Goal: Task Accomplishment & Management: Use online tool/utility

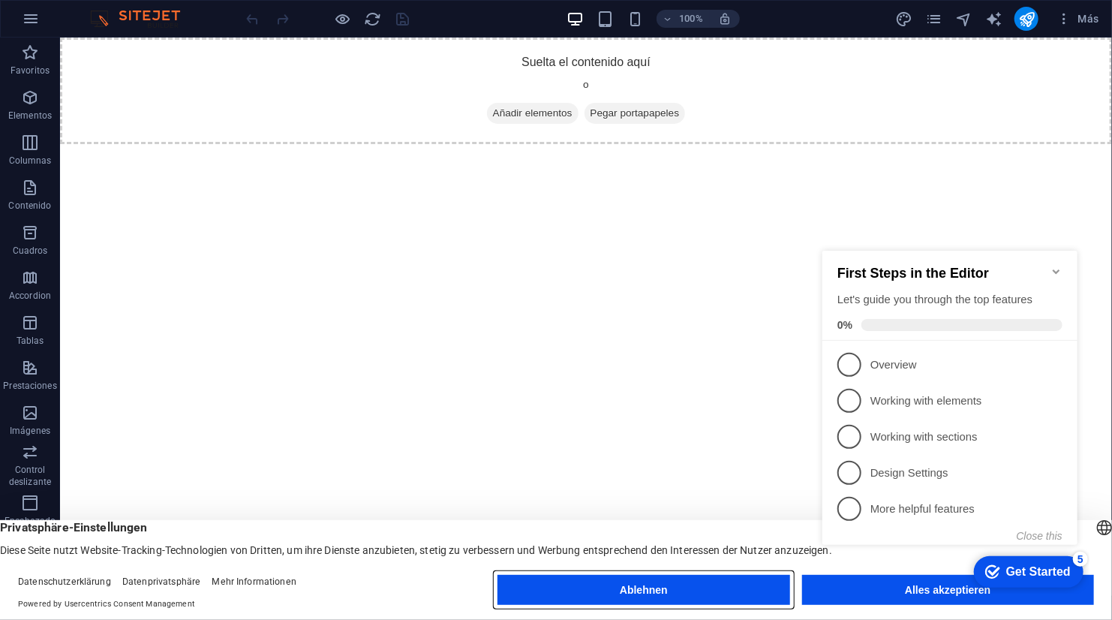
click at [766, 580] on button "Ablehnen" at bounding box center [643, 590] width 292 height 30
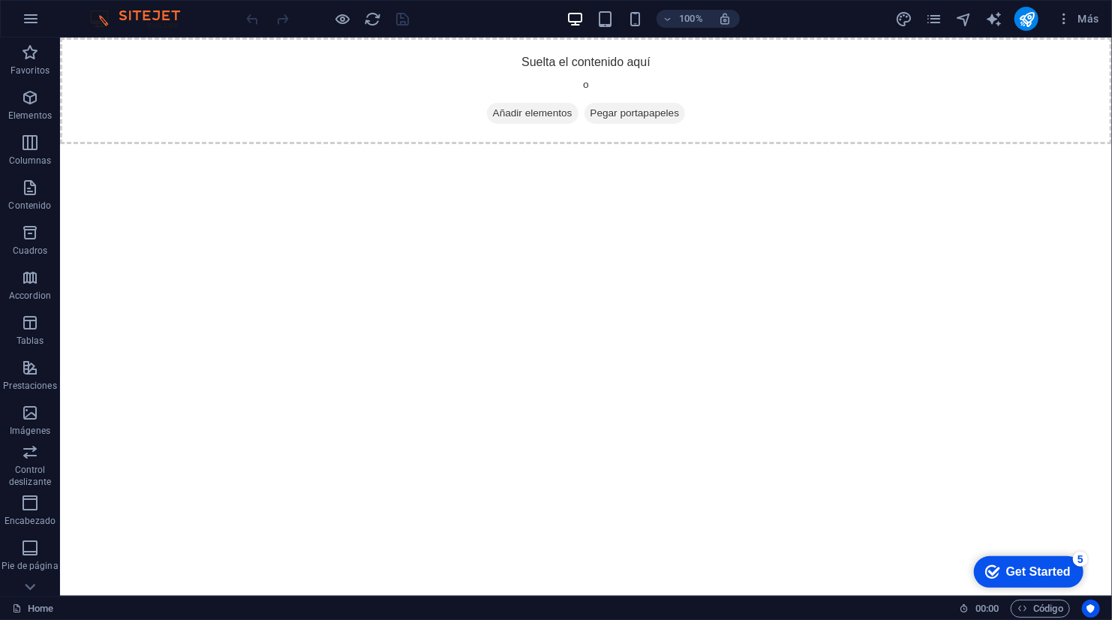
click at [1037, 578] on div "checkmark Get Started 5" at bounding box center [1028, 571] width 110 height 32
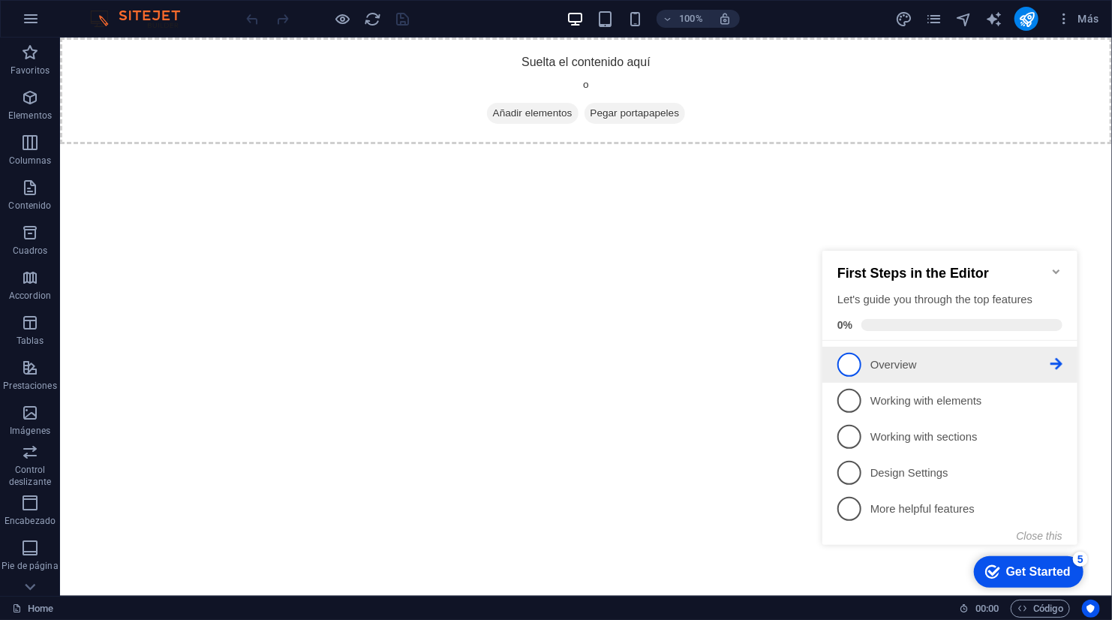
click at [909, 373] on link "1 Overview - incomplete" at bounding box center [948, 364] width 225 height 24
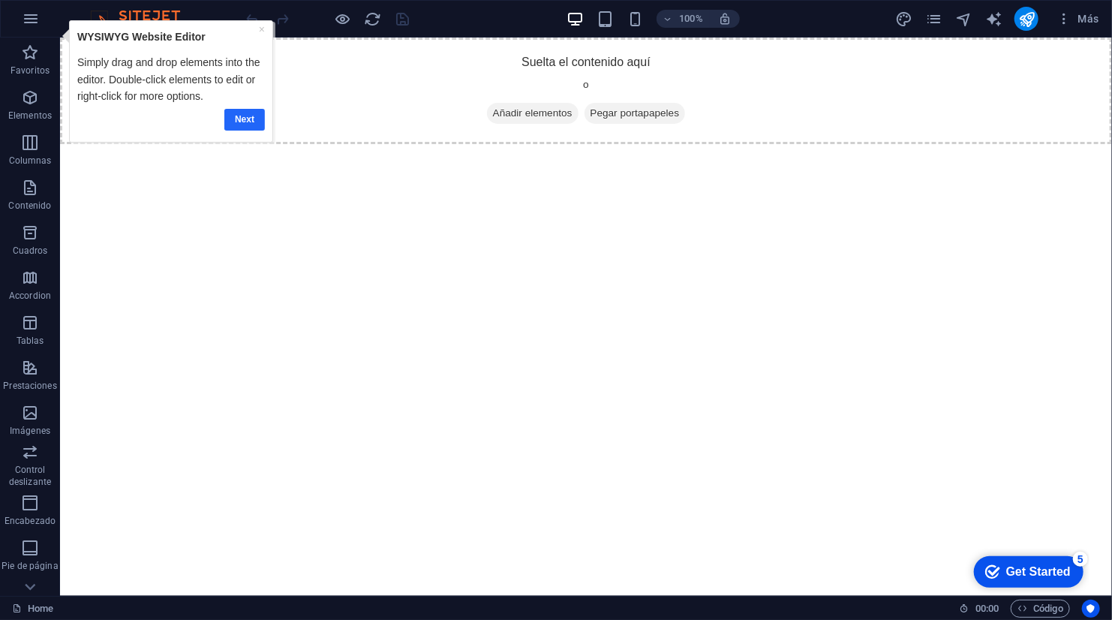
click at [233, 116] on link "Next" at bounding box center [244, 119] width 41 height 22
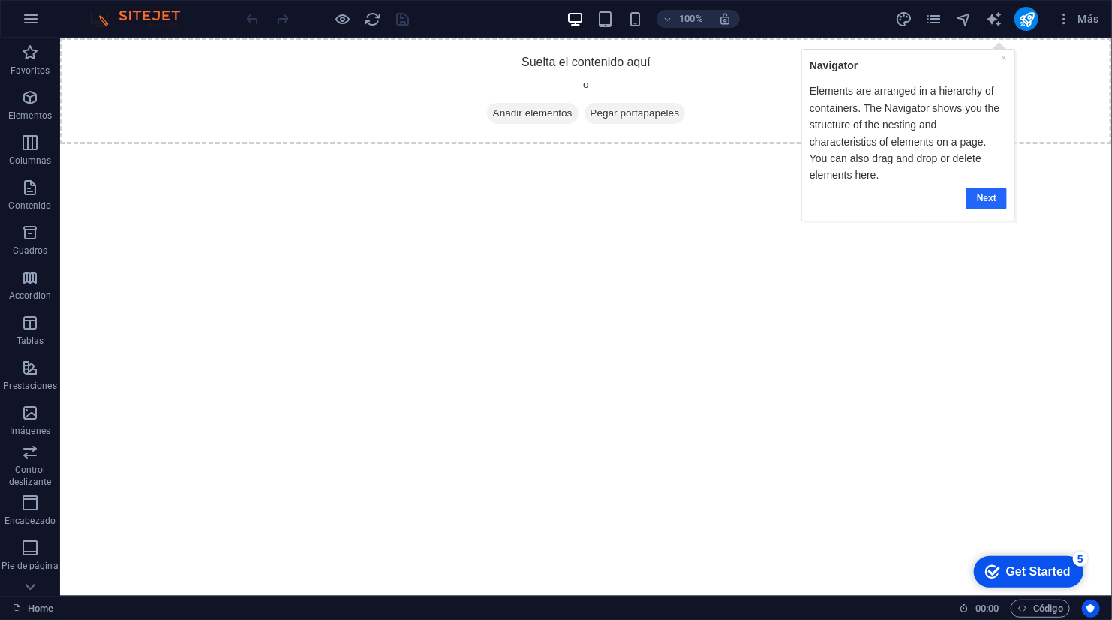
click at [986, 187] on link "Next" at bounding box center [985, 198] width 41 height 22
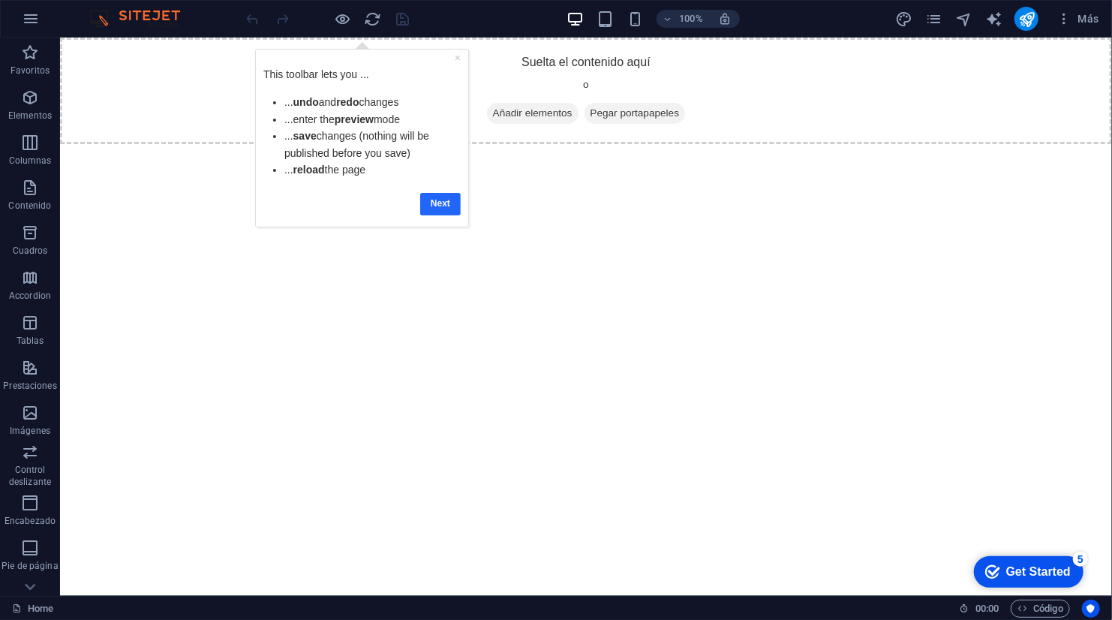
click at [434, 192] on link "Next" at bounding box center [439, 203] width 41 height 22
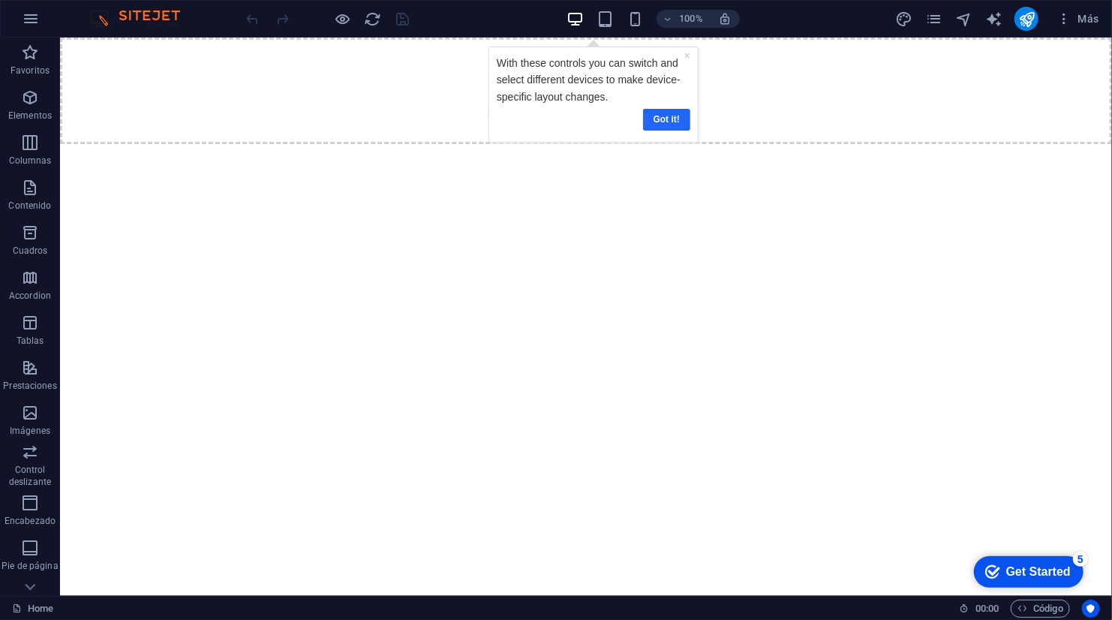
click at [680, 108] on link "Got it!" at bounding box center [665, 119] width 47 height 22
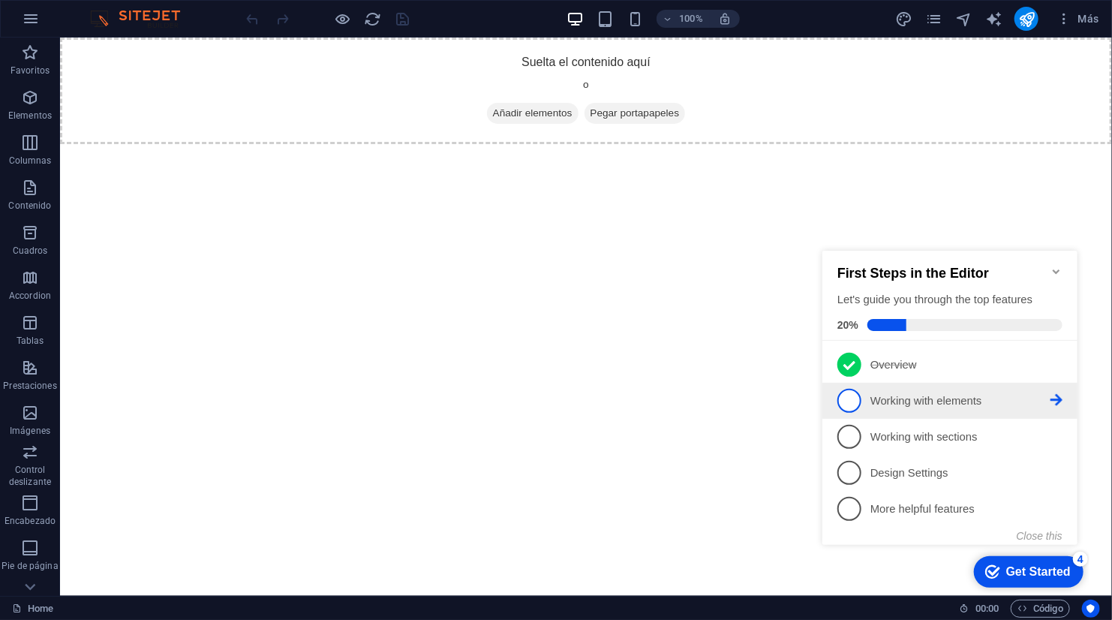
click at [888, 402] on p "Working with elements - incomplete" at bounding box center [959, 400] width 180 height 16
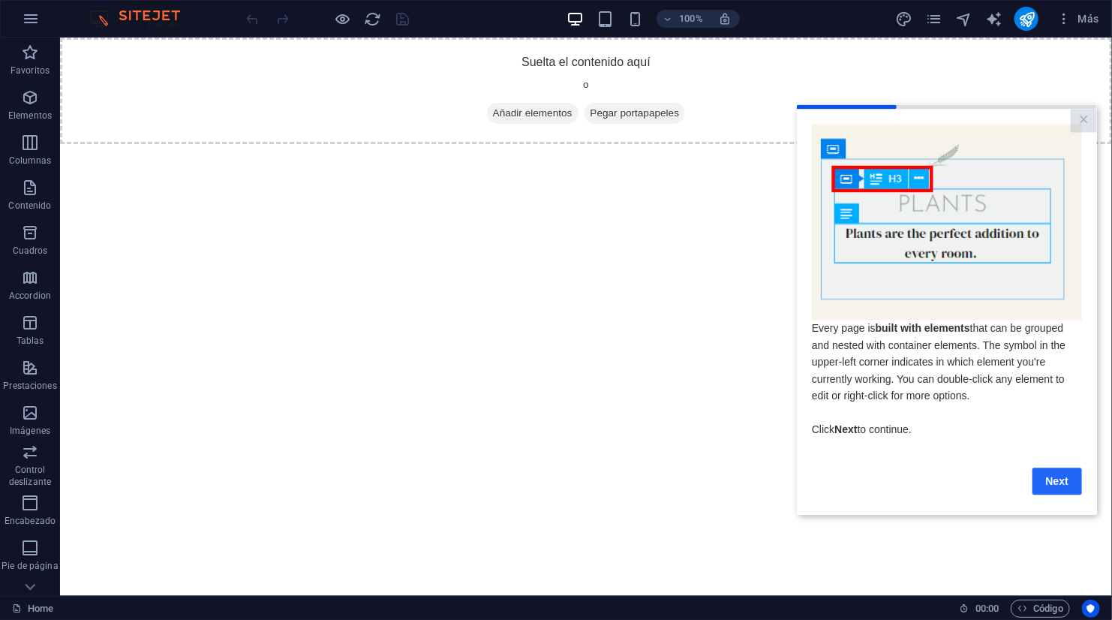
click at [1051, 477] on link "Next" at bounding box center [1056, 480] width 50 height 27
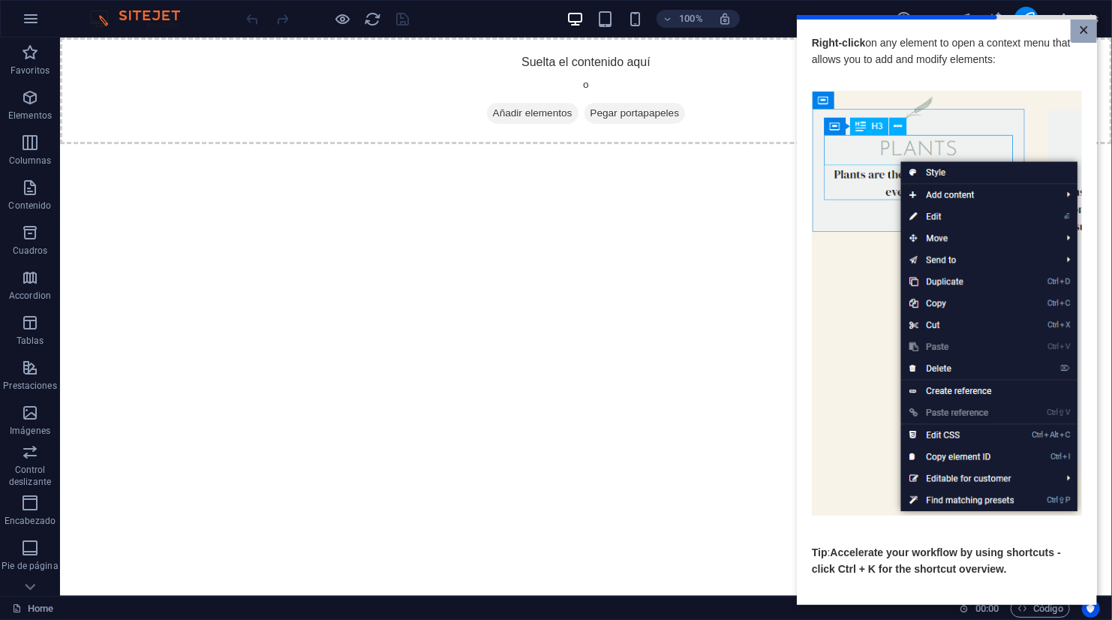
click at [1076, 28] on link "×" at bounding box center [1083, 31] width 26 height 23
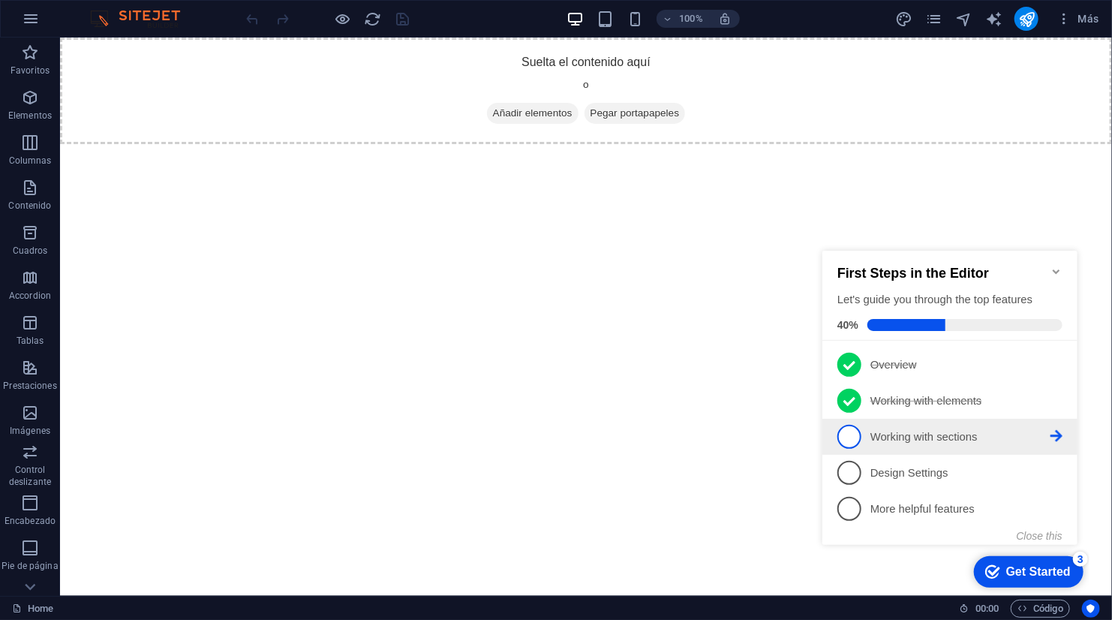
click at [948, 431] on p "Working with sections - incomplete" at bounding box center [959, 436] width 180 height 16
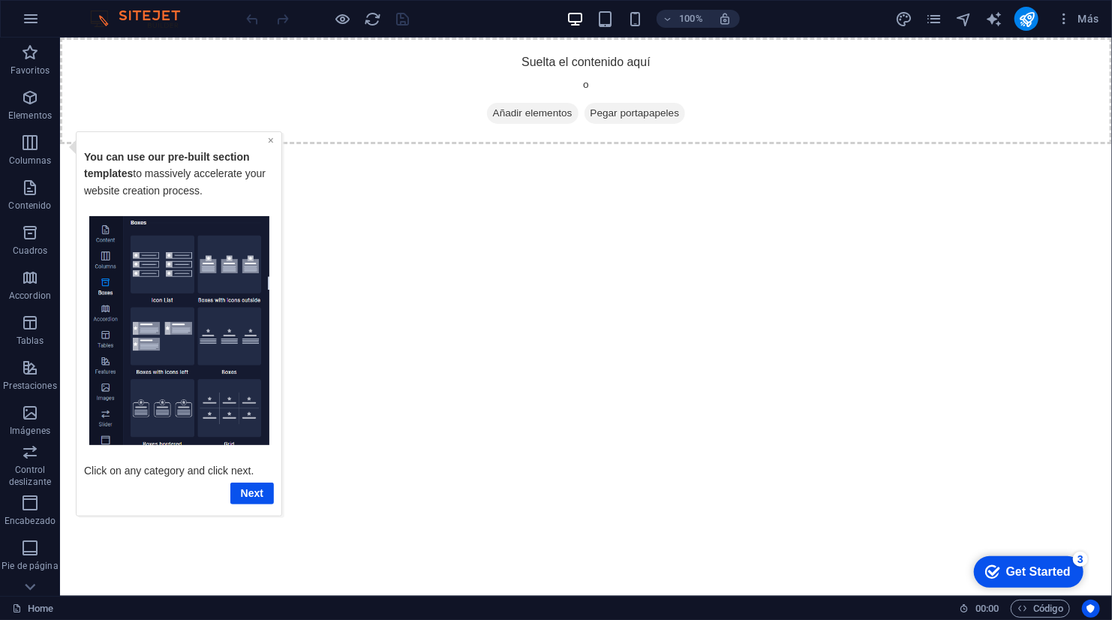
click at [272, 137] on link "×" at bounding box center [270, 140] width 6 height 12
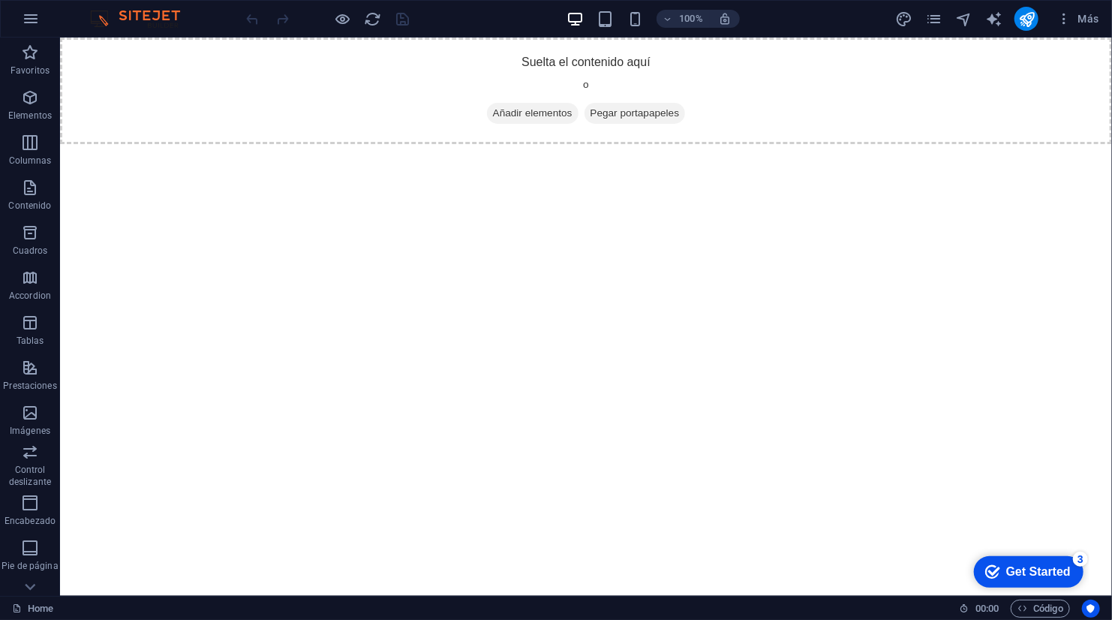
click at [1025, 559] on div "checkmark Get Started 3" at bounding box center [1028, 571] width 110 height 32
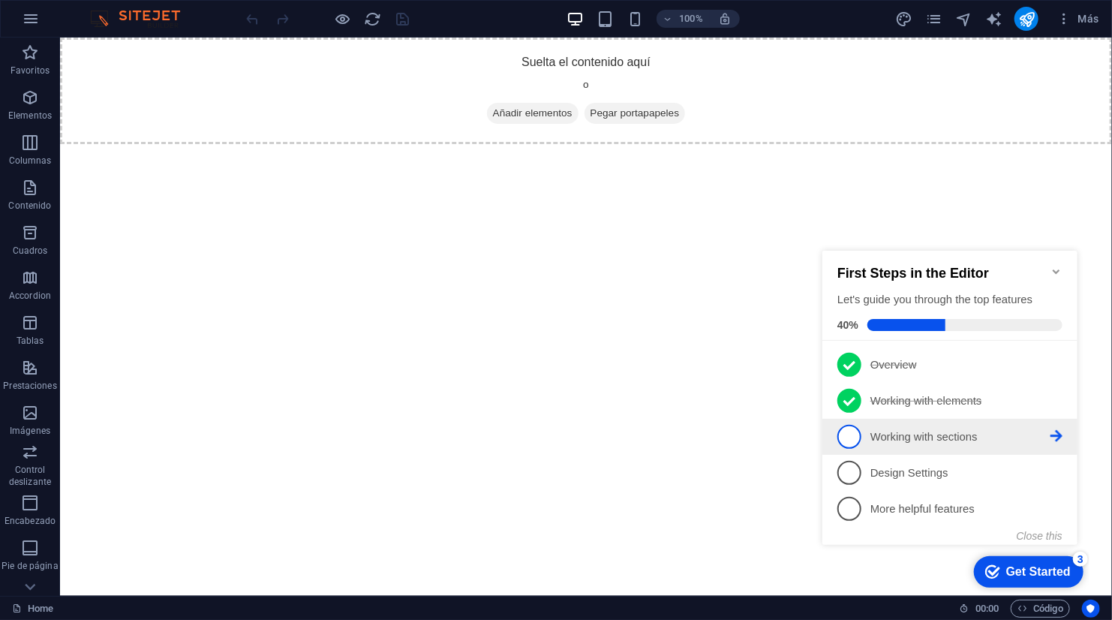
click at [986, 431] on p "Working with sections - incomplete" at bounding box center [959, 436] width 180 height 16
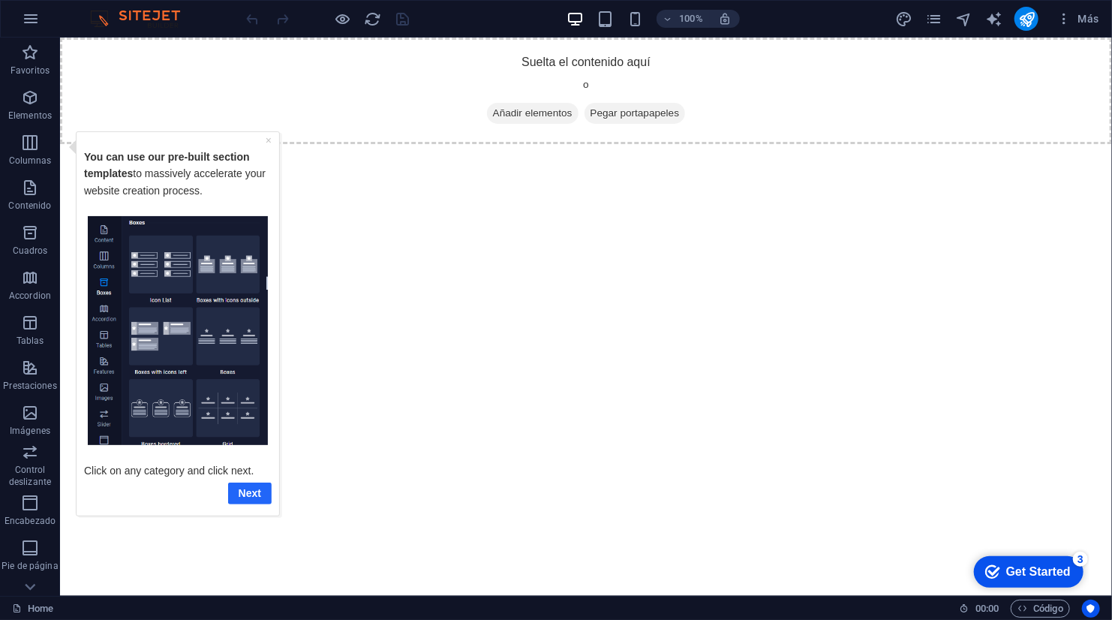
click at [232, 492] on link "Next" at bounding box center [249, 493] width 44 height 22
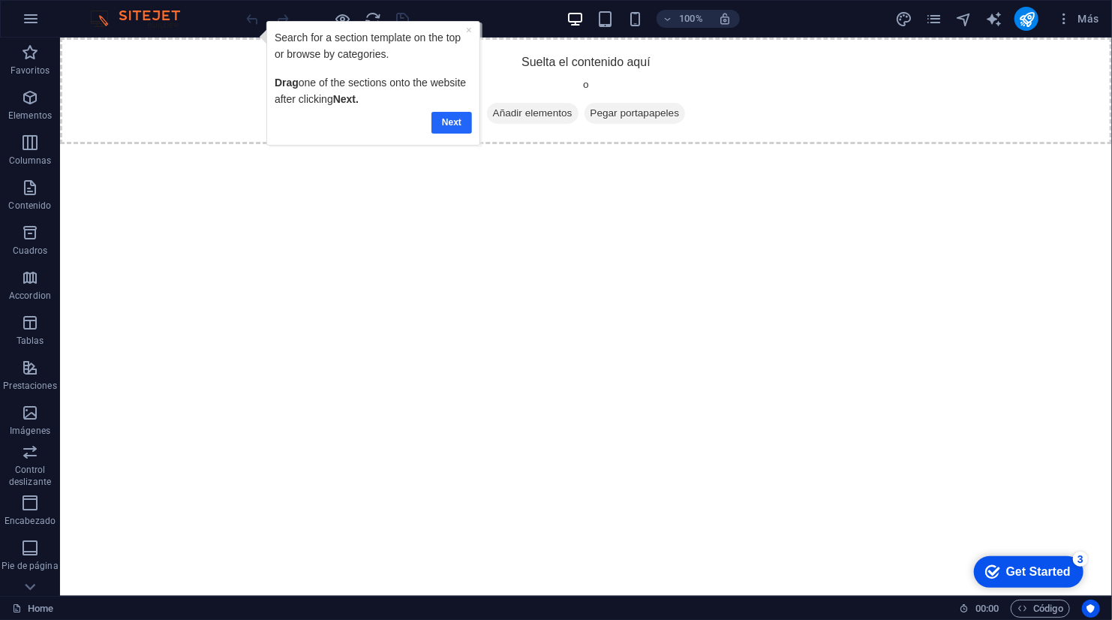
click at [446, 125] on link "Next" at bounding box center [451, 122] width 41 height 22
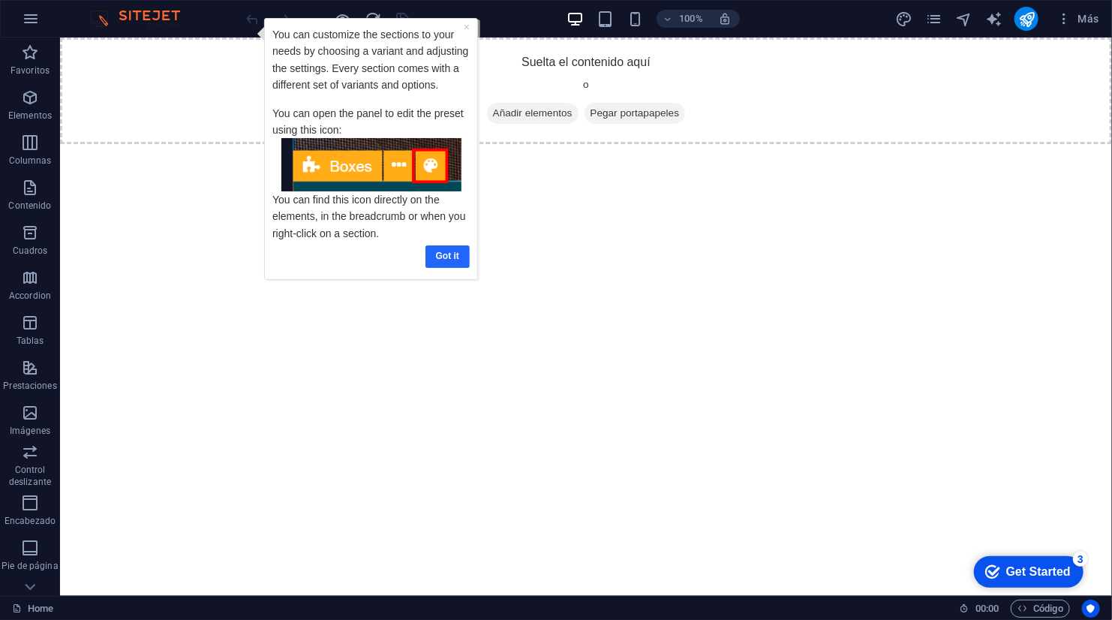
click at [455, 253] on link "Got it" at bounding box center [447, 256] width 44 height 22
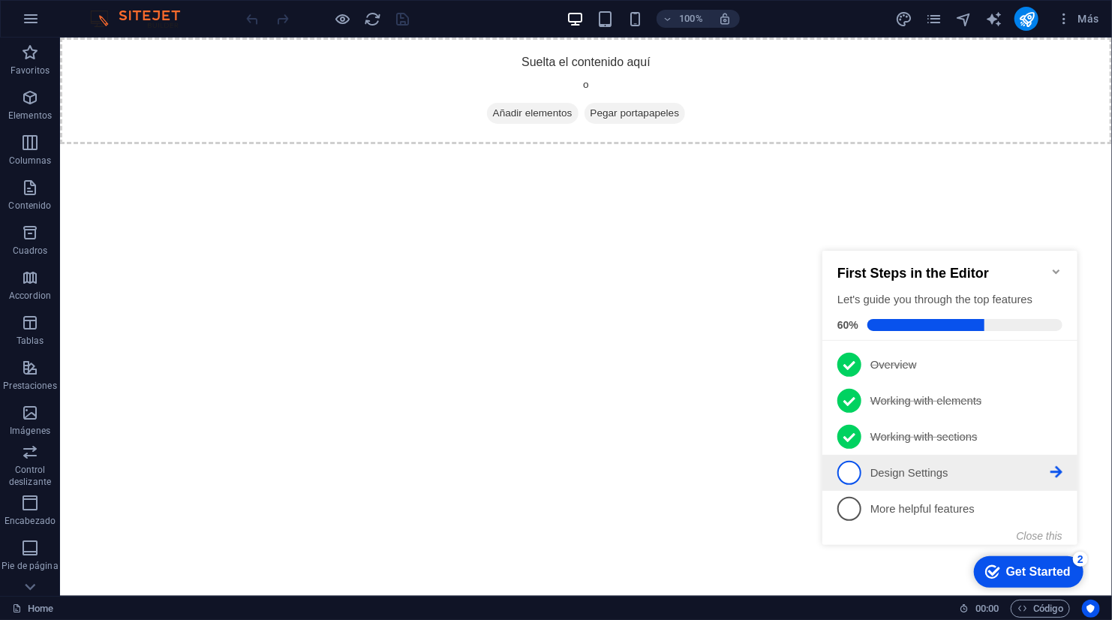
click at [896, 482] on li "4 Design Settings - incomplete" at bounding box center [948, 472] width 255 height 36
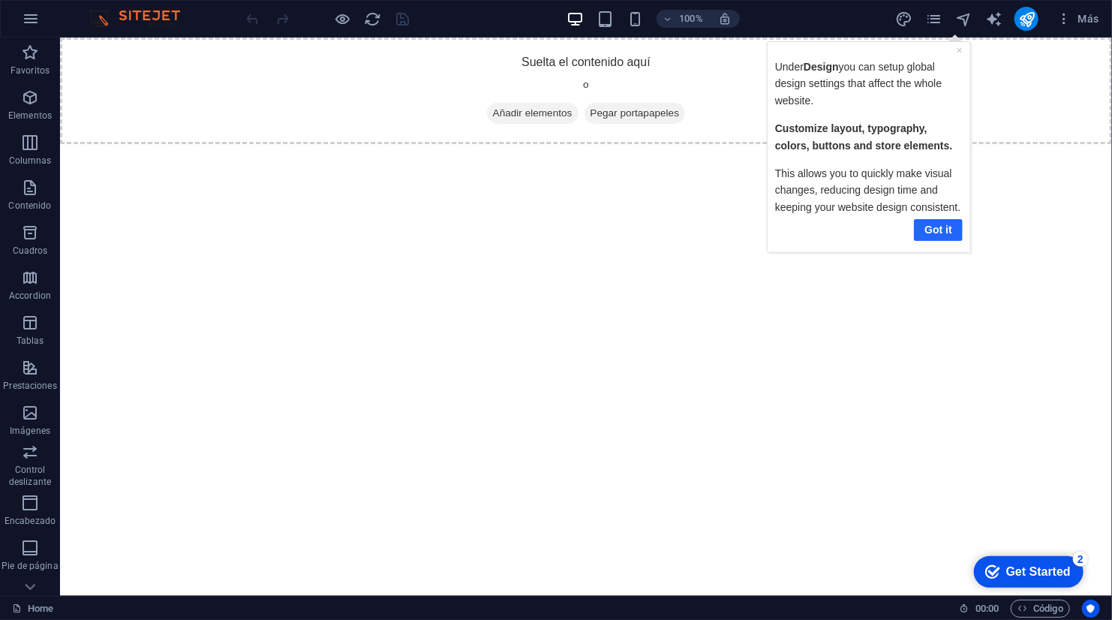
click at [944, 234] on link "Got it" at bounding box center [937, 229] width 49 height 22
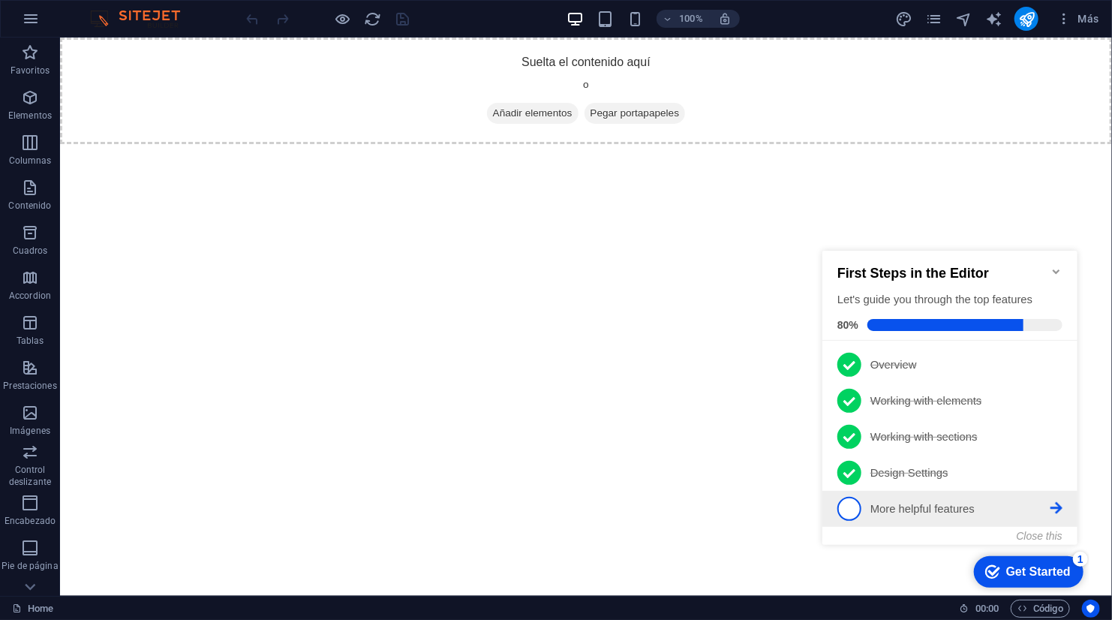
click at [927, 503] on p "More helpful features - incomplete" at bounding box center [959, 508] width 180 height 16
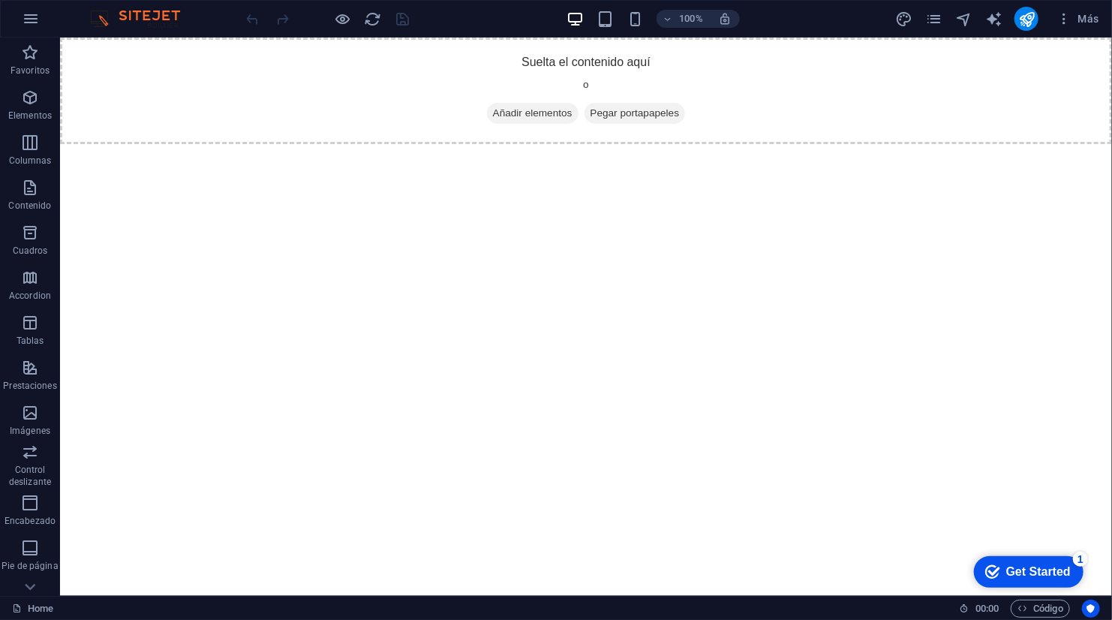
click at [1033, 557] on div "checkmark Get Started 1" at bounding box center [1028, 571] width 110 height 32
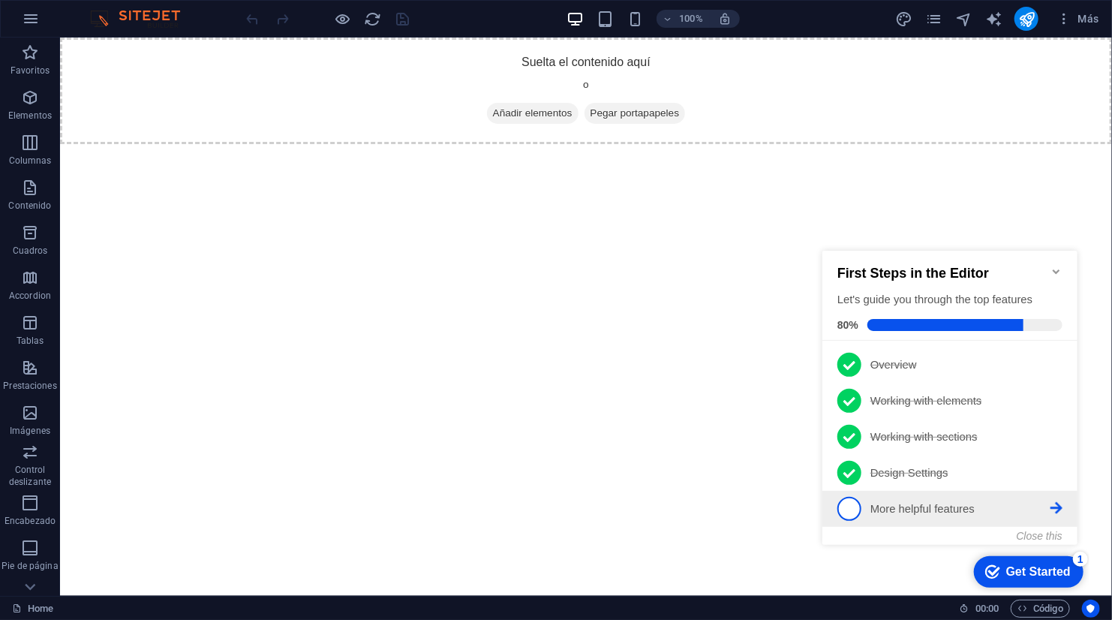
click at [944, 515] on link "5 More helpful features - incomplete" at bounding box center [948, 508] width 225 height 24
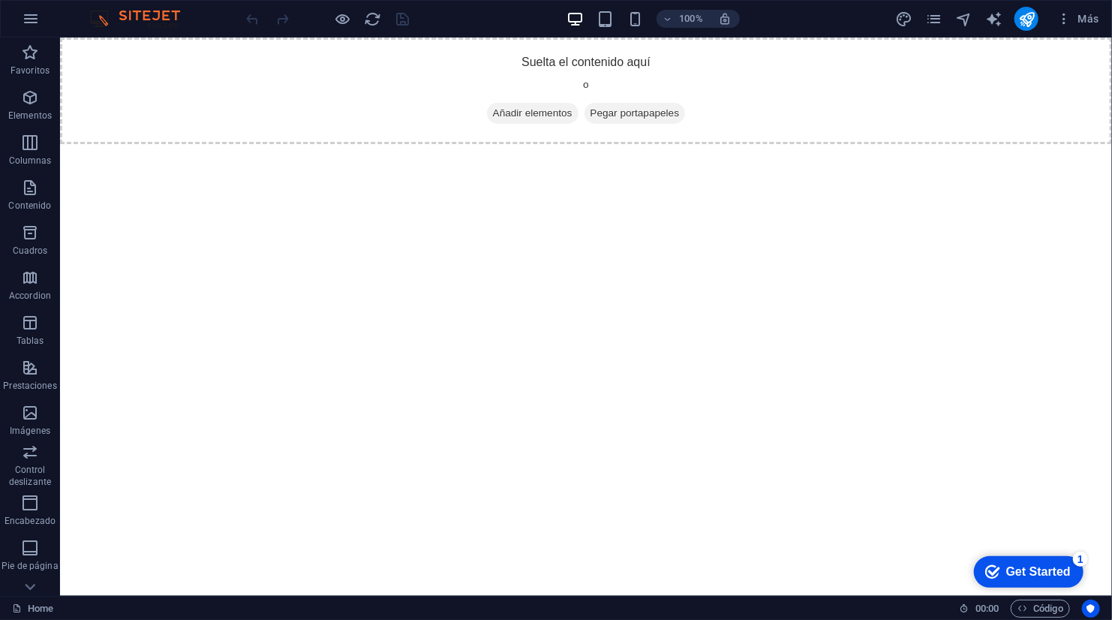
click at [1022, 568] on div "Get Started" at bounding box center [1037, 571] width 65 height 14
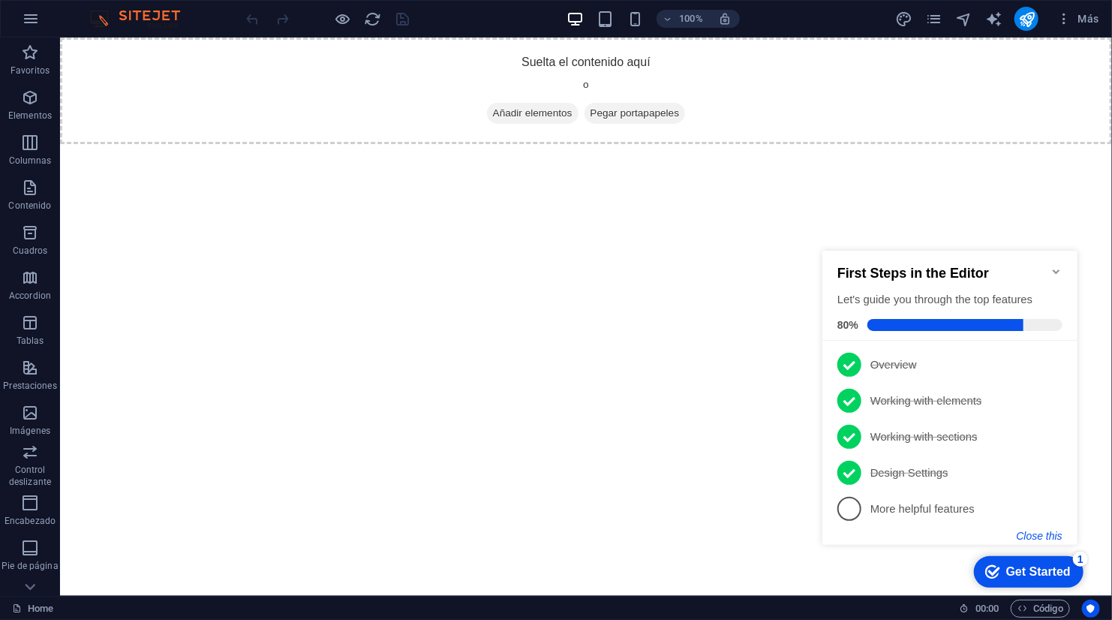
click at [1030, 532] on button "Close this" at bounding box center [1039, 535] width 46 height 12
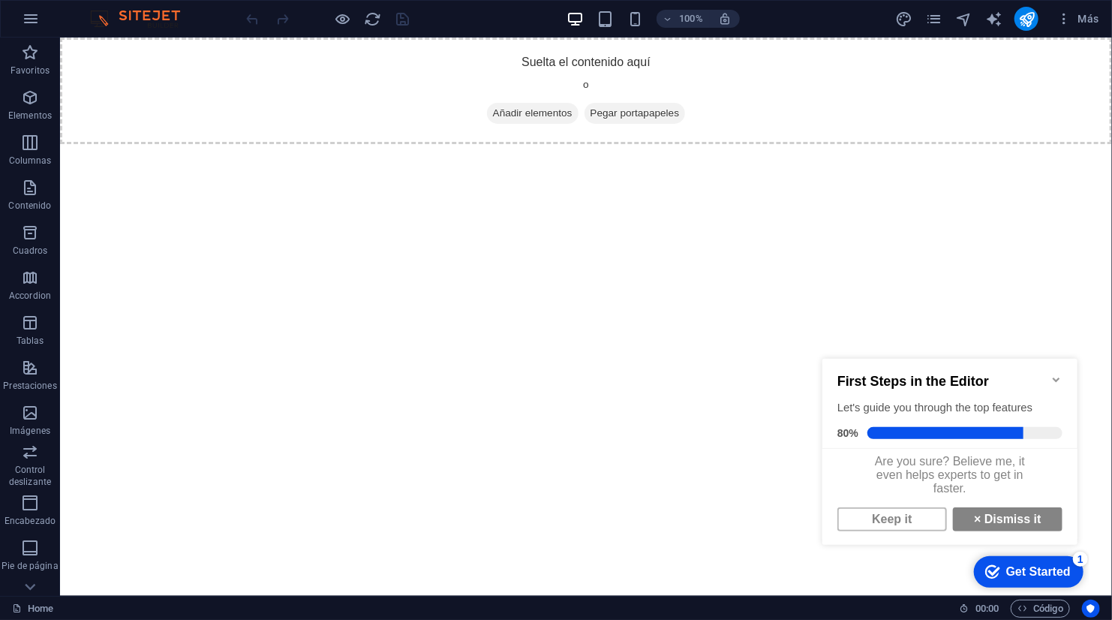
scroll to position [8, 0]
click at [984, 518] on link "× Dismiss it" at bounding box center [1007, 518] width 110 height 24
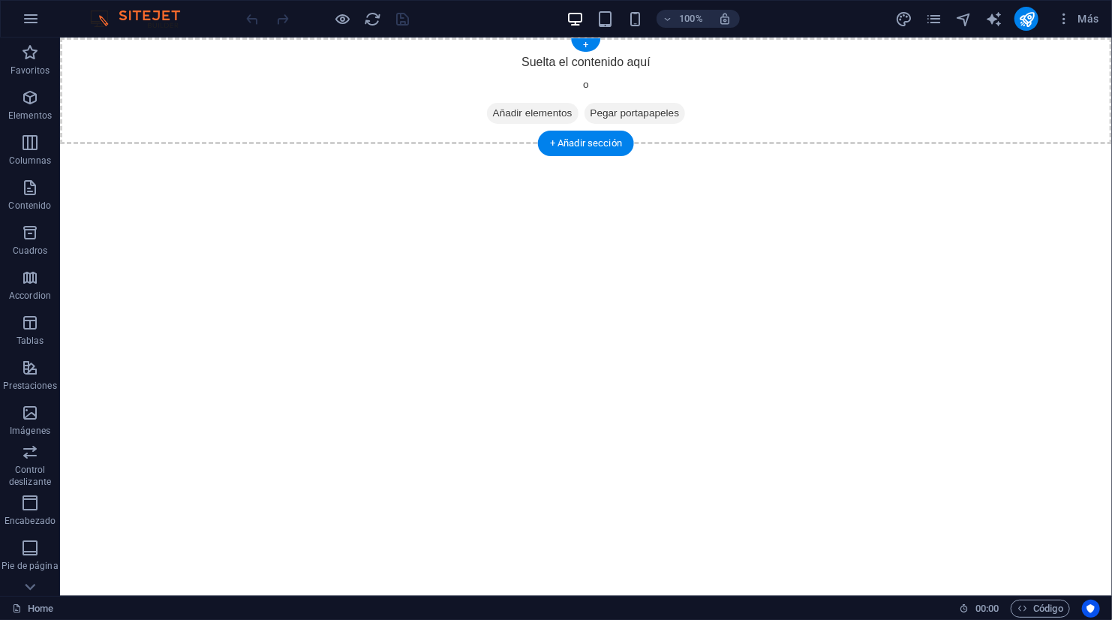
drag, startPoint x: 855, startPoint y: 40, endPoint x: 997, endPoint y: 107, distance: 157.0
click at [650, 110] on span "Pegar portapapeles" at bounding box center [634, 112] width 101 height 21
click at [35, 11] on icon "button" at bounding box center [31, 19] width 18 height 18
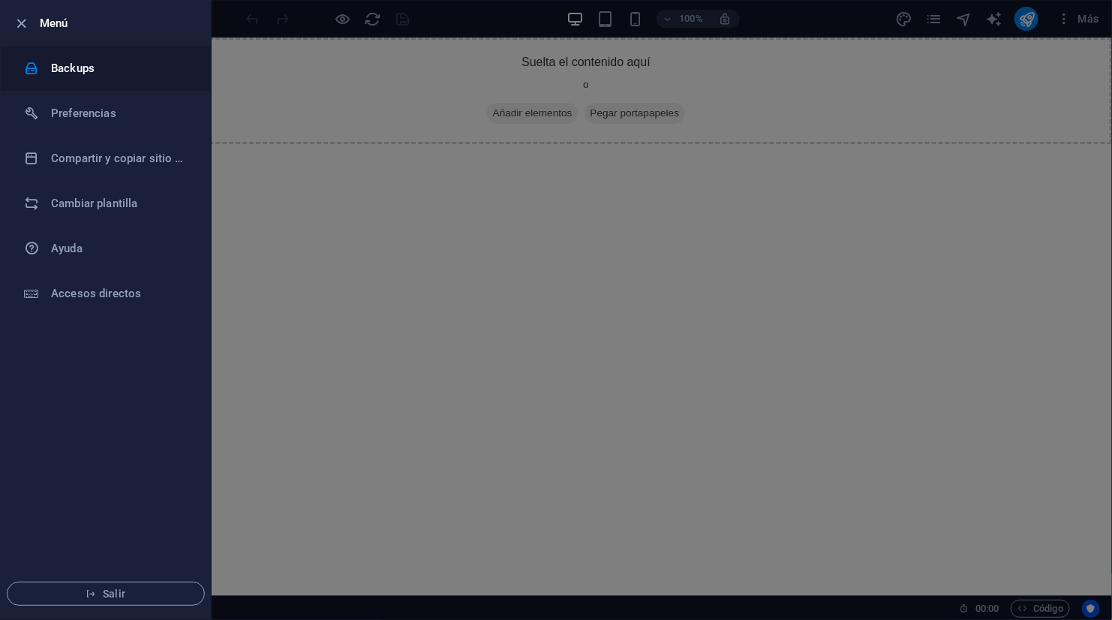
click at [83, 67] on h6 "Backups" at bounding box center [120, 68] width 139 height 18
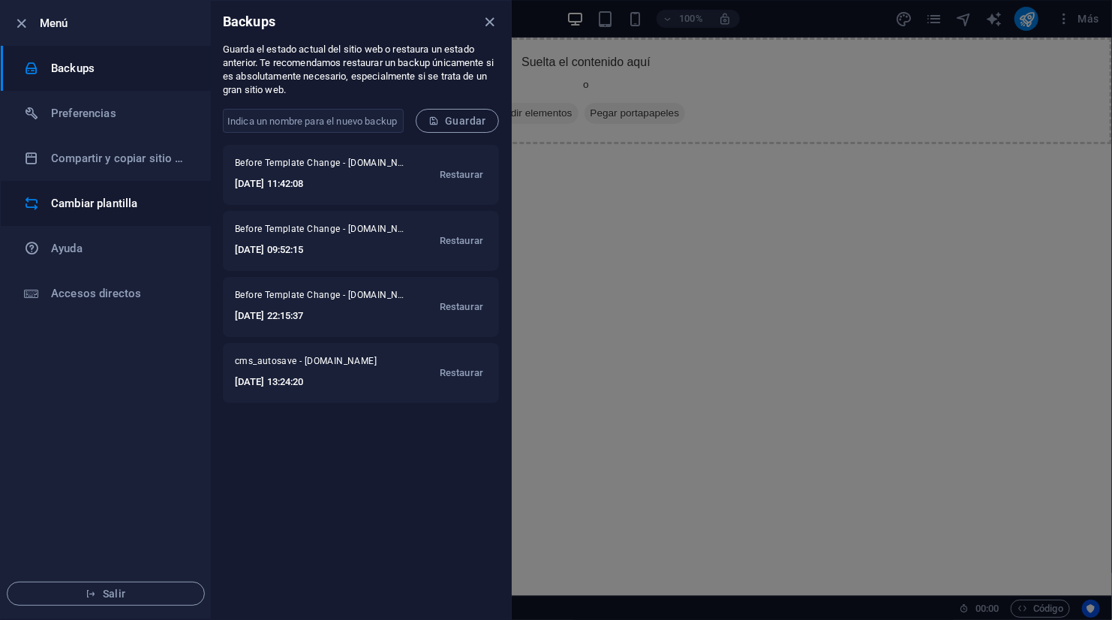
click at [85, 189] on li "Cambiar plantilla" at bounding box center [106, 203] width 210 height 45
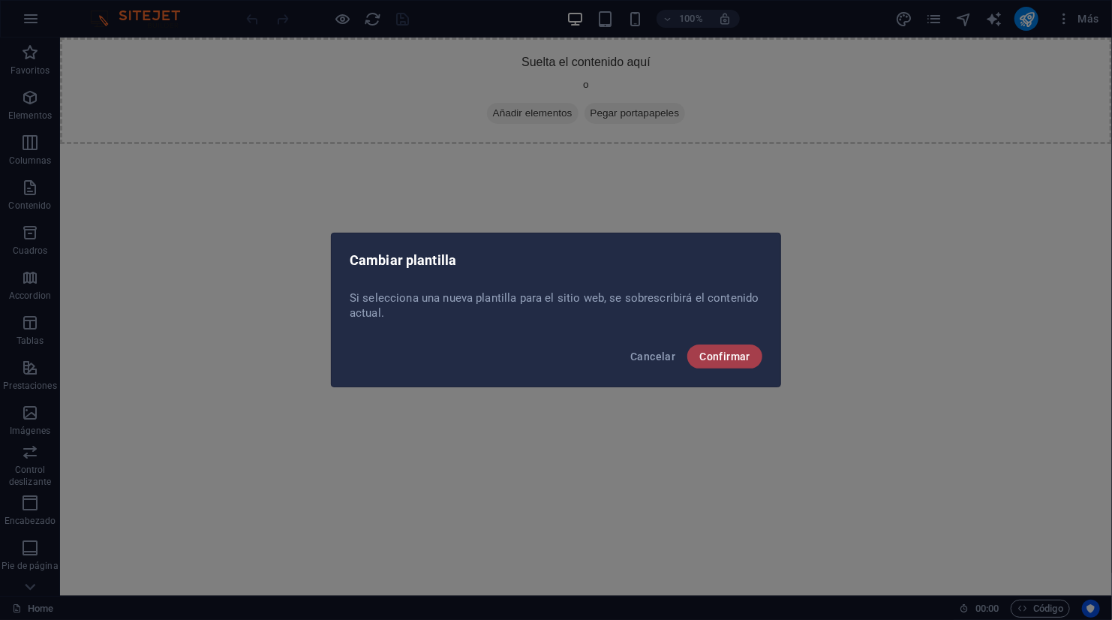
click at [728, 359] on span "Confirmar" at bounding box center [724, 356] width 51 height 12
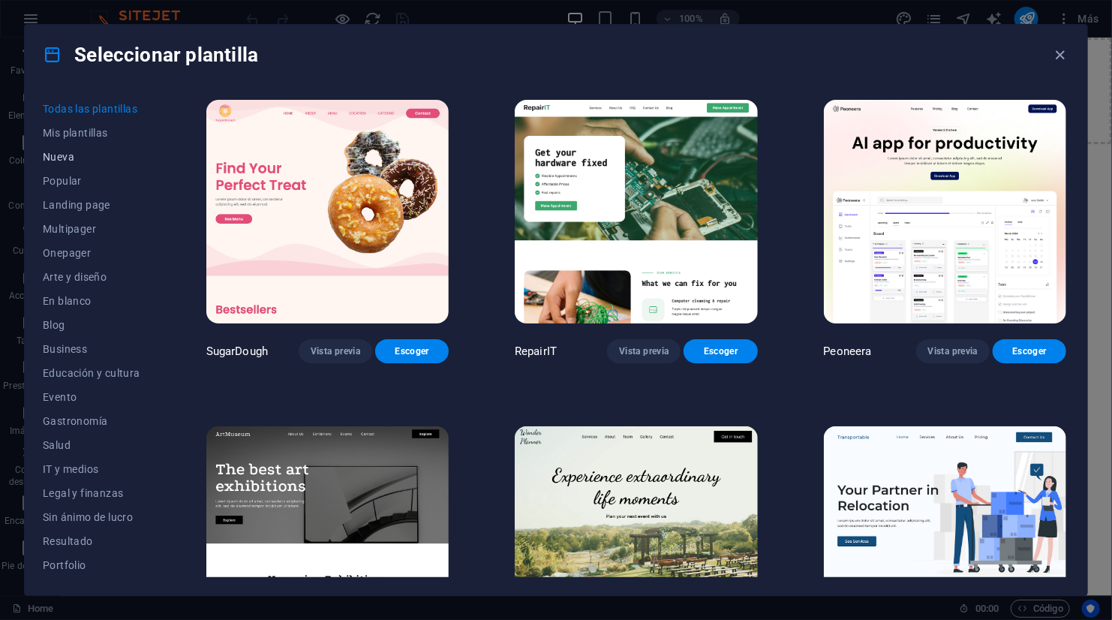
click at [65, 158] on span "Nueva" at bounding box center [92, 157] width 98 height 12
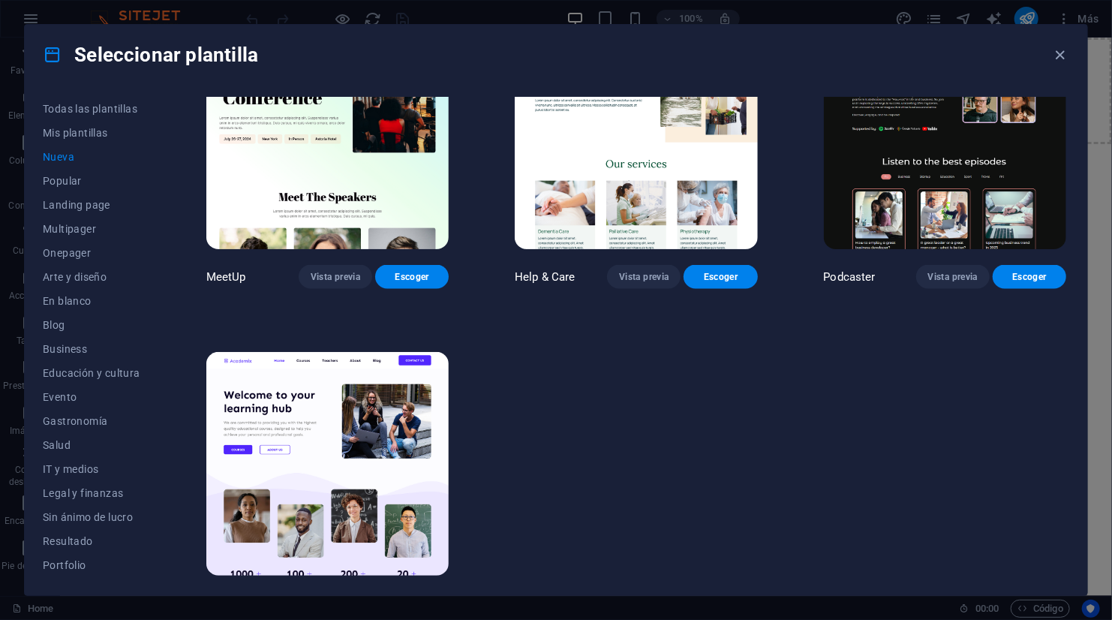
scroll to position [1052, 0]
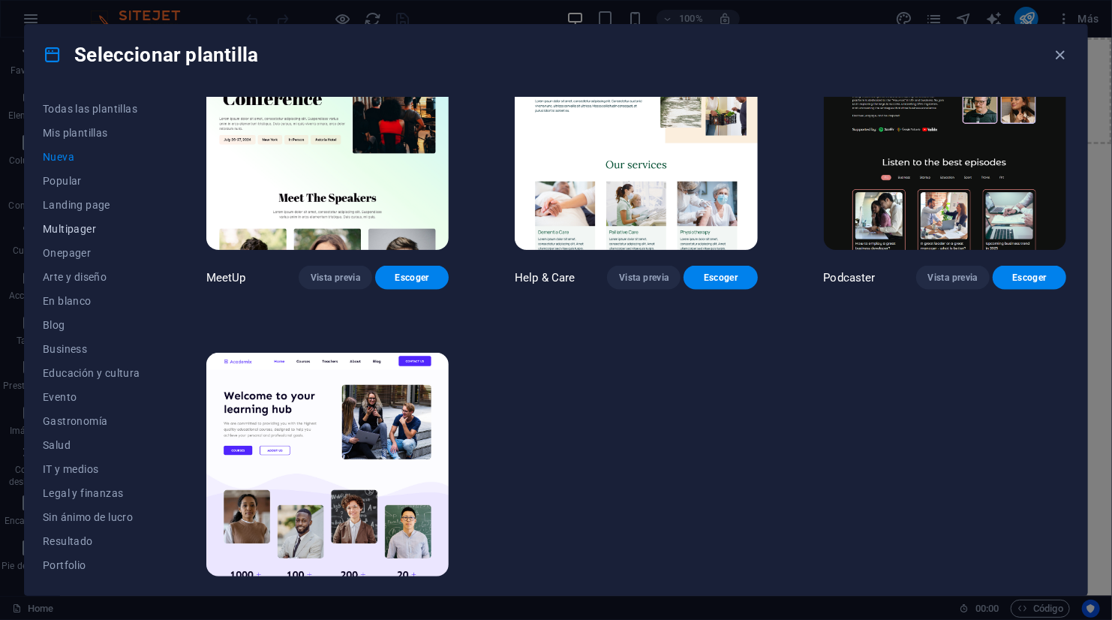
click at [74, 218] on button "Multipager" at bounding box center [92, 229] width 98 height 24
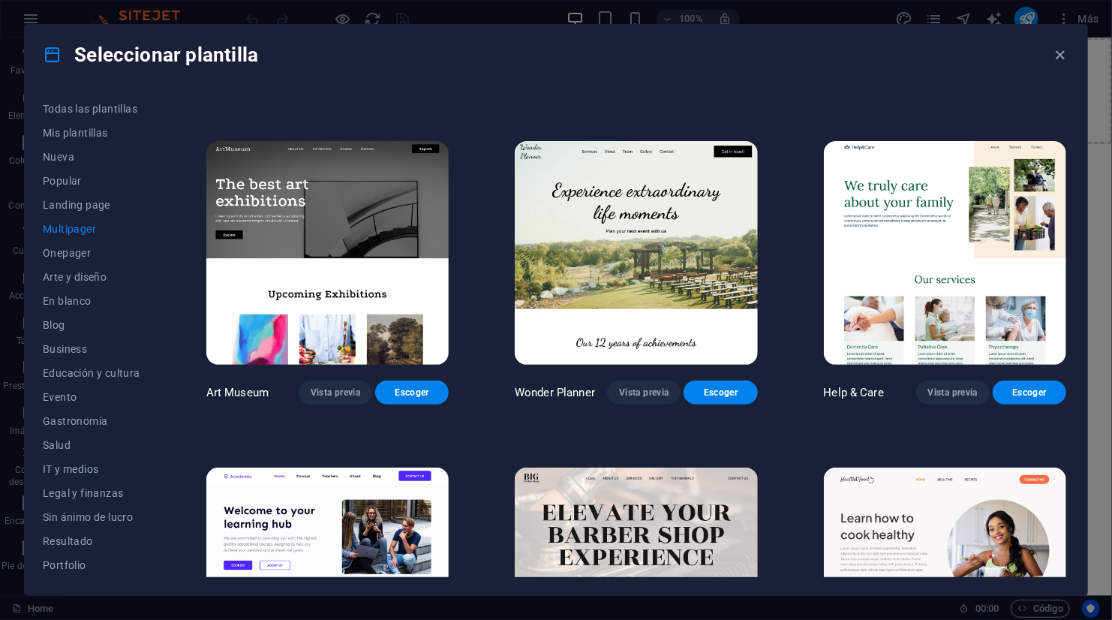
scroll to position [268, 0]
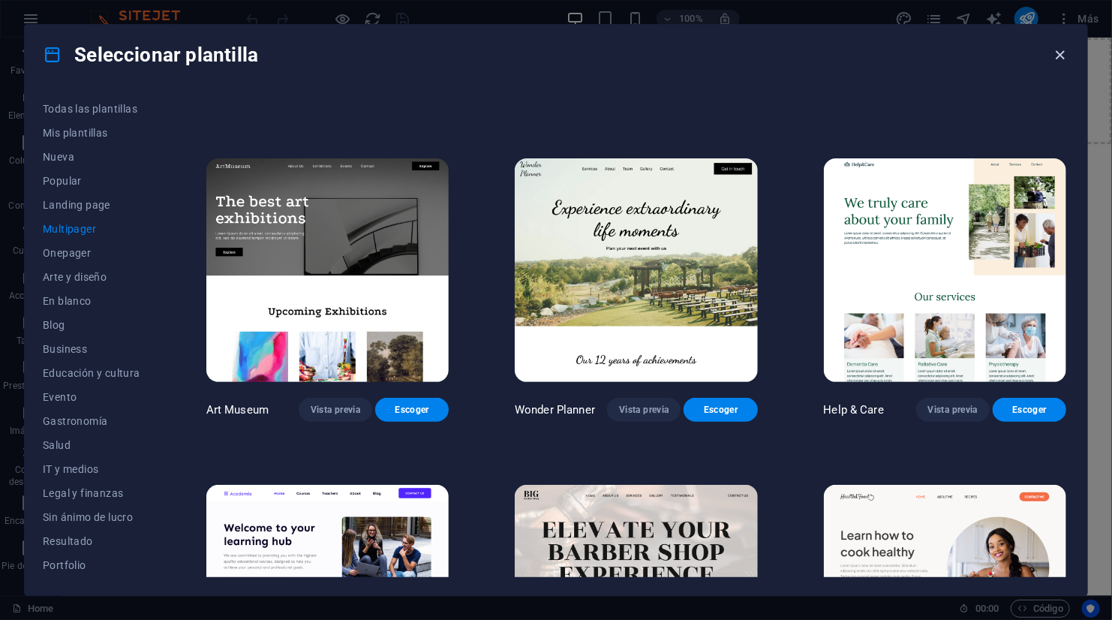
click at [1061, 47] on icon "button" at bounding box center [1060, 55] width 17 height 17
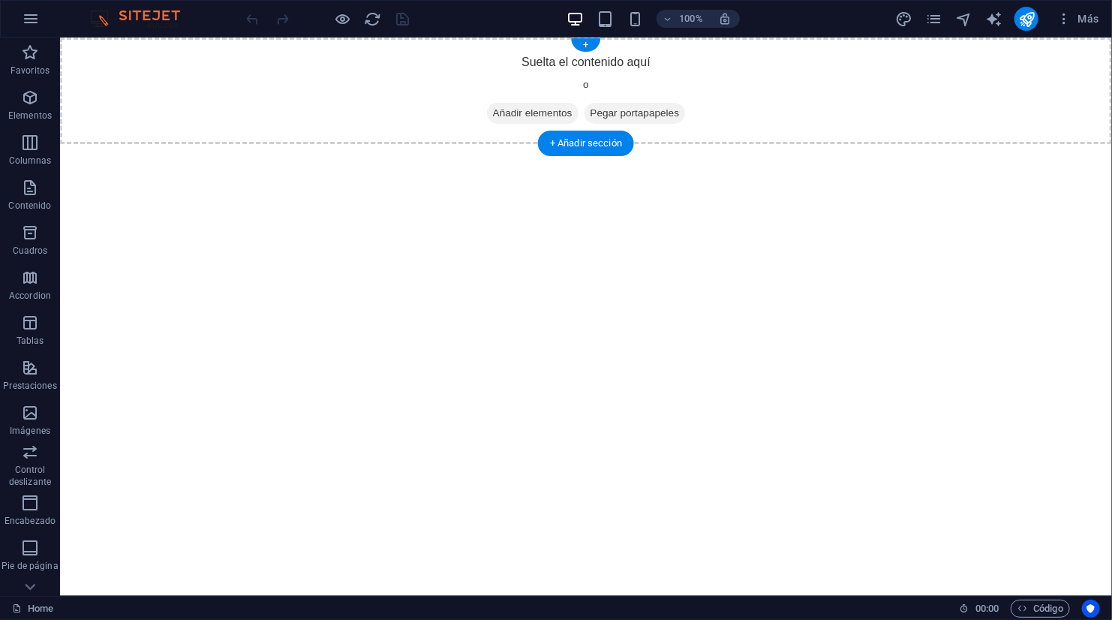
click at [506, 110] on span "Añadir elementos" at bounding box center [532, 112] width 92 height 21
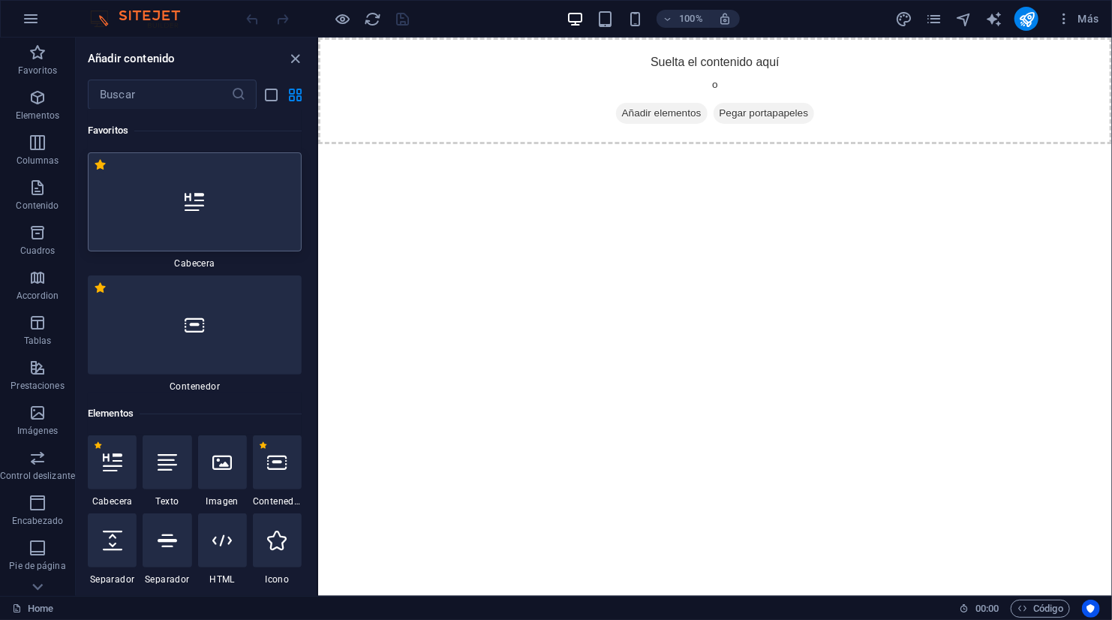
click at [230, 191] on div at bounding box center [195, 201] width 214 height 99
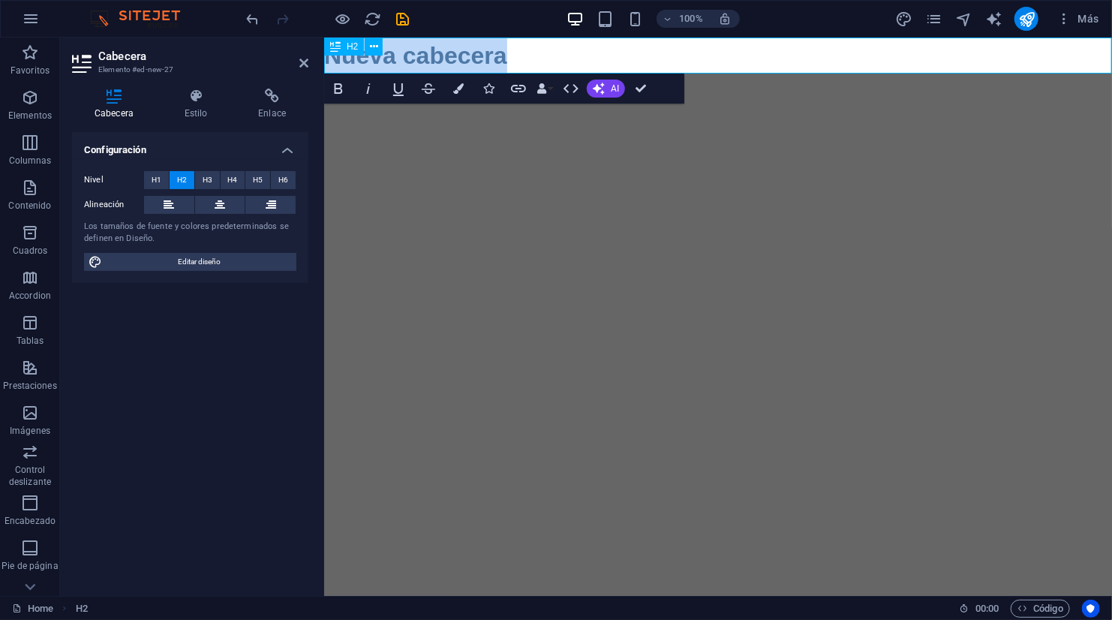
click at [335, 50] on icon at bounding box center [335, 47] width 11 height 18
click at [376, 45] on icon at bounding box center [374, 47] width 8 height 16
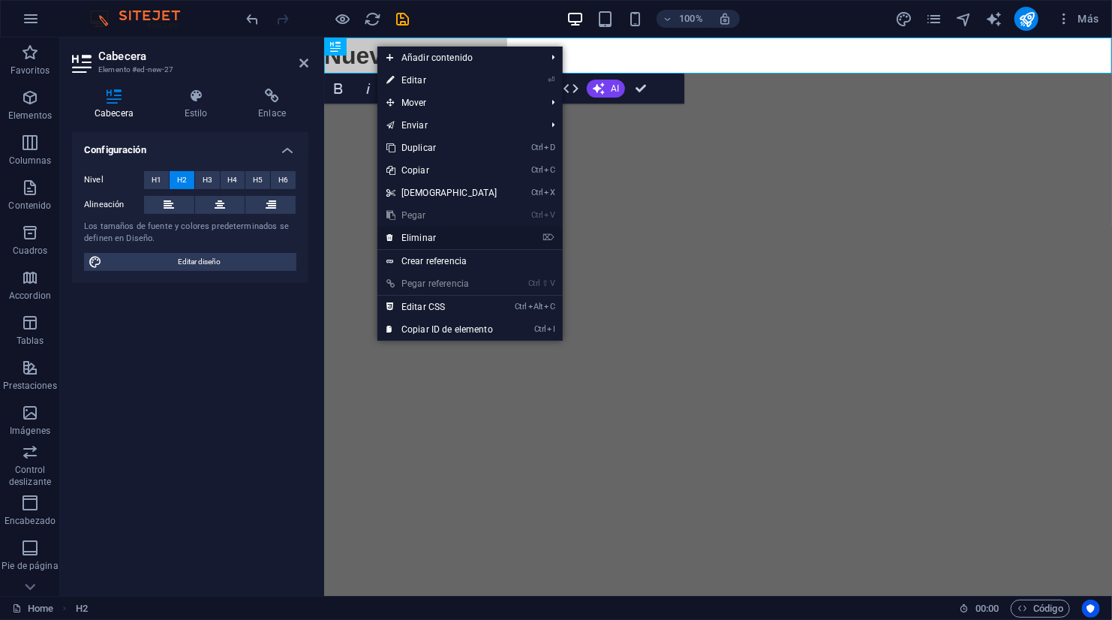
click at [461, 233] on link "⌦ Eliminar" at bounding box center [441, 238] width 129 height 23
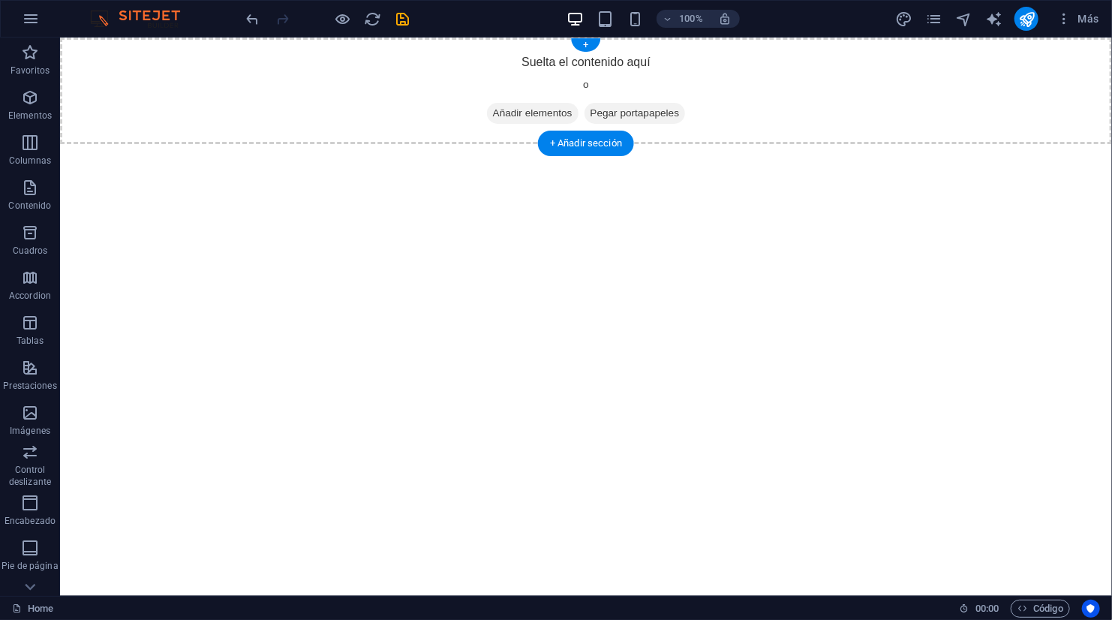
click at [540, 107] on span "Añadir elementos" at bounding box center [532, 112] width 92 height 21
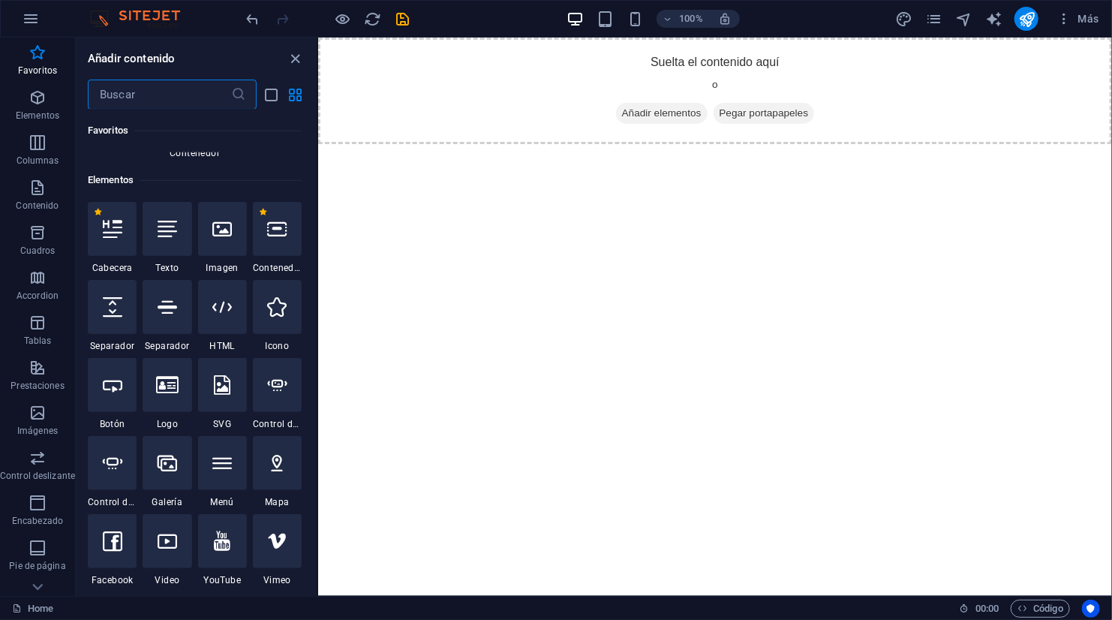
scroll to position [233, 0]
click at [236, 238] on div at bounding box center [222, 230] width 49 height 54
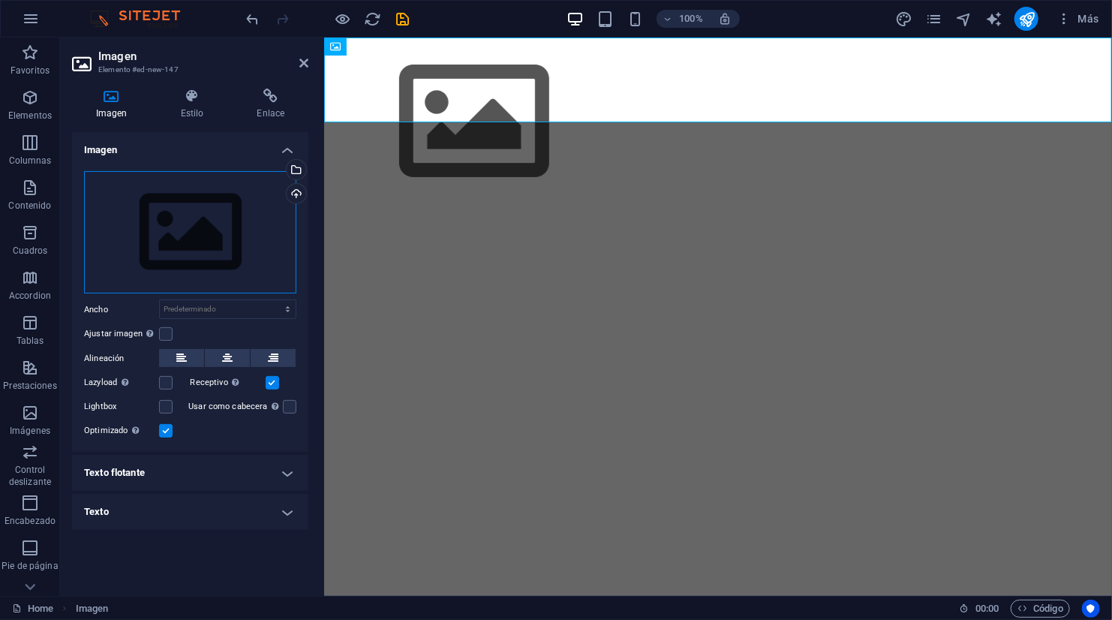
click at [152, 229] on div "Arrastra archivos aquí, haz clic para escoger archivos o selecciona archivos de…" at bounding box center [190, 232] width 212 height 123
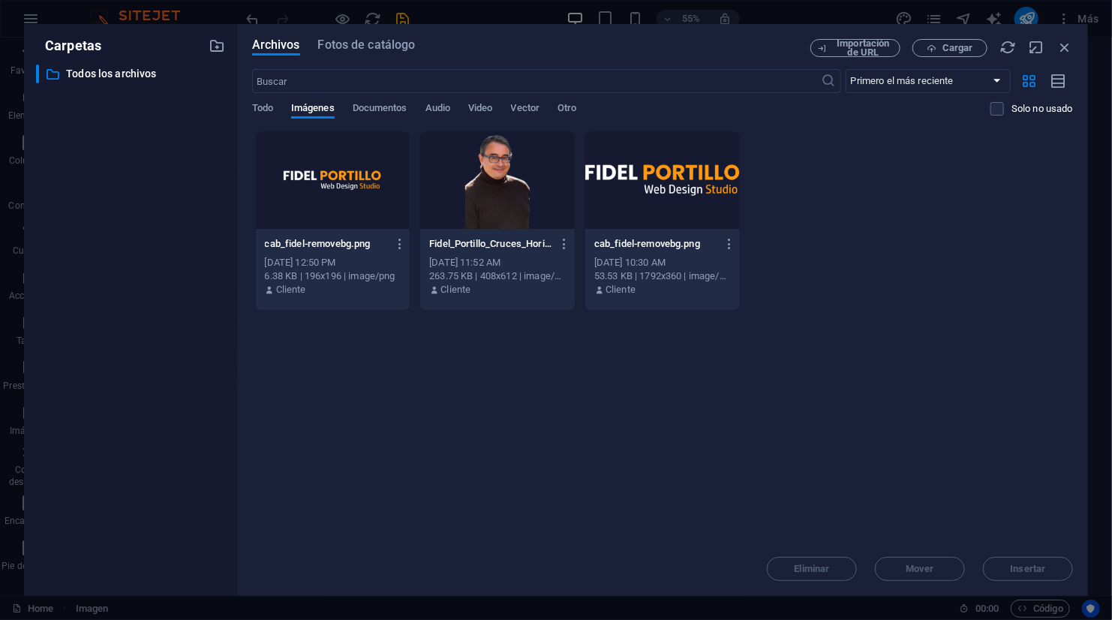
click at [672, 181] on div at bounding box center [662, 180] width 155 height 98
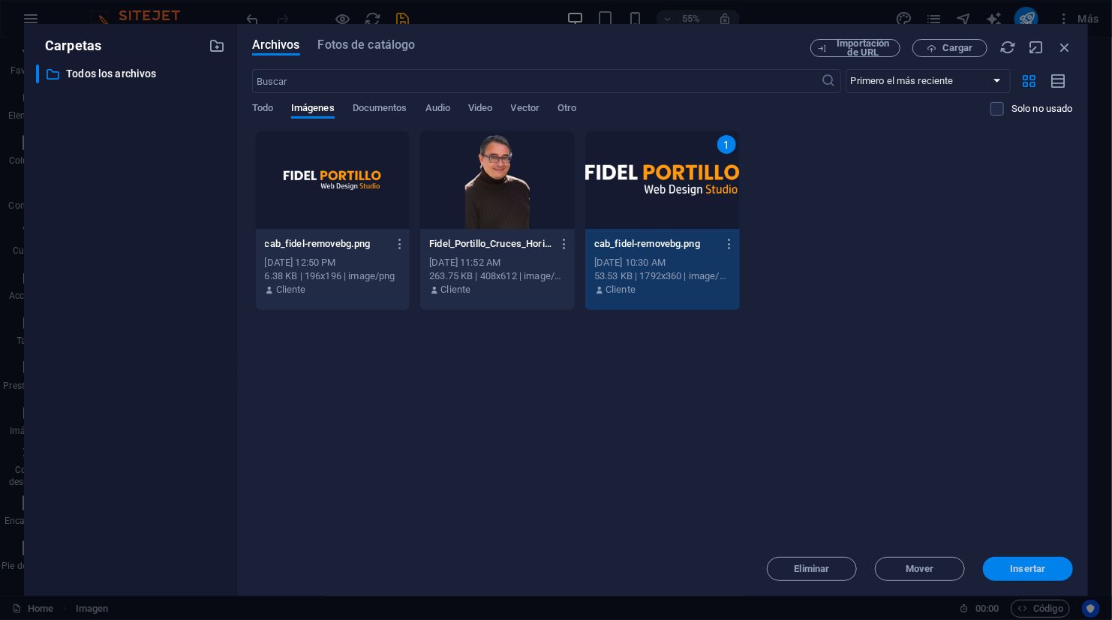
click at [1007, 565] on span "Insertar" at bounding box center [1028, 568] width 78 height 9
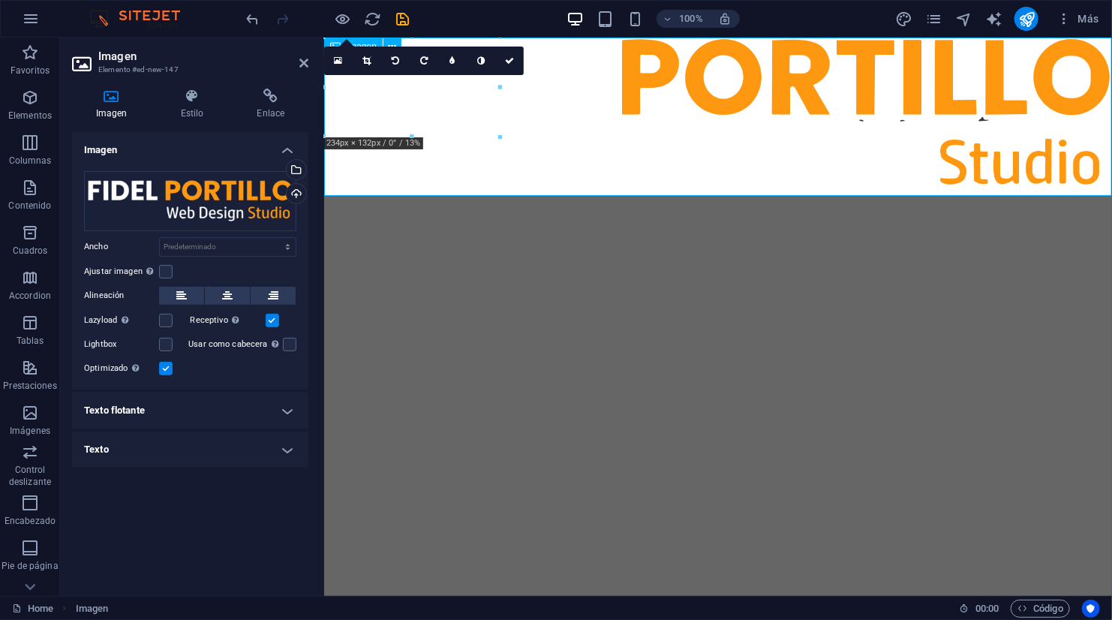
click at [758, 97] on figure at bounding box center [717, 116] width 788 height 158
click at [220, 289] on button at bounding box center [227, 296] width 45 height 18
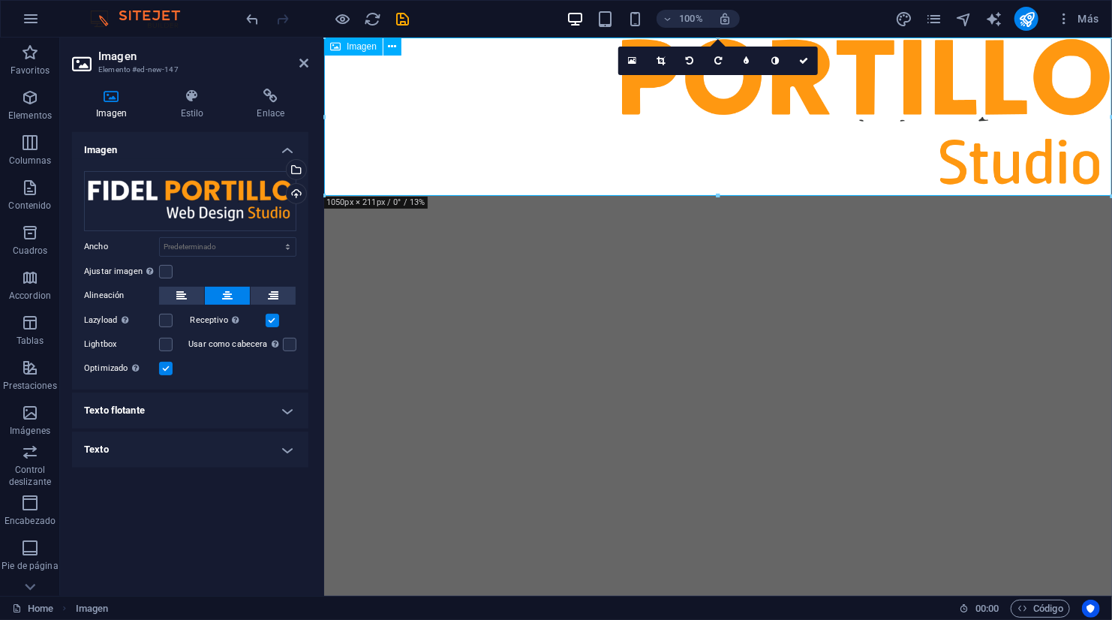
click at [359, 171] on figure at bounding box center [717, 116] width 788 height 158
click at [171, 182] on div "Arrastra archivos aquí, haz clic para escoger archivos o selecciona archivos de…" at bounding box center [190, 201] width 212 height 60
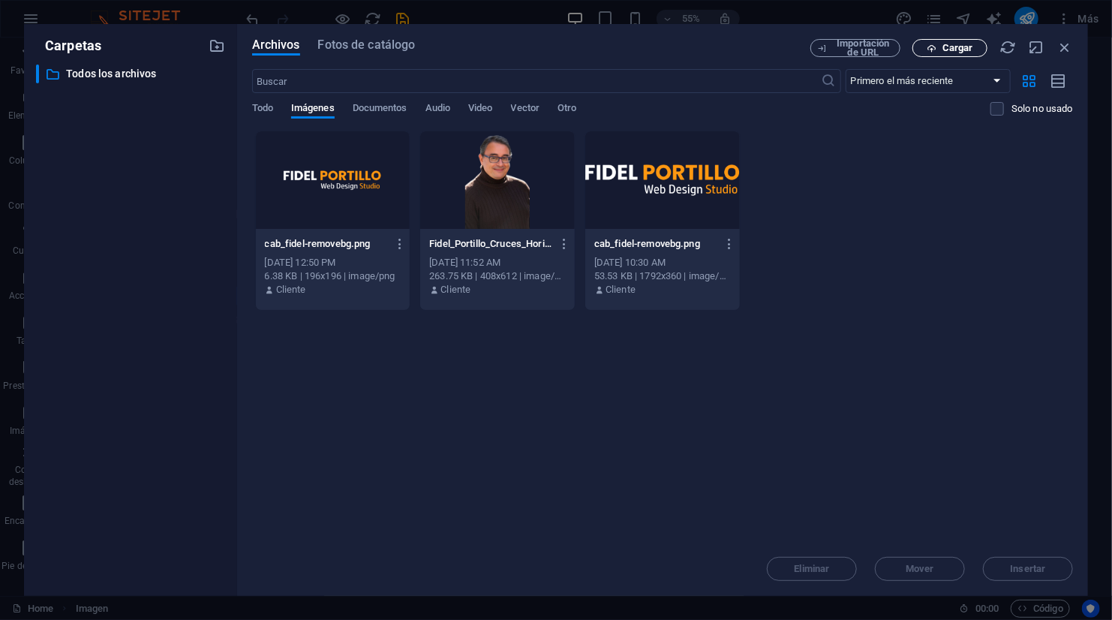
click at [965, 47] on span "Cargar" at bounding box center [957, 48] width 31 height 9
click at [1070, 45] on icon "button" at bounding box center [1064, 47] width 17 height 17
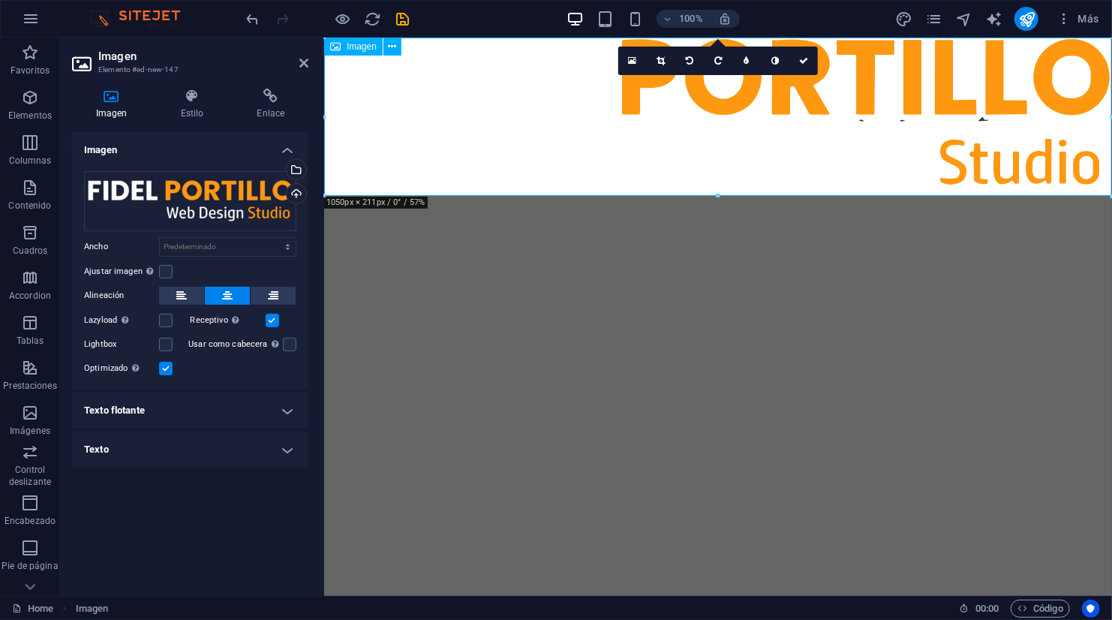
click at [450, 179] on figure at bounding box center [717, 116] width 788 height 158
click at [335, 176] on figure at bounding box center [717, 116] width 788 height 158
click at [1085, 20] on span "Más" at bounding box center [1077, 18] width 43 height 15
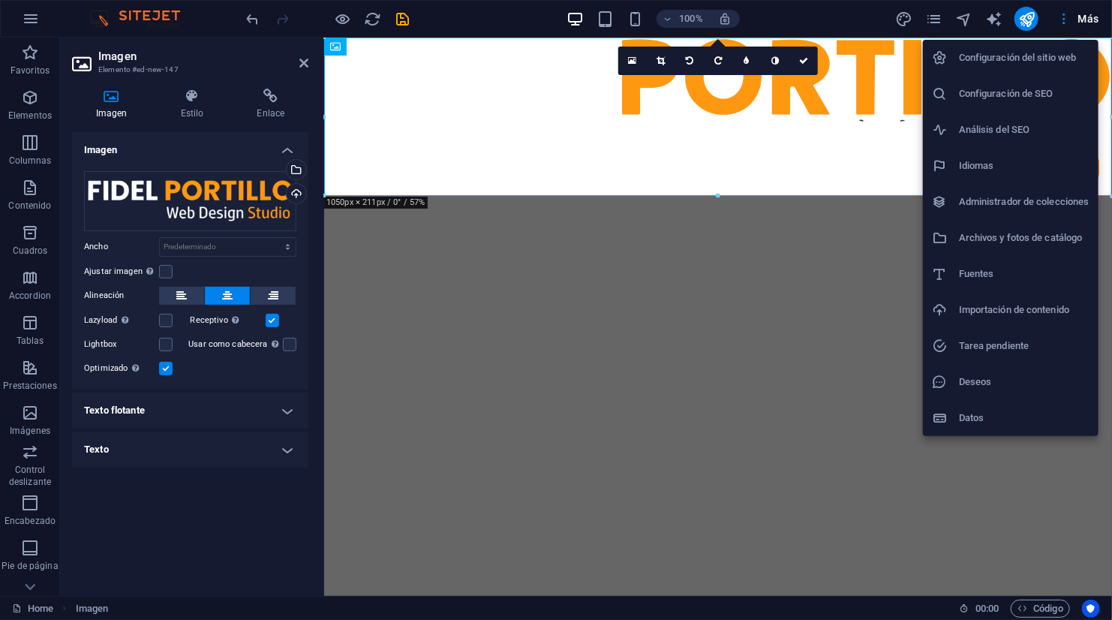
click at [1052, 50] on h6 "Configuración del sitio web" at bounding box center [1024, 58] width 131 height 18
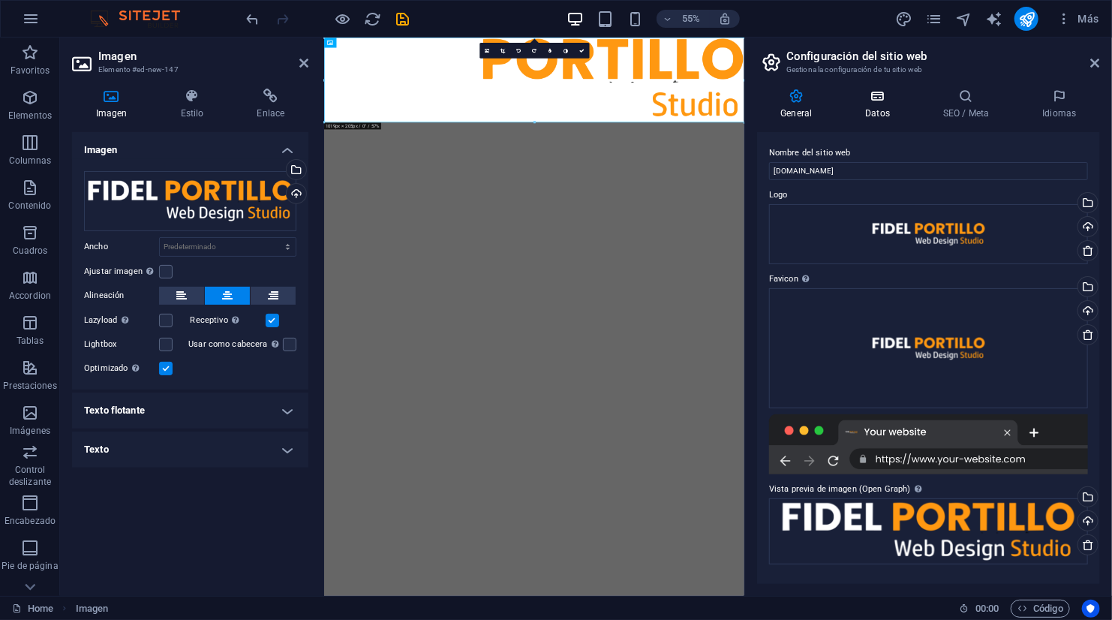
click at [879, 100] on icon at bounding box center [878, 96] width 72 height 15
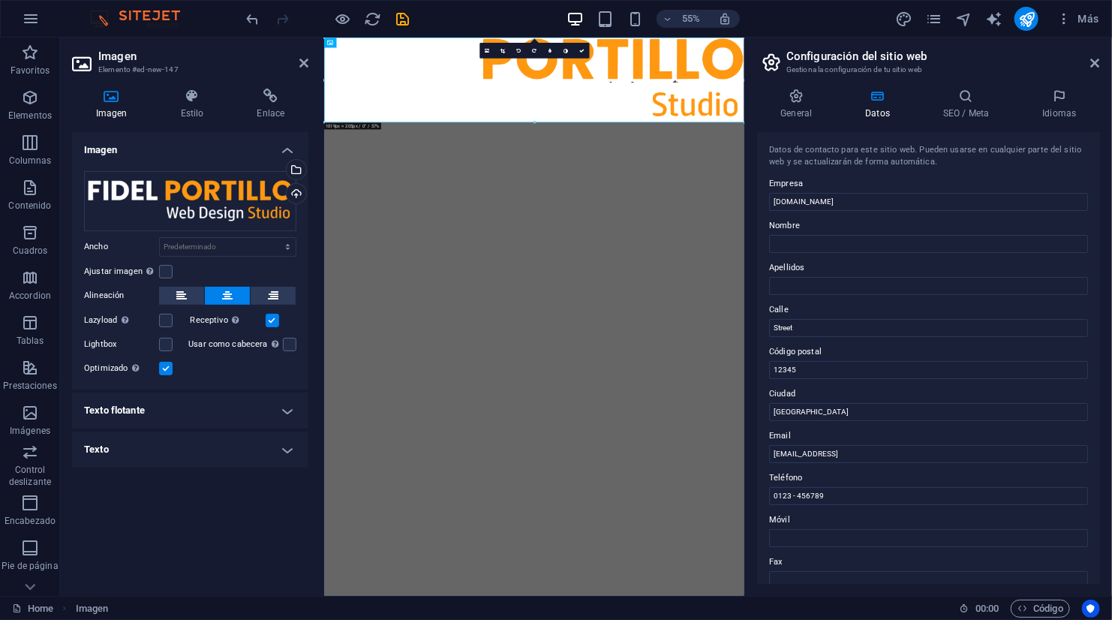
drag, startPoint x: 959, startPoint y: 101, endPoint x: 1087, endPoint y: 53, distance: 136.7
click at [1087, 53] on aside "Configuración del sitio web Gestiona la configuración de tu sitio web General D…" at bounding box center [928, 317] width 368 height 558
click at [1087, 53] on h2 "Configuración del sitio web" at bounding box center [943, 57] width 314 height 14
click at [1097, 63] on icon at bounding box center [1095, 63] width 9 height 12
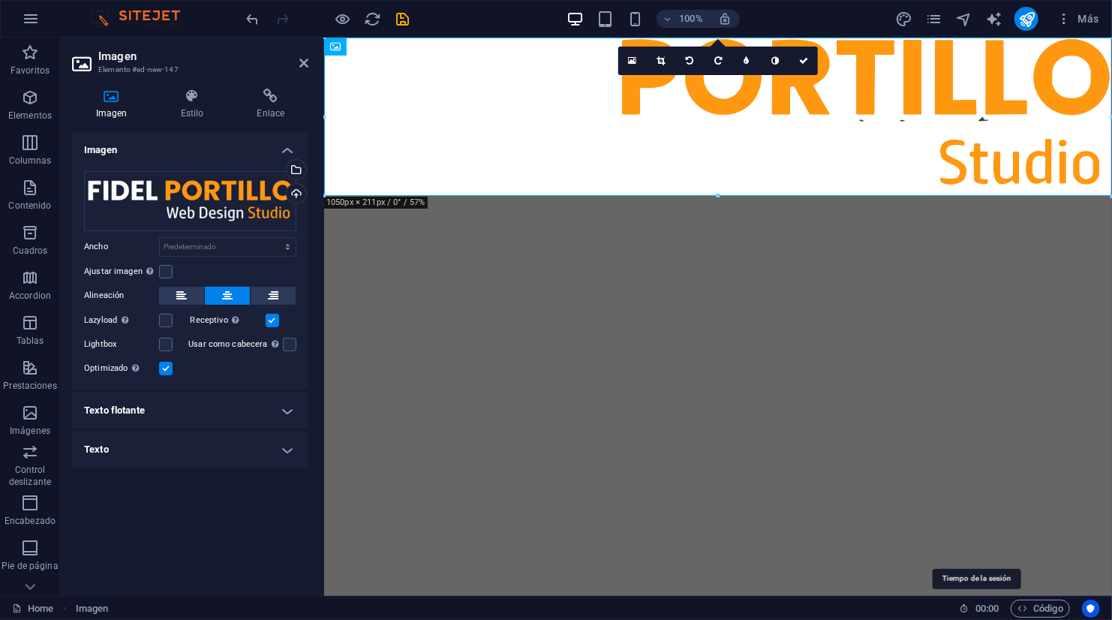
click at [986, 602] on span ":" at bounding box center [987, 607] width 2 height 11
click at [959, 608] on icon at bounding box center [964, 608] width 10 height 10
click at [197, 92] on icon at bounding box center [192, 96] width 71 height 15
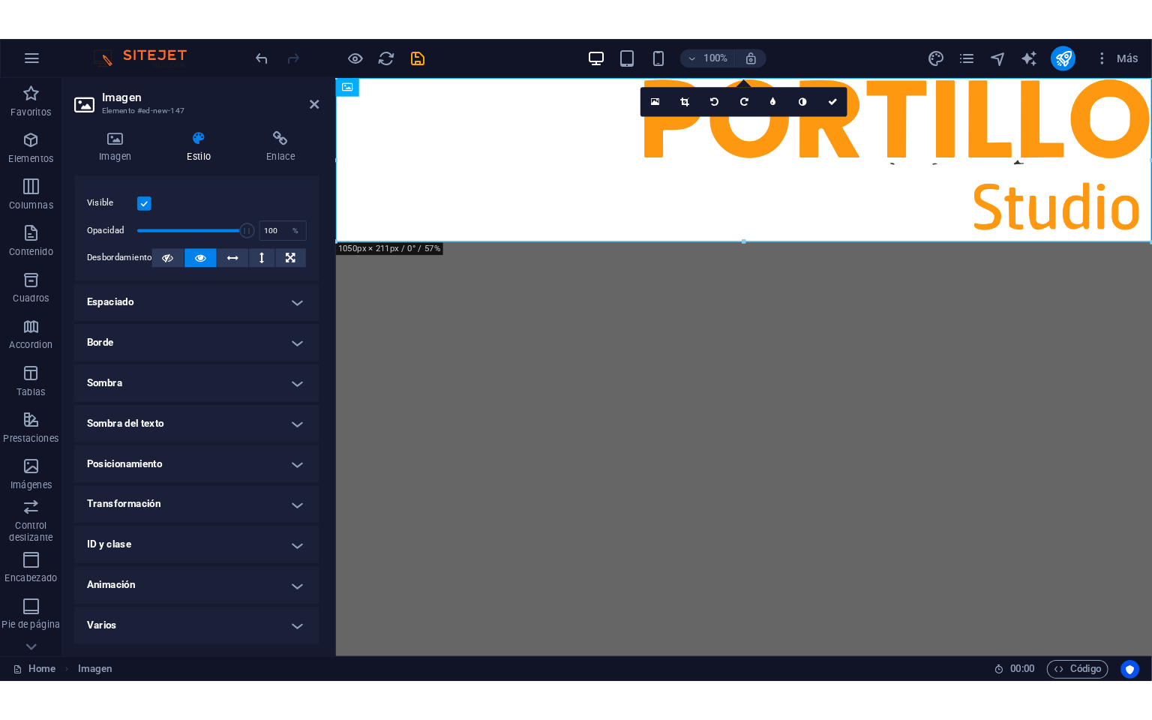
scroll to position [0, 0]
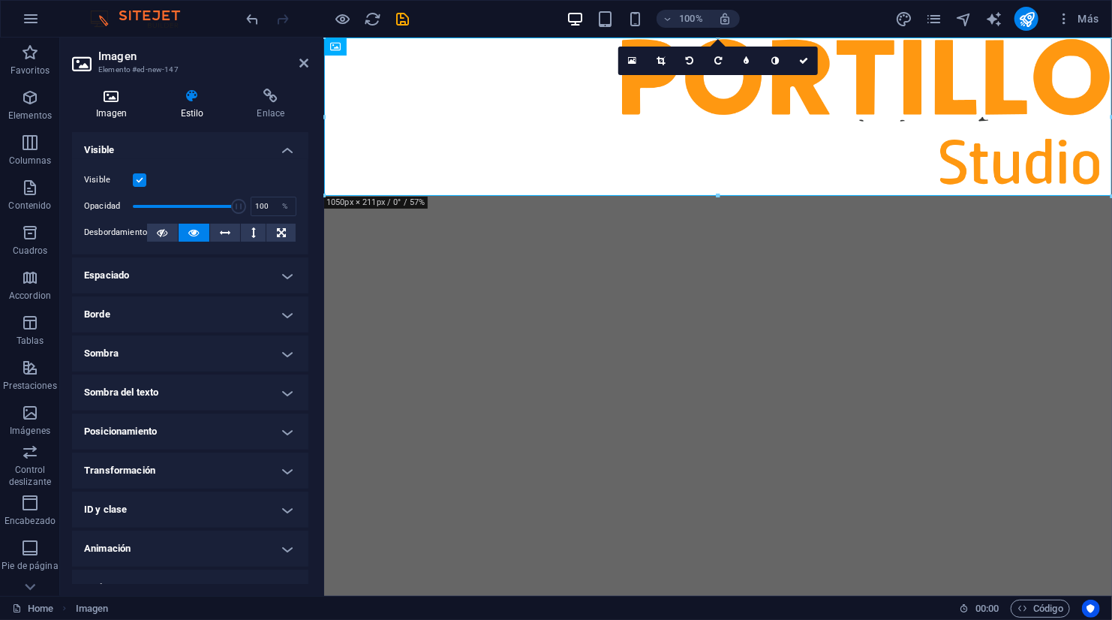
click at [122, 101] on icon at bounding box center [111, 96] width 79 height 15
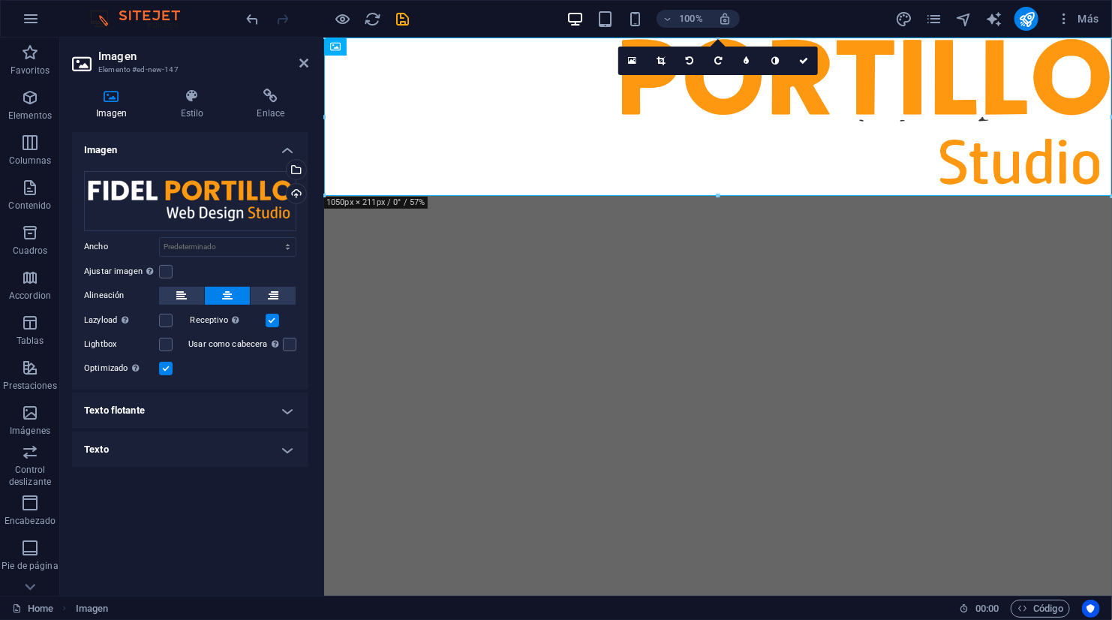
click at [122, 101] on icon at bounding box center [111, 96] width 79 height 15
click at [294, 338] on label at bounding box center [290, 345] width 14 height 14
click at [0, 0] on input "Usar como cabecera La imagen se ajustará en una etiqueta de cabecera H1. Result…" at bounding box center [0, 0] width 0 height 0
click at [301, 65] on icon at bounding box center [303, 63] width 9 height 12
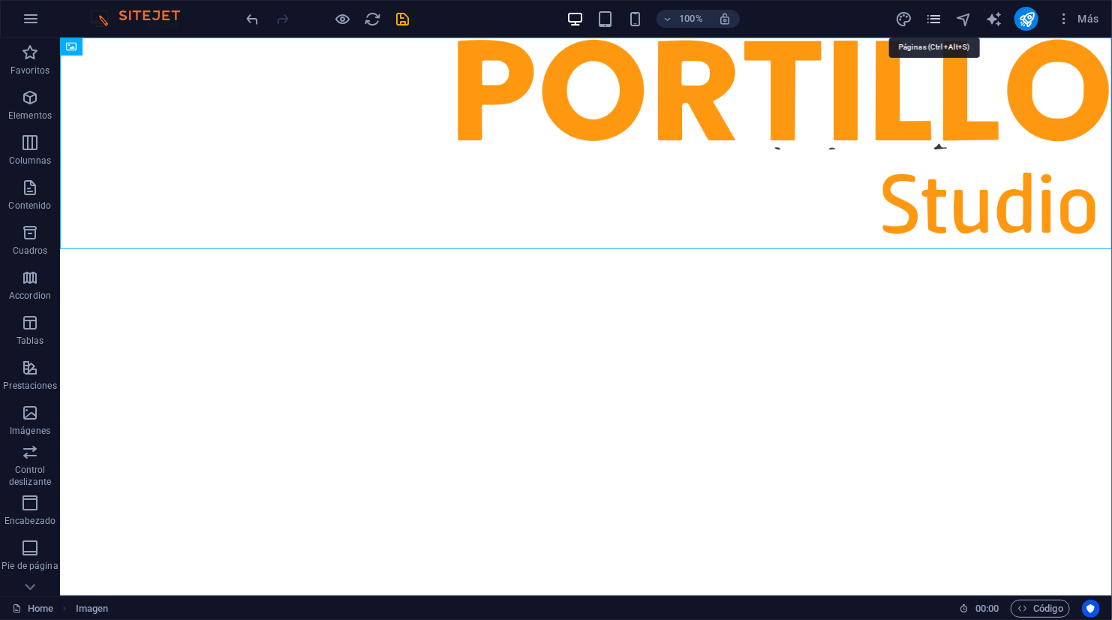
click at [934, 20] on icon "pages" at bounding box center [933, 19] width 17 height 17
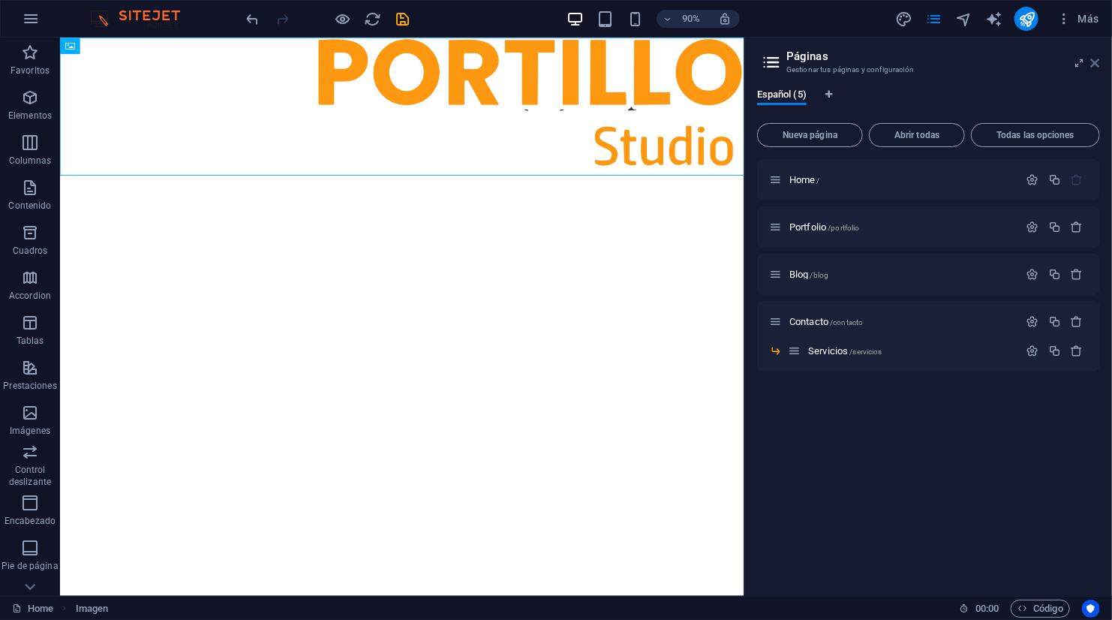
click at [1096, 57] on icon at bounding box center [1095, 63] width 9 height 12
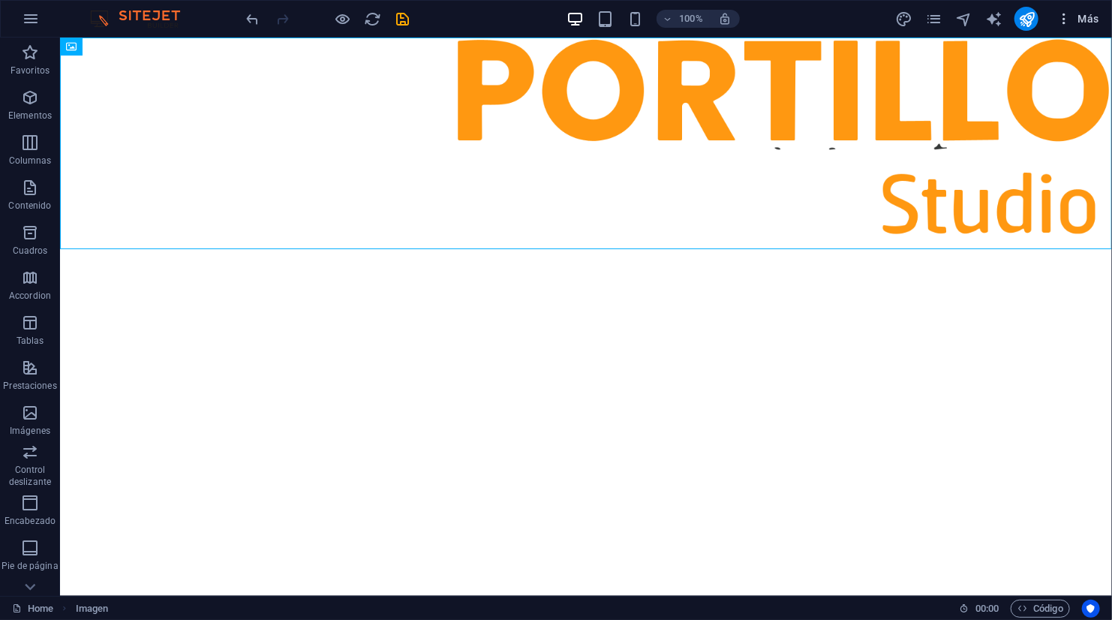
click at [1083, 20] on span "Más" at bounding box center [1077, 18] width 43 height 15
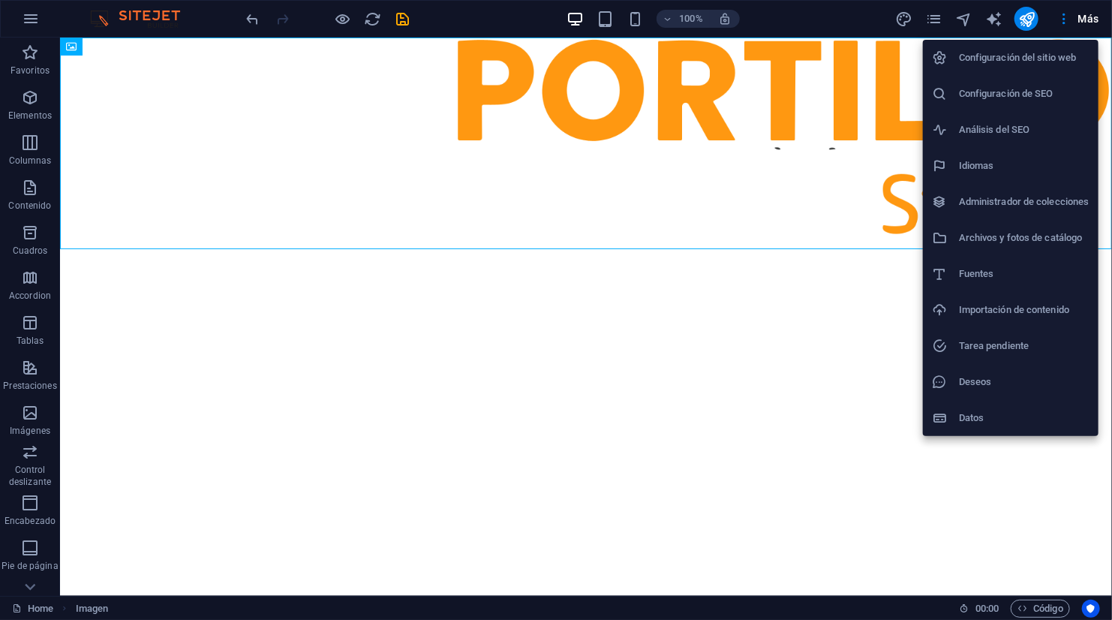
click at [764, 84] on div at bounding box center [556, 310] width 1112 height 620
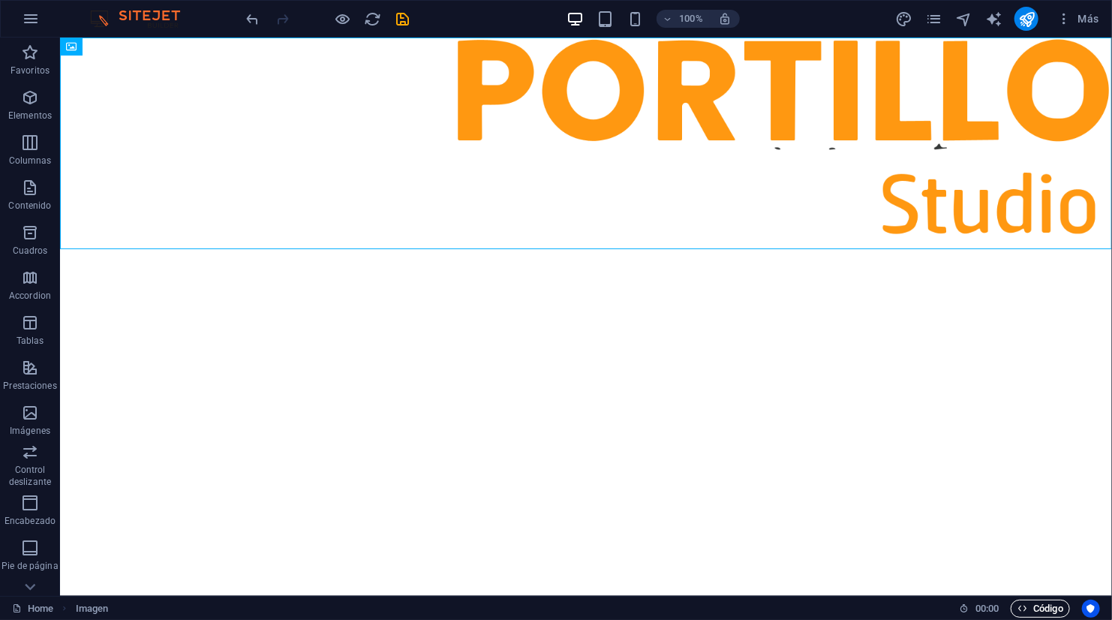
click at [1024, 601] on span "Código" at bounding box center [1040, 608] width 46 height 18
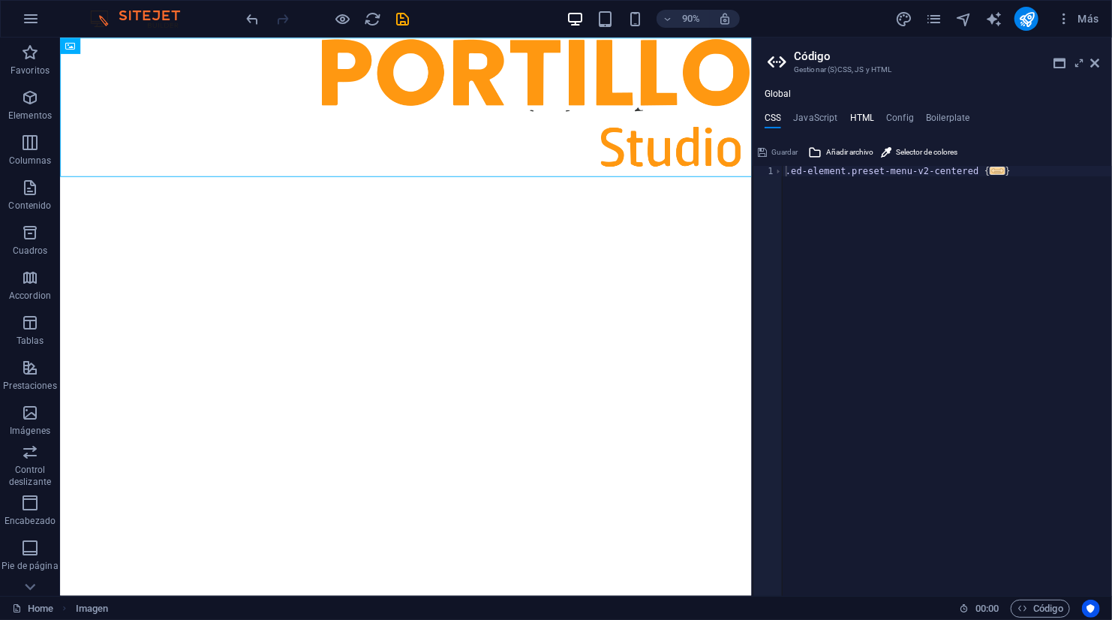
drag, startPoint x: 862, startPoint y: 110, endPoint x: 860, endPoint y: 120, distance: 10.6
click at [860, 120] on div "Global CSS JavaScript HTML Config Boilerplate .ed-element.preset-menu-v2-center…" at bounding box center [931, 342] width 359 height 507
click at [860, 120] on h4 "HTML" at bounding box center [862, 121] width 25 height 17
type textarea "<a href="#main-content" class="wv-link-content button">Skip to main content</a>"
click at [895, 114] on h4 "Config" at bounding box center [900, 121] width 28 height 17
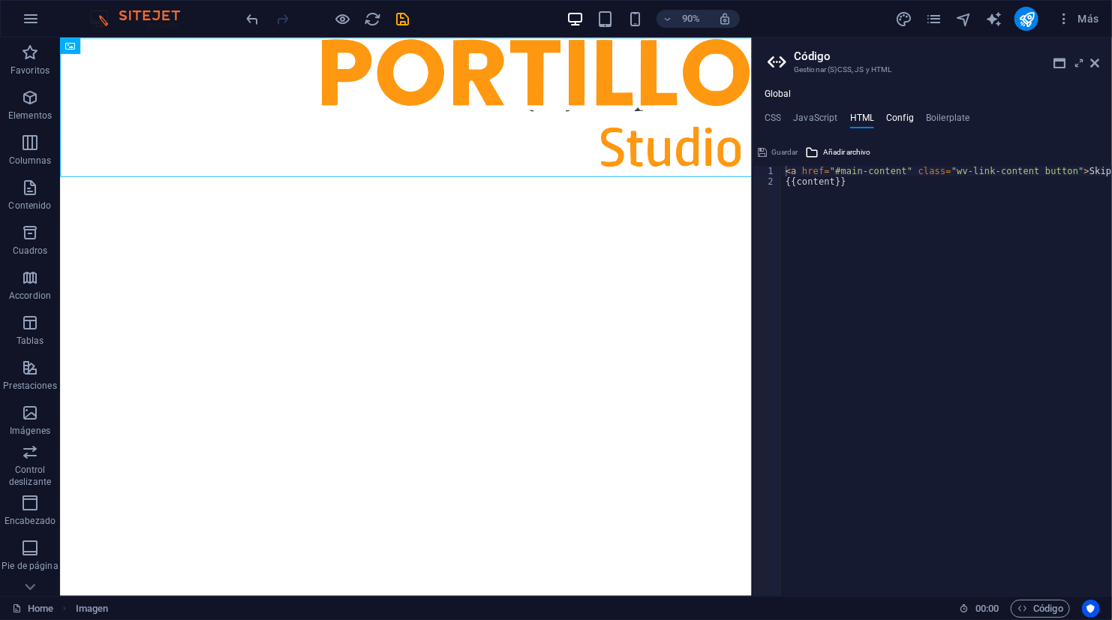
type textarea "/**"
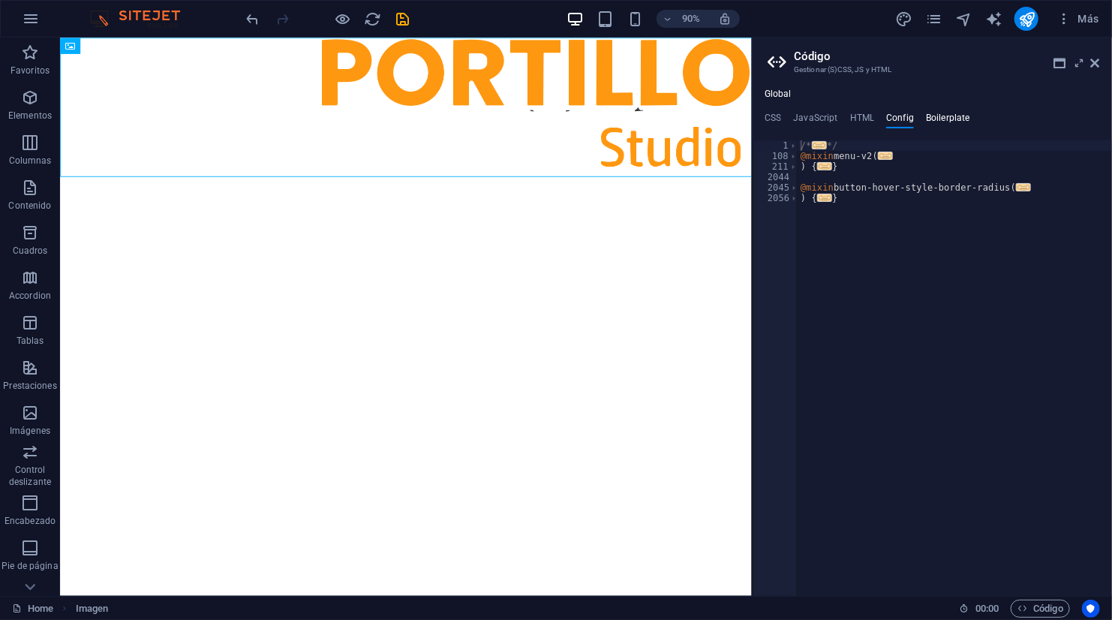
click at [935, 113] on h4 "Boilerplate" at bounding box center [948, 121] width 44 height 17
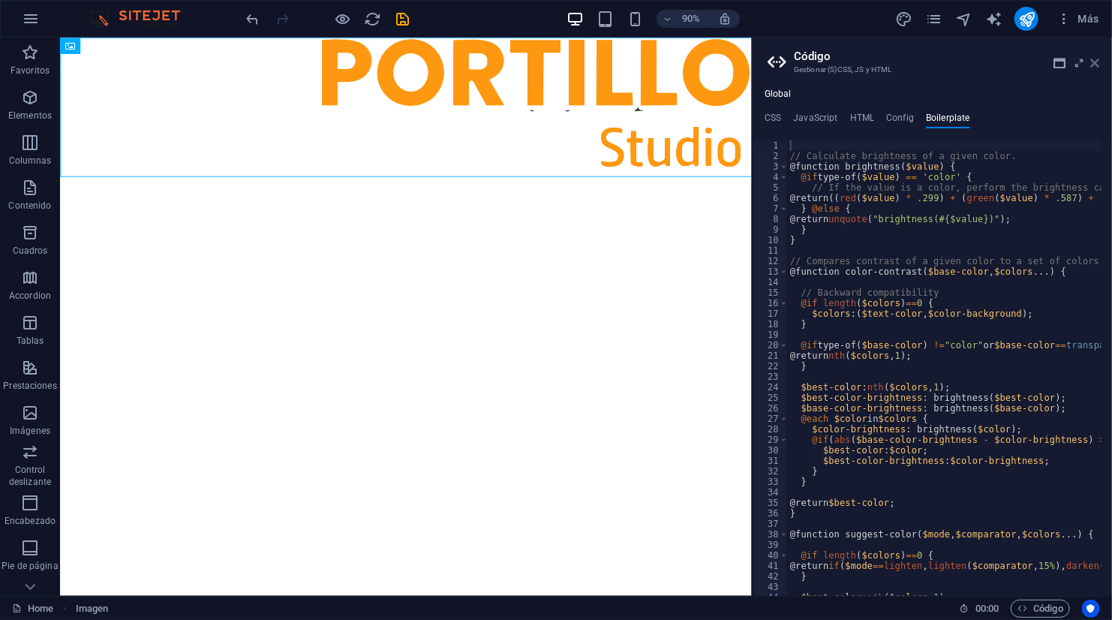
click at [1094, 61] on icon at bounding box center [1095, 63] width 9 height 12
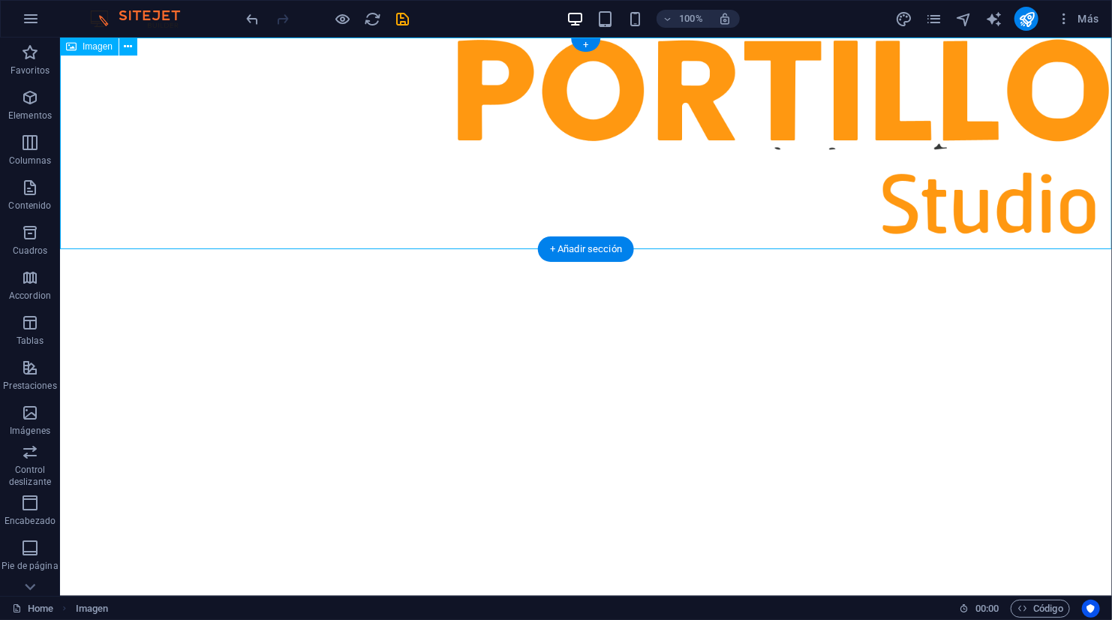
click at [801, 148] on figure at bounding box center [585, 143] width 1052 height 212
click at [125, 52] on icon at bounding box center [129, 47] width 8 height 16
click at [36, 25] on icon "button" at bounding box center [31, 19] width 18 height 18
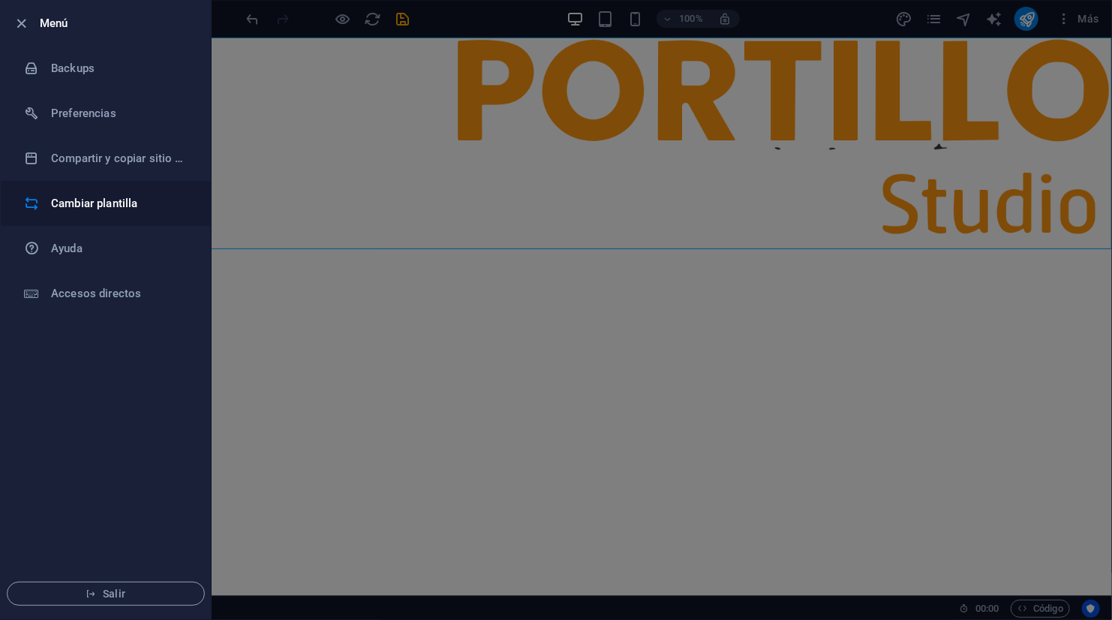
click at [117, 211] on h6 "Cambiar plantilla" at bounding box center [120, 203] width 139 height 18
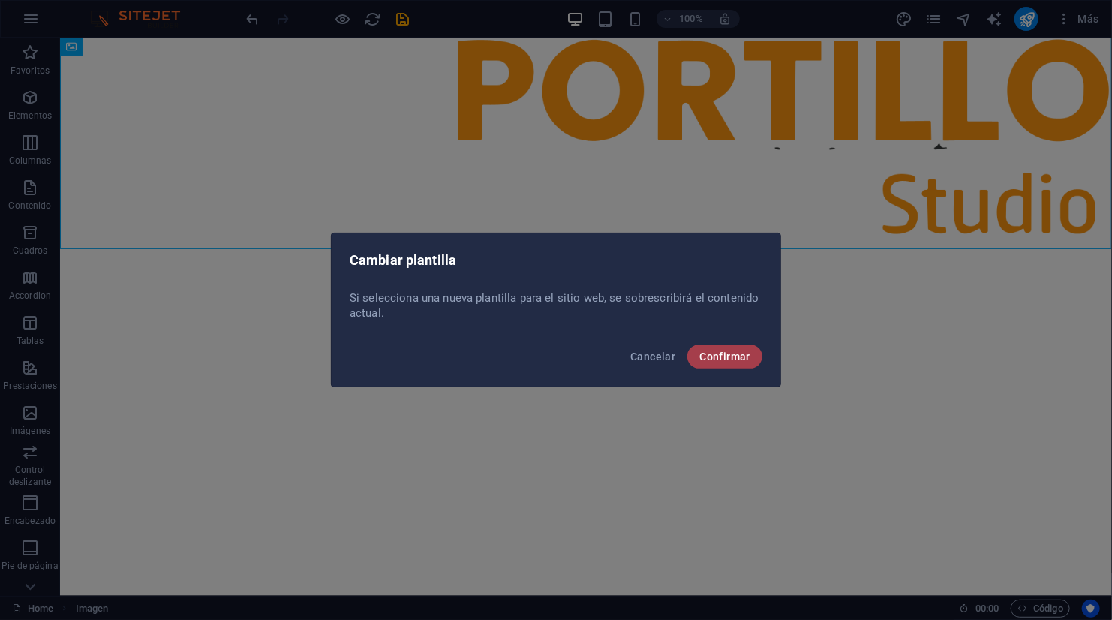
click at [715, 348] on button "Confirmar" at bounding box center [724, 356] width 75 height 24
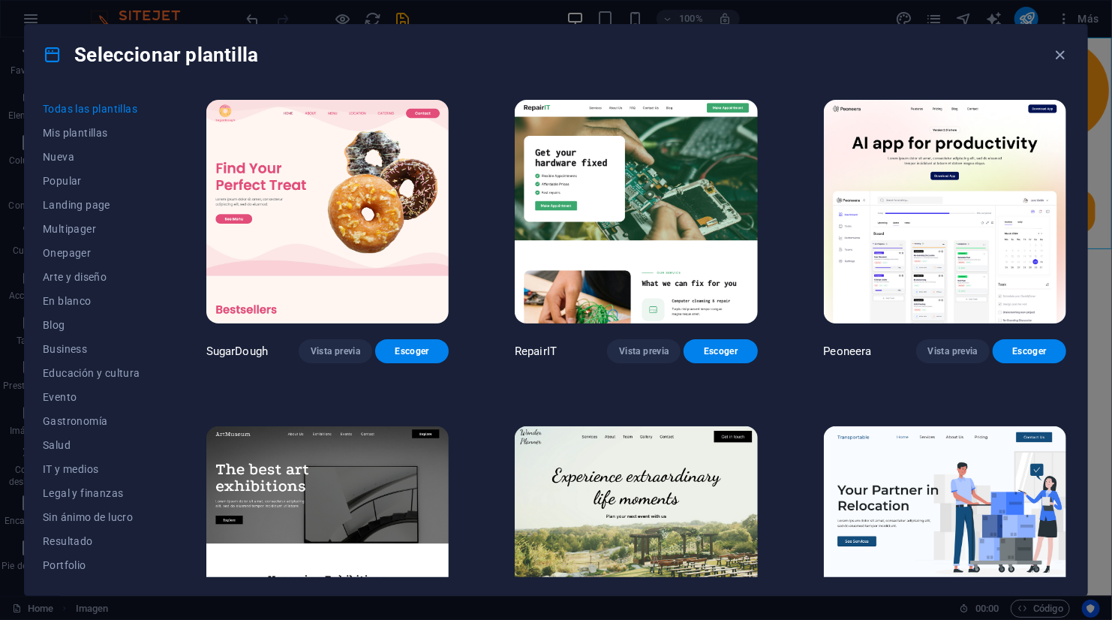
drag, startPoint x: 715, startPoint y: 348, endPoint x: 707, endPoint y: 308, distance: 40.6
click at [707, 308] on div "RepairIT Vista previa Escoger" at bounding box center [636, 230] width 248 height 266
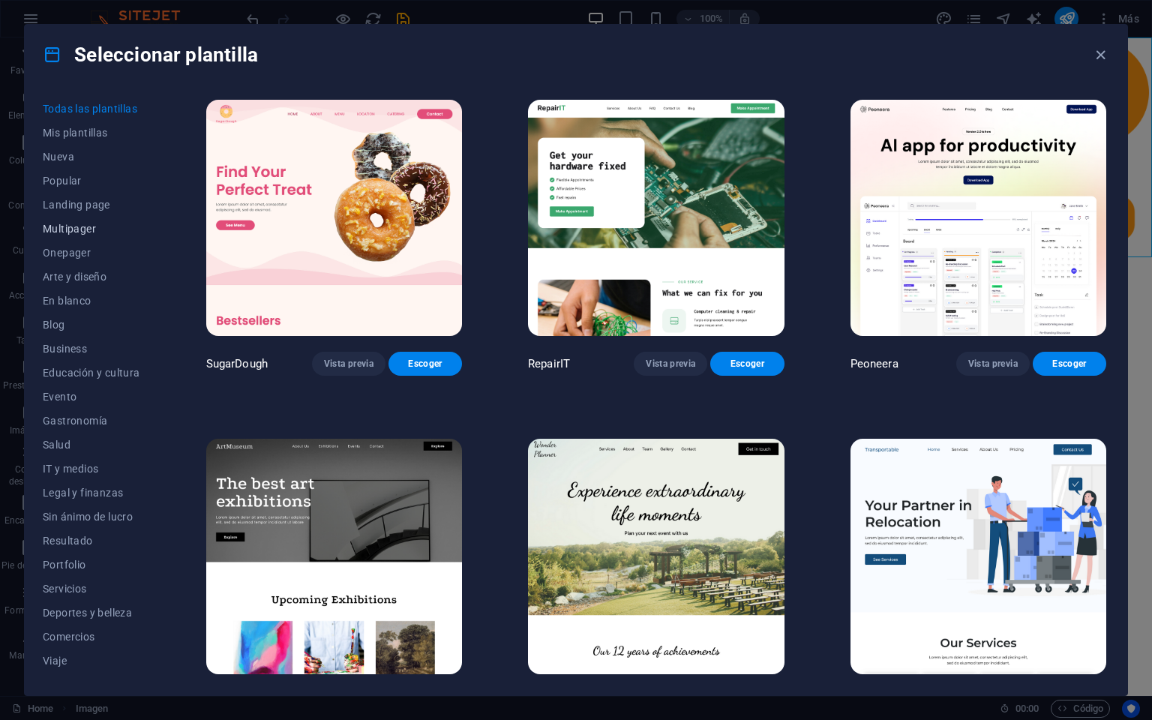
click at [79, 221] on button "Multipager" at bounding box center [92, 229] width 98 height 24
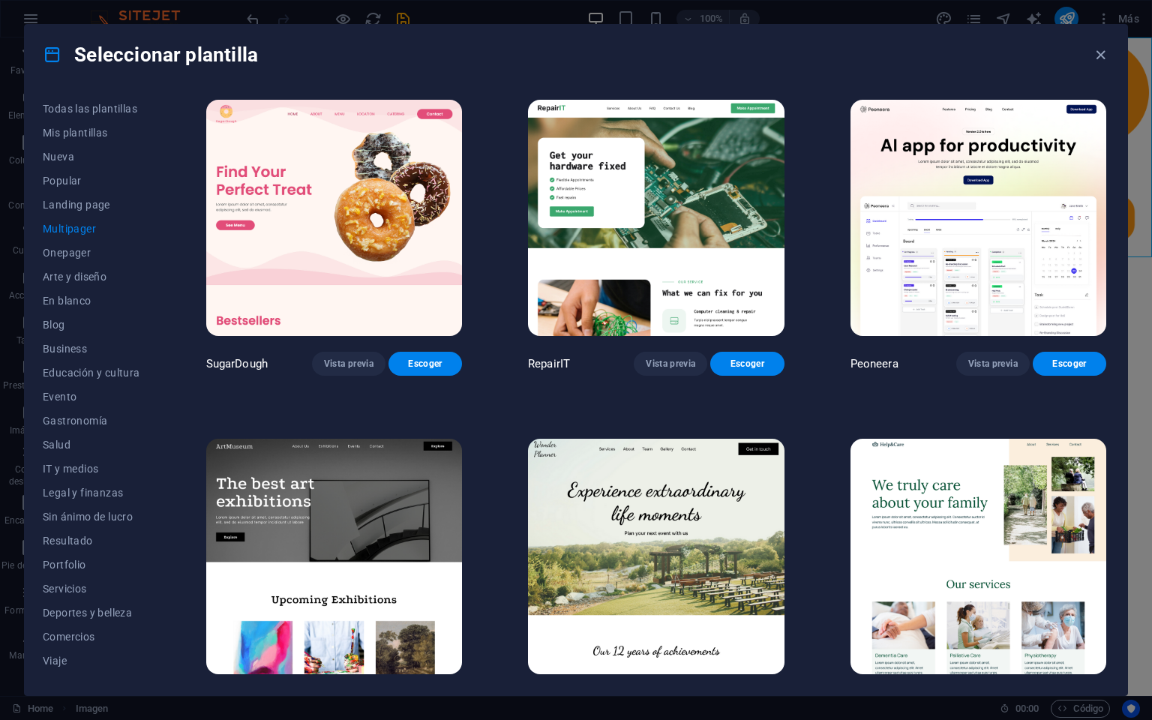
click at [79, 221] on button "Multipager" at bounding box center [92, 229] width 98 height 24
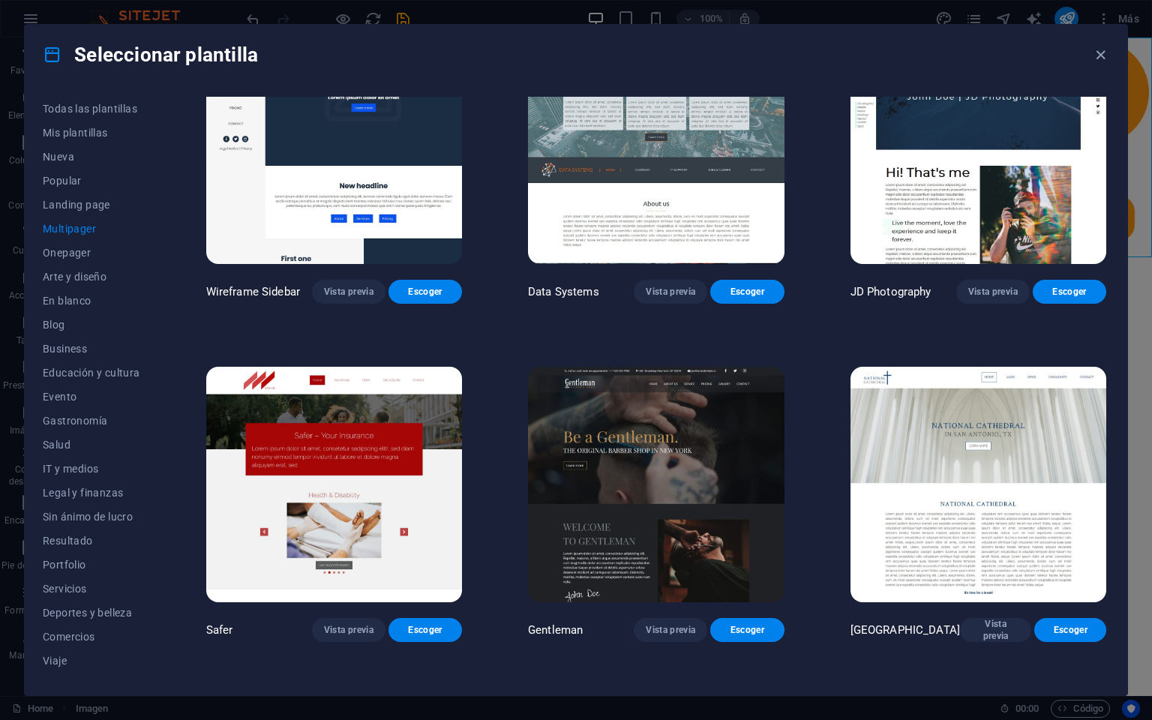
scroll to position [3459, 0]
click at [747, 619] on span "Escoger" at bounding box center [747, 630] width 50 height 12
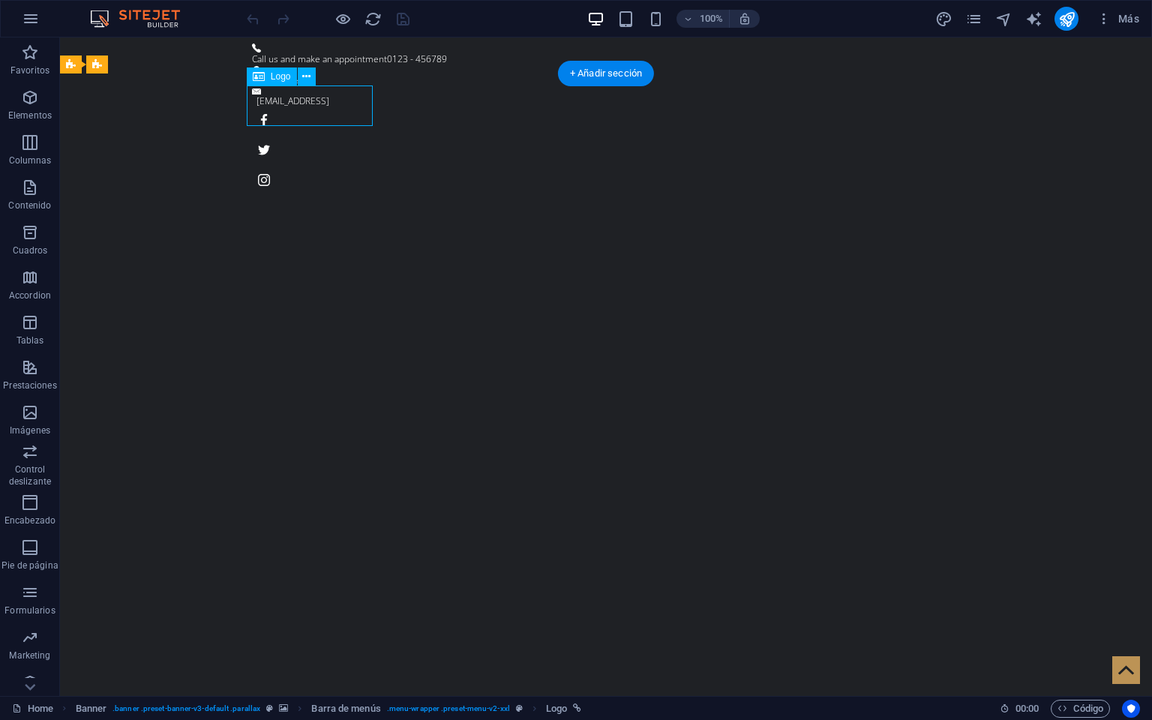
select select "px"
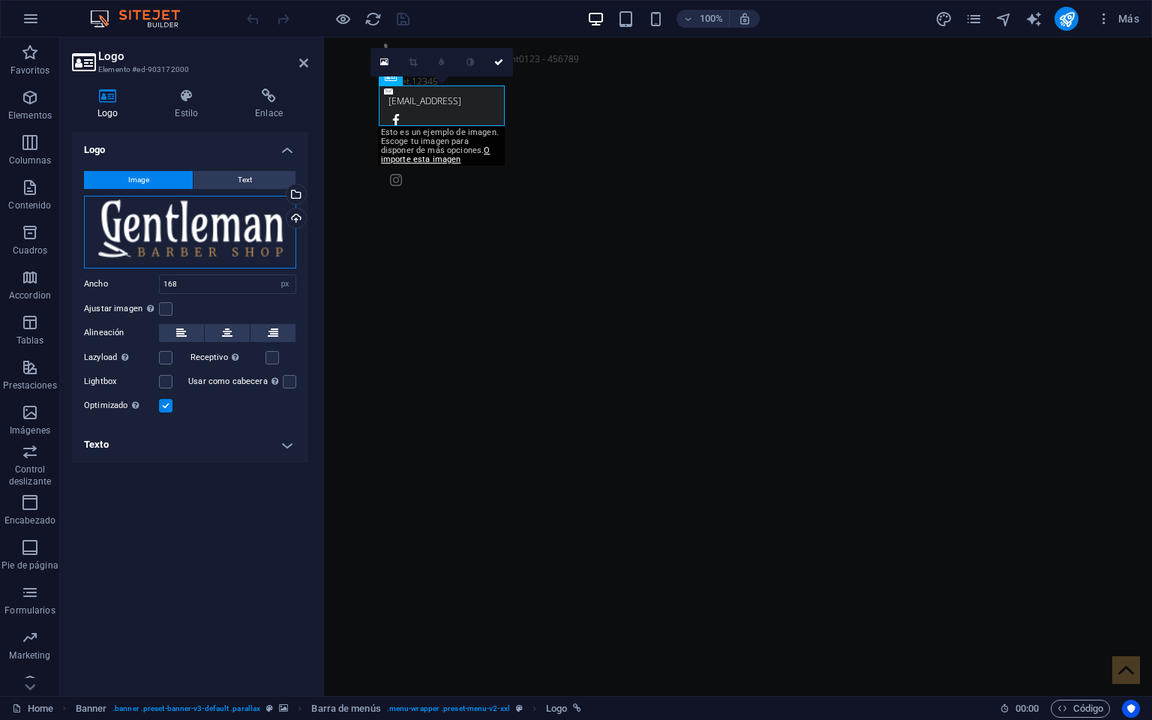
click at [202, 236] on div "Arrastra archivos aquí, haz clic para escoger archivos o selecciona archivos de…" at bounding box center [190, 232] width 212 height 73
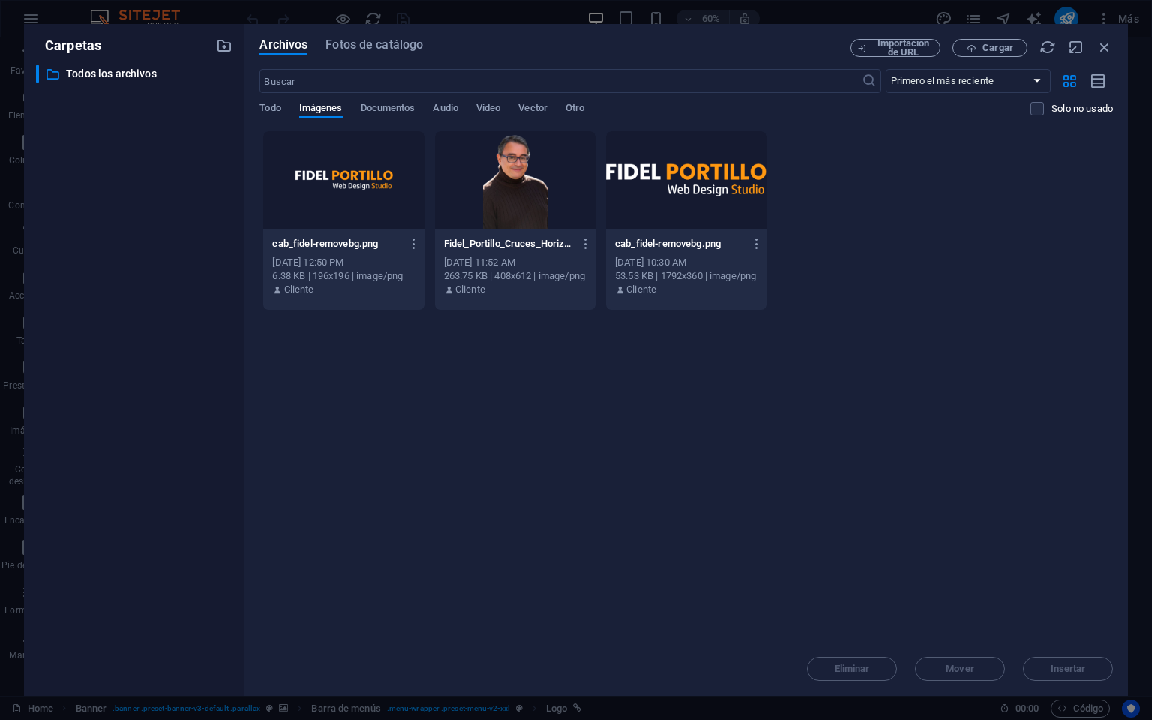
click at [657, 180] on div at bounding box center [686, 180] width 161 height 98
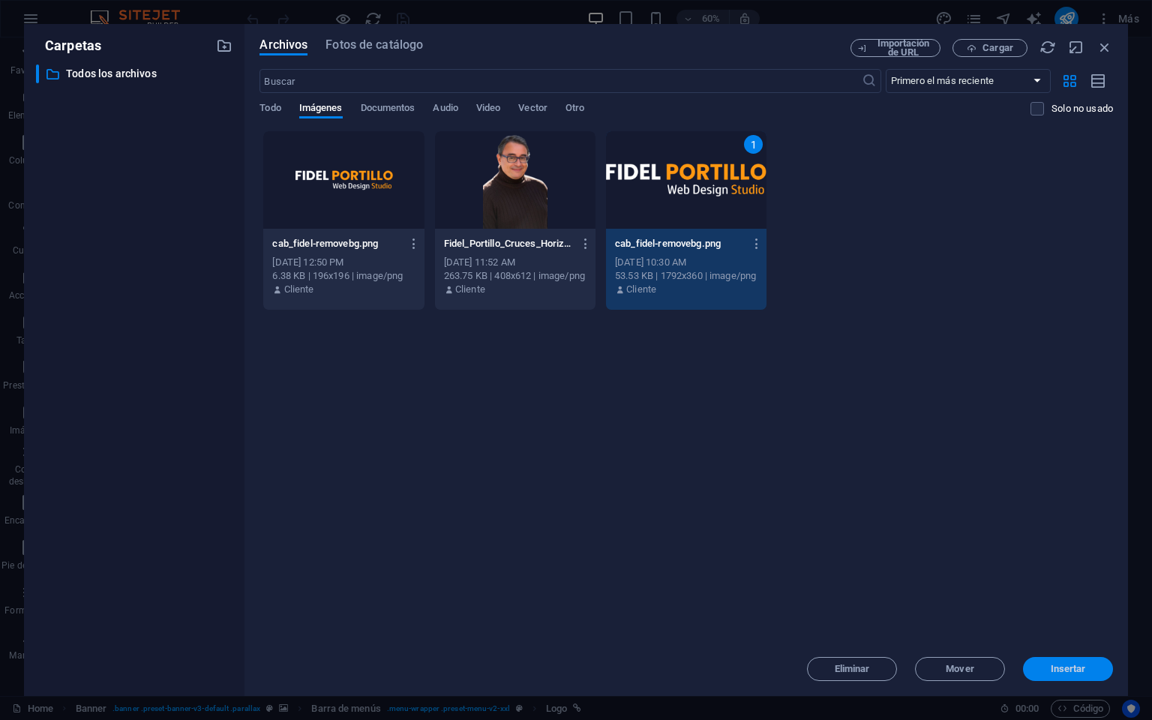
click at [1044, 665] on span "Insertar" at bounding box center [1068, 669] width 78 height 9
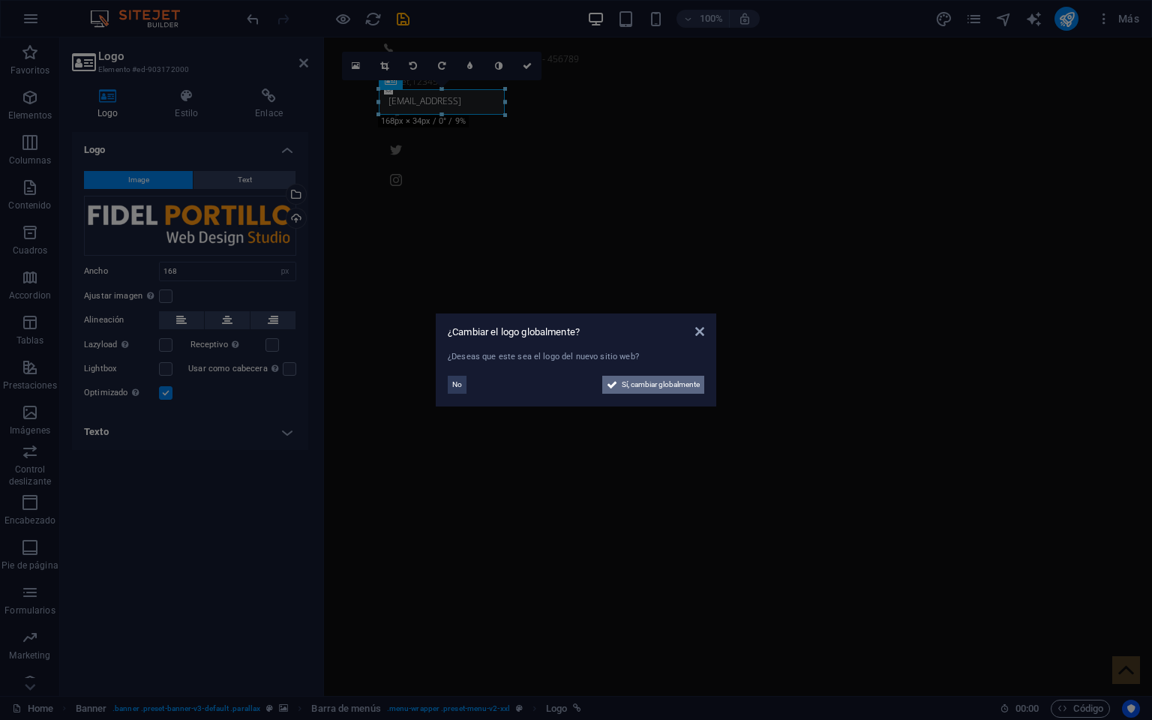
click at [657, 383] on span "Sí, cambiar globalmente" at bounding box center [661, 385] width 78 height 18
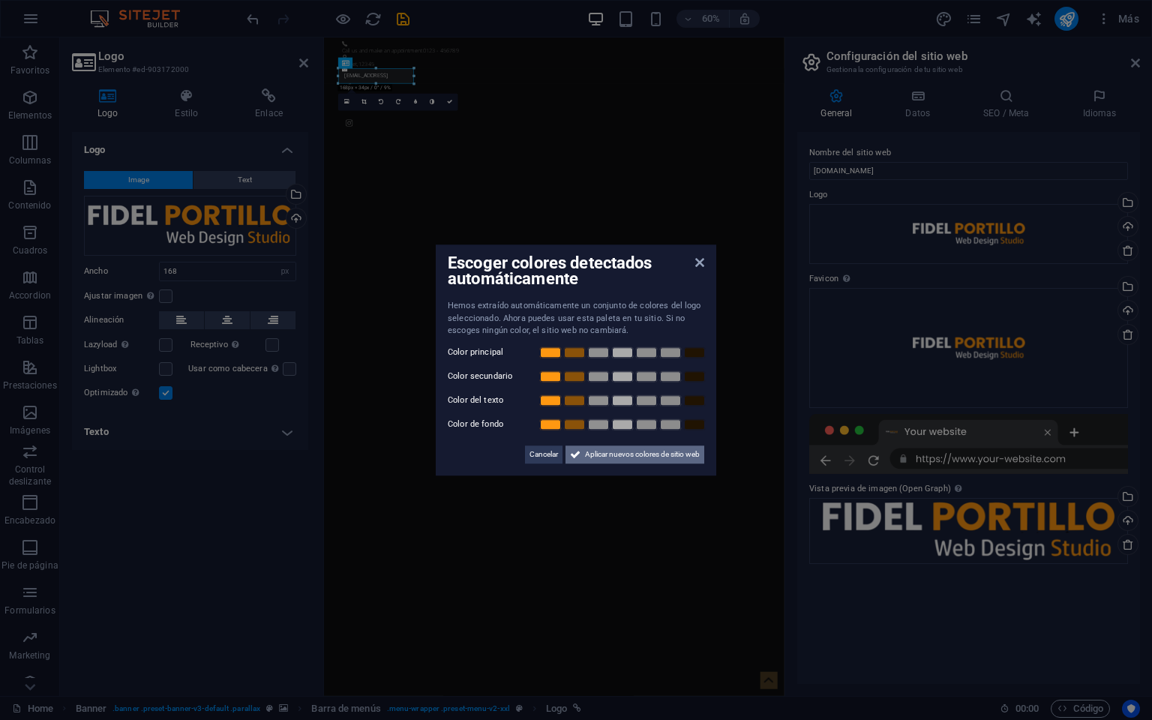
click at [640, 462] on span "Aplicar nuevos colores de sitio web" at bounding box center [642, 455] width 115 height 18
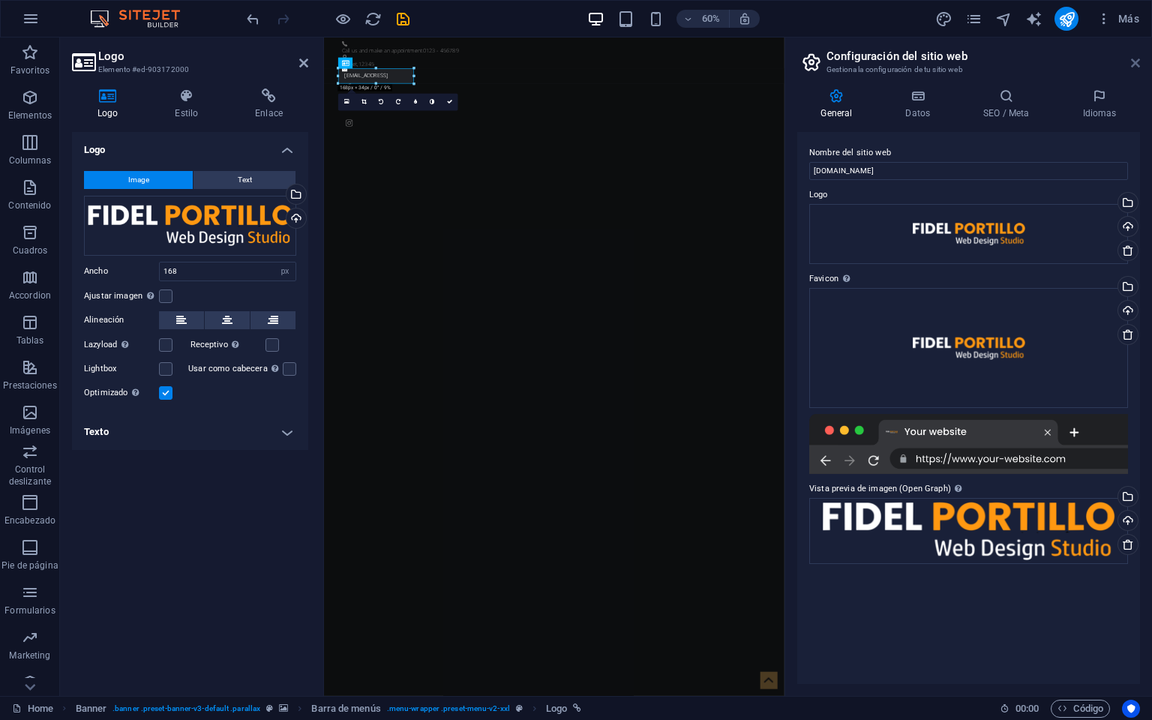
click at [1132, 58] on icon at bounding box center [1135, 63] width 9 height 12
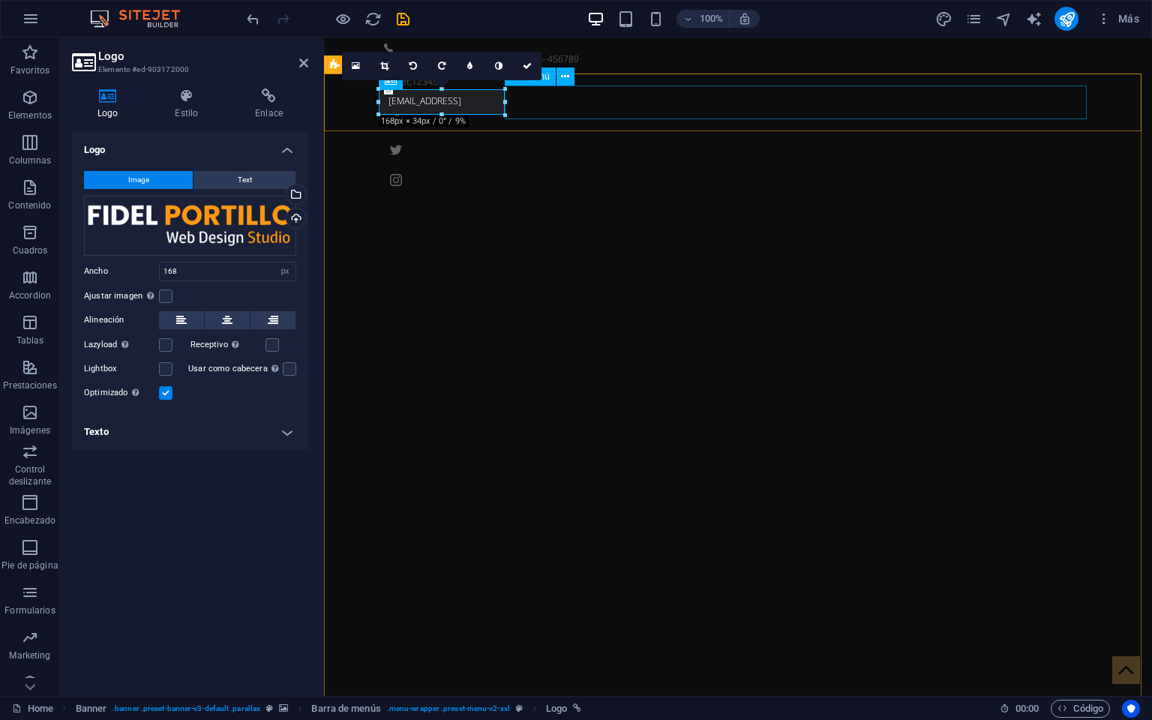
drag, startPoint x: 830, startPoint y: 138, endPoint x: 526, endPoint y: 101, distance: 306.7
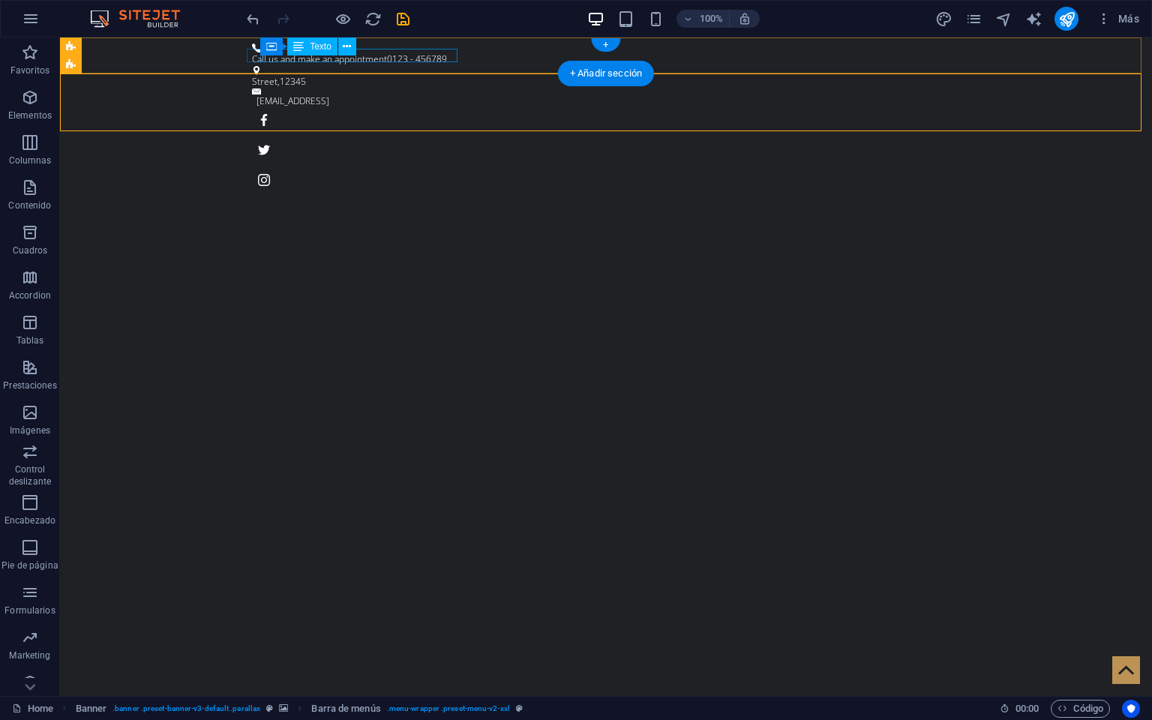
click at [387, 53] on div "Call us and make an appointment 0123 - 456789" at bounding box center [600, 60] width 696 height 14
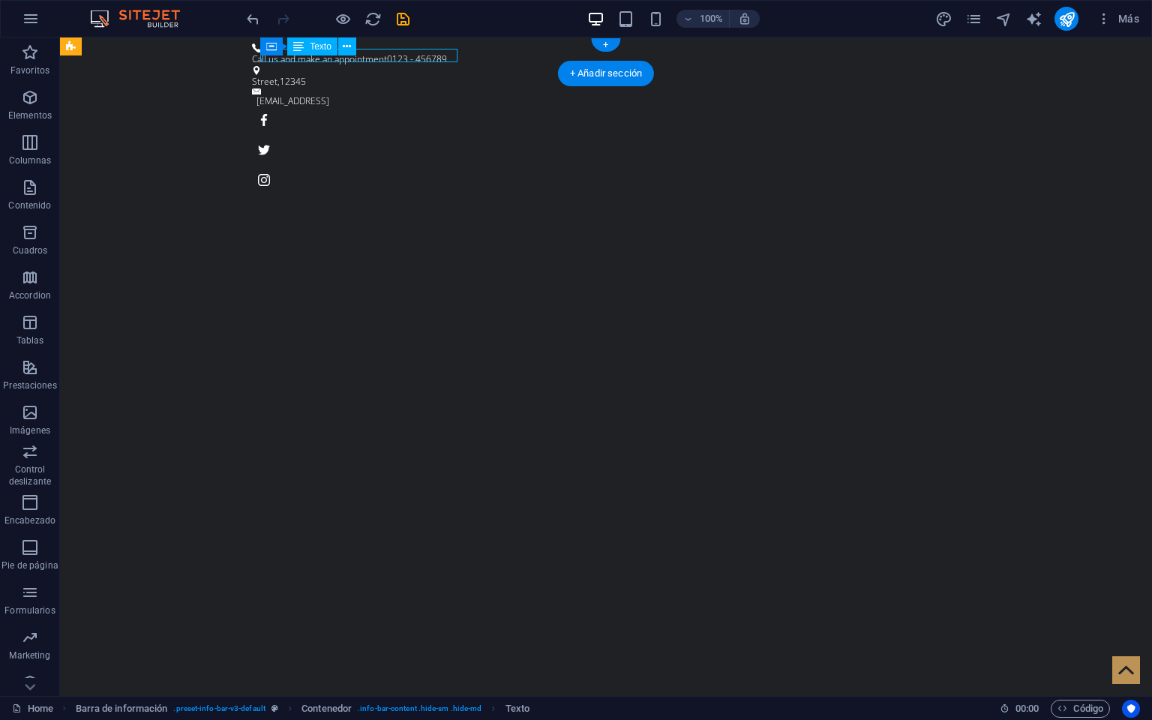
click at [387, 53] on div "Call us and make an appointment 0123 - 456789" at bounding box center [600, 60] width 696 height 14
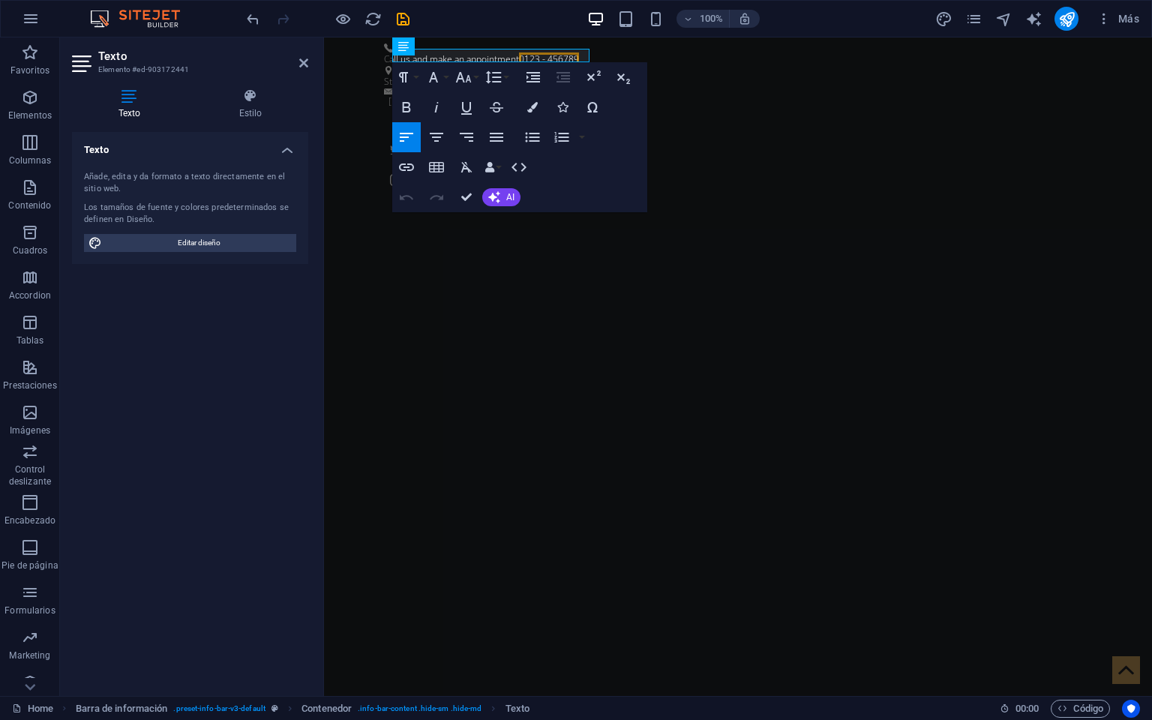
click at [128, 89] on icon at bounding box center [129, 96] width 115 height 15
click at [503, 47] on div "Call us and make an appointment 0123 - 456789 Street , 12345 f5ef3f3804e07b791b…" at bounding box center [738, 118] width 828 height 161
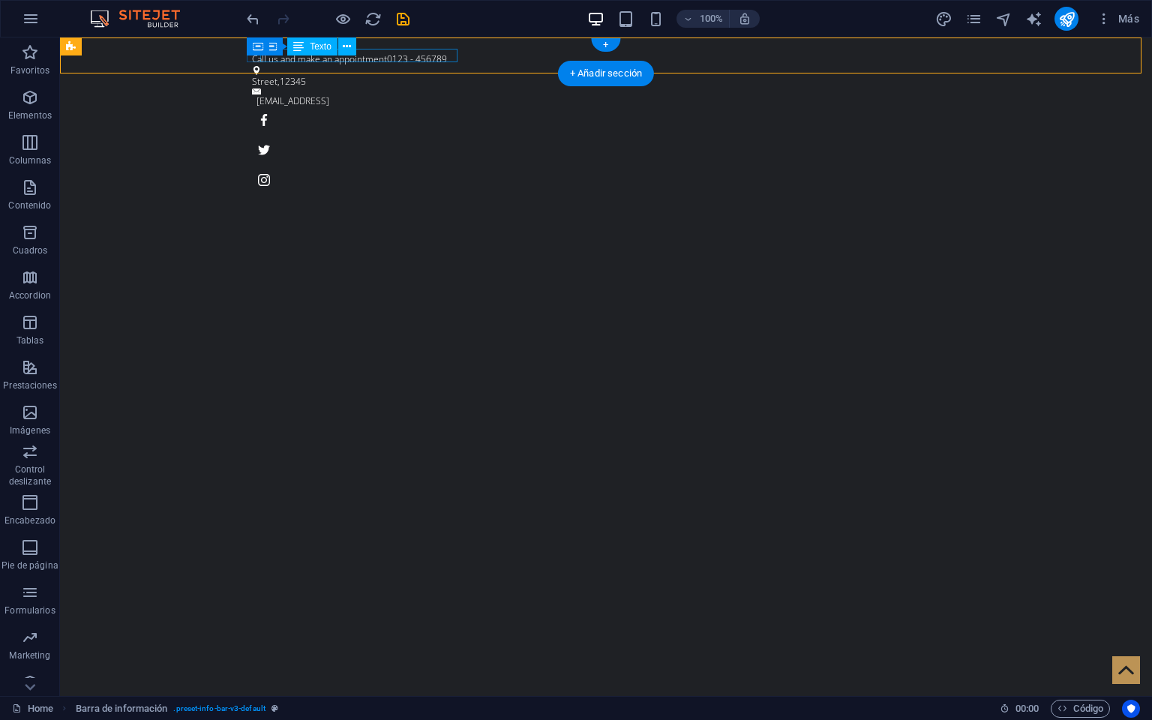
click at [399, 53] on div "Call us and make an appointment 0123 - 456789" at bounding box center [600, 60] width 696 height 14
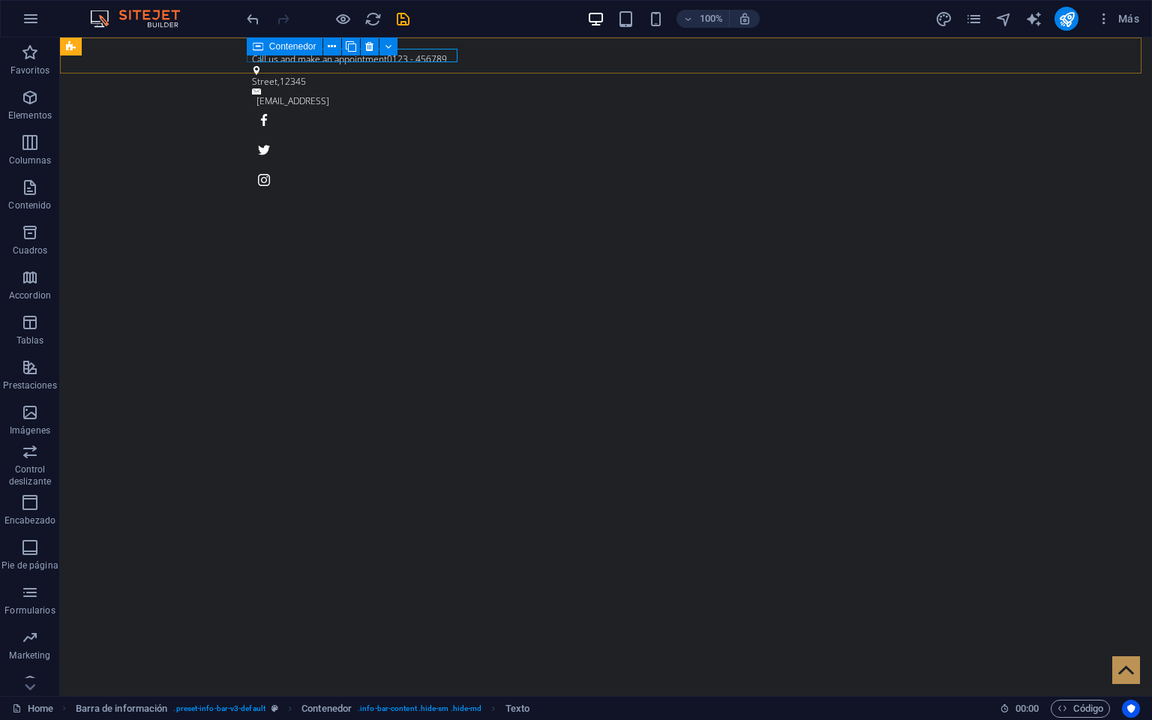
click at [303, 45] on span "Contenedor" at bounding box center [292, 46] width 47 height 9
click at [310, 43] on span "Texto" at bounding box center [321, 46] width 22 height 9
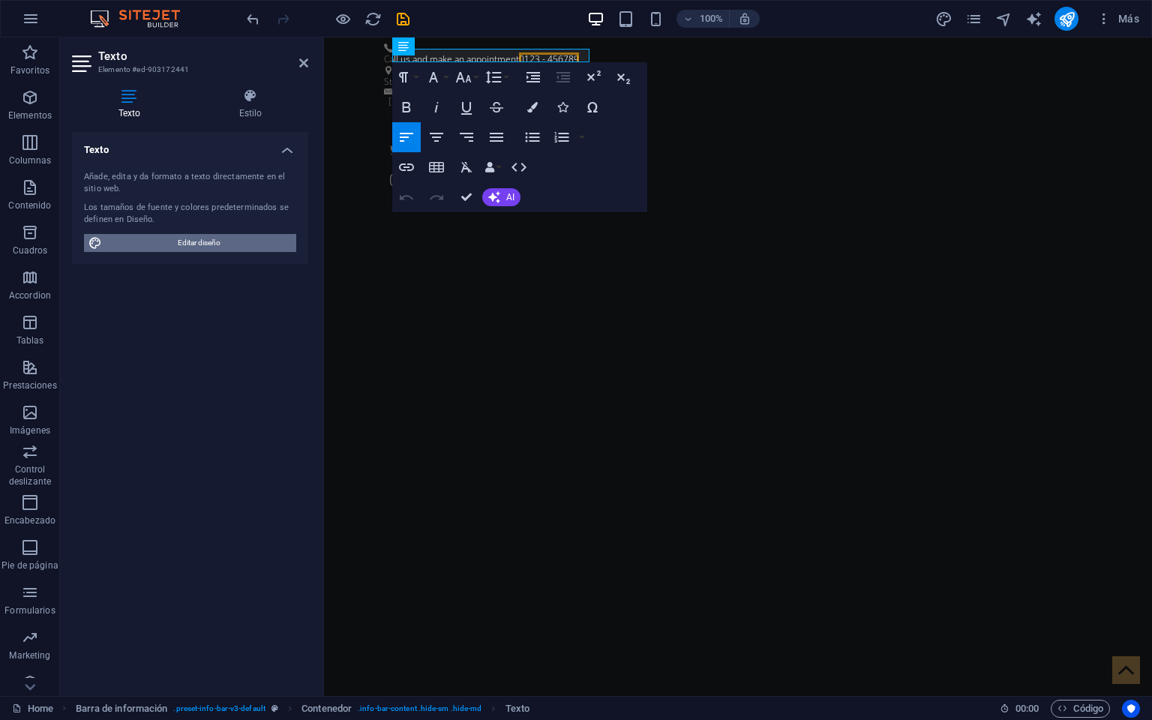
click at [173, 236] on span "Editar diseño" at bounding box center [199, 243] width 185 height 18
select select "ease-in-out"
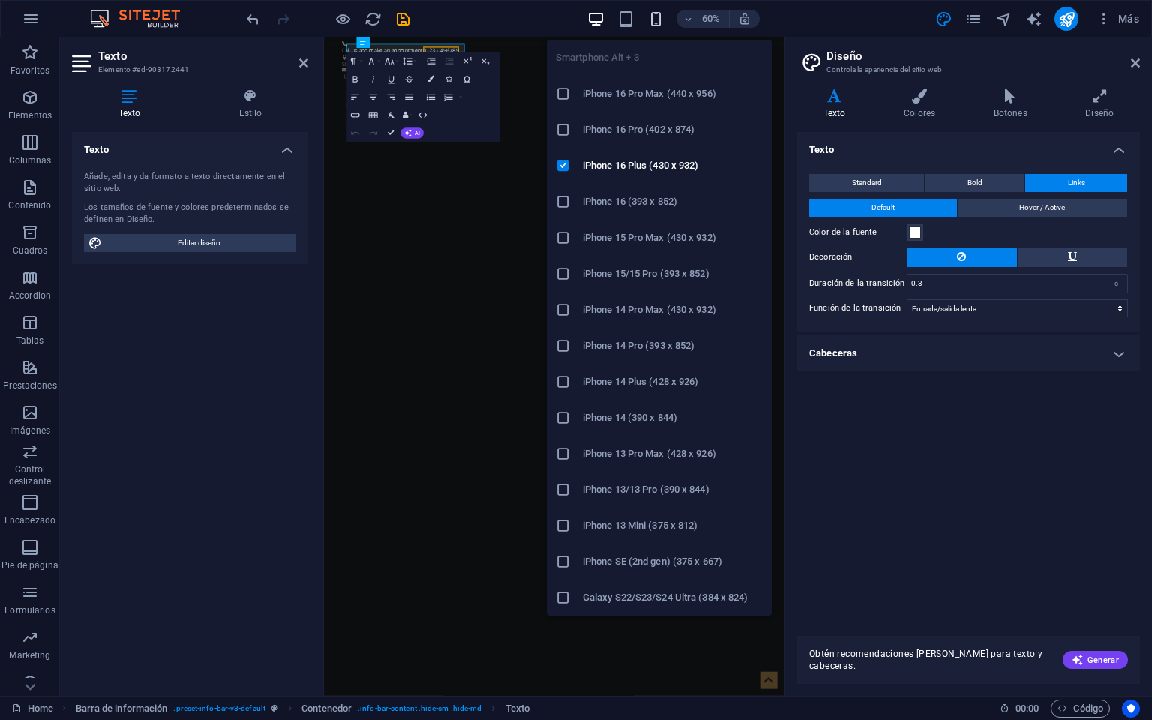
click at [657, 19] on icon "button" at bounding box center [655, 19] width 17 height 17
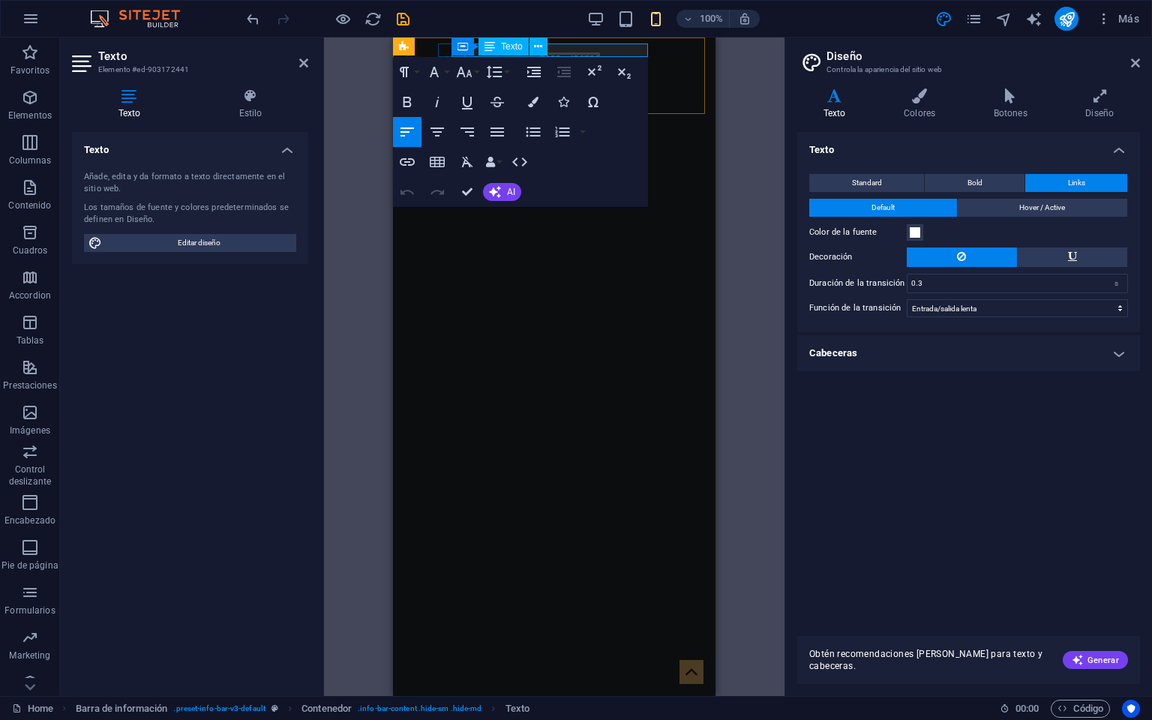
click at [573, 53] on p "Call us and make an appointment 0123 - 456789" at bounding box center [548, 60] width 287 height 14
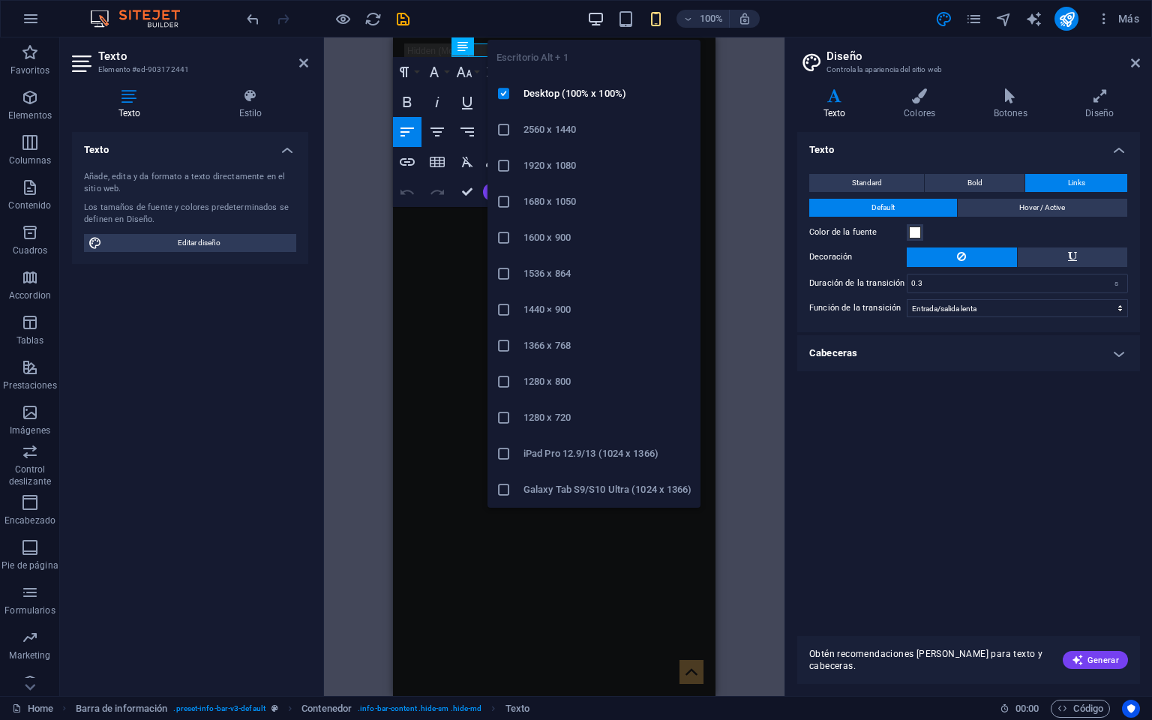
click at [587, 11] on span "button" at bounding box center [596, 19] width 18 height 17
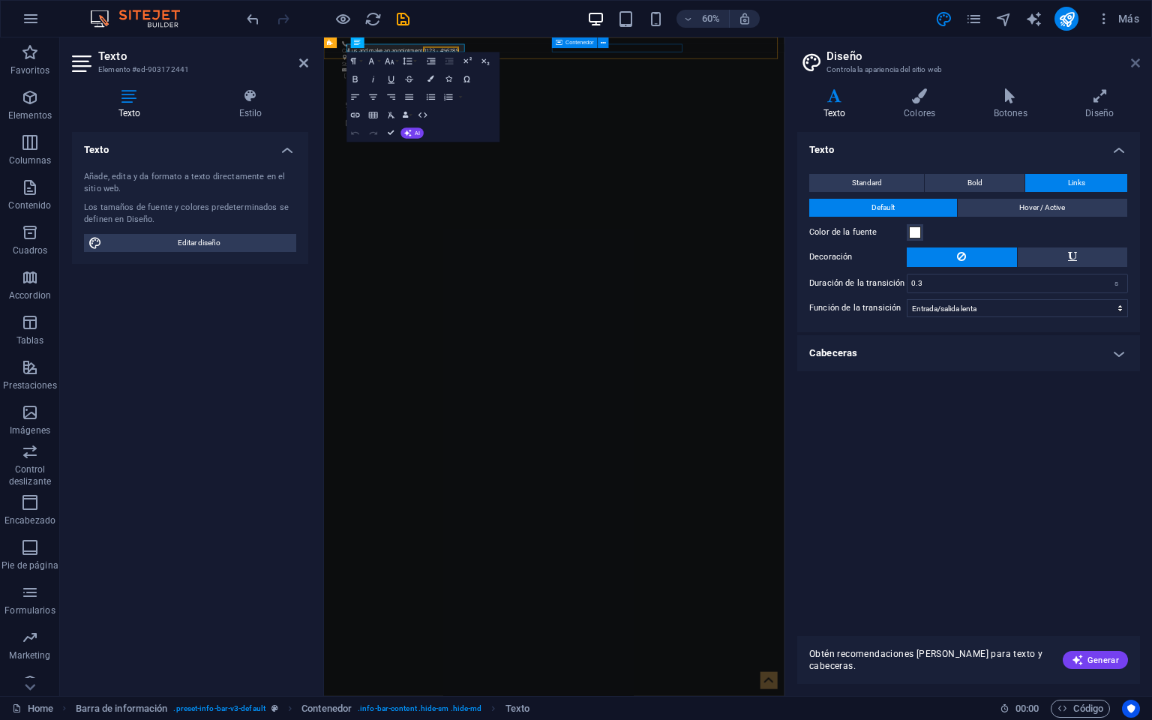
click at [1133, 59] on icon at bounding box center [1135, 63] width 9 height 12
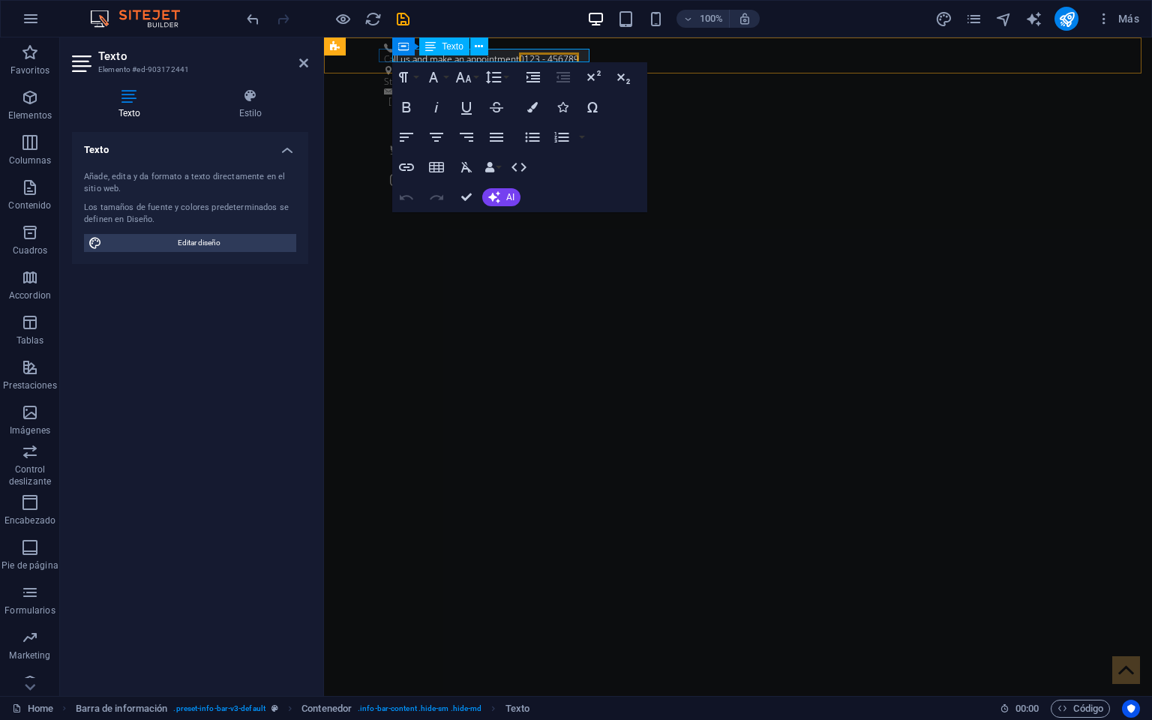
click at [503, 53] on p "Call us and make an appointment 0123 - 456789" at bounding box center [732, 60] width 696 height 14
click at [621, 54] on div "Texto" at bounding box center [642, 47] width 50 height 18
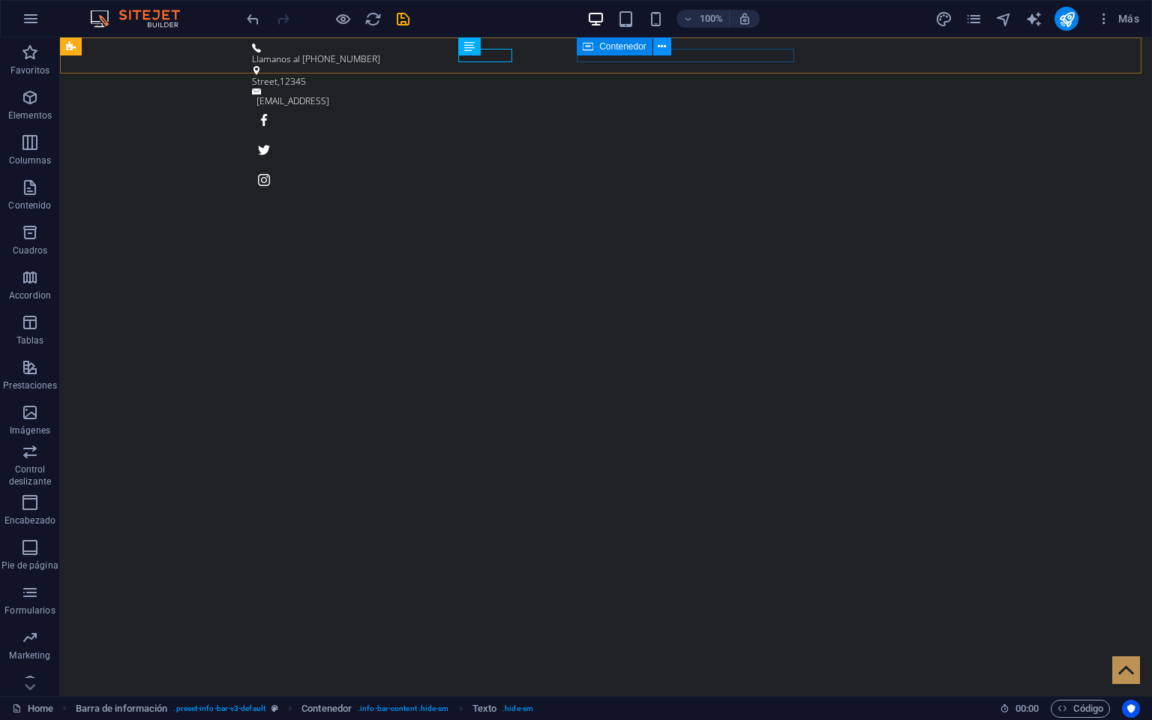
click at [659, 54] on button at bounding box center [662, 47] width 18 height 18
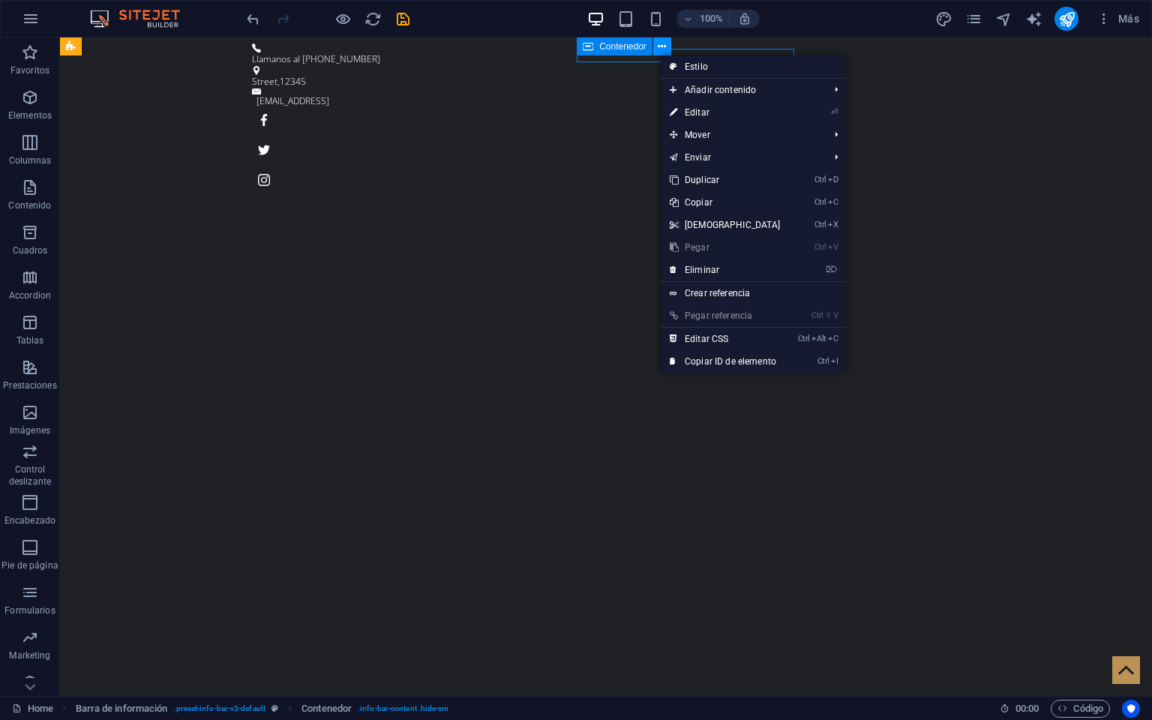
click at [659, 54] on button at bounding box center [662, 47] width 18 height 18
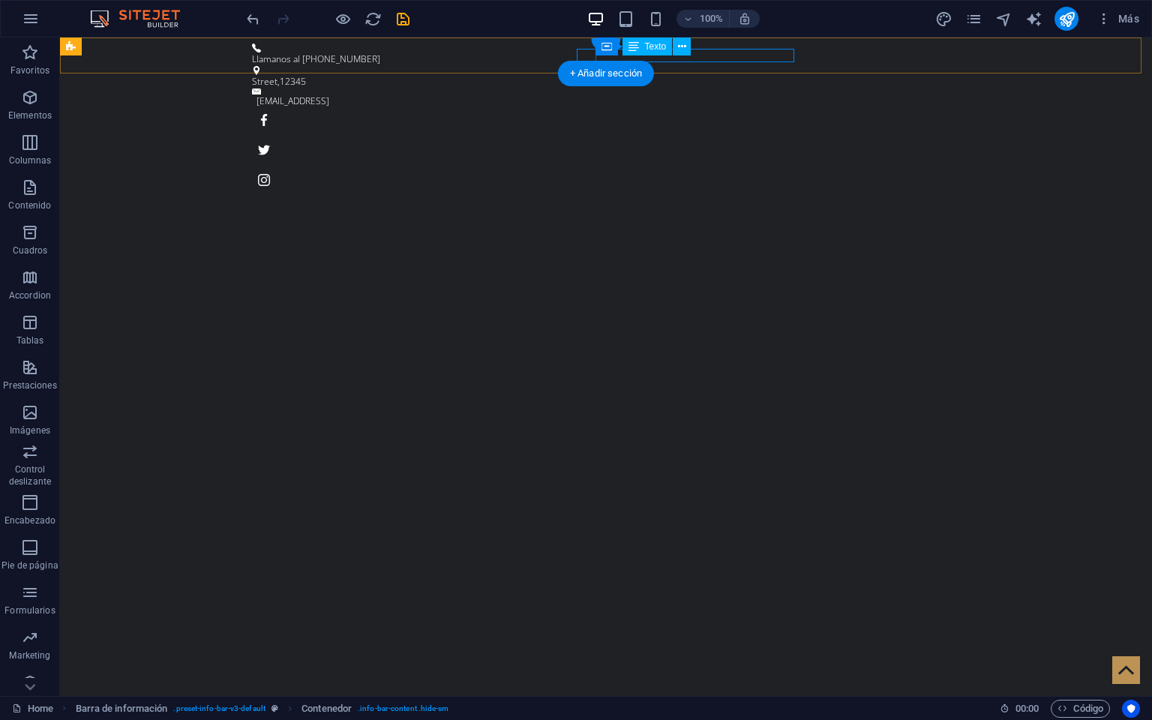
click at [746, 95] on div "f5ef3f3804e07b791b696424f26ecb@cpanel.local" at bounding box center [603, 102] width 692 height 14
click at [329, 95] on link "f5ef3f3804e07b791b696424f26ecb@cpanel.local" at bounding box center [293, 101] width 73 height 13
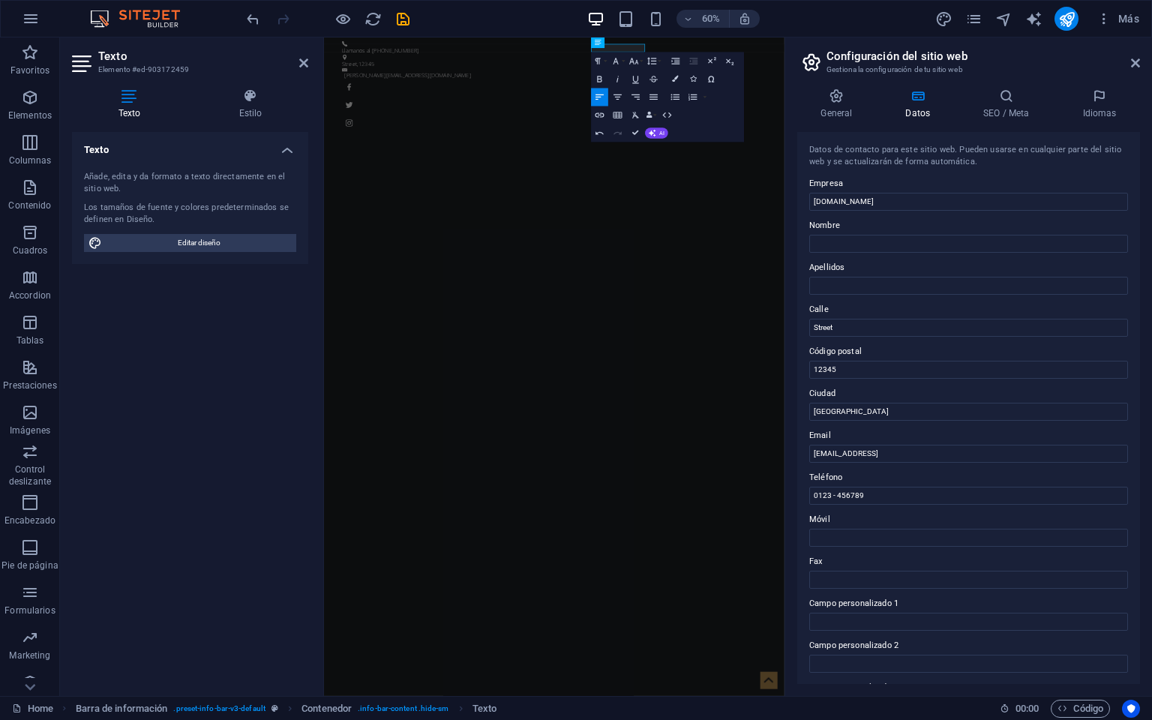
click at [1127, 60] on h2 "Configuración del sitio web" at bounding box center [984, 57] width 314 height 14
click at [1131, 61] on icon at bounding box center [1135, 63] width 9 height 12
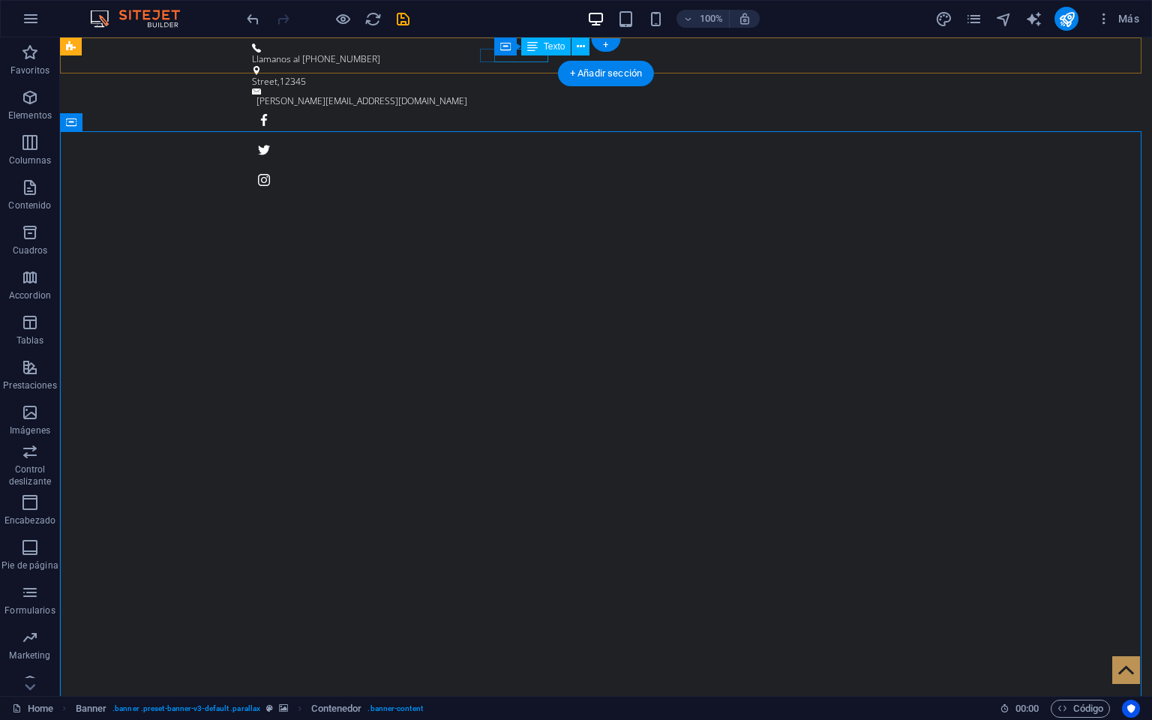
click at [528, 75] on div "Street , 12345" at bounding box center [600, 82] width 696 height 14
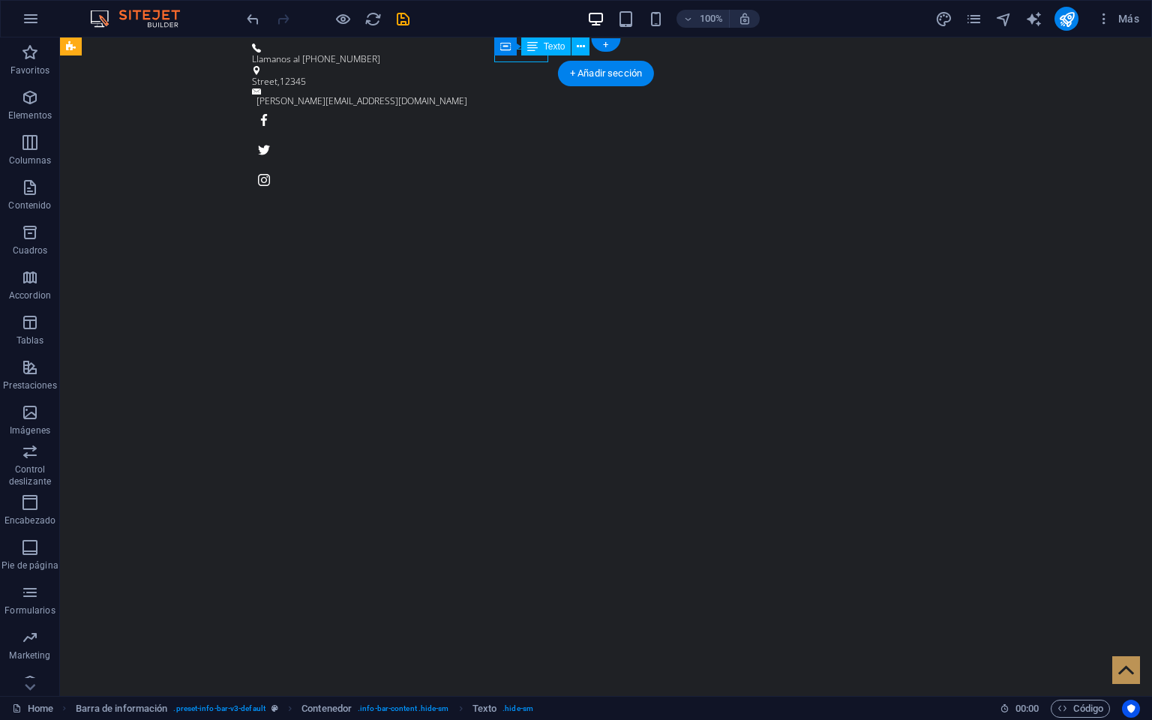
click at [528, 75] on div "Street , 12345" at bounding box center [600, 82] width 696 height 14
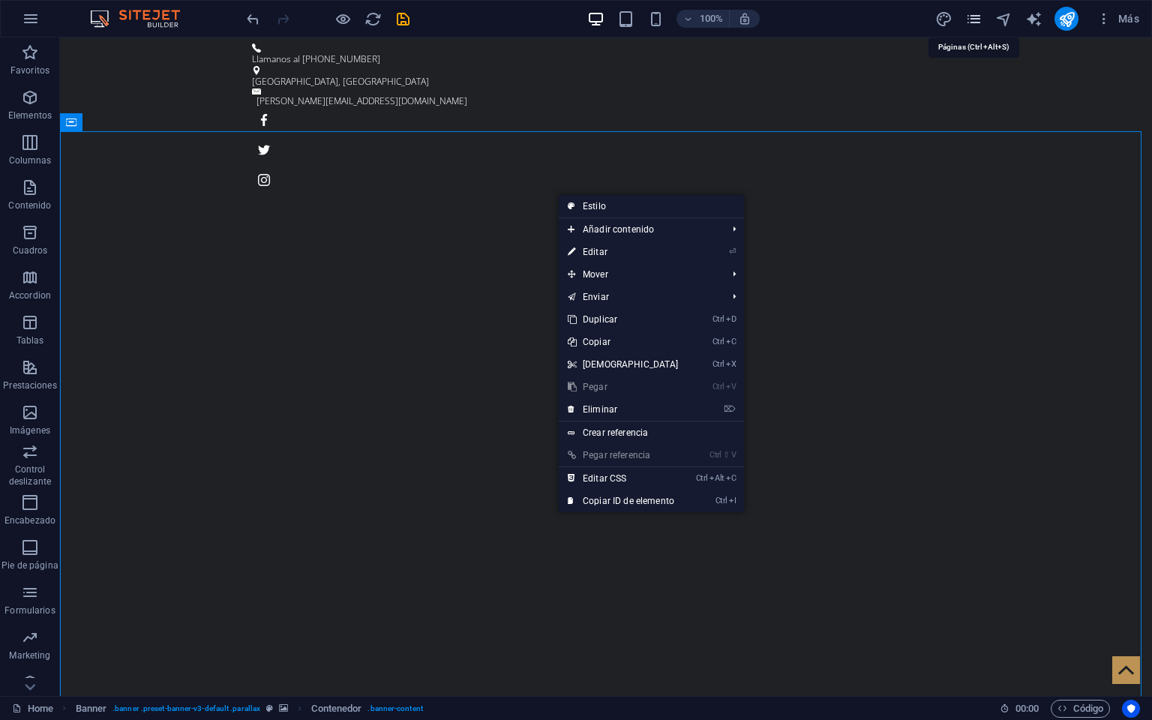
click at [973, 17] on icon "pages" at bounding box center [973, 19] width 17 height 17
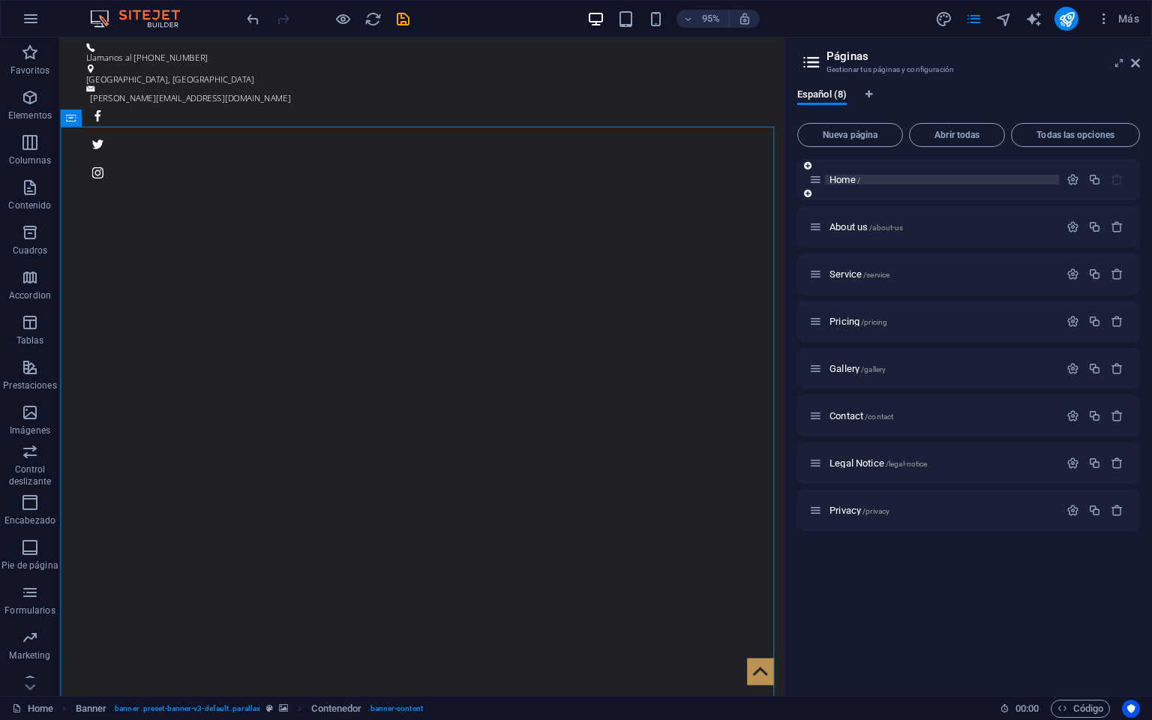
click at [833, 178] on span "Home /" at bounding box center [845, 179] width 31 height 11
click at [835, 178] on span "Home /" at bounding box center [845, 179] width 31 height 11
click at [845, 178] on span "Home /" at bounding box center [845, 179] width 31 height 11
click at [1138, 61] on icon at bounding box center [1135, 63] width 9 height 12
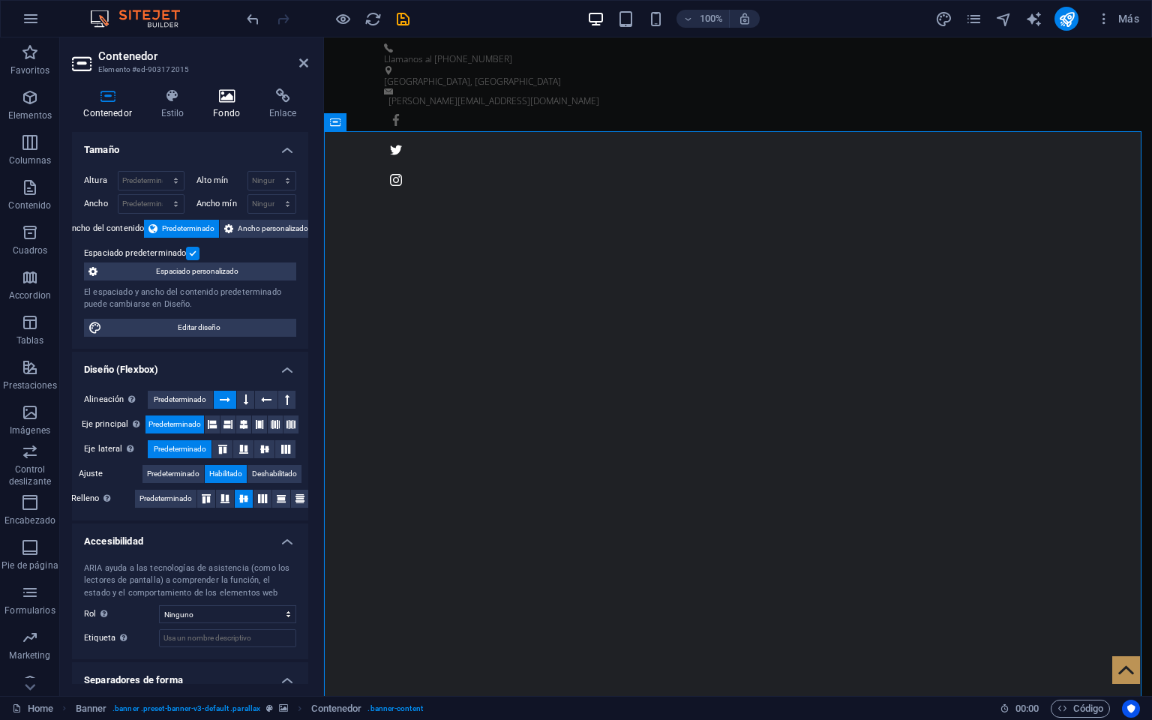
click at [218, 101] on icon at bounding box center [227, 96] width 50 height 15
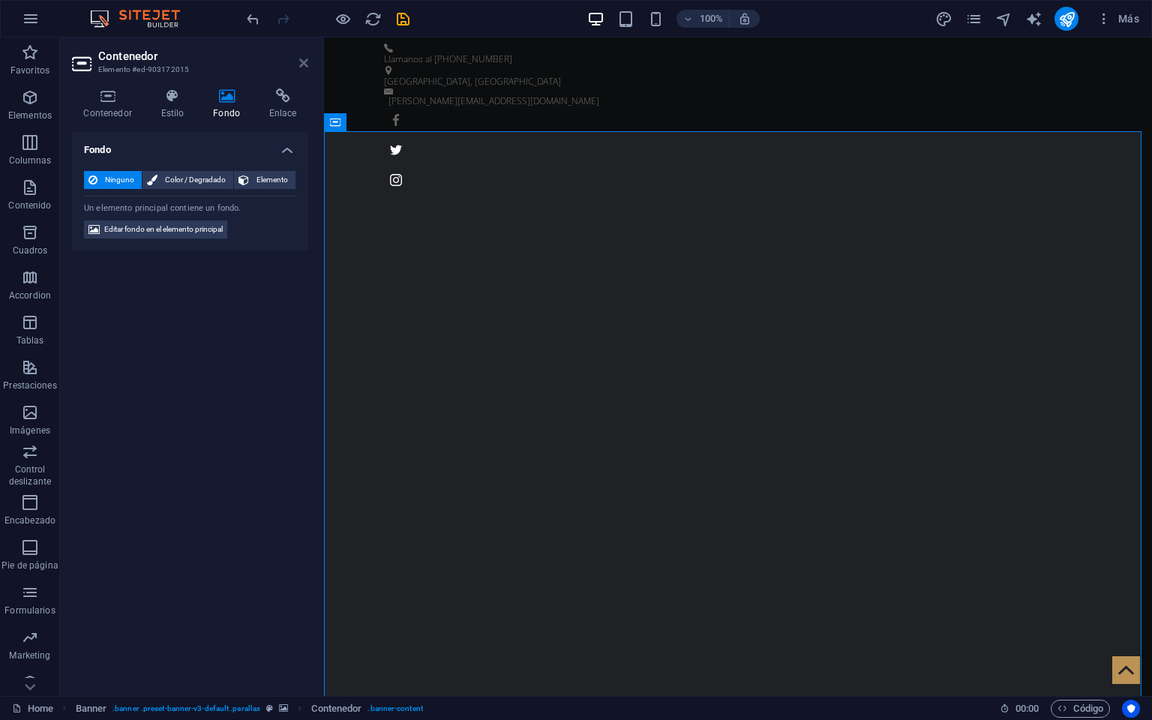
click at [303, 65] on icon at bounding box center [303, 63] width 9 height 12
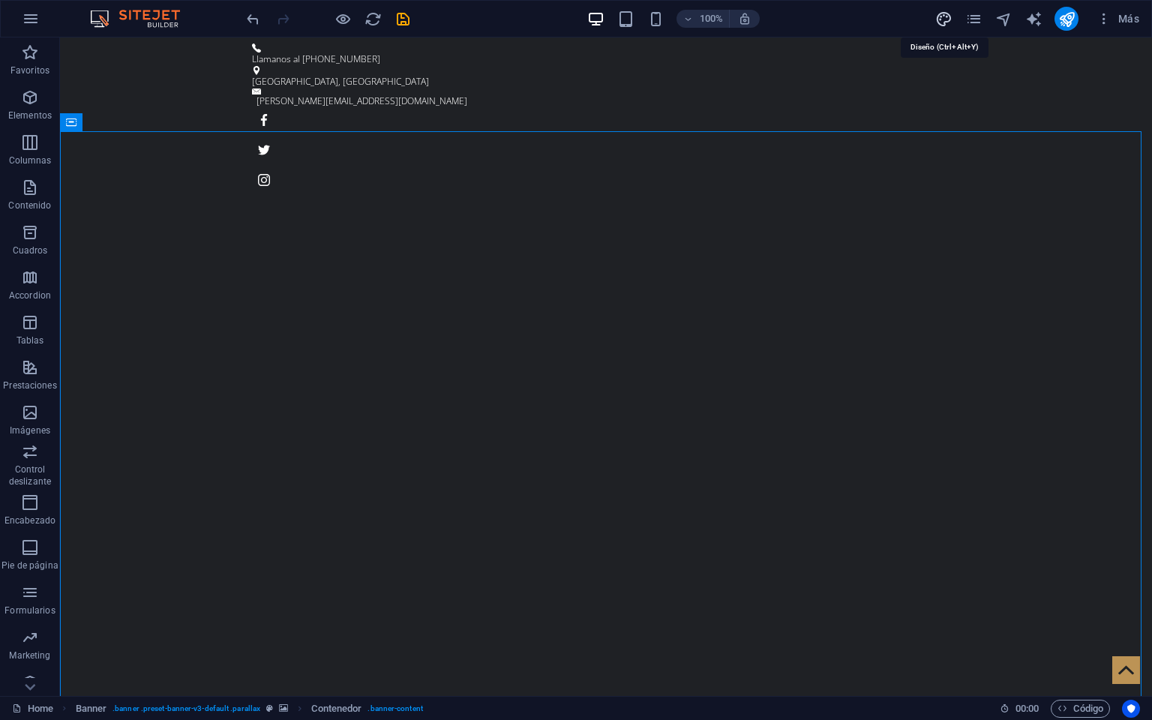
click at [939, 14] on icon "design" at bounding box center [943, 19] width 17 height 17
select select "ease-in-out"
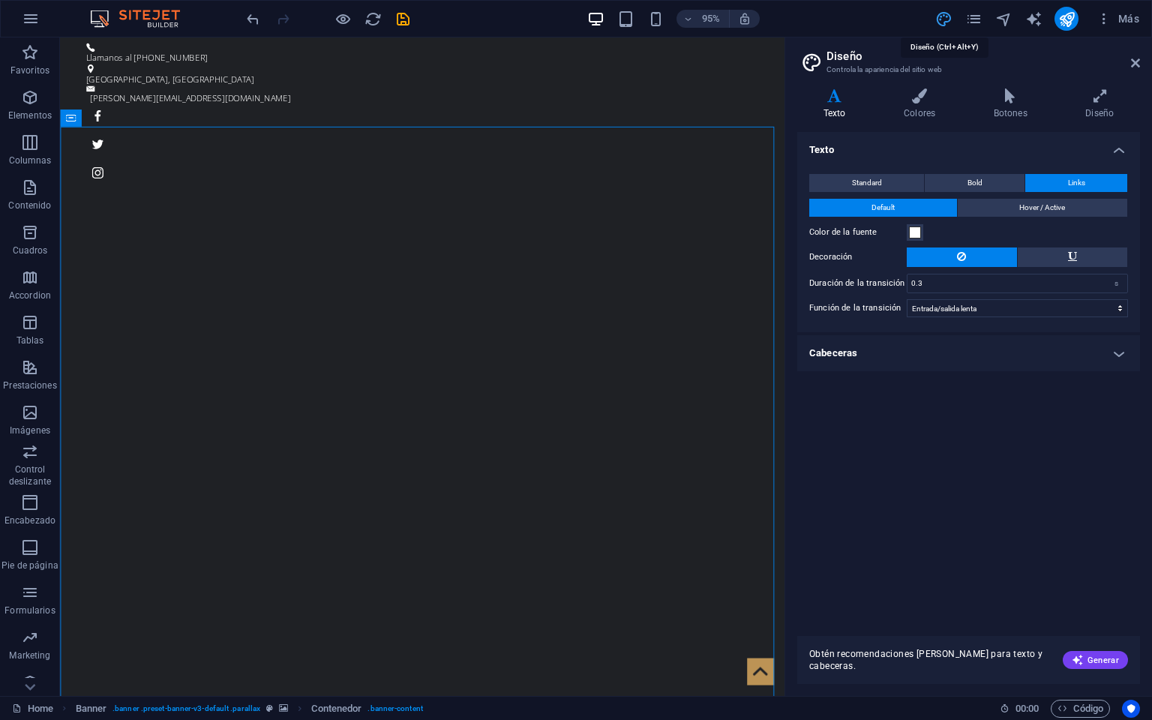
click at [939, 14] on icon "design" at bounding box center [943, 19] width 17 height 17
click at [1131, 63] on icon at bounding box center [1135, 63] width 9 height 12
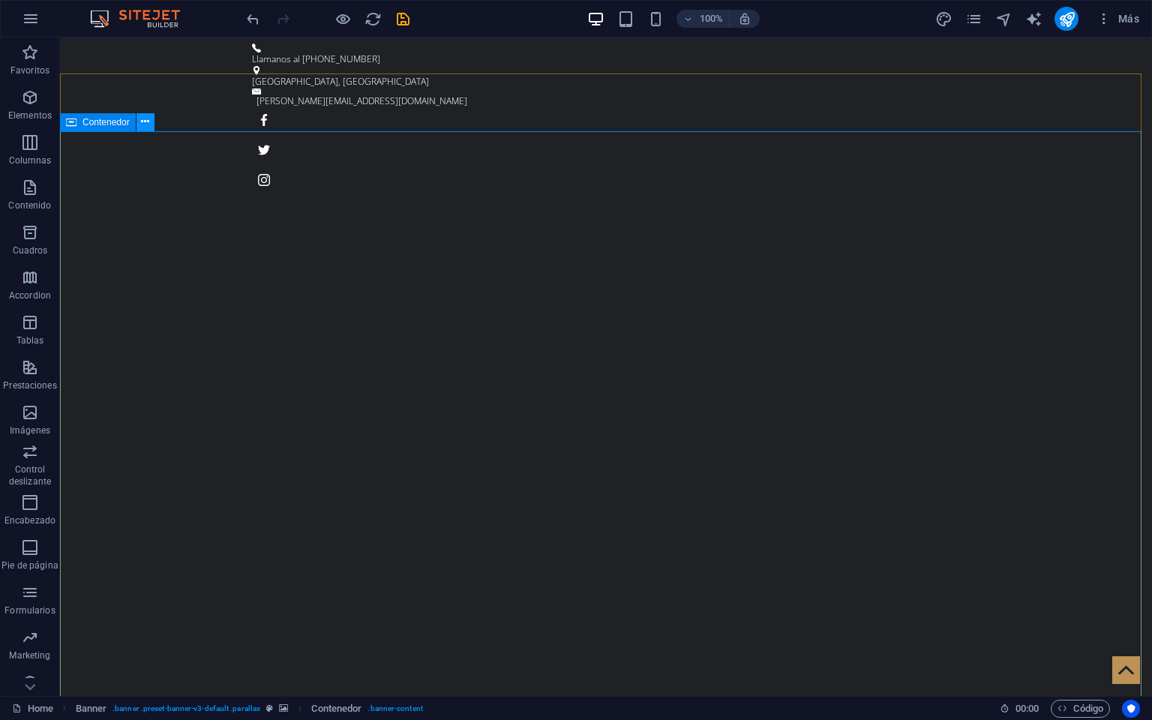
click at [147, 123] on icon at bounding box center [145, 122] width 8 height 16
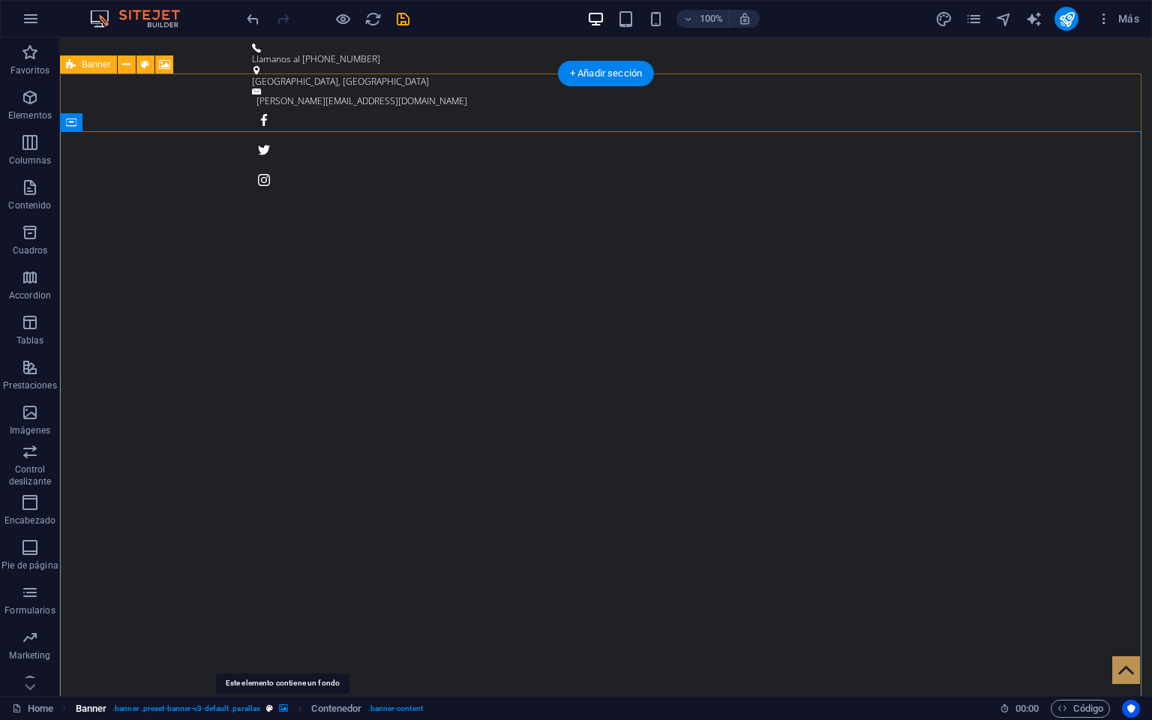
click at [282, 706] on icon "breadcrumb" at bounding box center [283, 708] width 9 height 8
select select "fade"
select select "s"
select select "ondemand"
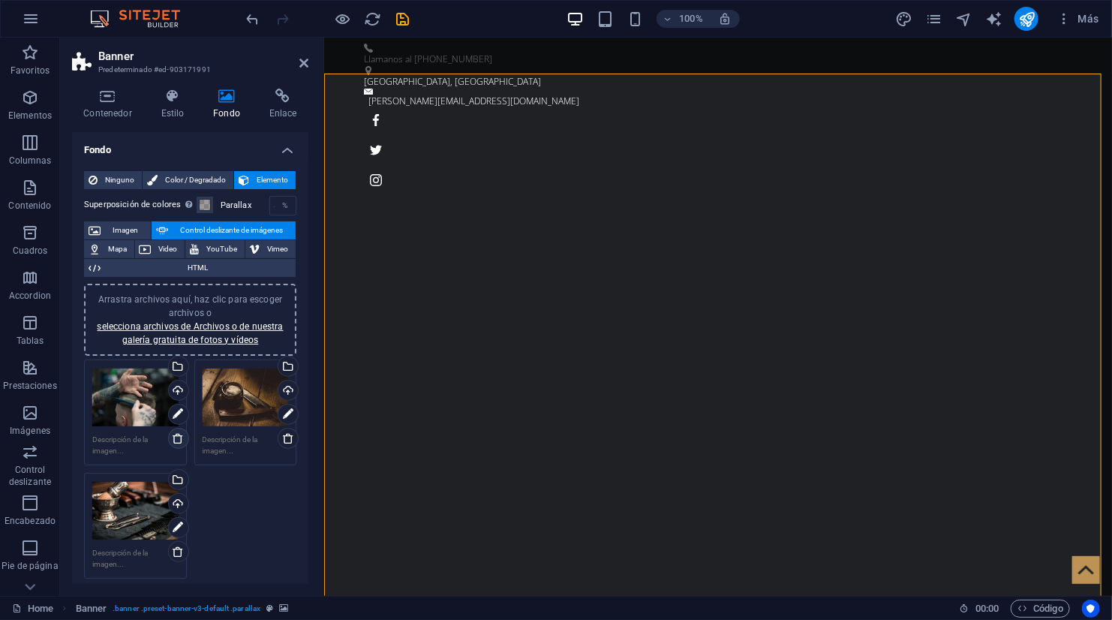
click at [176, 434] on icon at bounding box center [178, 438] width 12 height 12
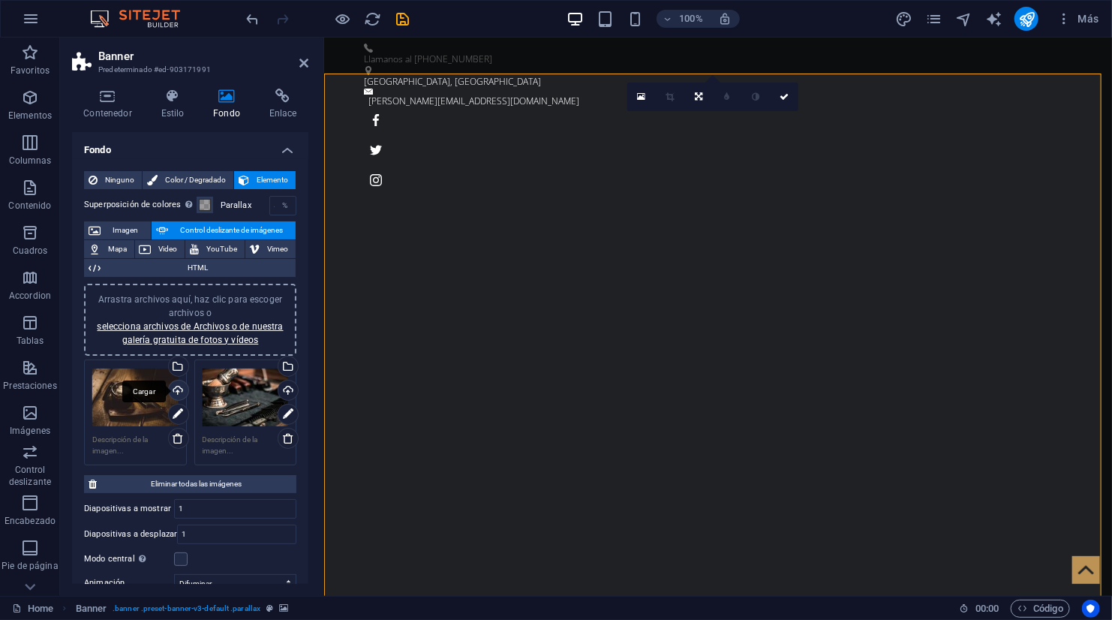
click at [176, 383] on div "Cargar" at bounding box center [177, 391] width 23 height 23
click at [221, 319] on div "Arrastra archivos aquí, haz clic para escoger archivos o selecciona archivos de…" at bounding box center [190, 320] width 194 height 54
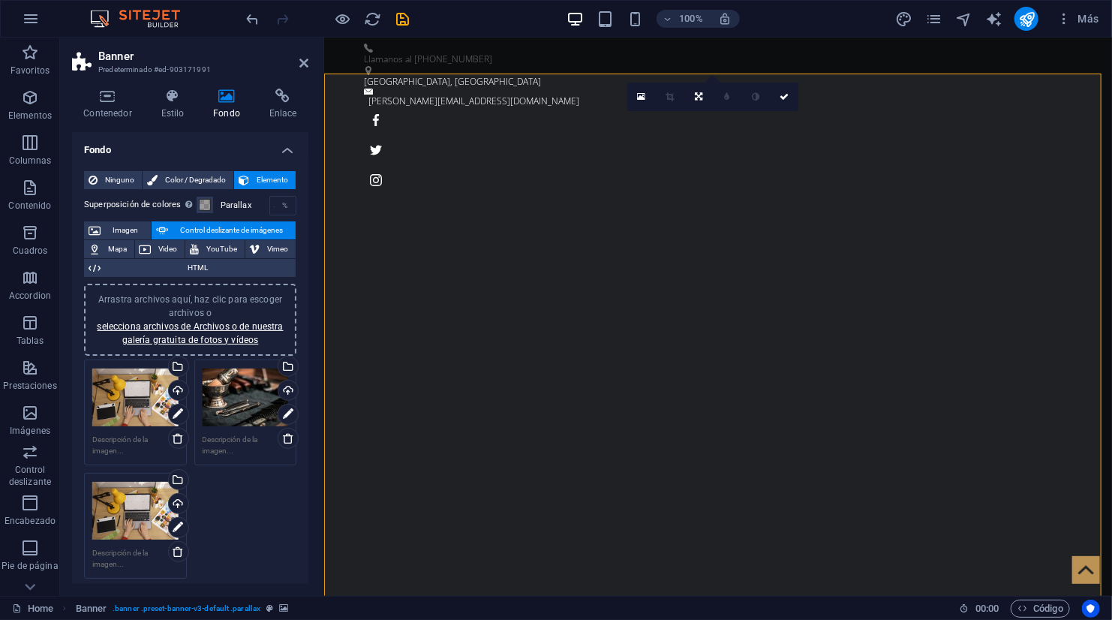
click at [125, 397] on div "Arrastra archivos aquí, haz clic para escoger archivos o selecciona archivos de…" at bounding box center [135, 398] width 86 height 60
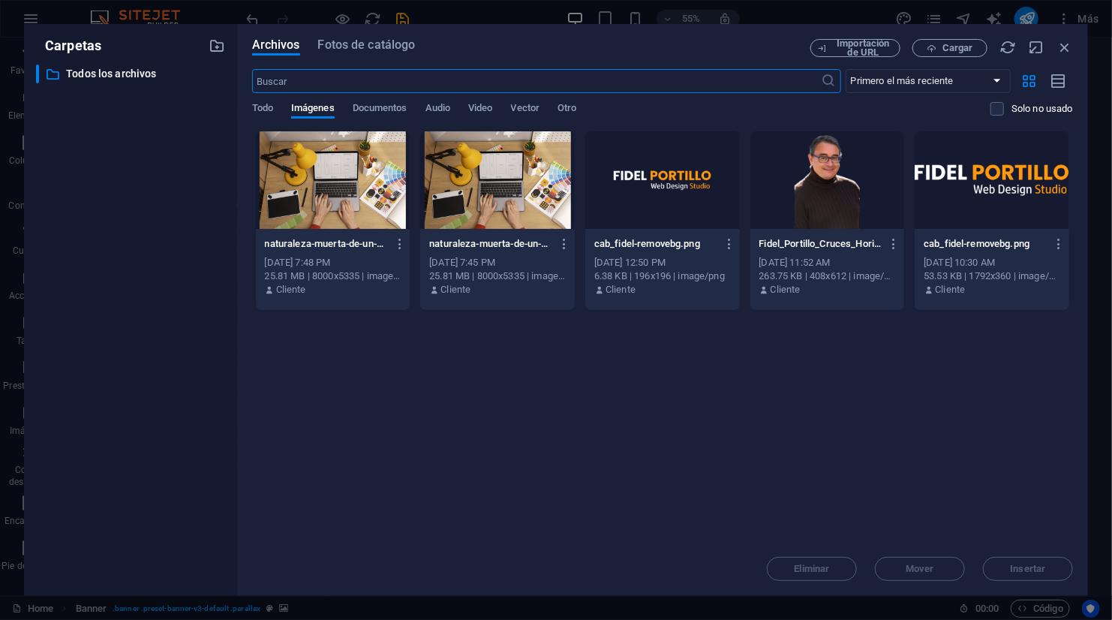
click at [461, 149] on div at bounding box center [497, 180] width 155 height 98
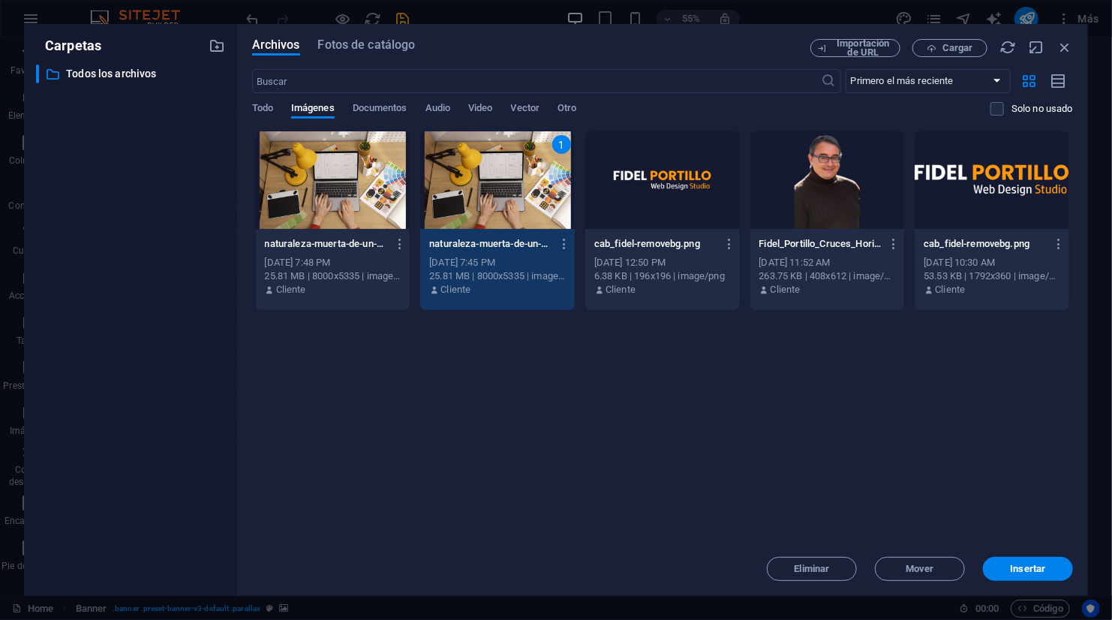
click at [380, 139] on div at bounding box center [333, 180] width 155 height 98
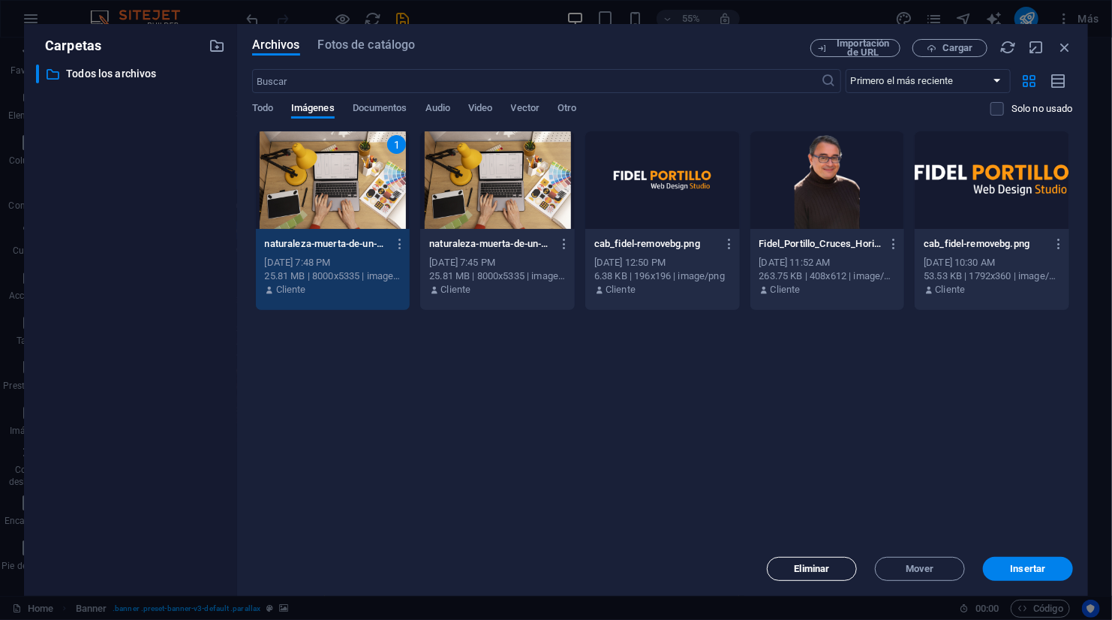
click at [824, 564] on span "Eliminar" at bounding box center [811, 568] width 35 height 9
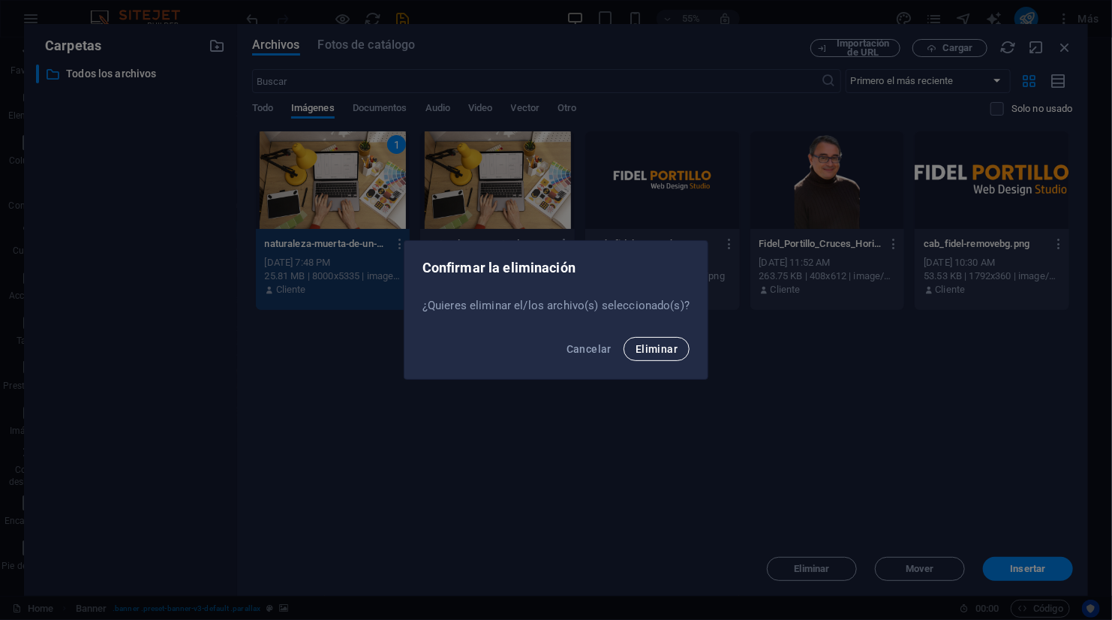
click at [663, 354] on span "Eliminar" at bounding box center [656, 349] width 42 height 12
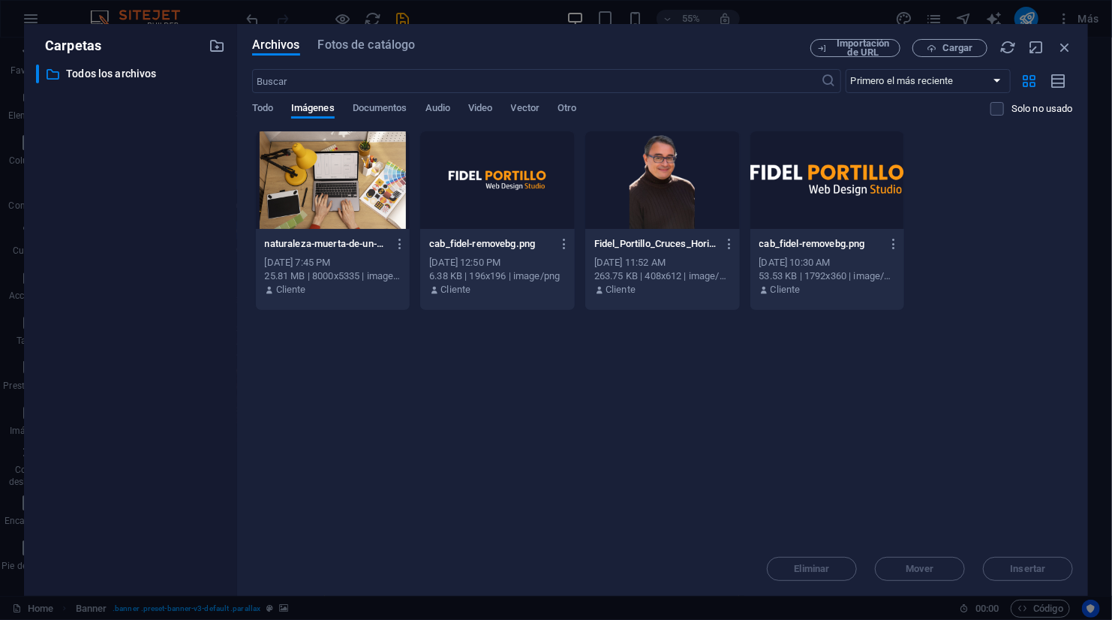
click at [335, 194] on div at bounding box center [333, 180] width 155 height 98
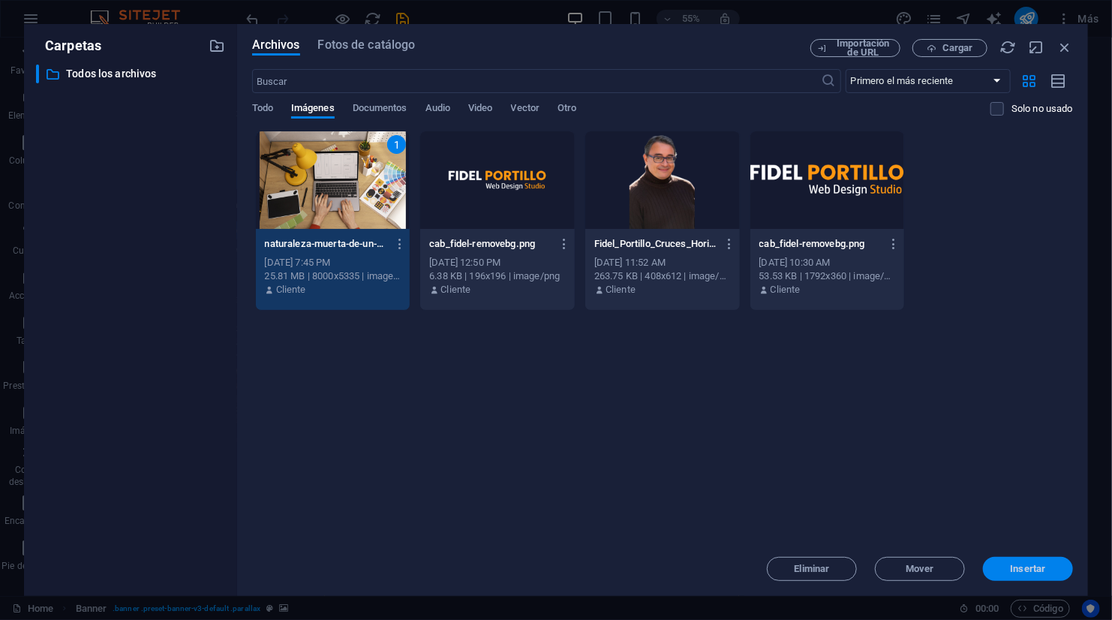
click at [1060, 572] on span "Insertar" at bounding box center [1028, 568] width 78 height 9
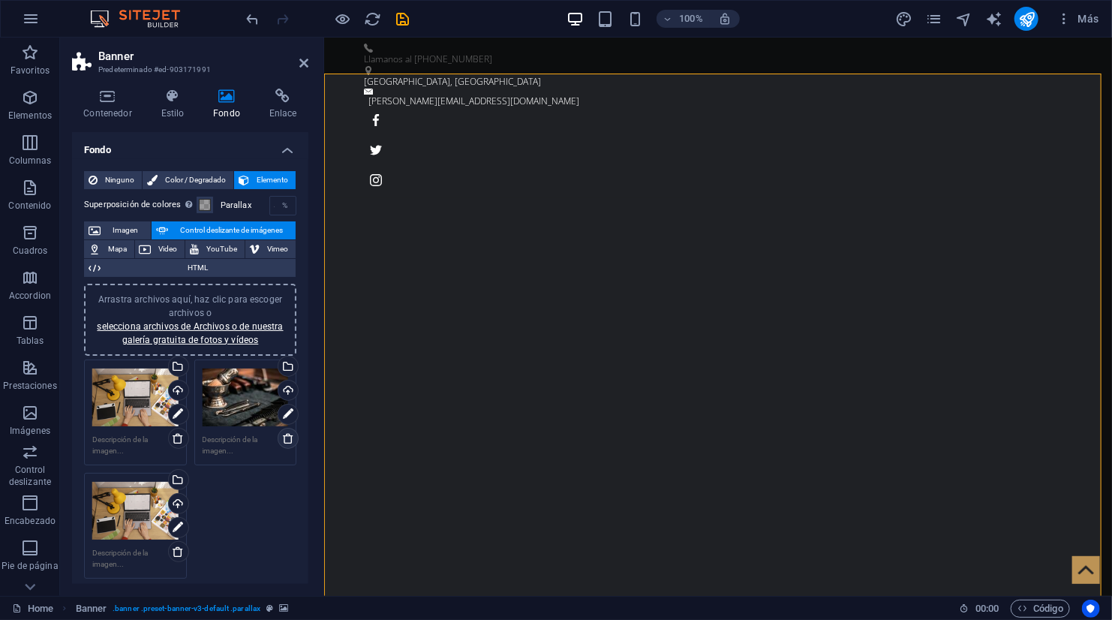
click at [282, 434] on icon at bounding box center [288, 438] width 12 height 12
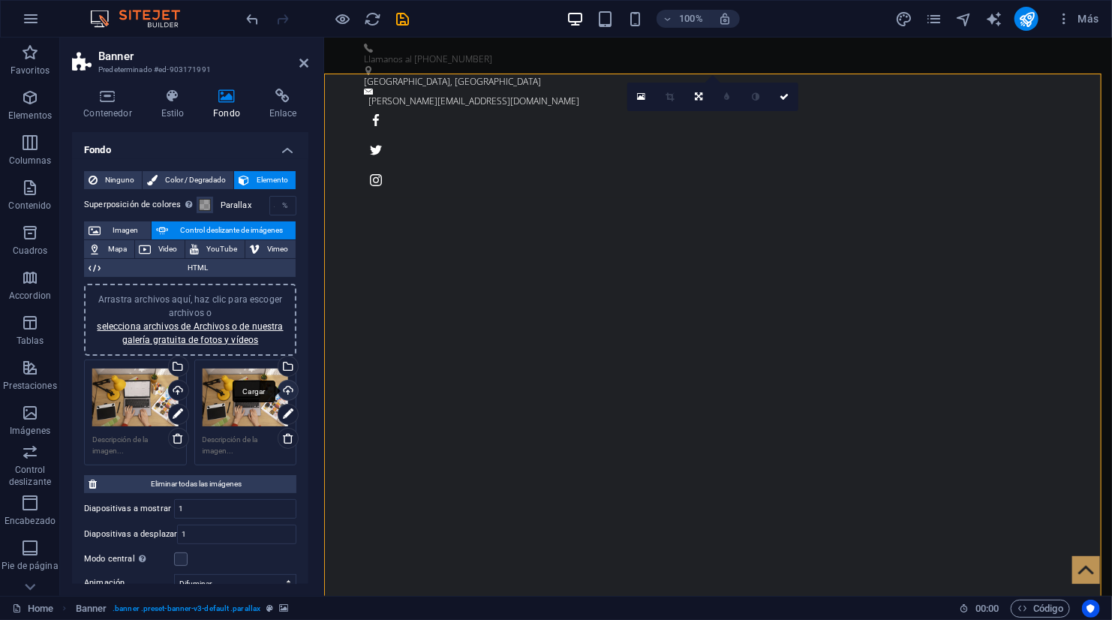
click at [283, 387] on div "Cargar" at bounding box center [286, 391] width 23 height 23
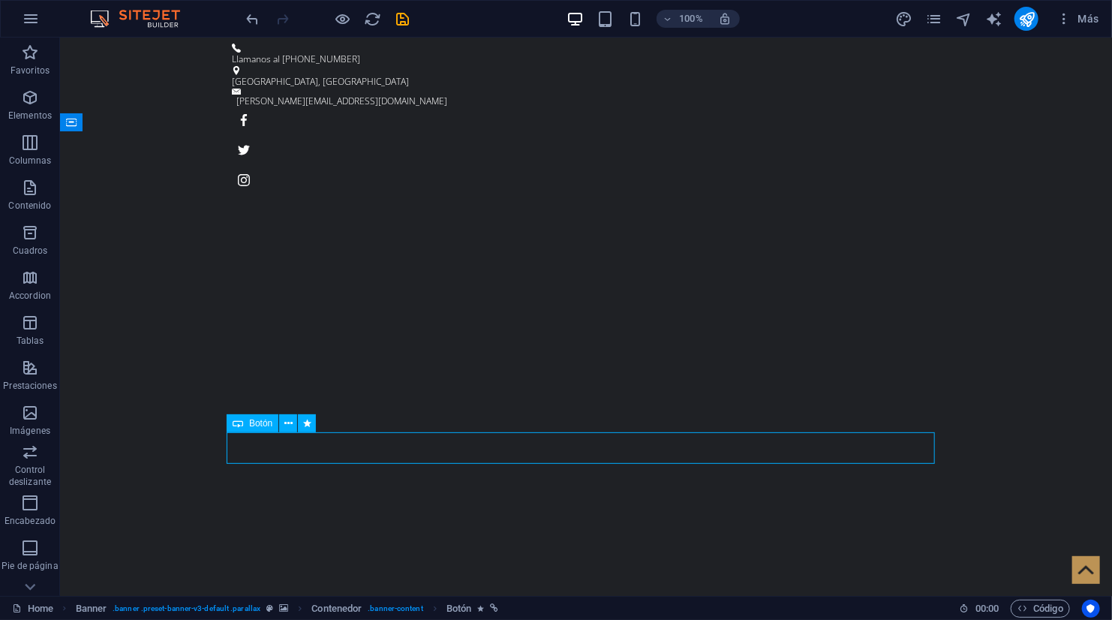
drag, startPoint x: 350, startPoint y: 449, endPoint x: 583, endPoint y: 455, distance: 233.3
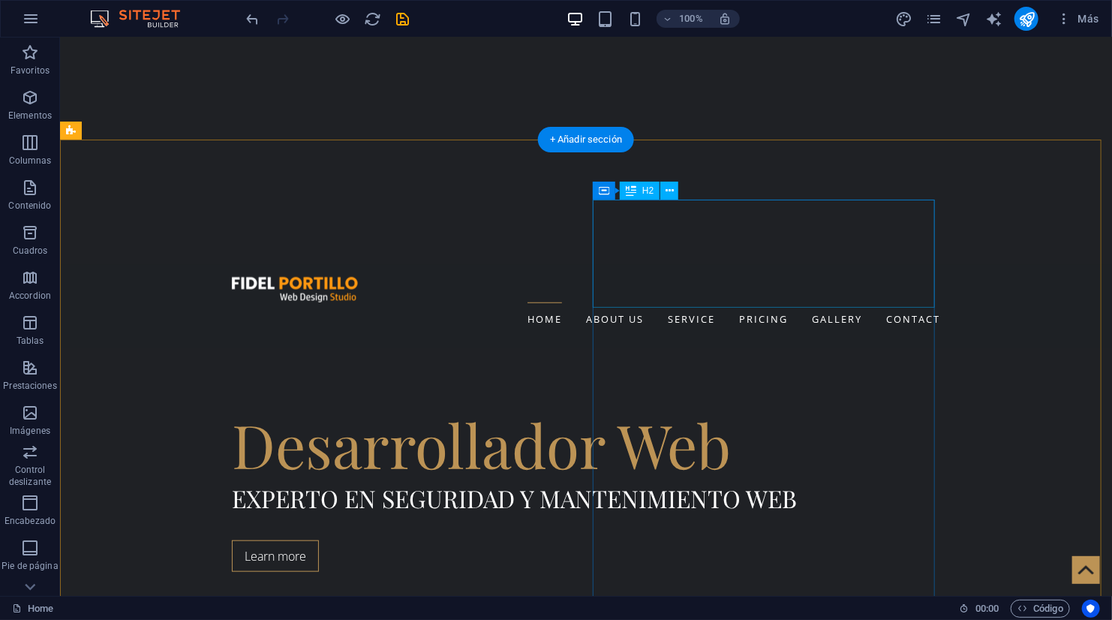
scroll to position [494, 0]
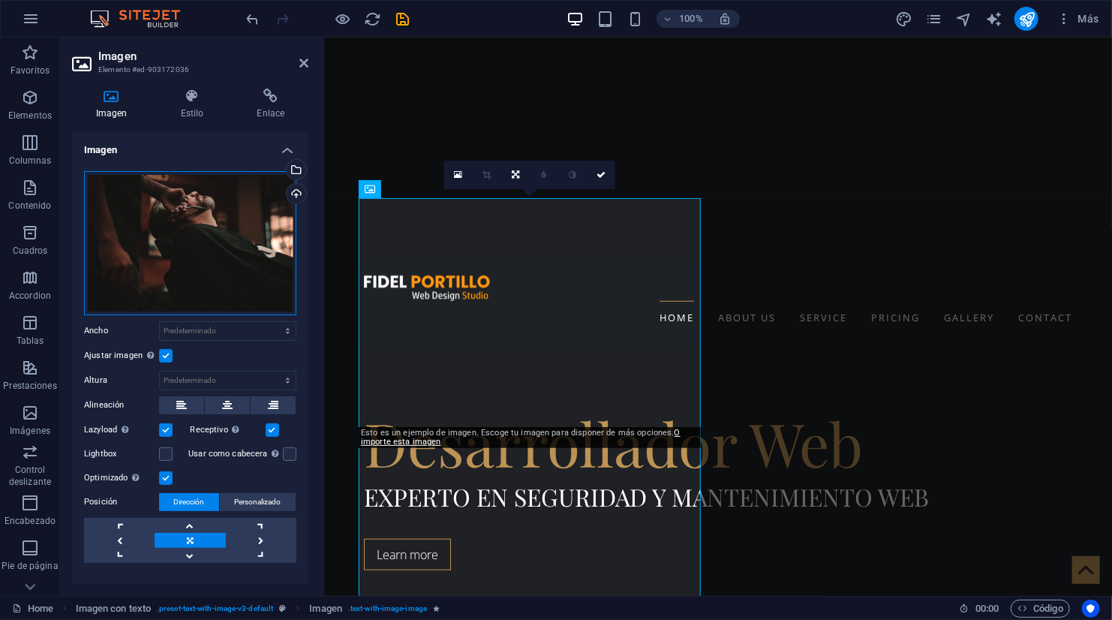
click at [191, 228] on div "Arrastra archivos aquí, haz clic para escoger archivos o selecciona archivos de…" at bounding box center [190, 243] width 212 height 144
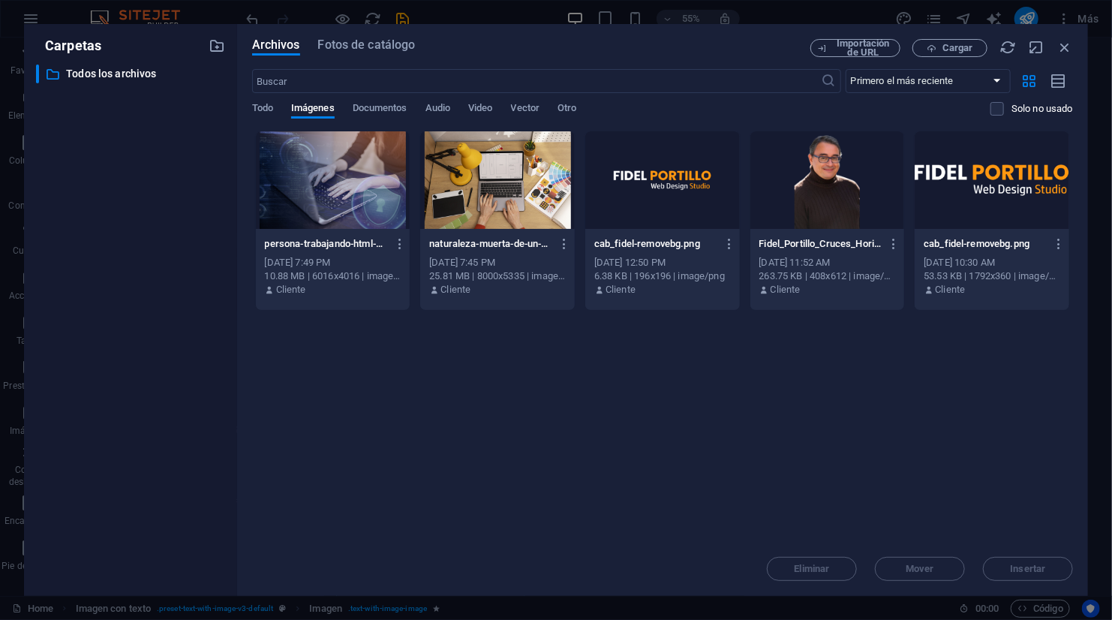
click at [803, 167] on div at bounding box center [827, 180] width 155 height 98
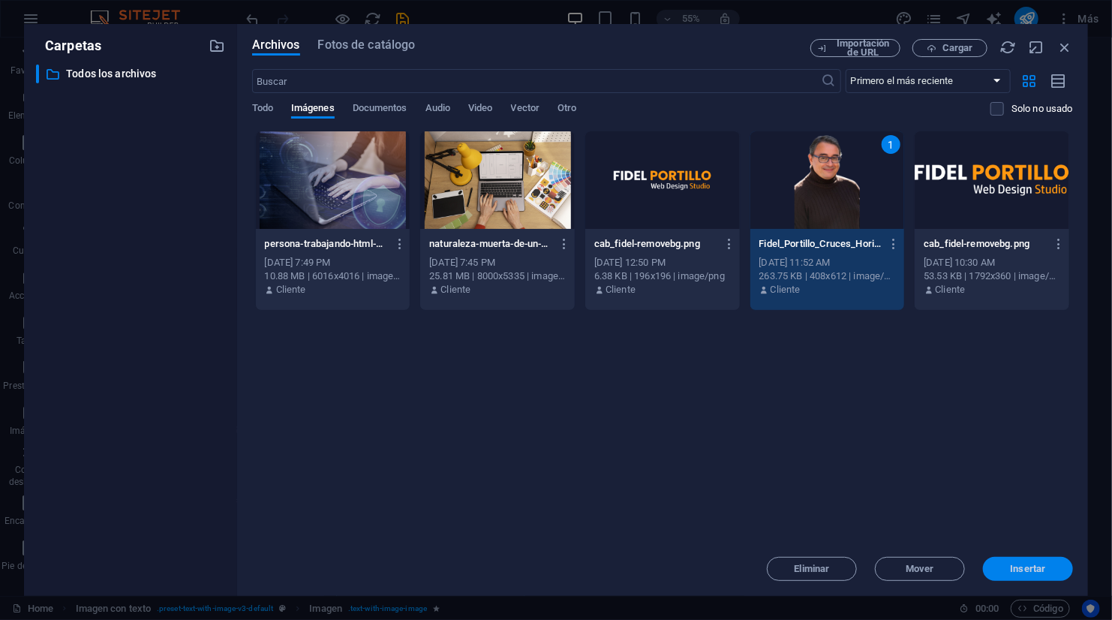
click at [1013, 560] on button "Insertar" at bounding box center [1028, 569] width 90 height 24
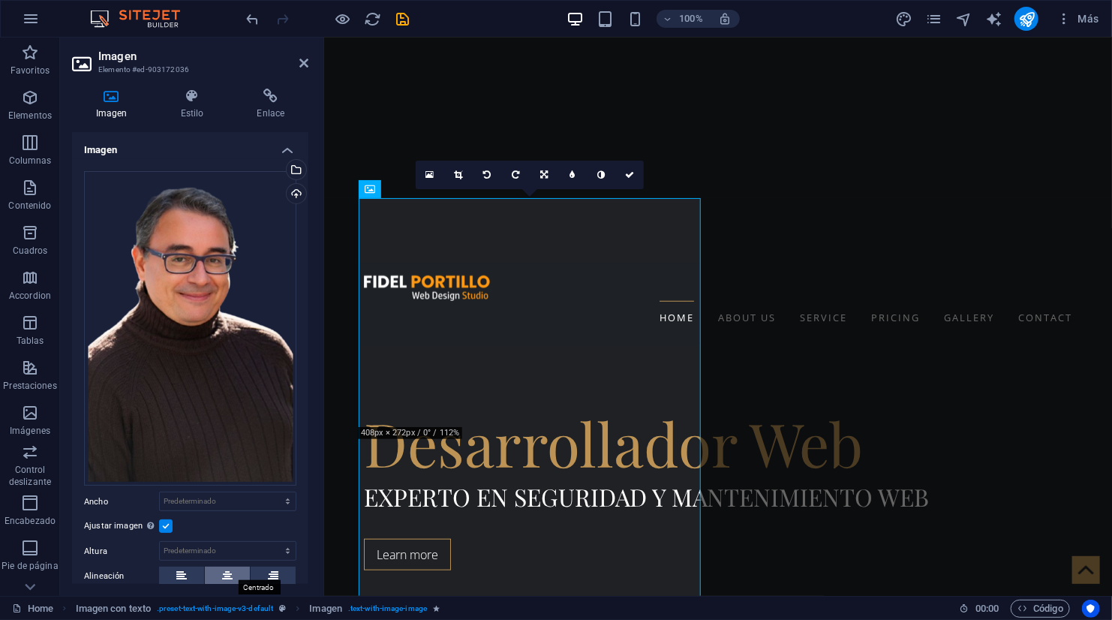
click at [214, 575] on button at bounding box center [227, 575] width 45 height 18
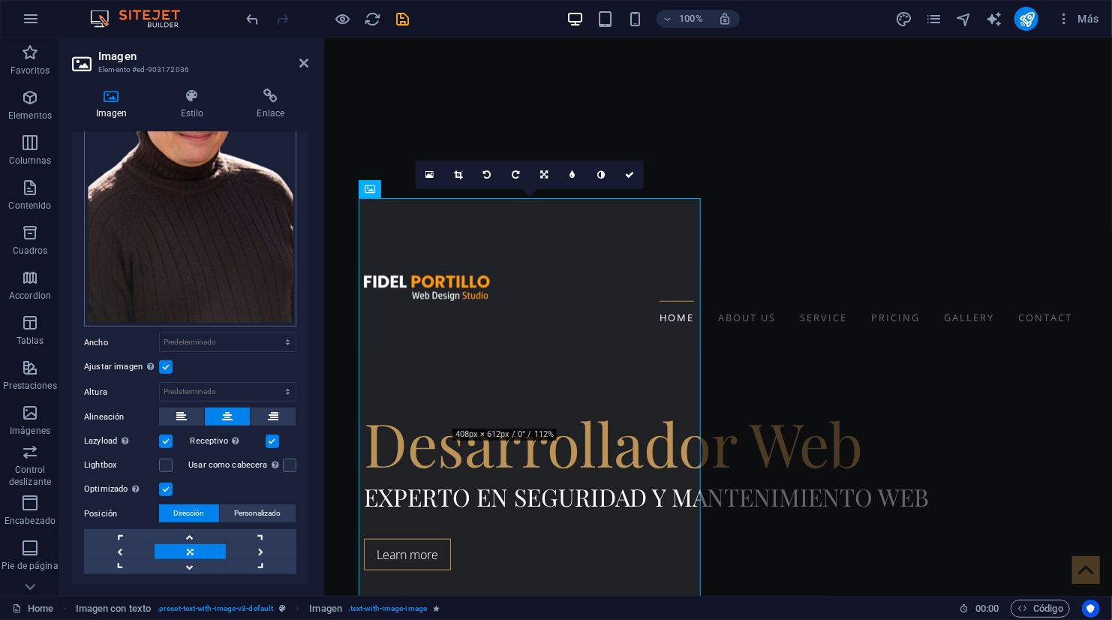
scroll to position [192, 0]
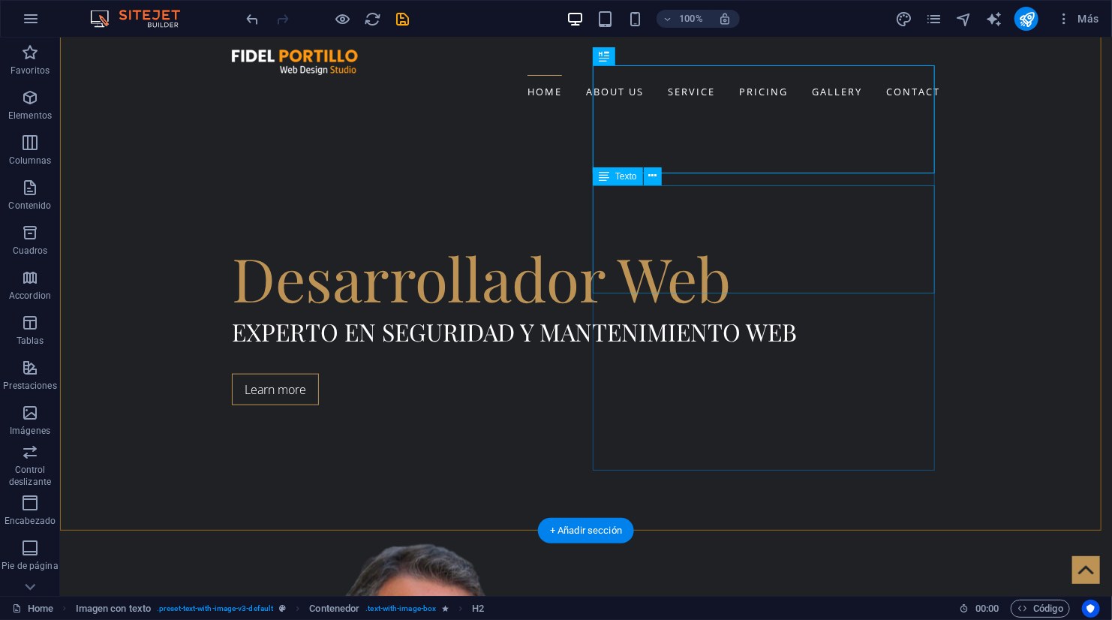
scroll to position [665, 0]
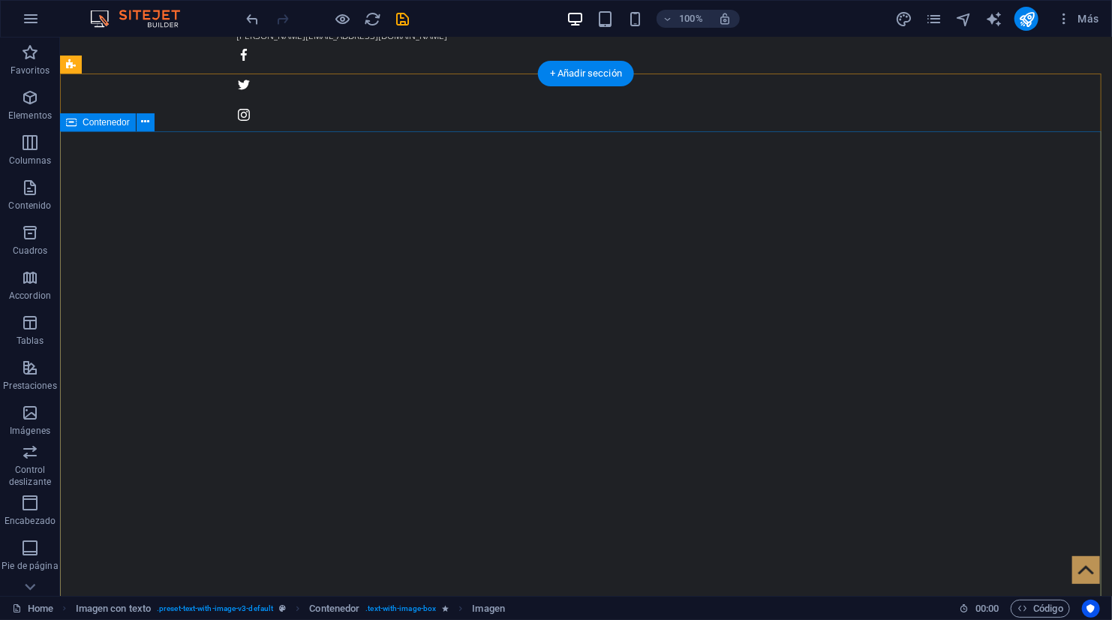
scroll to position [0, 0]
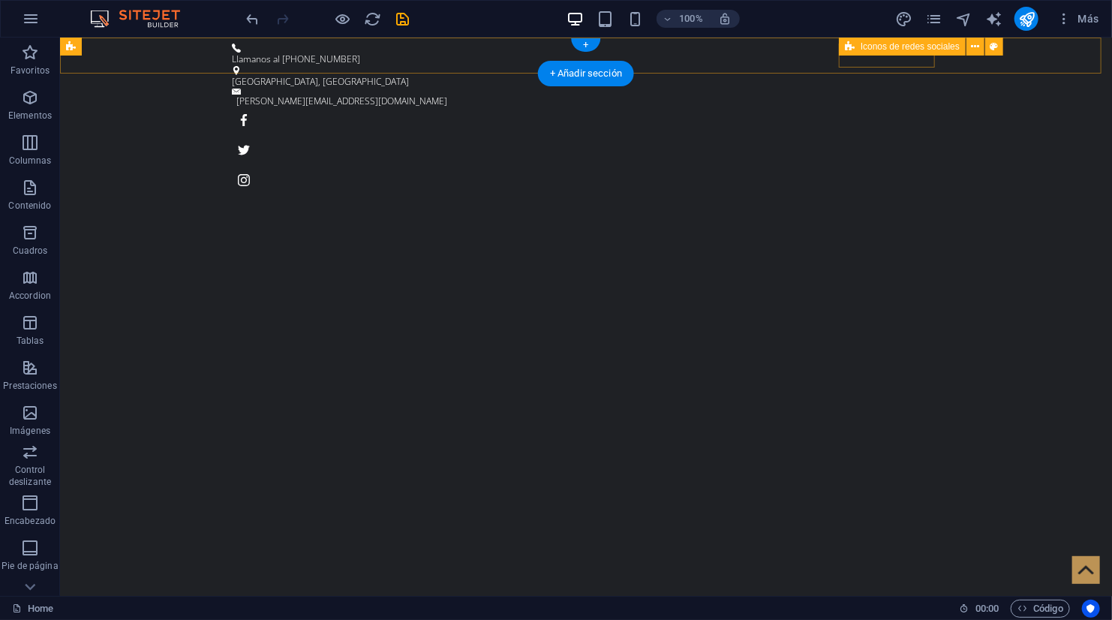
click at [872, 101] on div at bounding box center [585, 149] width 708 height 96
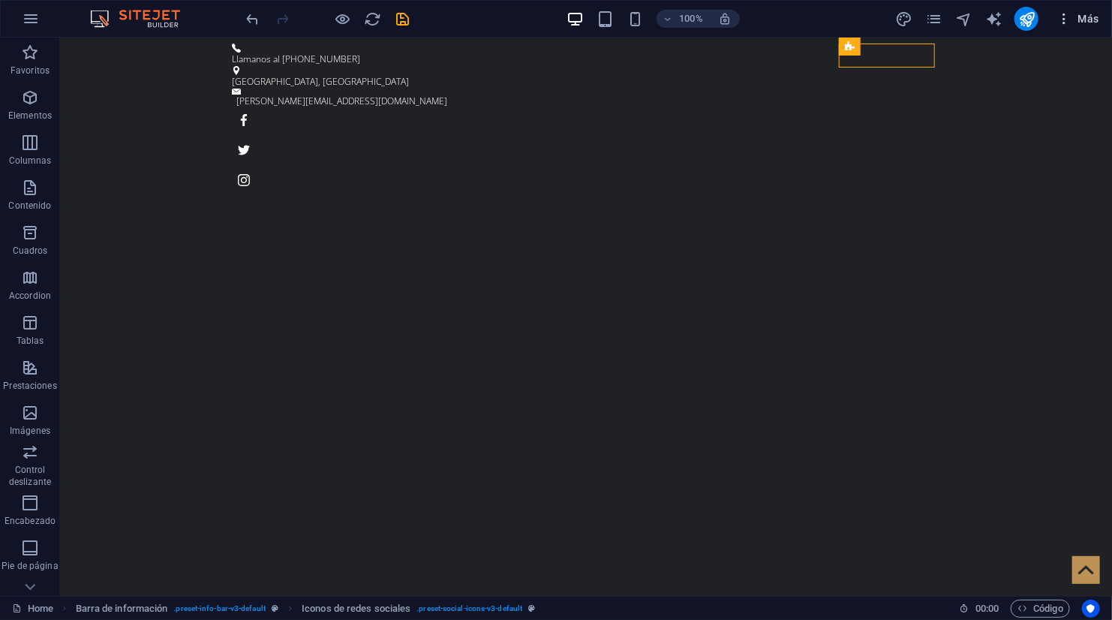
click at [1085, 17] on span "Más" at bounding box center [1077, 18] width 43 height 15
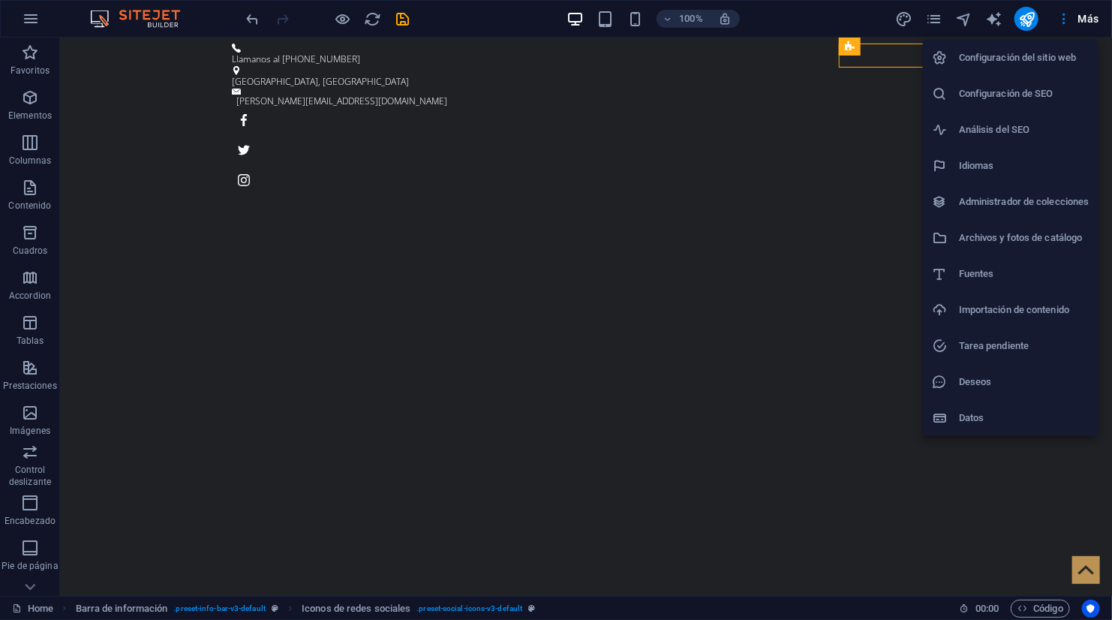
click at [990, 407] on li "Datos" at bounding box center [1011, 418] width 176 height 36
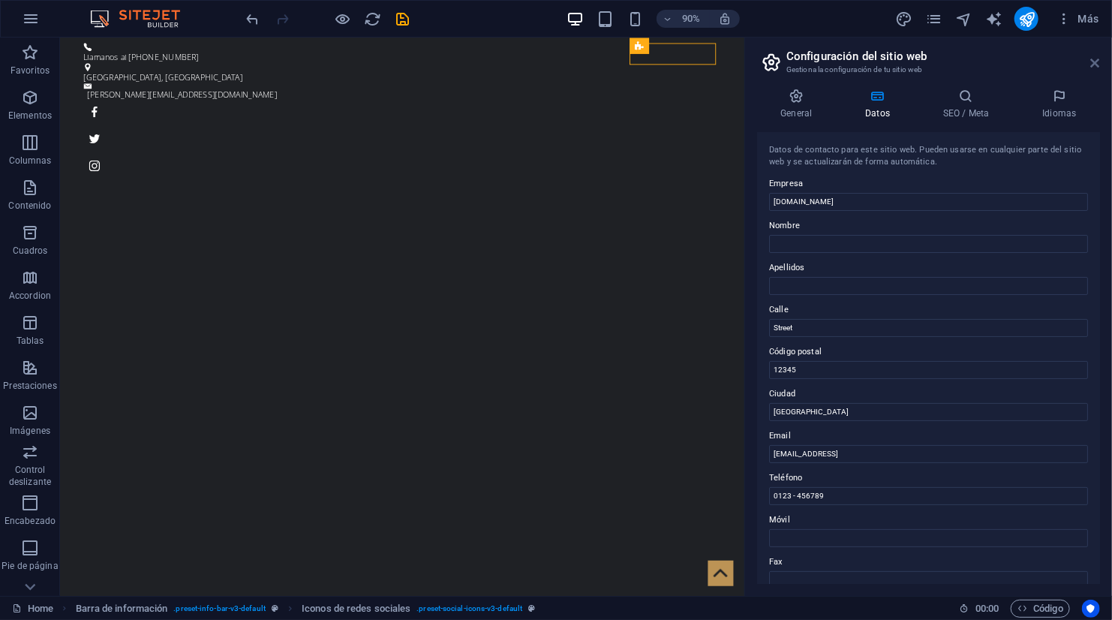
click at [1092, 57] on icon at bounding box center [1095, 63] width 9 height 12
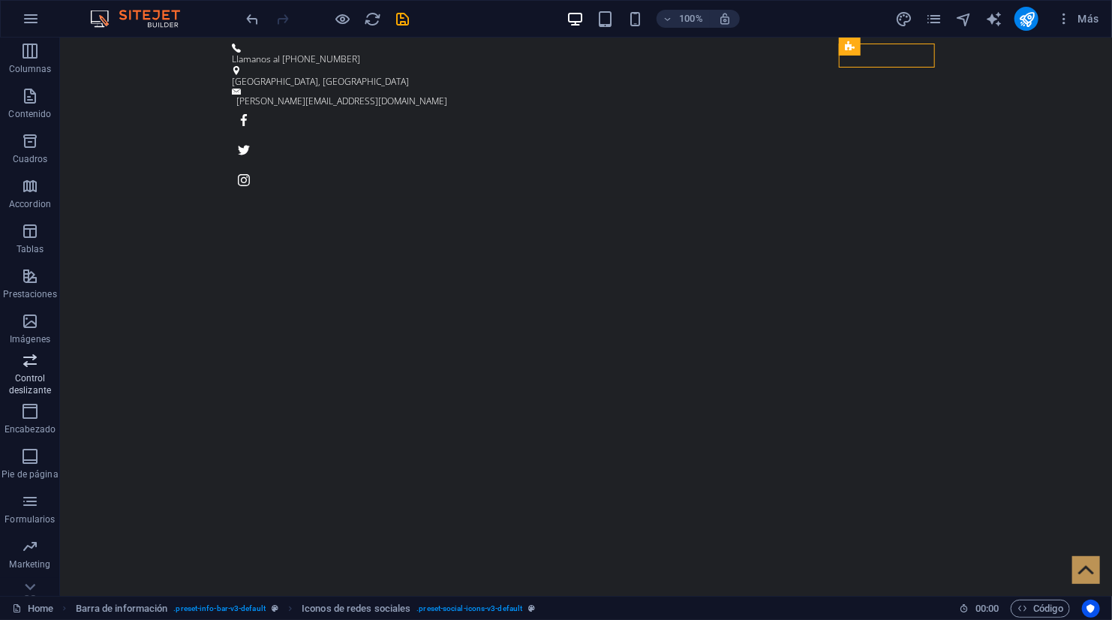
scroll to position [116, 0]
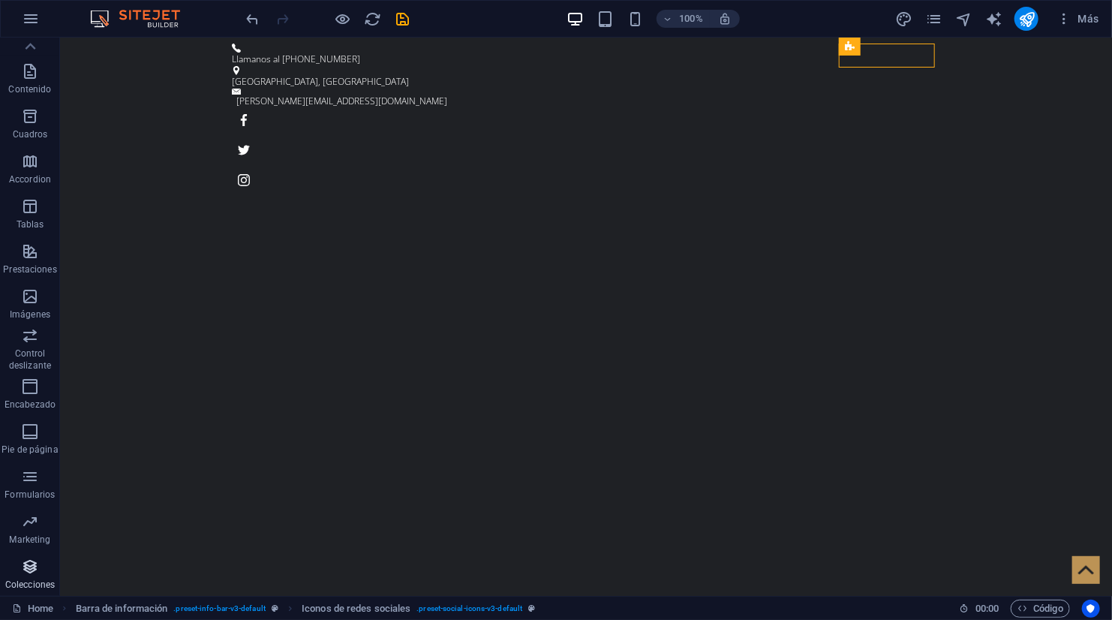
click at [21, 566] on icon "button" at bounding box center [30, 566] width 18 height 18
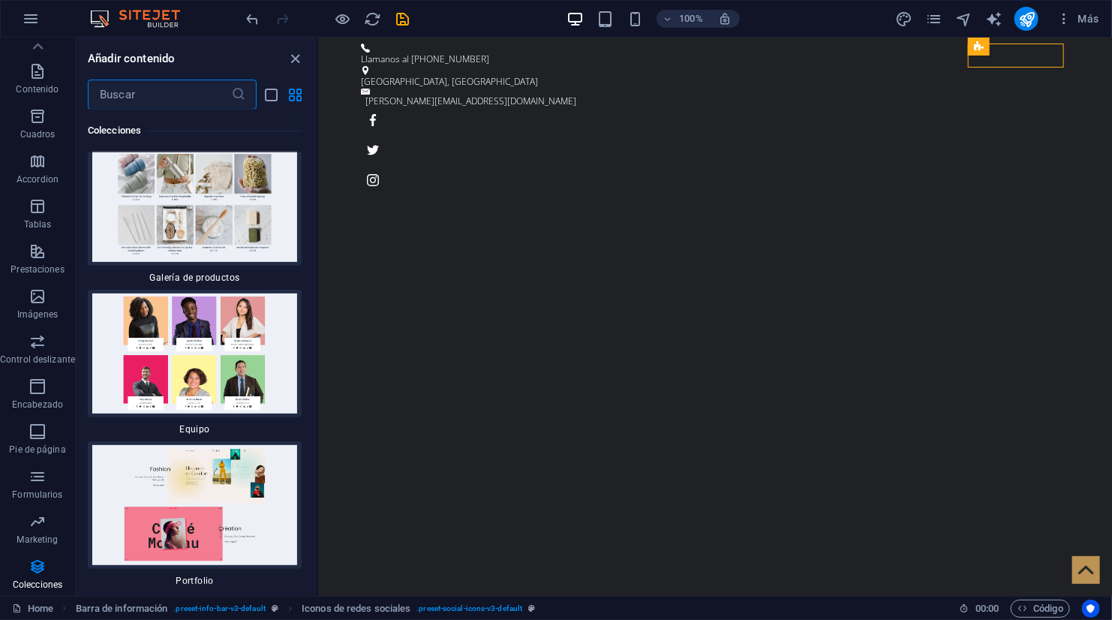
scroll to position [28262, 0]
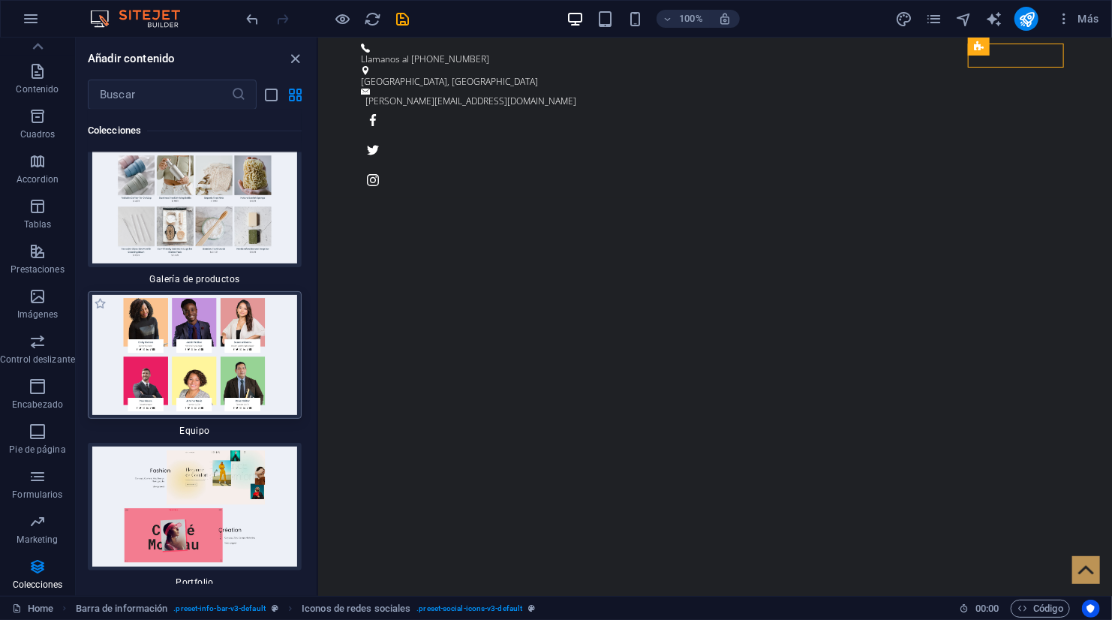
click at [191, 368] on img at bounding box center [195, 355] width 206 height 120
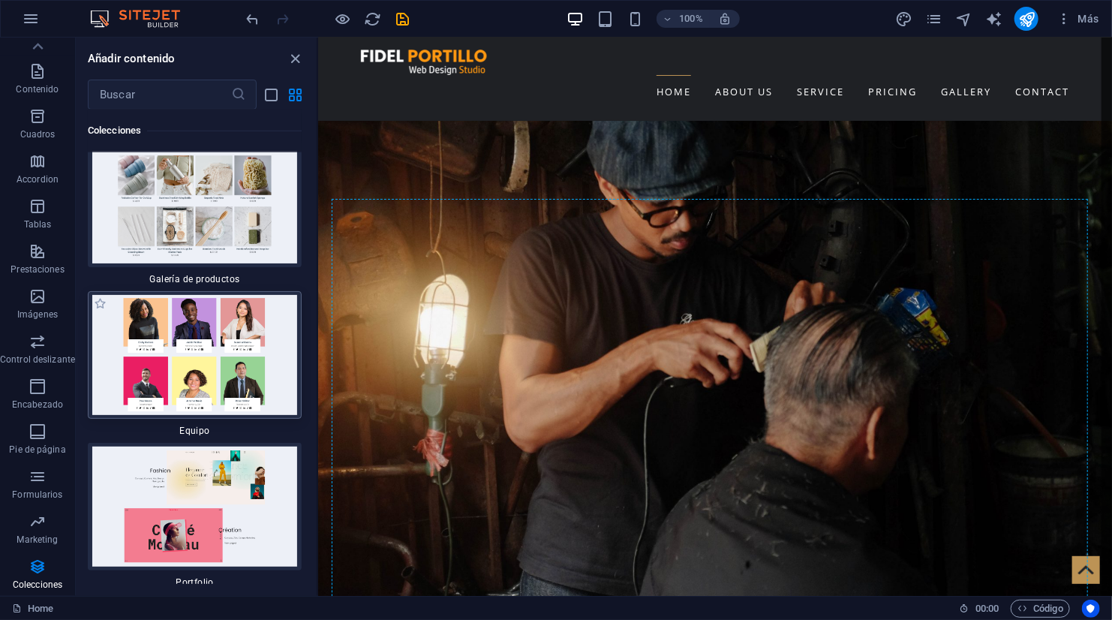
scroll to position [2106, 0]
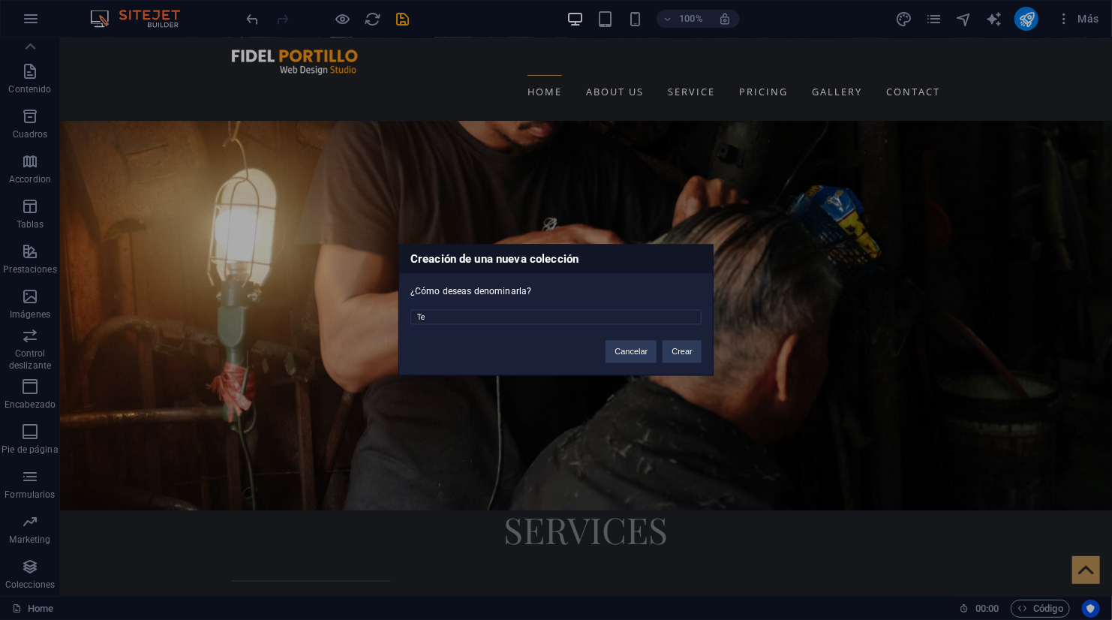
type input "T"
type input "Portfolio"
click at [680, 354] on button "Crear" at bounding box center [681, 352] width 39 height 23
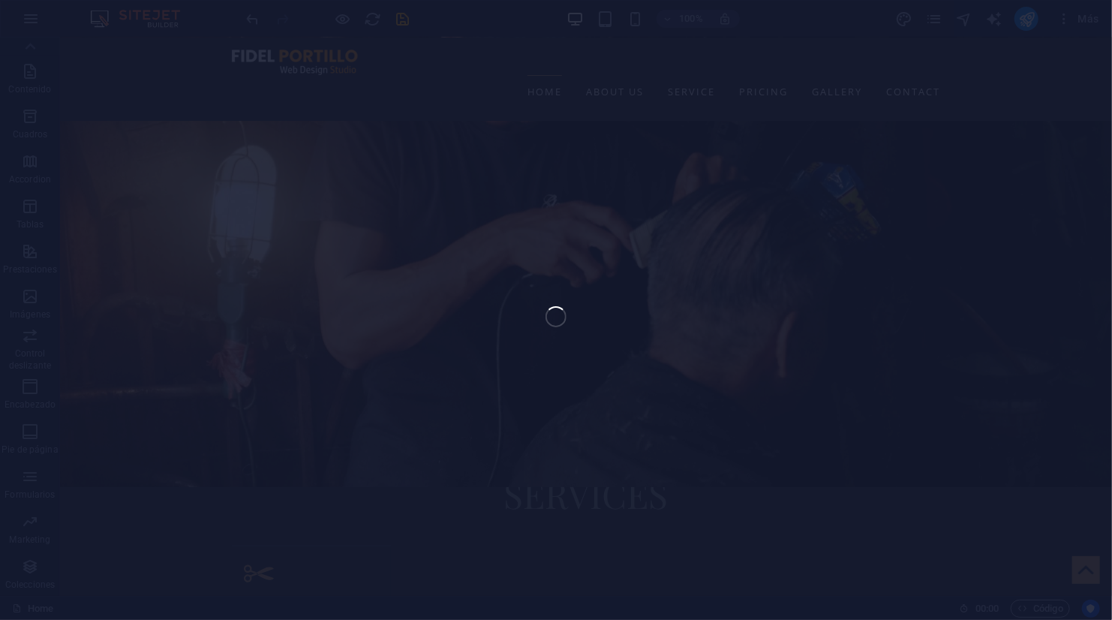
scroll to position [2145, 0]
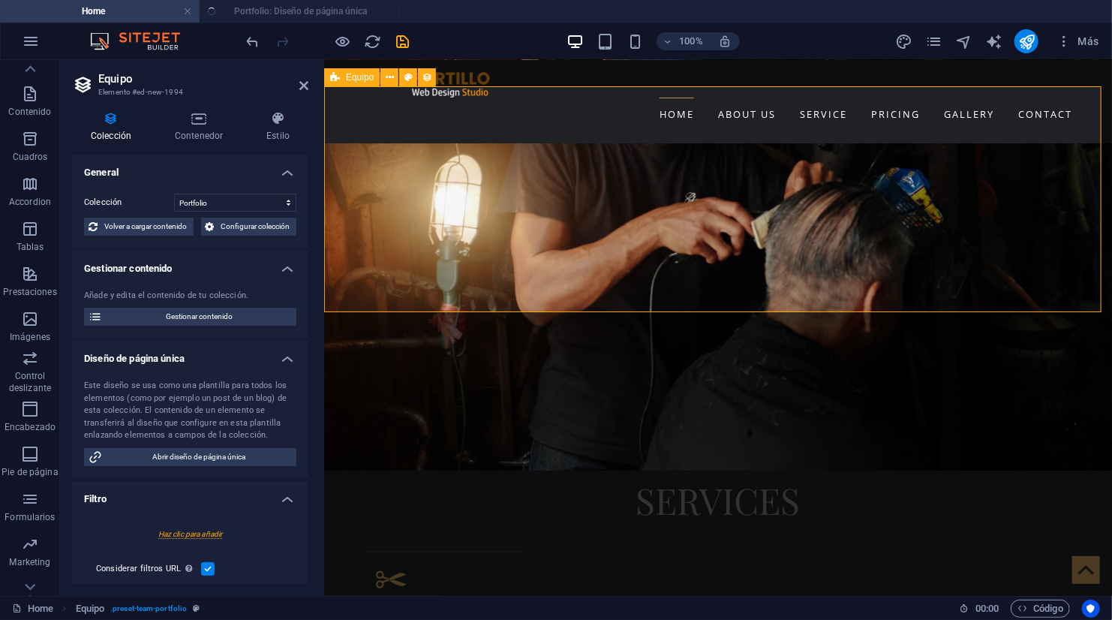
select select "createdAt_DESC"
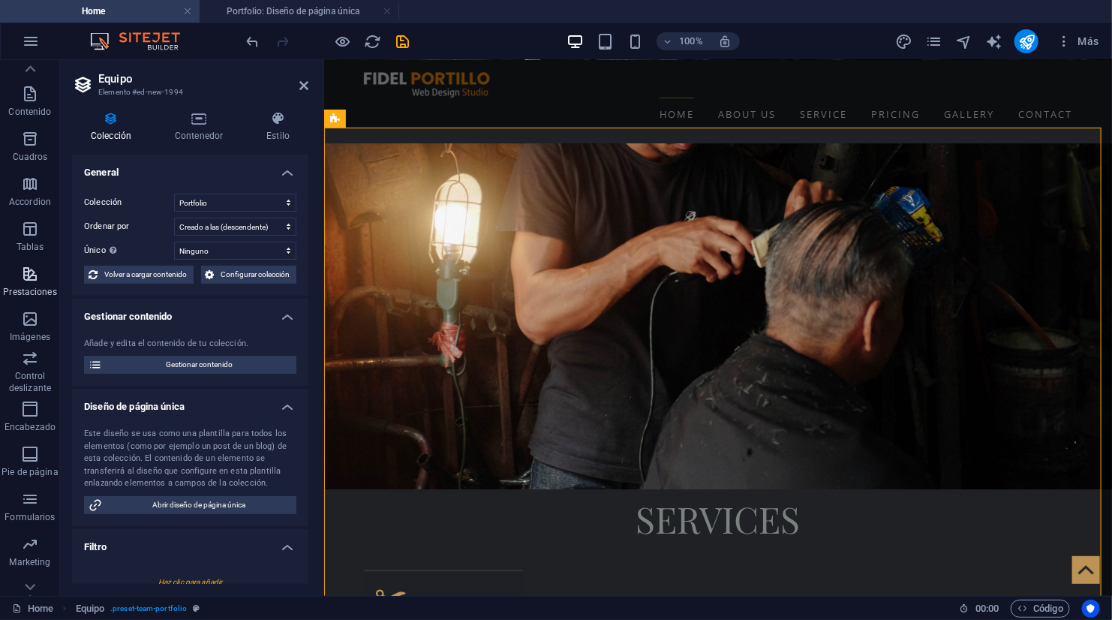
scroll to position [139, 0]
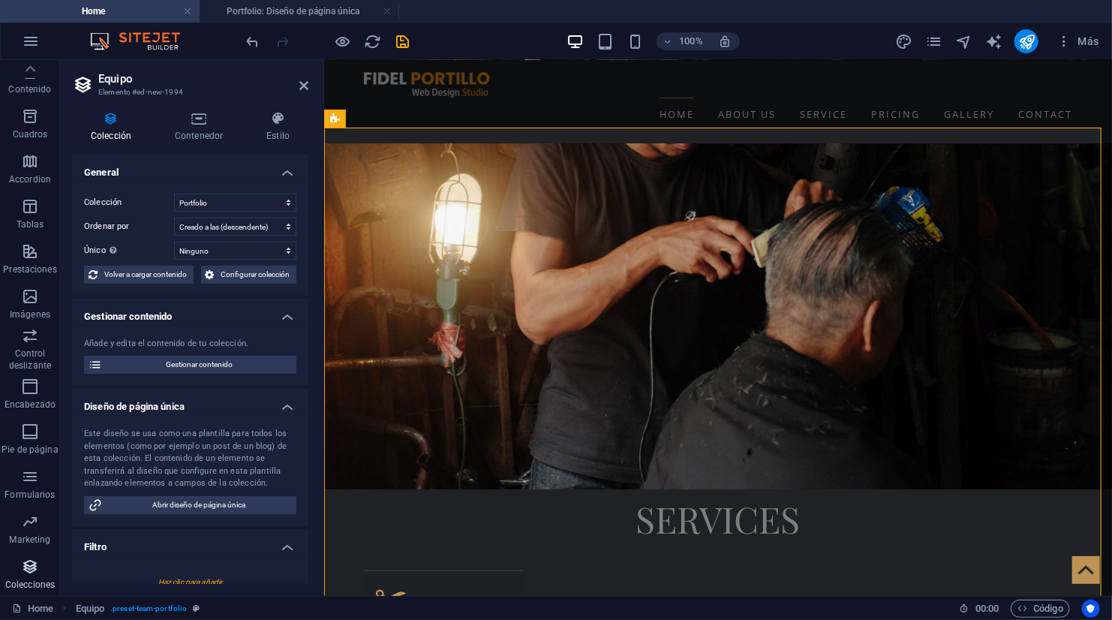
click at [32, 557] on icon "button" at bounding box center [30, 566] width 18 height 18
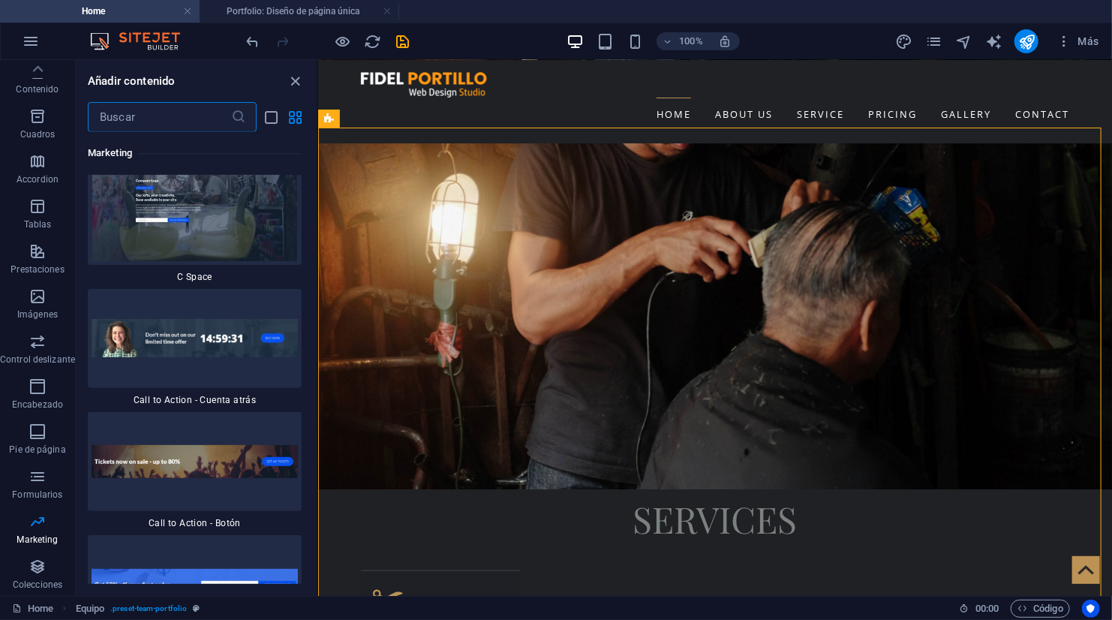
scroll to position [27234, 0]
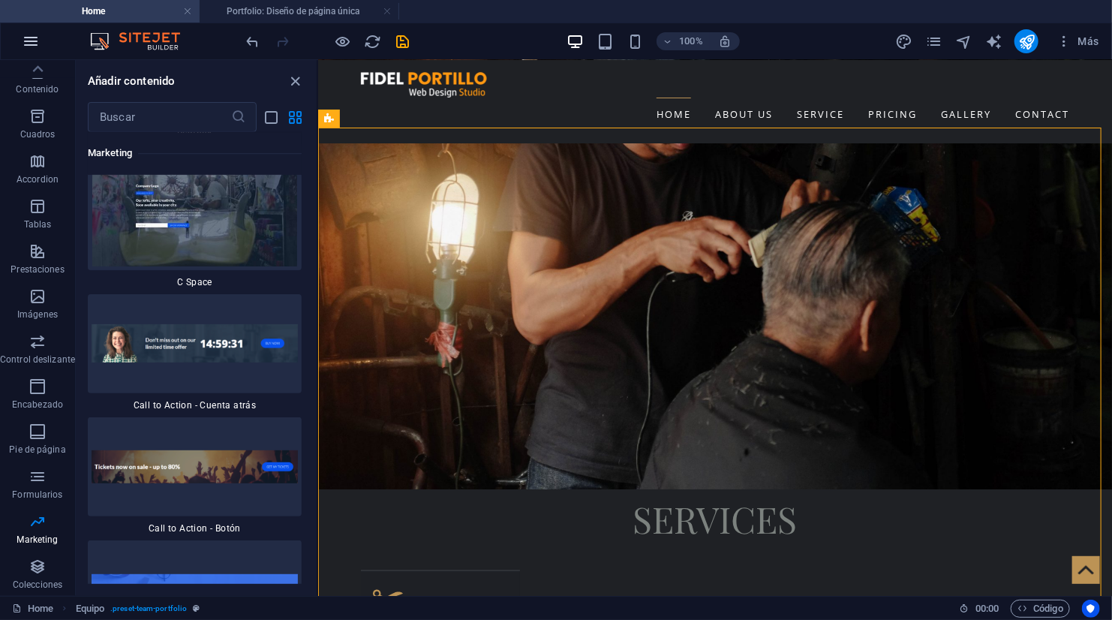
click at [35, 38] on icon "button" at bounding box center [31, 41] width 18 height 18
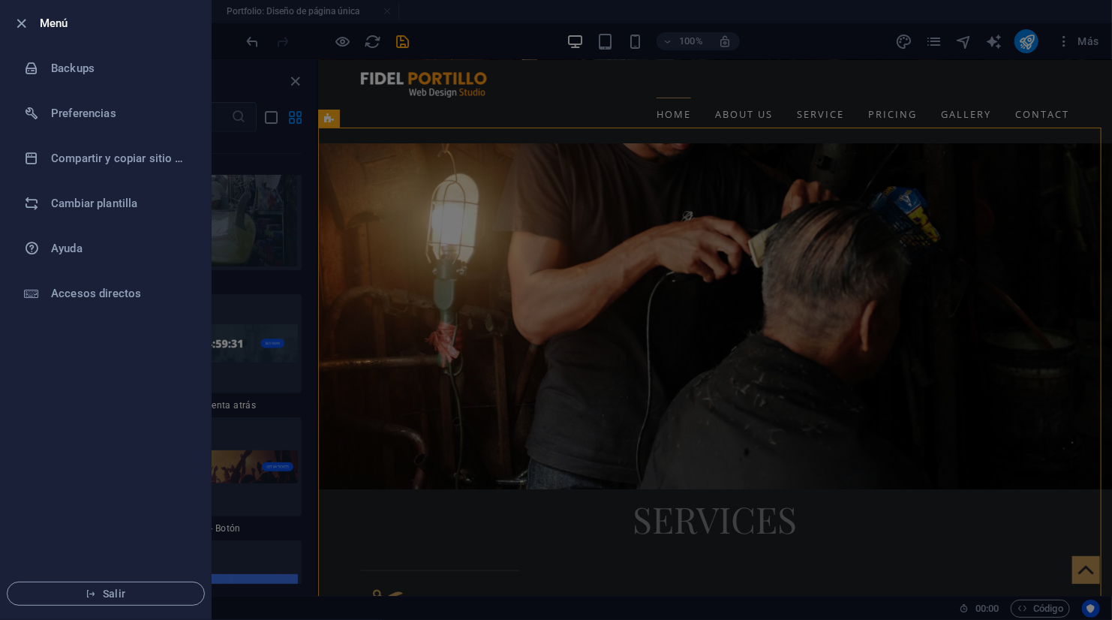
click at [35, 38] on li "Menú" at bounding box center [106, 23] width 210 height 45
click at [541, 92] on div at bounding box center [556, 310] width 1112 height 620
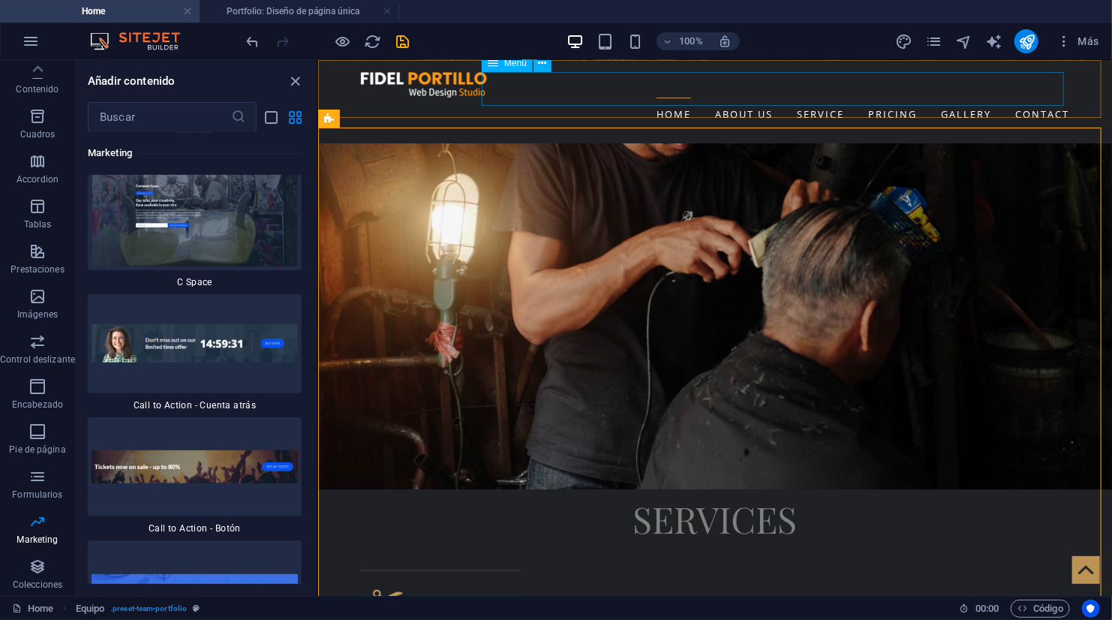
click at [540, 97] on nav "Home About us Service Pricing Gallery Contact" at bounding box center [714, 114] width 708 height 34
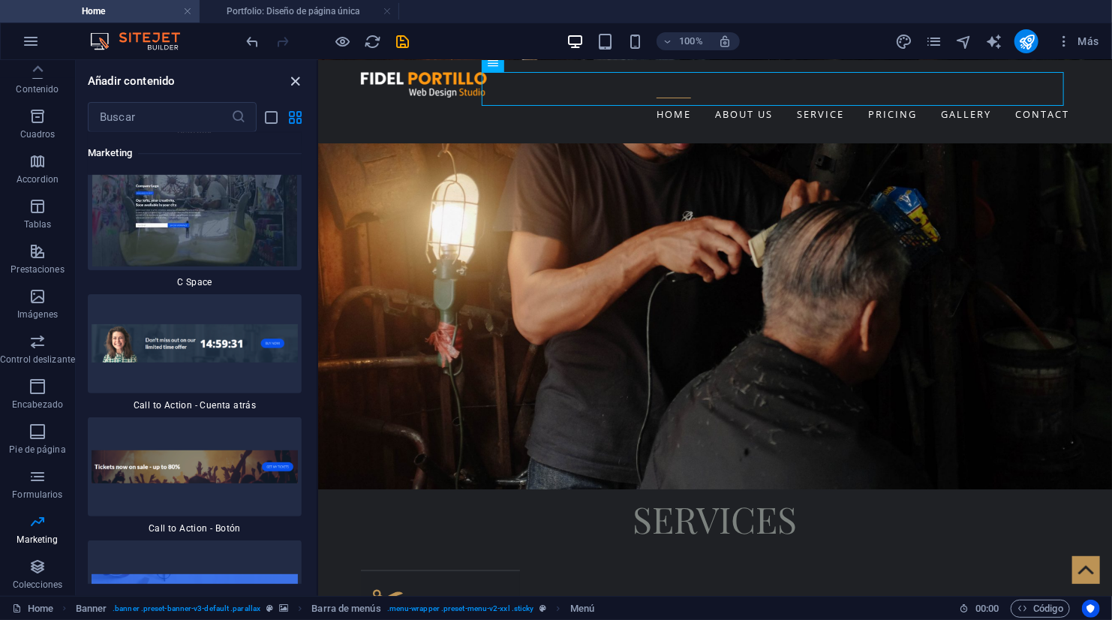
click at [299, 83] on icon "close panel" at bounding box center [295, 81] width 17 height 17
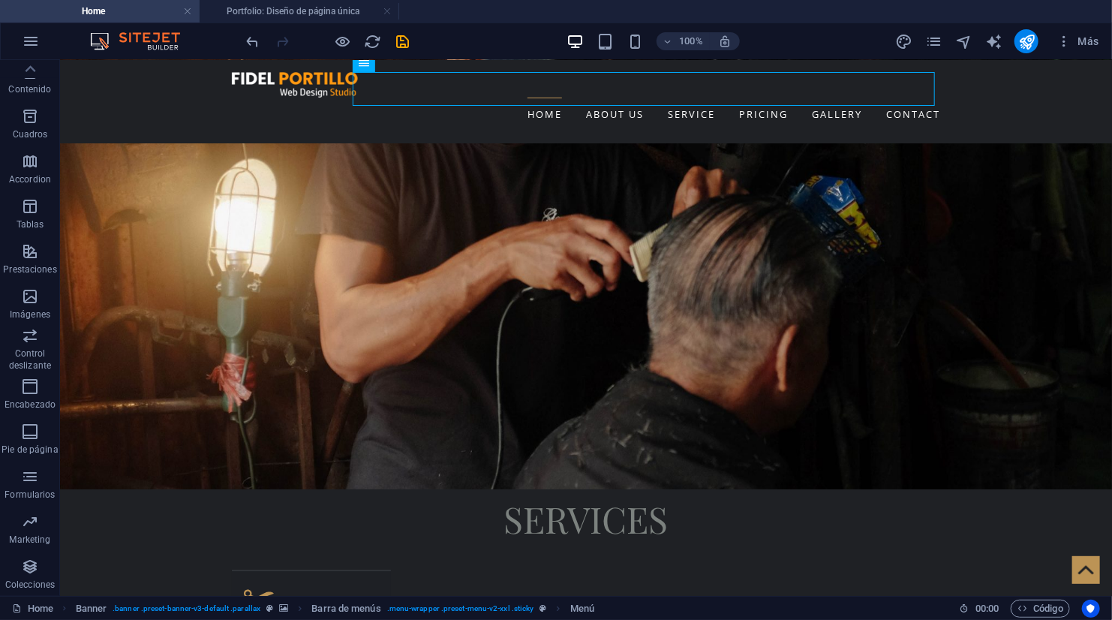
click at [137, 32] on img at bounding box center [142, 41] width 113 height 18
click at [38, 72] on icon at bounding box center [30, 69] width 21 height 21
click at [38, 72] on icon "button" at bounding box center [30, 75] width 18 height 18
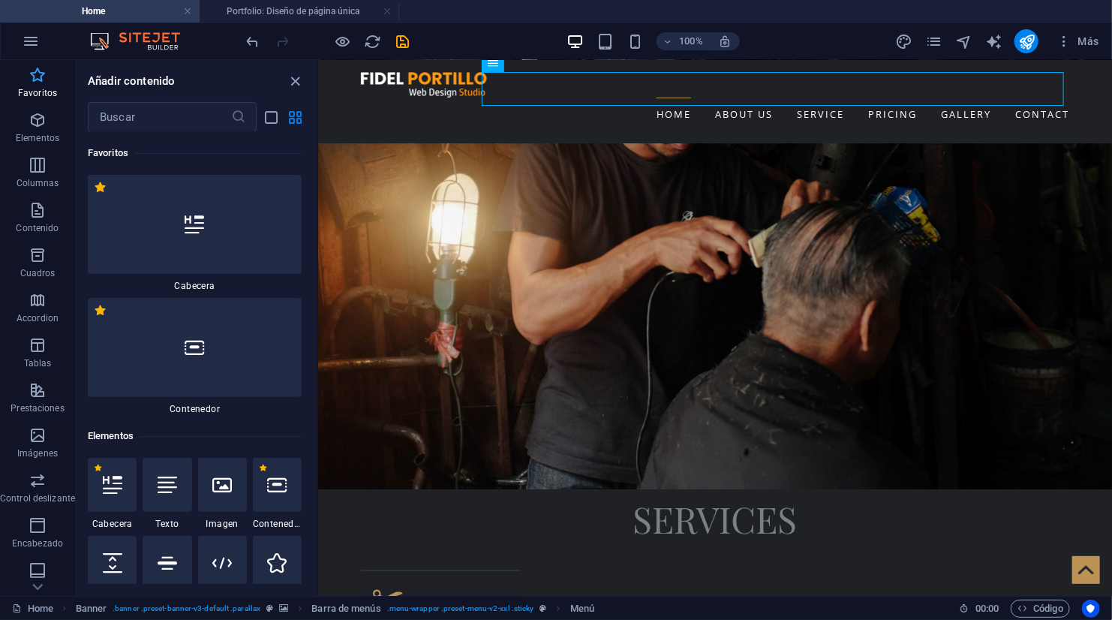
click at [29, 68] on icon "button" at bounding box center [38, 75] width 18 height 18
click at [290, 76] on icon "close panel" at bounding box center [295, 81] width 17 height 17
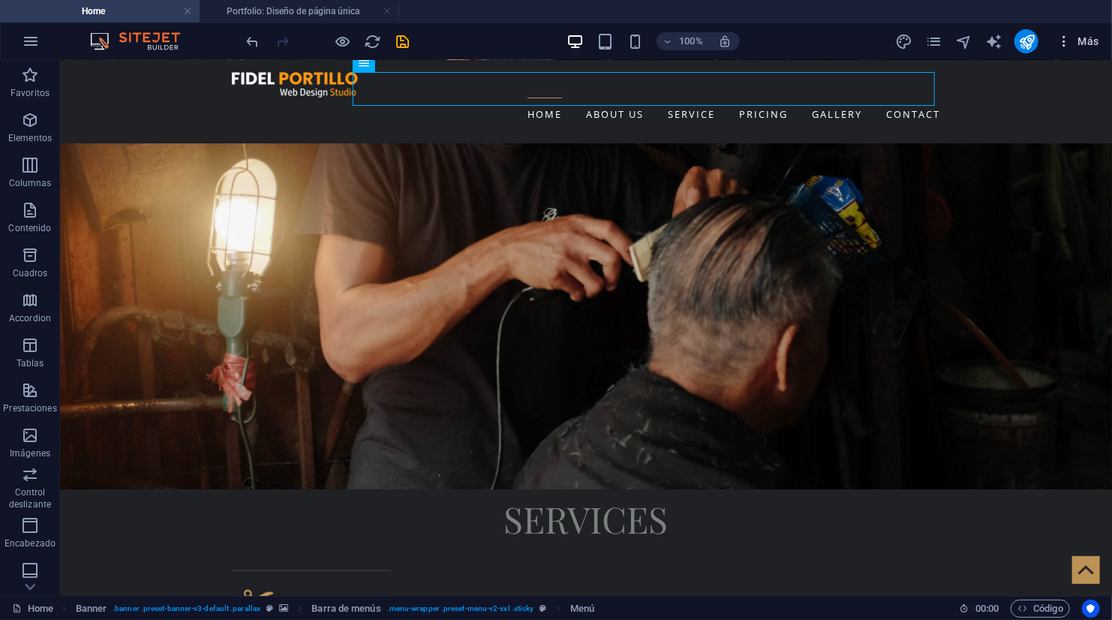
click at [1093, 51] on button "Más" at bounding box center [1077, 41] width 55 height 24
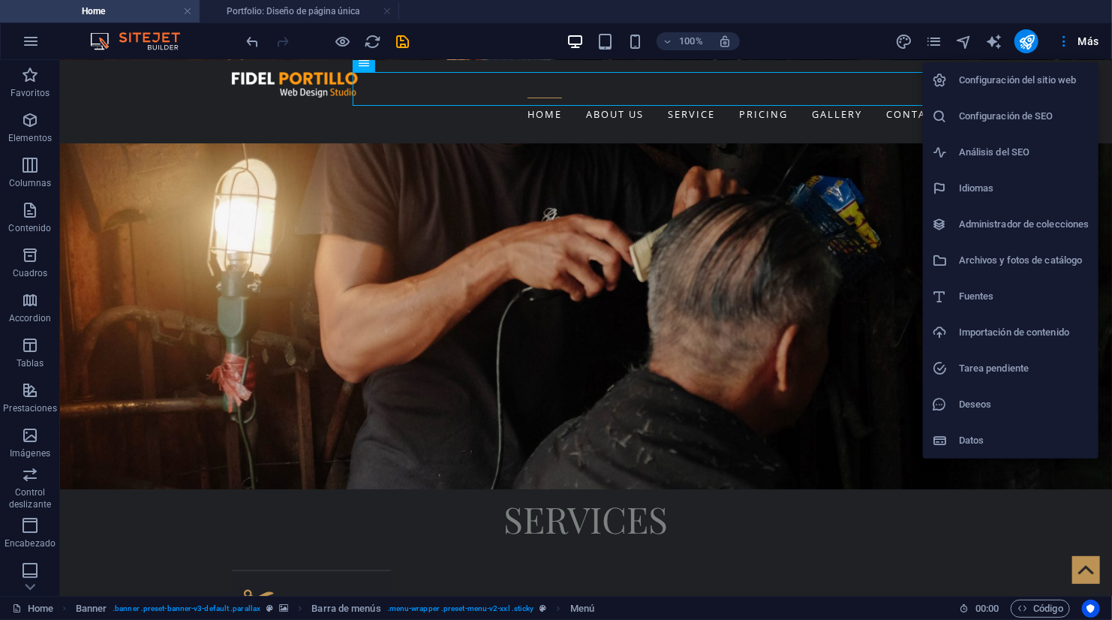
click at [983, 429] on li "Datos" at bounding box center [1011, 440] width 176 height 36
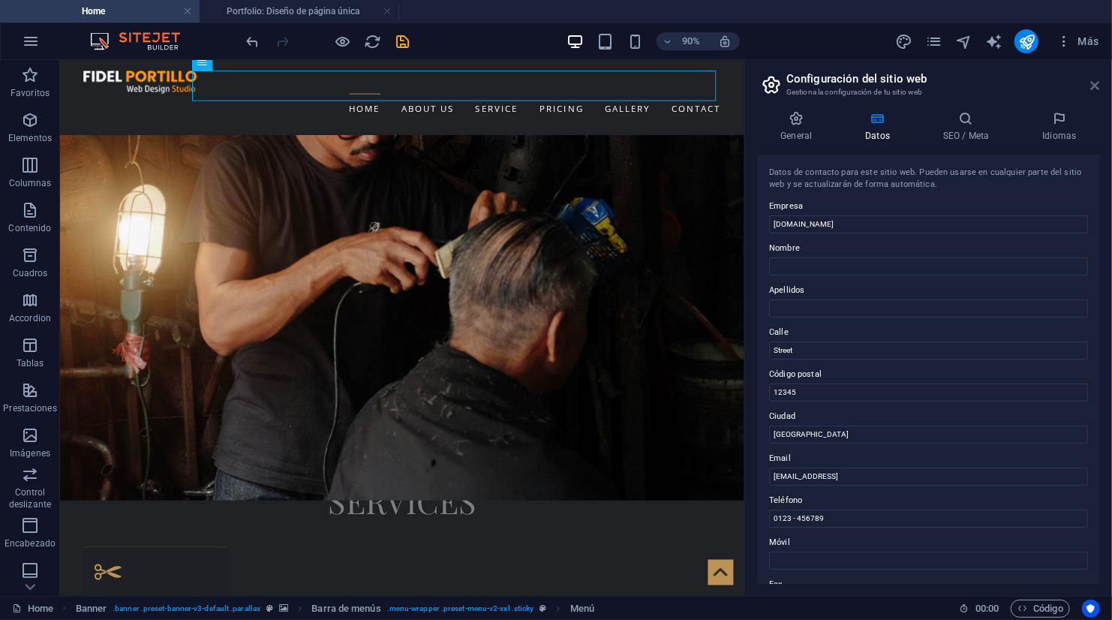
click at [1095, 86] on icon at bounding box center [1095, 86] width 9 height 12
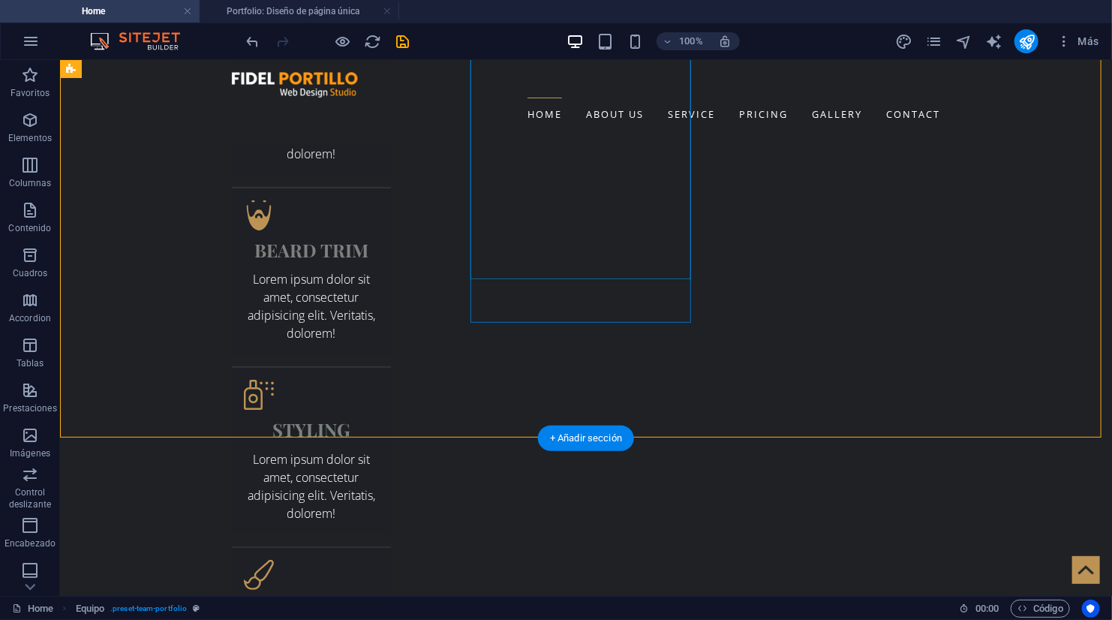
scroll to position [2731, 0]
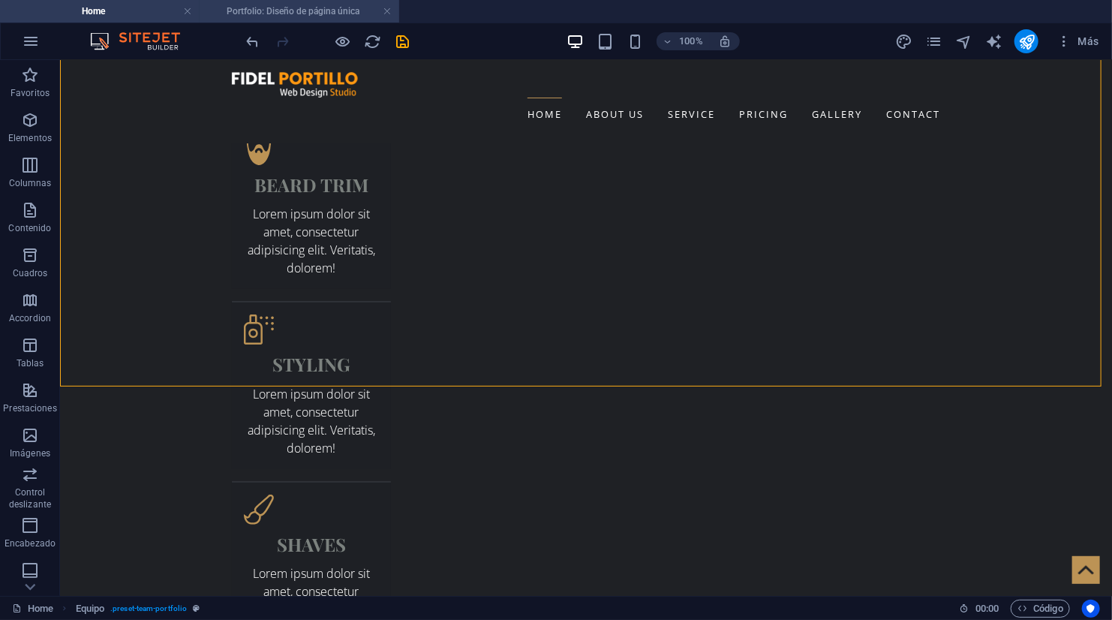
click at [267, 12] on h4 "Portfolio: Diseño de página única" at bounding box center [300, 11] width 200 height 17
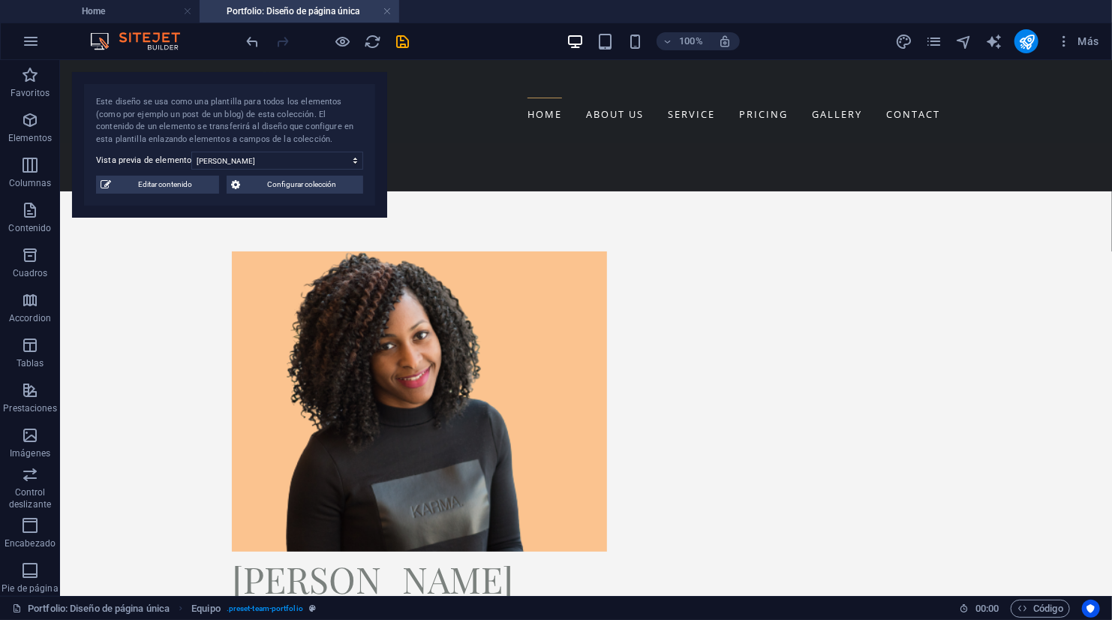
scroll to position [0, 0]
click at [389, 8] on link at bounding box center [387, 12] width 9 height 14
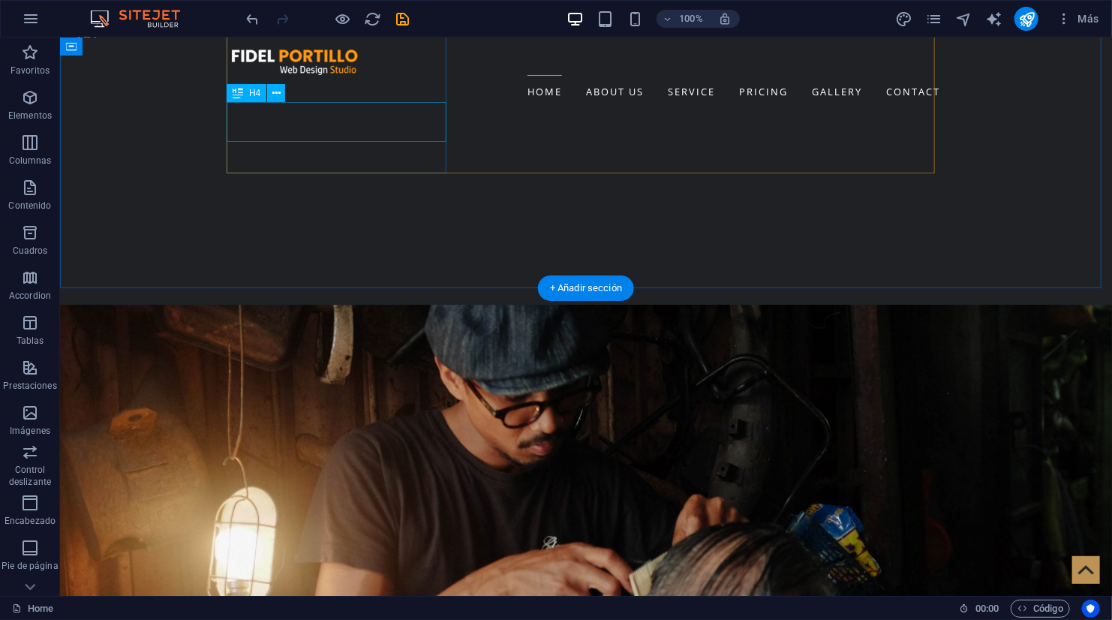
scroll to position [1958, 0]
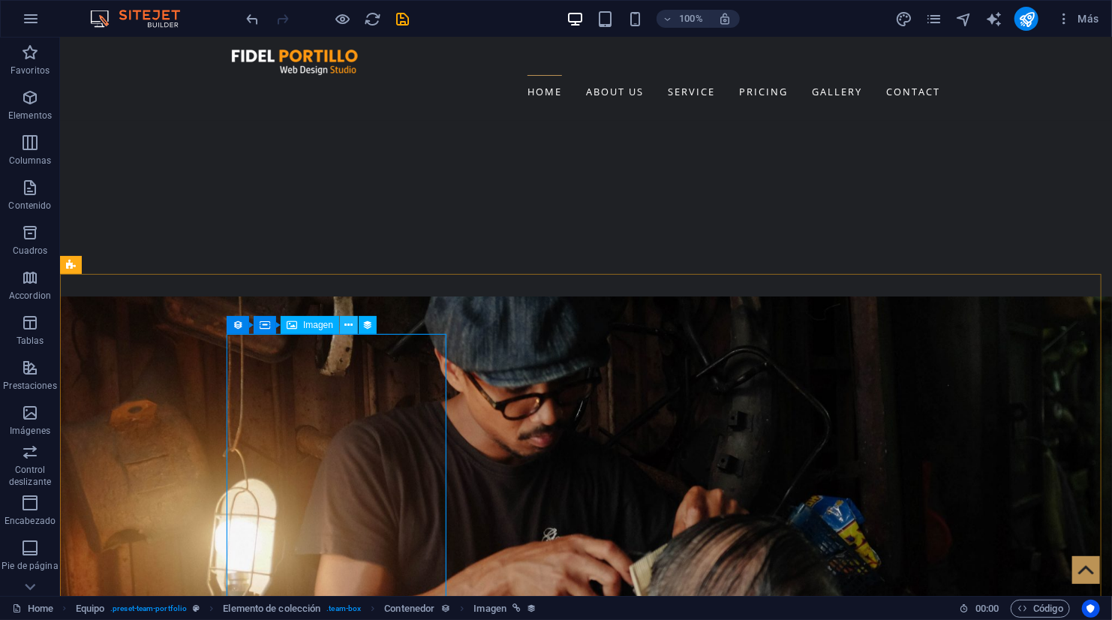
click at [350, 324] on icon at bounding box center [349, 325] width 8 height 16
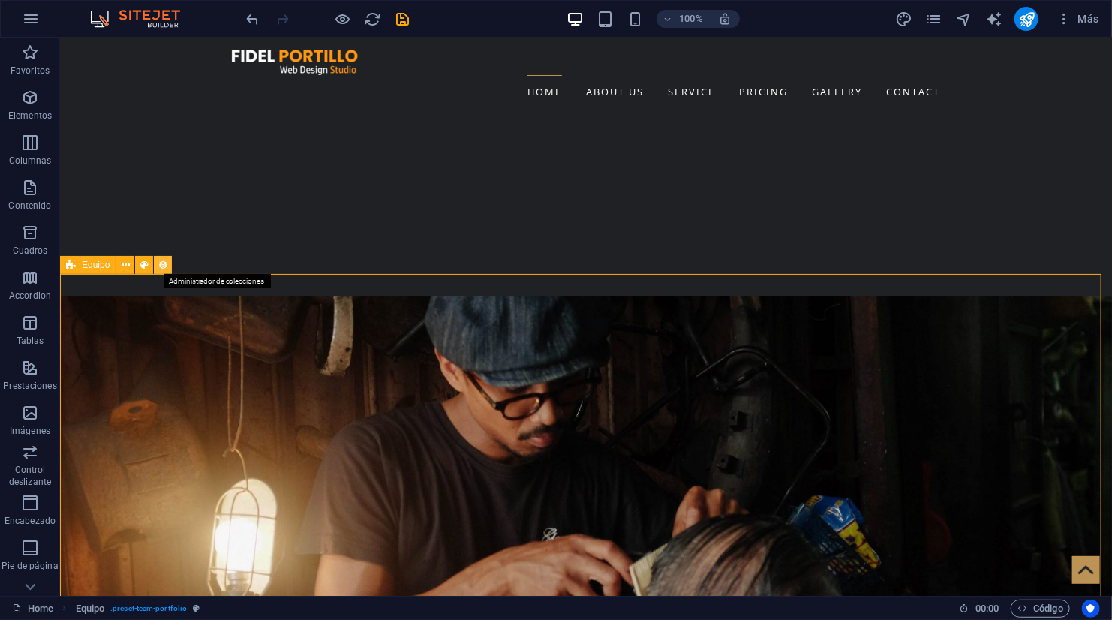
click at [162, 267] on icon at bounding box center [163, 265] width 11 height 16
select select "createdAt_DESC"
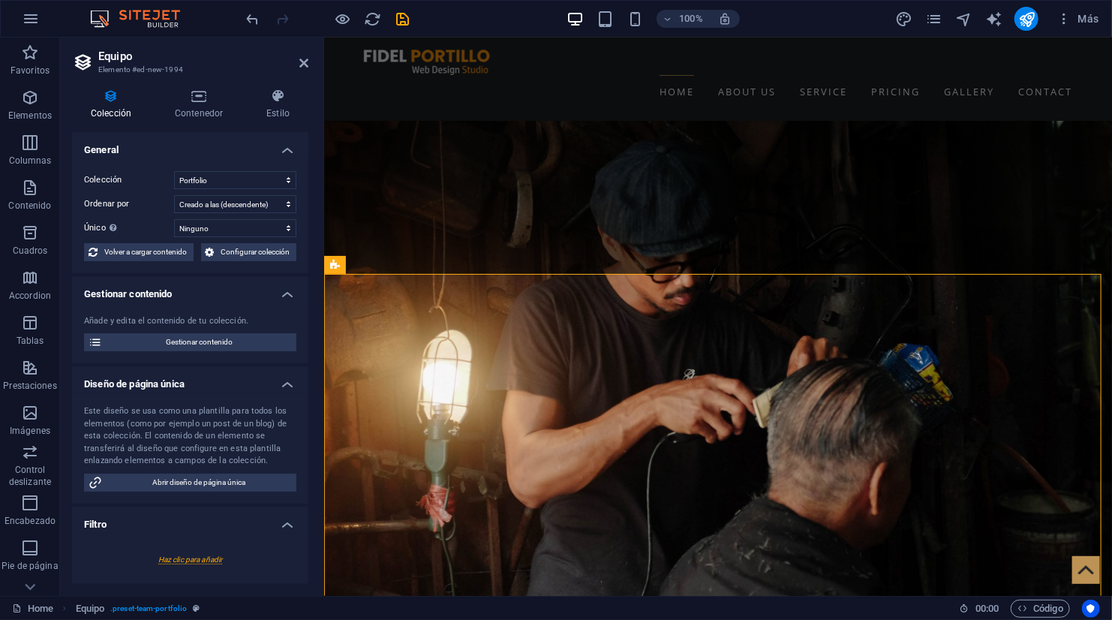
click at [162, 267] on div "Colección Portfolio Ordenar por Creado a las (ascendente) Creado a las (descend…" at bounding box center [190, 216] width 236 height 114
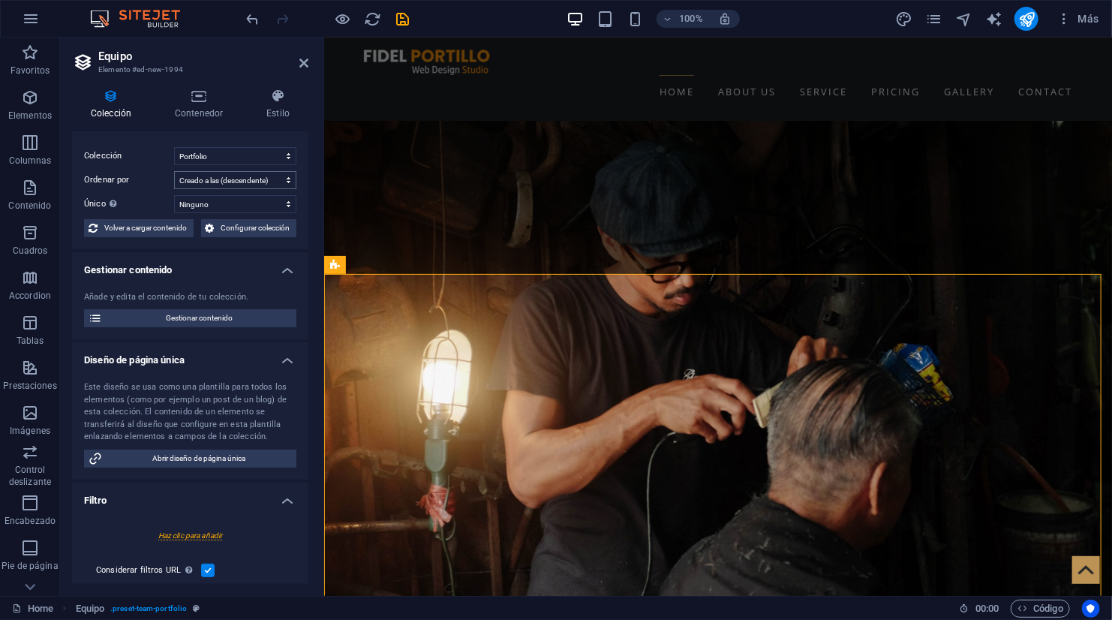
scroll to position [24, 0]
click at [188, 311] on span "Gestionar contenido" at bounding box center [199, 318] width 185 height 18
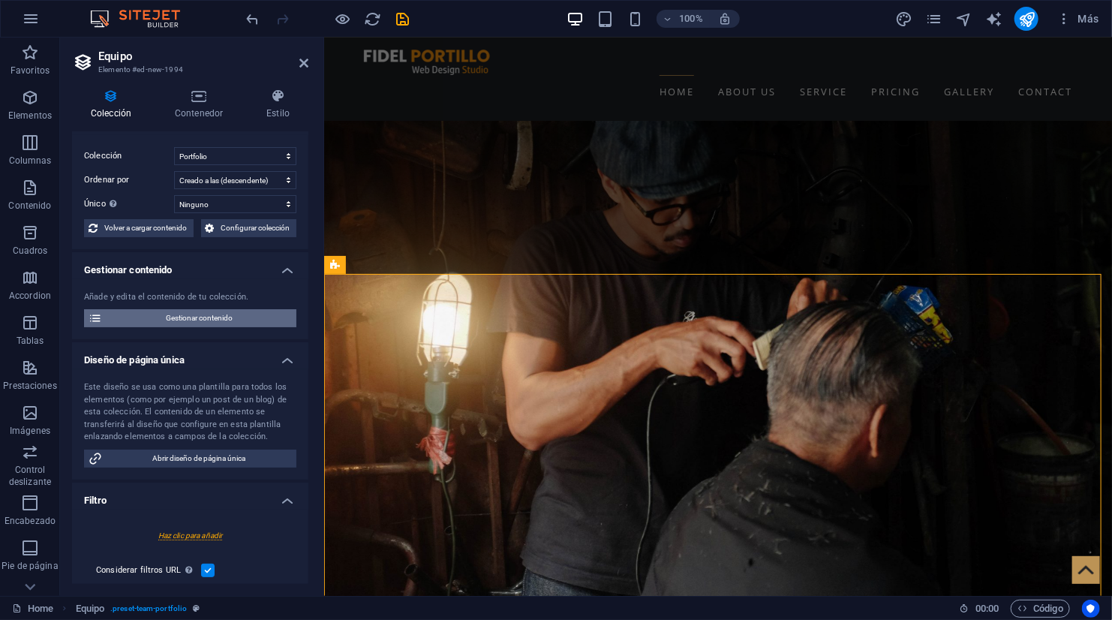
scroll to position [0, 0]
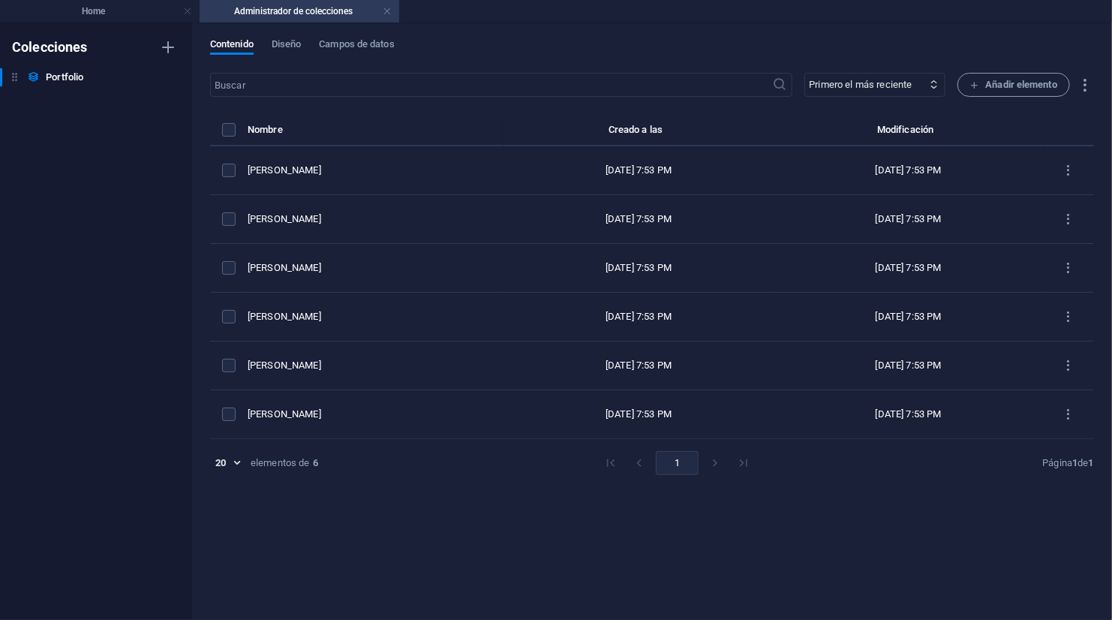
click at [268, 127] on th "Nombre" at bounding box center [376, 134] width 256 height 26
click at [599, 131] on th "Creado a las" at bounding box center [638, 134] width 270 height 26
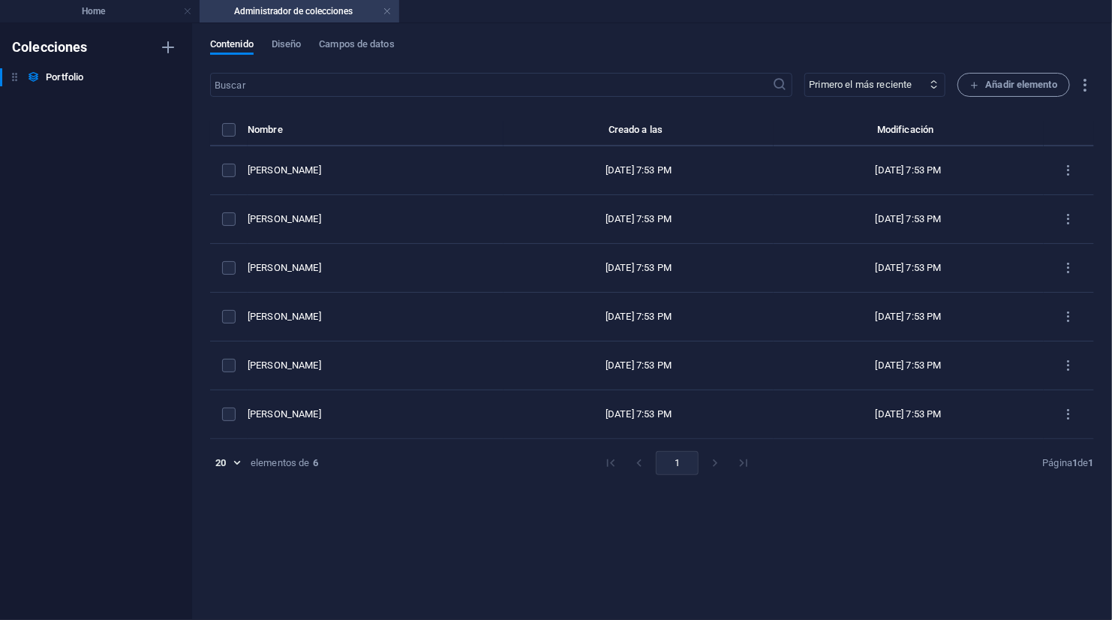
click at [599, 131] on th "Creado a las" at bounding box center [638, 134] width 270 height 26
click at [298, 39] on span "Diseño" at bounding box center [287, 45] width 30 height 21
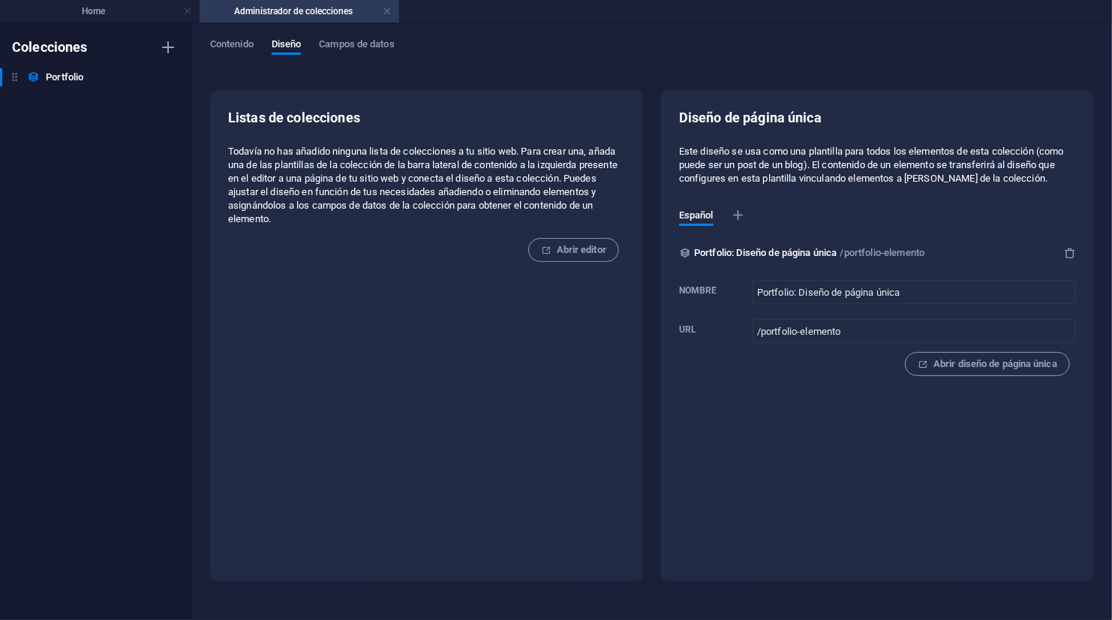
click at [350, 37] on div "Contenido Diseño Campos de datos Listas de colecciones Todavía no has añadido n…" at bounding box center [652, 321] width 920 height 596
click at [349, 43] on span "Campos de datos" at bounding box center [356, 45] width 75 height 21
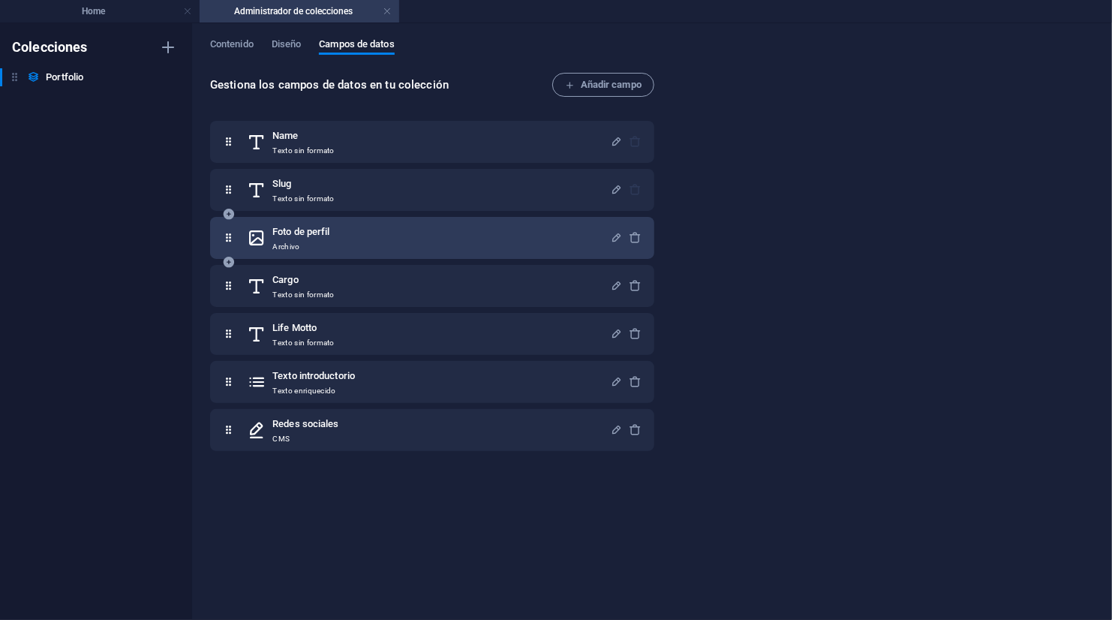
click at [329, 232] on h6 "Foto de perfil" at bounding box center [300, 232] width 57 height 18
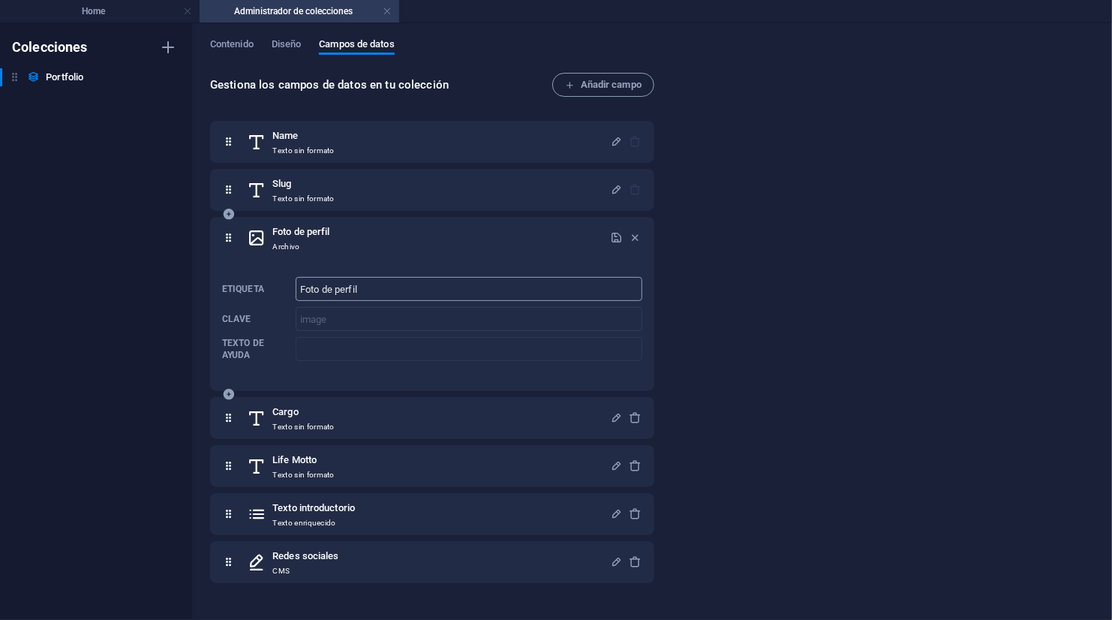
click at [374, 290] on input "Foto de perfil" at bounding box center [469, 289] width 347 height 24
type input "Foto de la web"
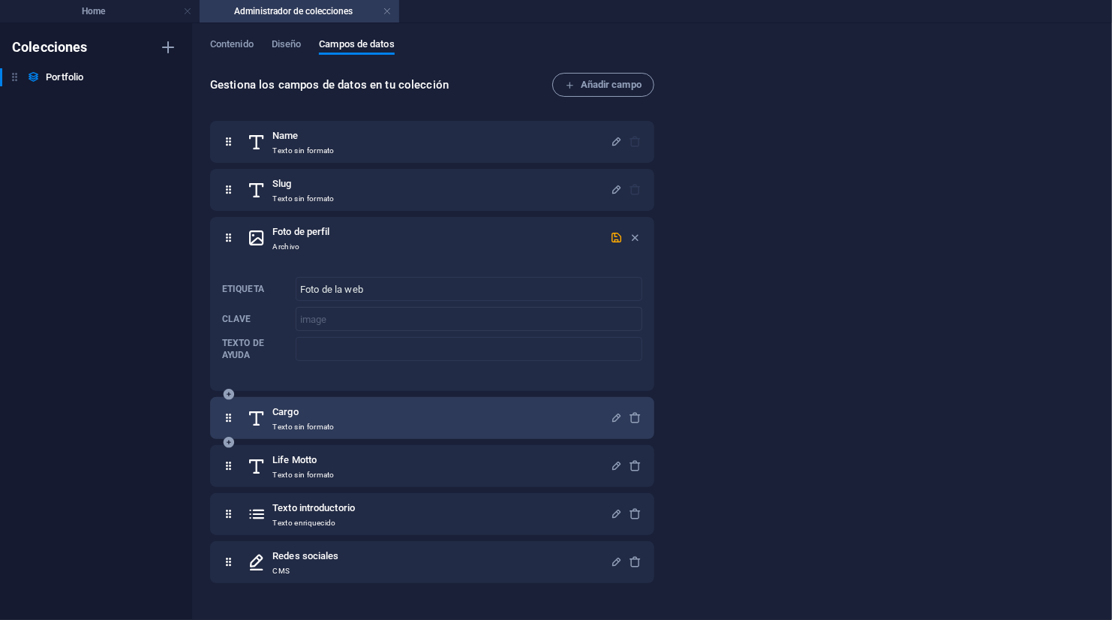
click at [398, 422] on div "Cargo Texto sin formato" at bounding box center [428, 418] width 363 height 30
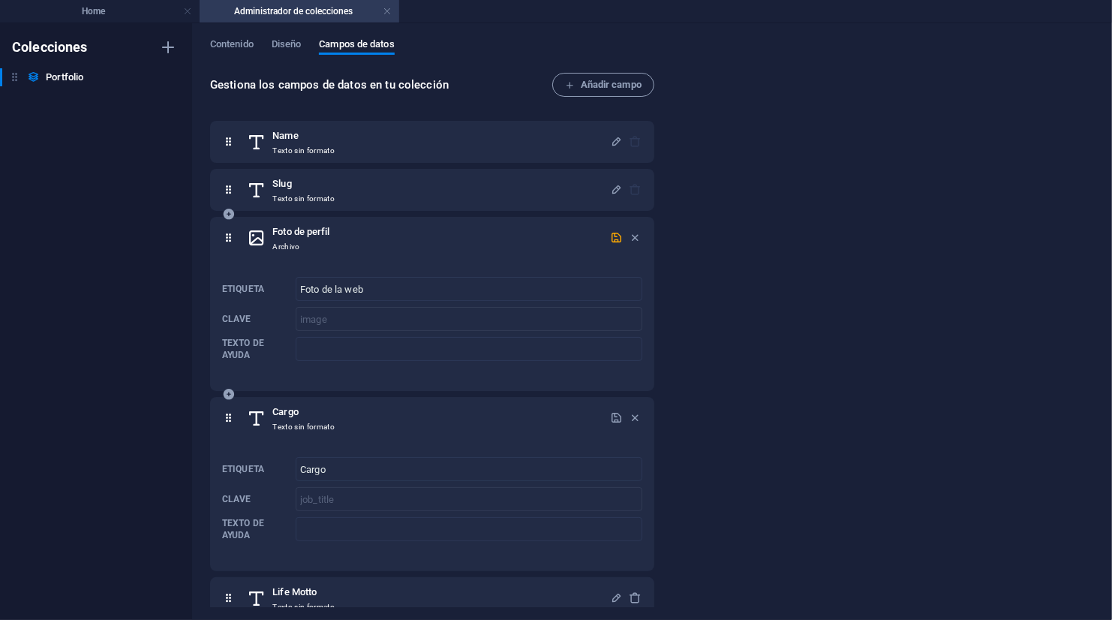
click at [319, 227] on h6 "Foto de perfil" at bounding box center [300, 232] width 57 height 18
click at [335, 227] on div "Foto de perfil Archivo" at bounding box center [428, 238] width 363 height 30
click at [282, 41] on span "Diseño" at bounding box center [287, 45] width 30 height 21
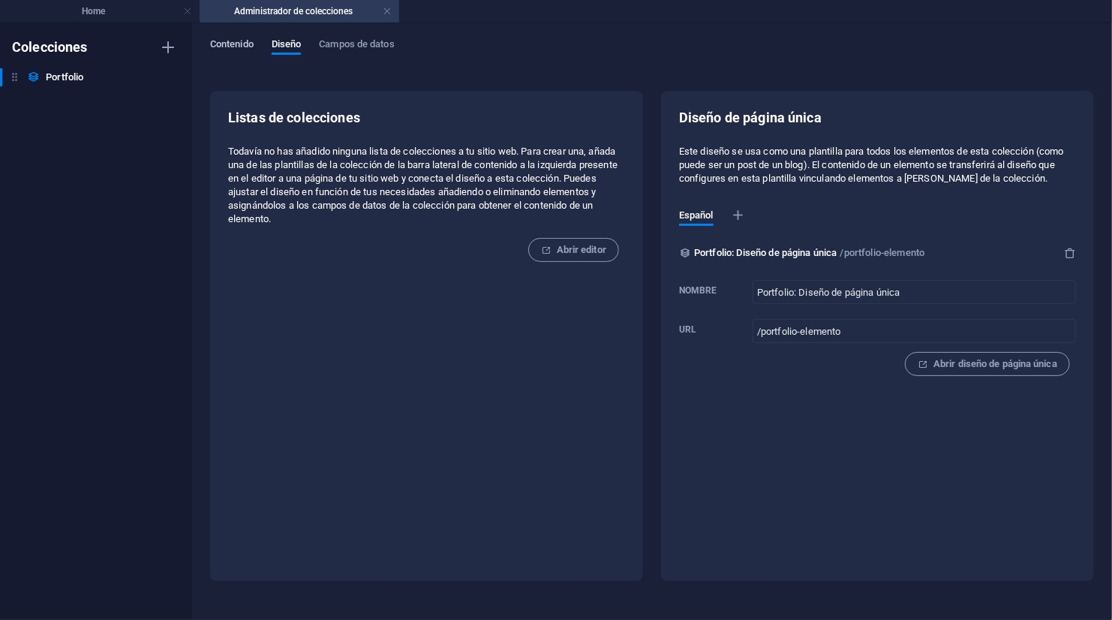
click at [252, 38] on span "Contenido" at bounding box center [232, 45] width 44 height 21
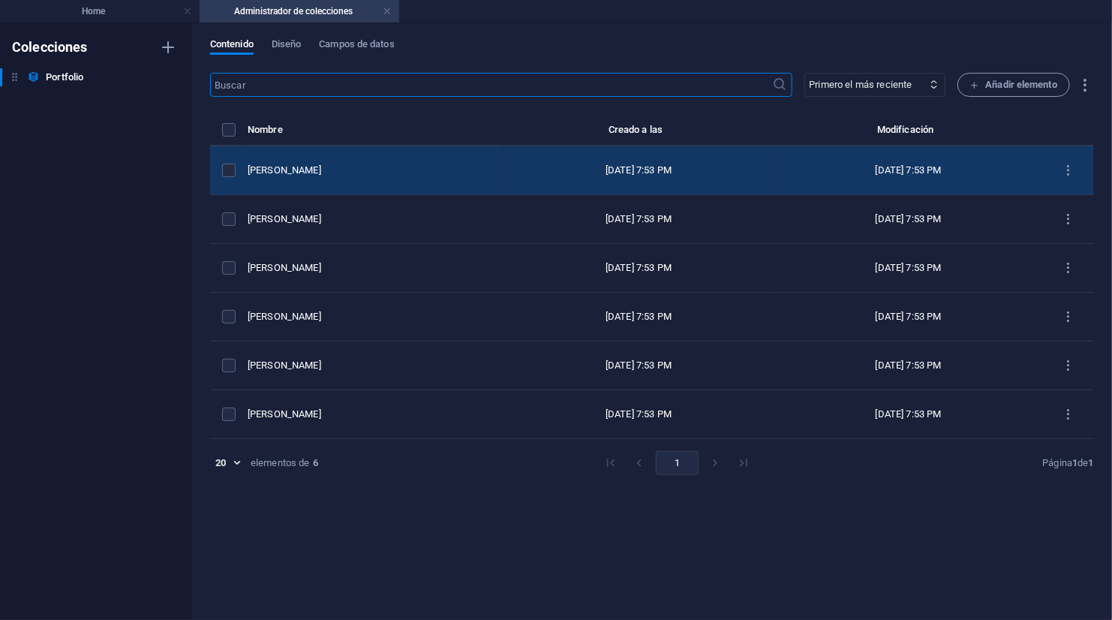
click at [288, 167] on div "Emily Nichols" at bounding box center [370, 171] width 244 height 14
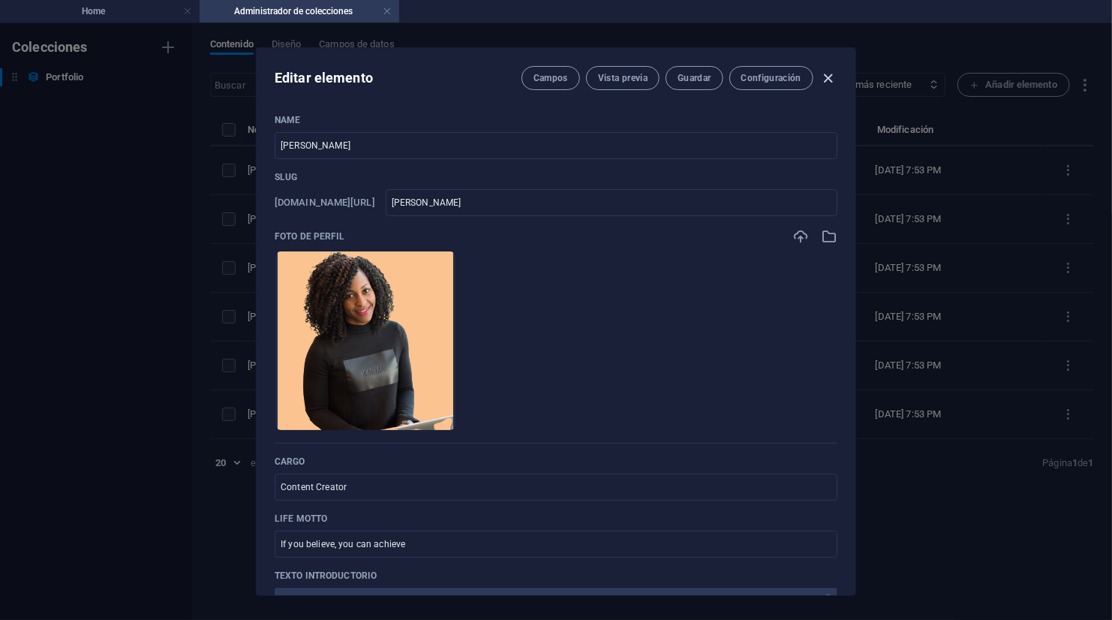
click at [836, 73] on icon "button" at bounding box center [828, 78] width 17 height 17
type input "emily-nichols"
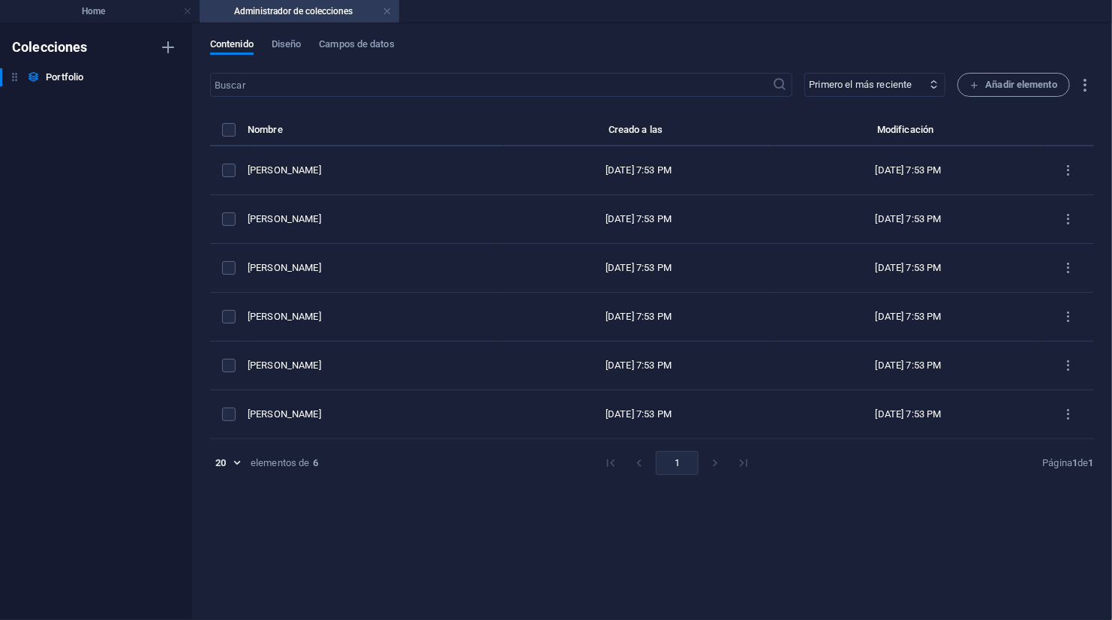
drag, startPoint x: 836, startPoint y: 73, endPoint x: 855, endPoint y: 34, distance: 43.3
click at [855, 34] on div "Contenido Diseño Campos de datos ​ Primero el más reciente Primero el más antig…" at bounding box center [652, 321] width 920 height 596
click at [854, 39] on div "Contenido Diseño Campos de datos" at bounding box center [652, 52] width 884 height 29
click at [296, 38] on span "Diseño" at bounding box center [287, 45] width 30 height 21
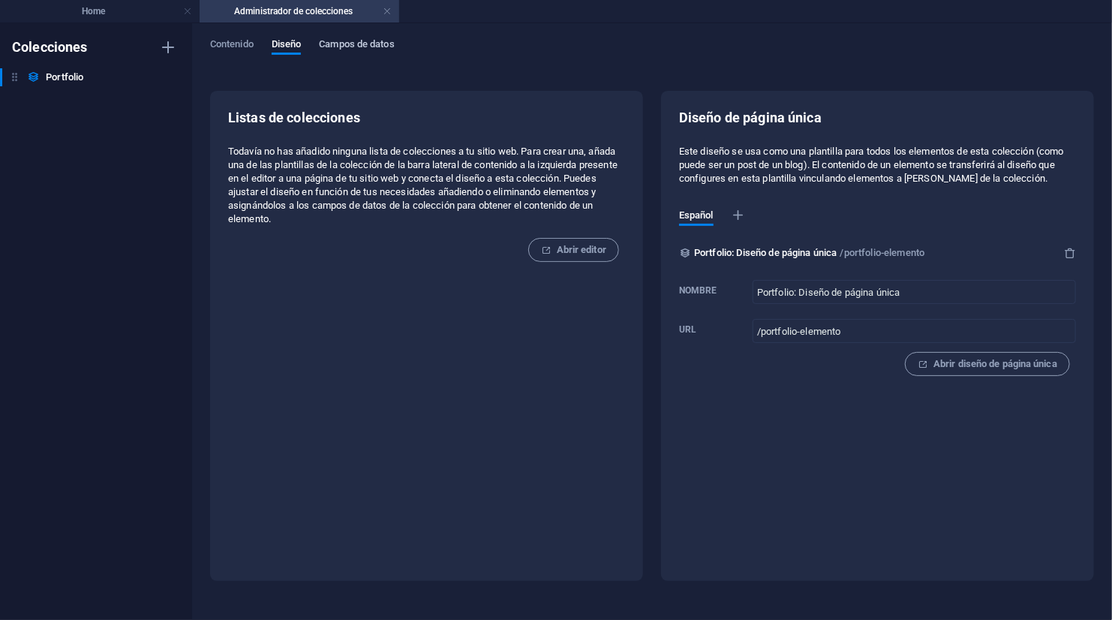
click at [371, 44] on span "Campos de datos" at bounding box center [356, 45] width 75 height 21
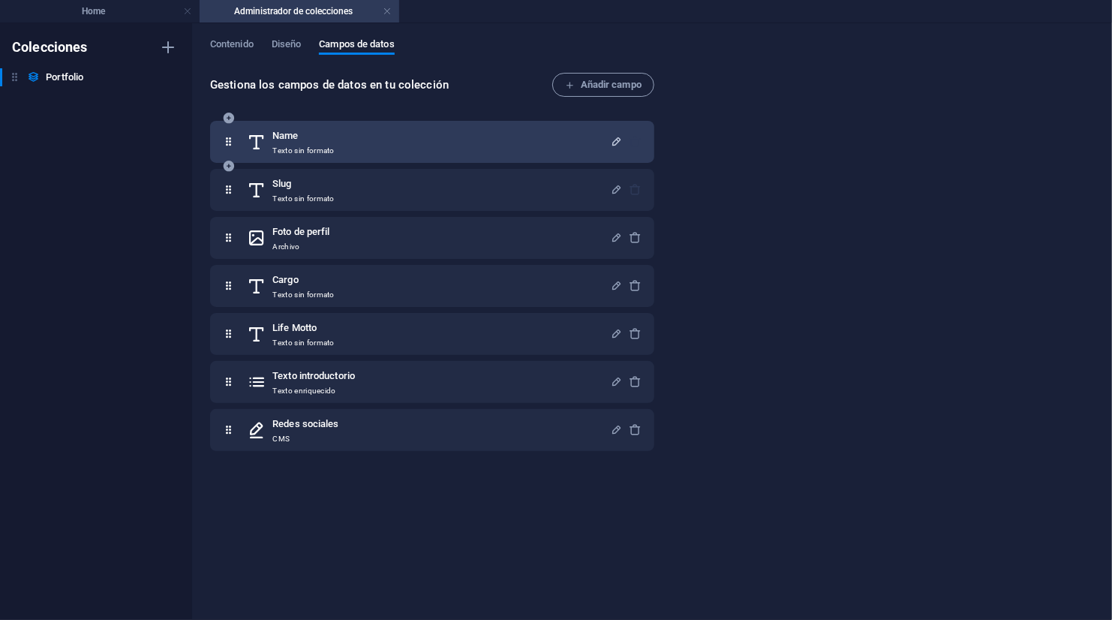
click at [614, 140] on icon "button" at bounding box center [616, 141] width 13 height 13
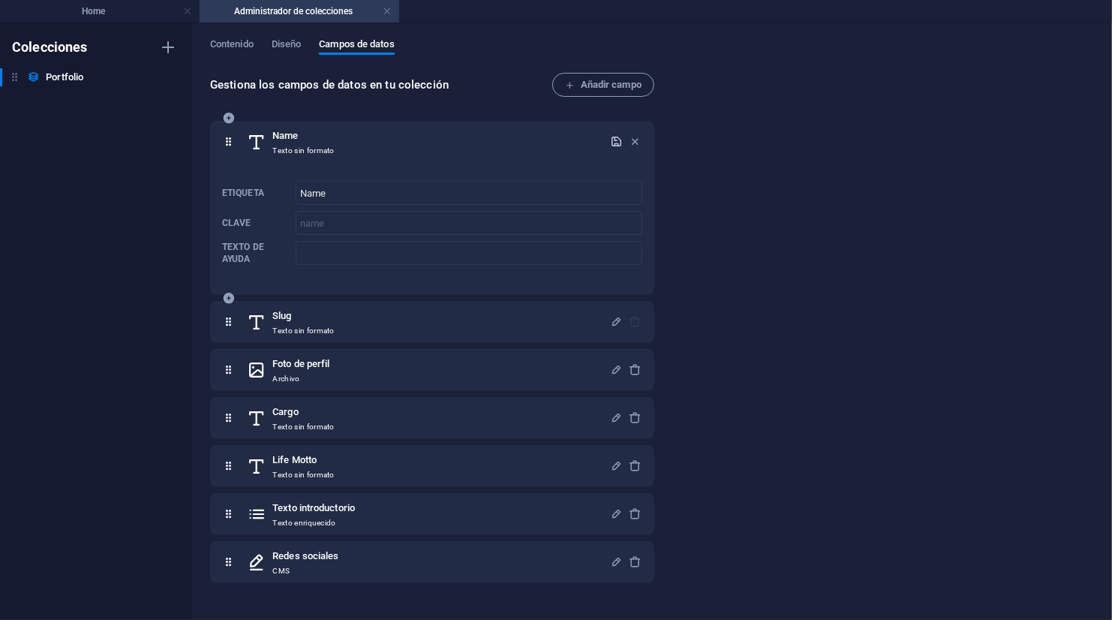
click at [614, 140] on icon "button" at bounding box center [616, 141] width 13 height 13
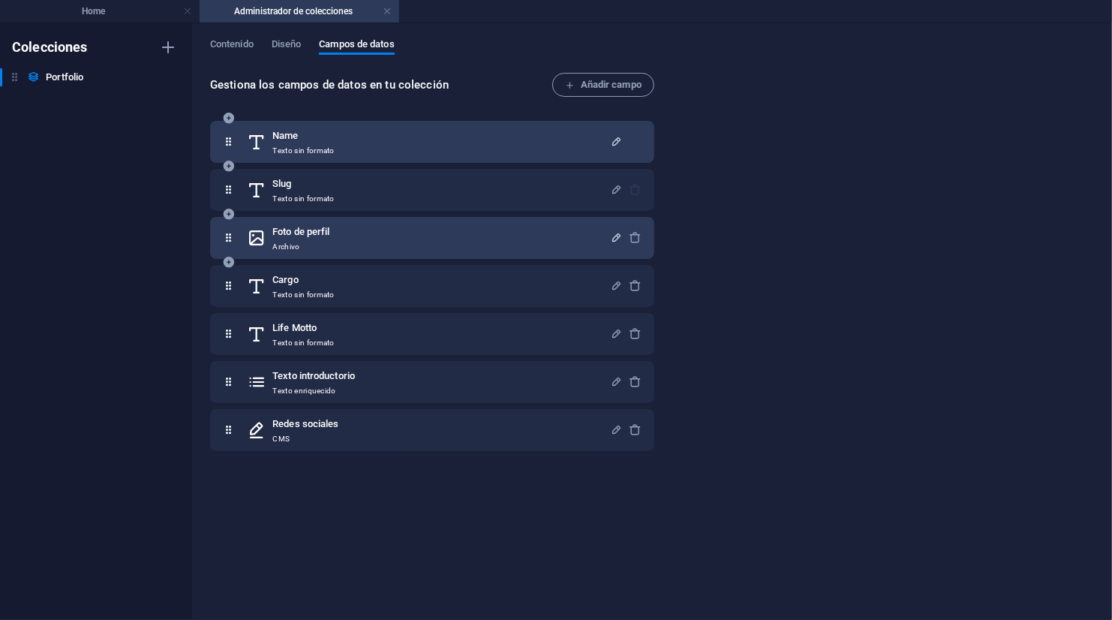
click at [611, 236] on icon "button" at bounding box center [616, 237] width 13 height 13
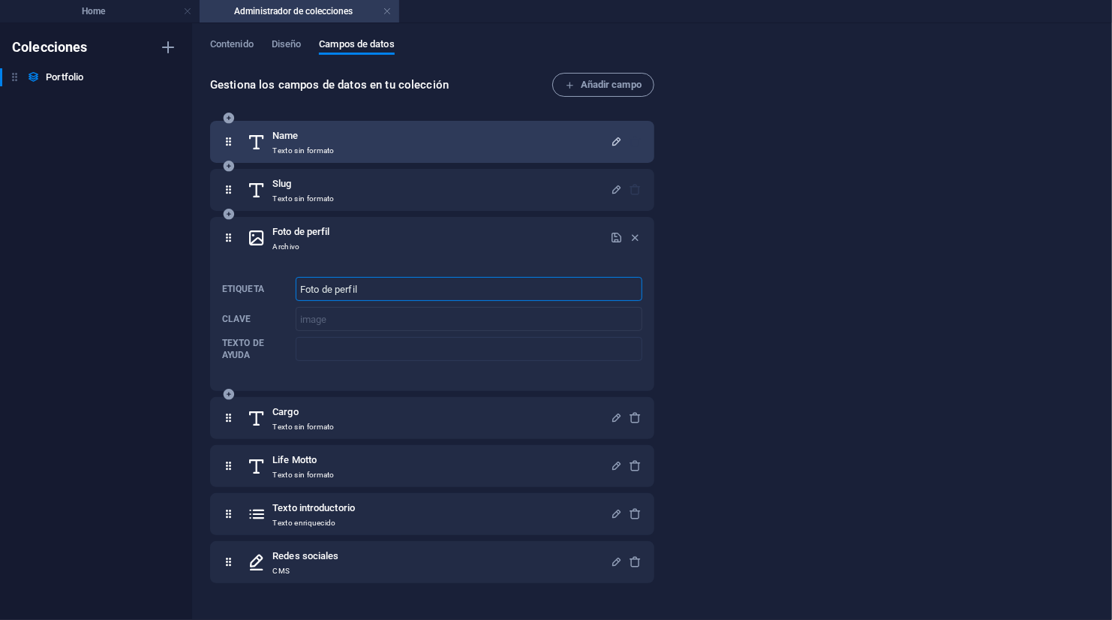
click at [464, 283] on input "Foto de perfil" at bounding box center [469, 289] width 347 height 24
type input "Foto de Web"
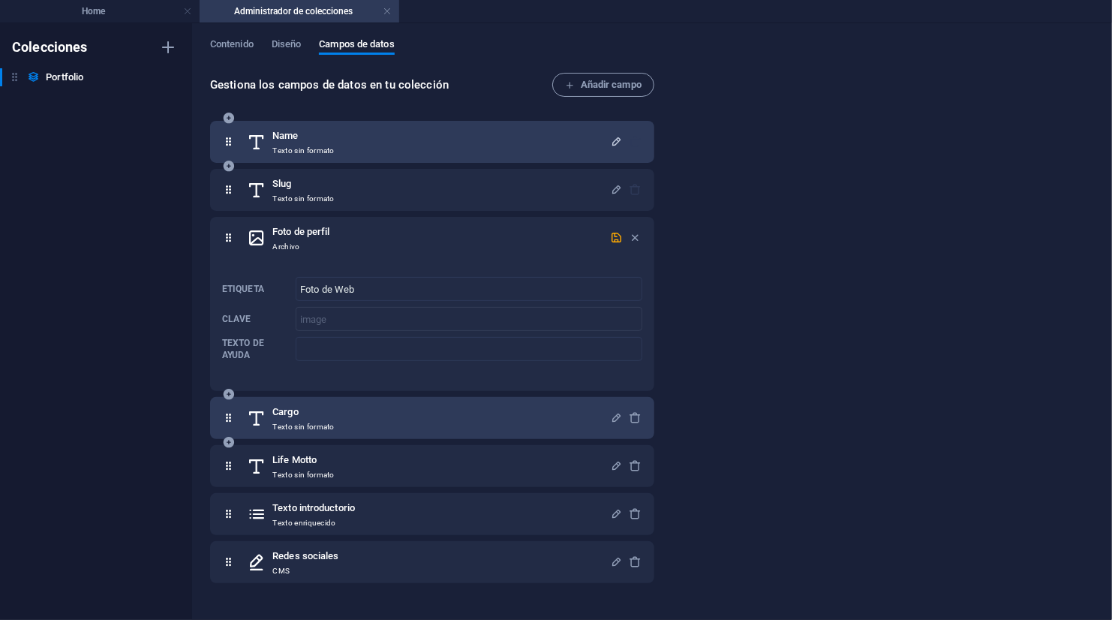
click at [433, 434] on div "Cargo Texto sin formato" at bounding box center [432, 418] width 444 height 42
click at [449, 423] on div "Cargo Texto sin formato" at bounding box center [428, 418] width 363 height 30
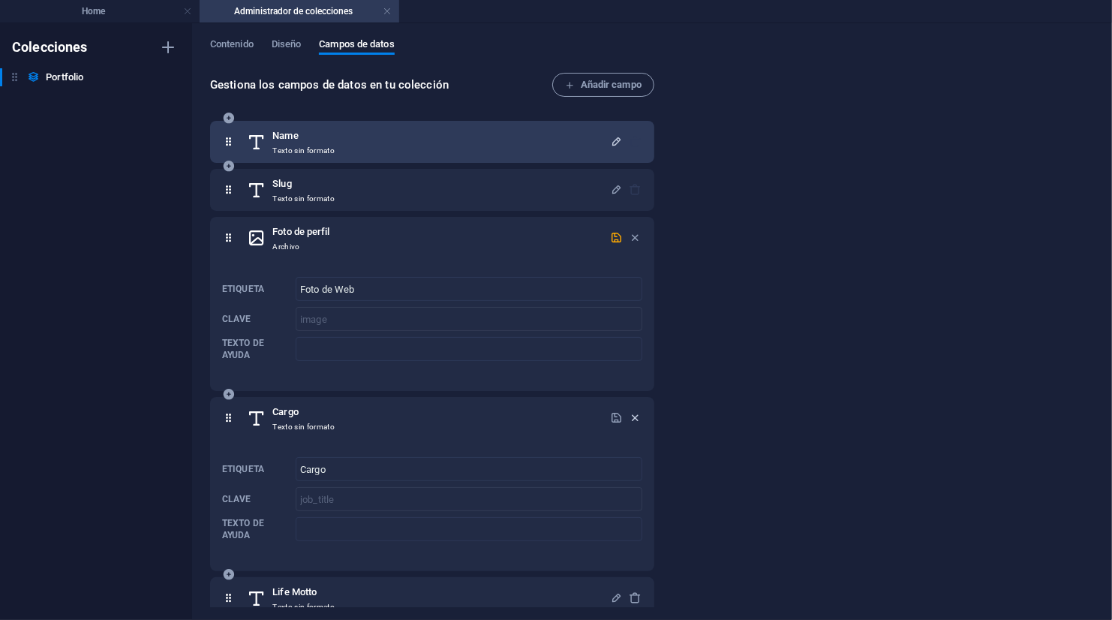
click at [635, 415] on icon "button" at bounding box center [635, 417] width 13 height 13
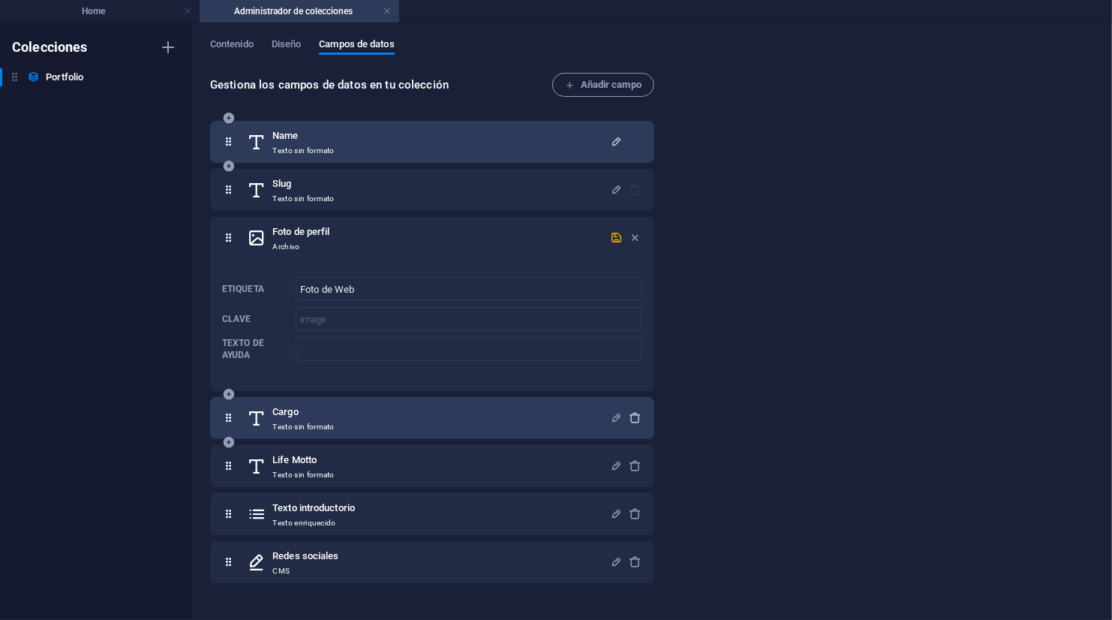
click at [635, 415] on icon "button" at bounding box center [635, 417] width 13 height 13
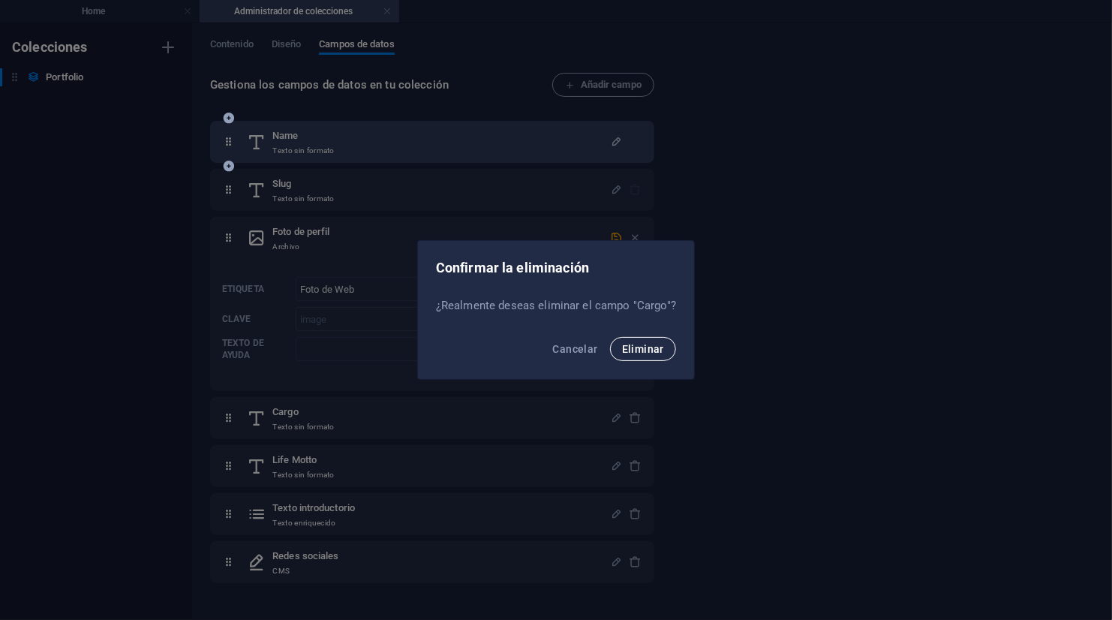
click at [650, 347] on span "Eliminar" at bounding box center [643, 349] width 42 height 12
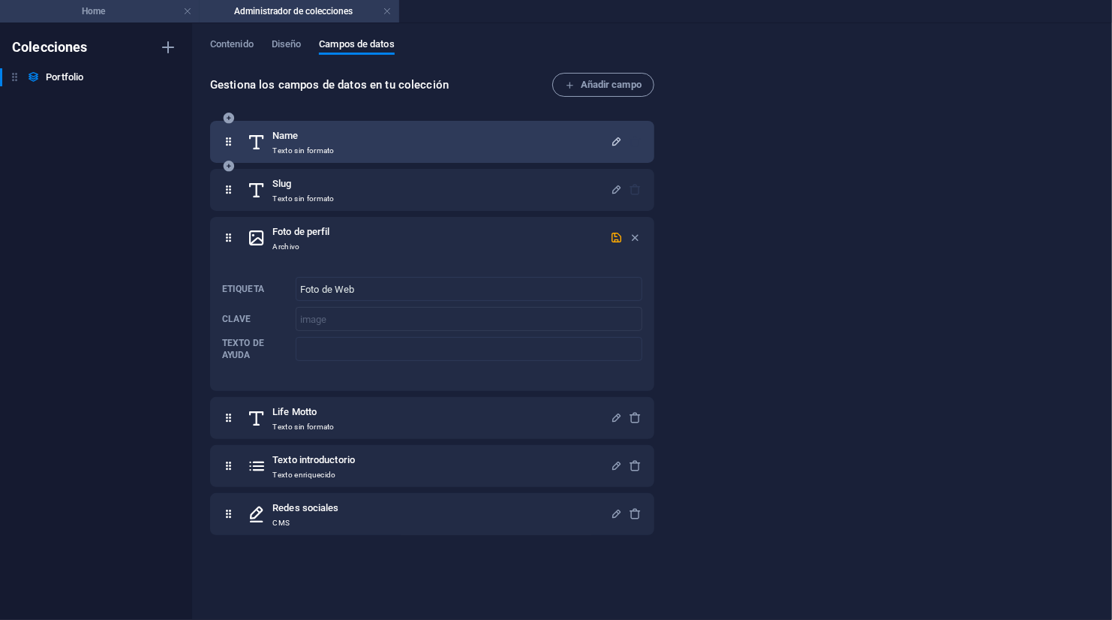
click at [122, 16] on h4 "Home" at bounding box center [100, 11] width 200 height 17
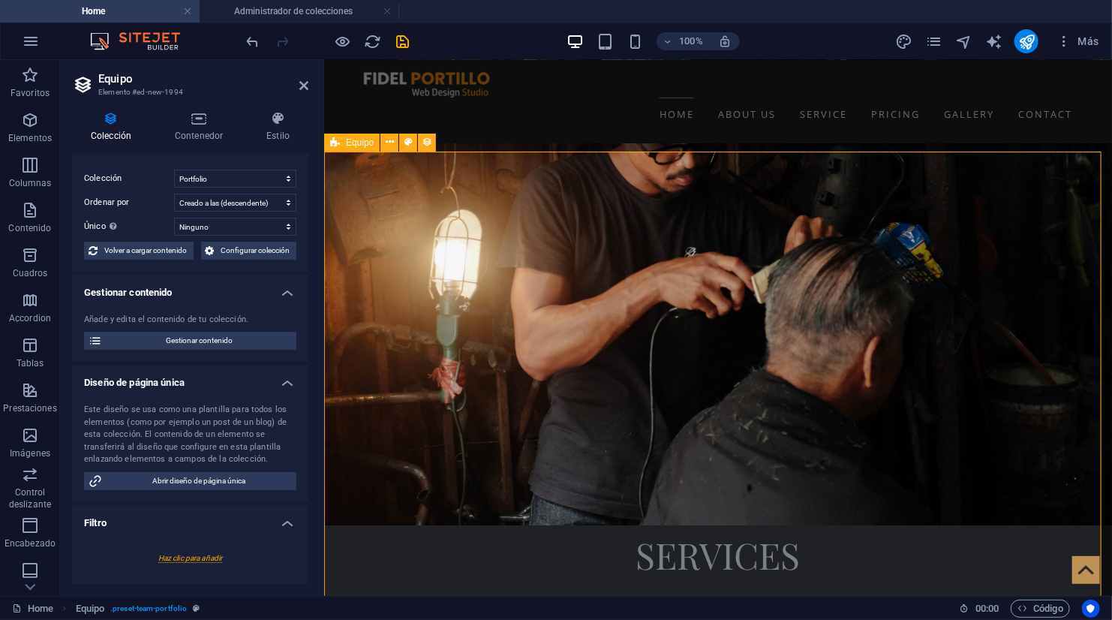
scroll to position [2080, 0]
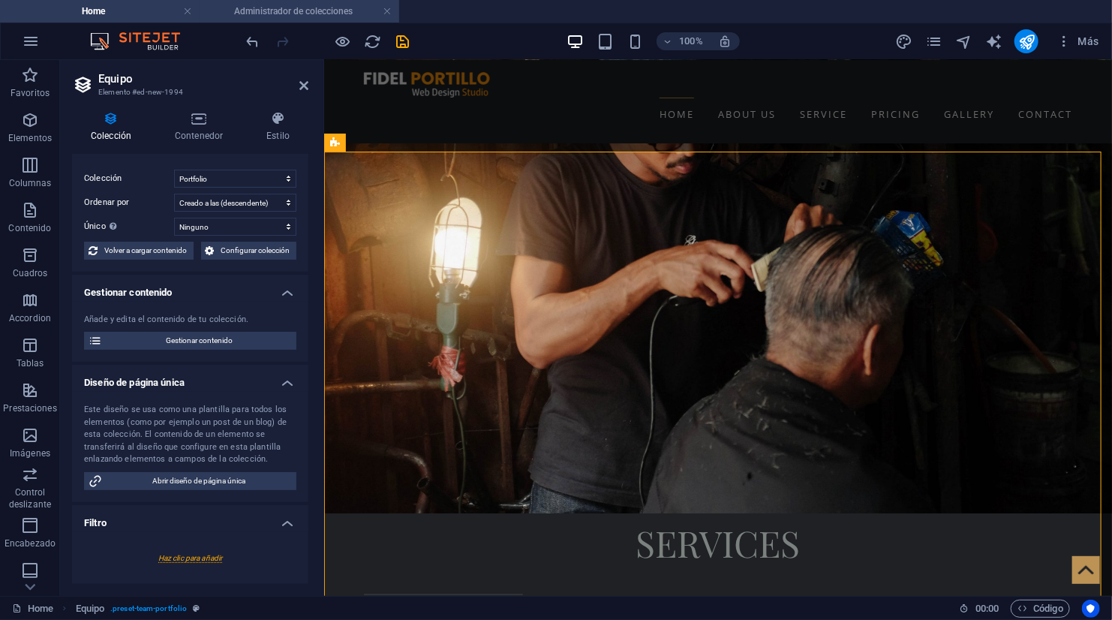
click at [266, 6] on h4 "Administrador de colecciones" at bounding box center [300, 11] width 200 height 17
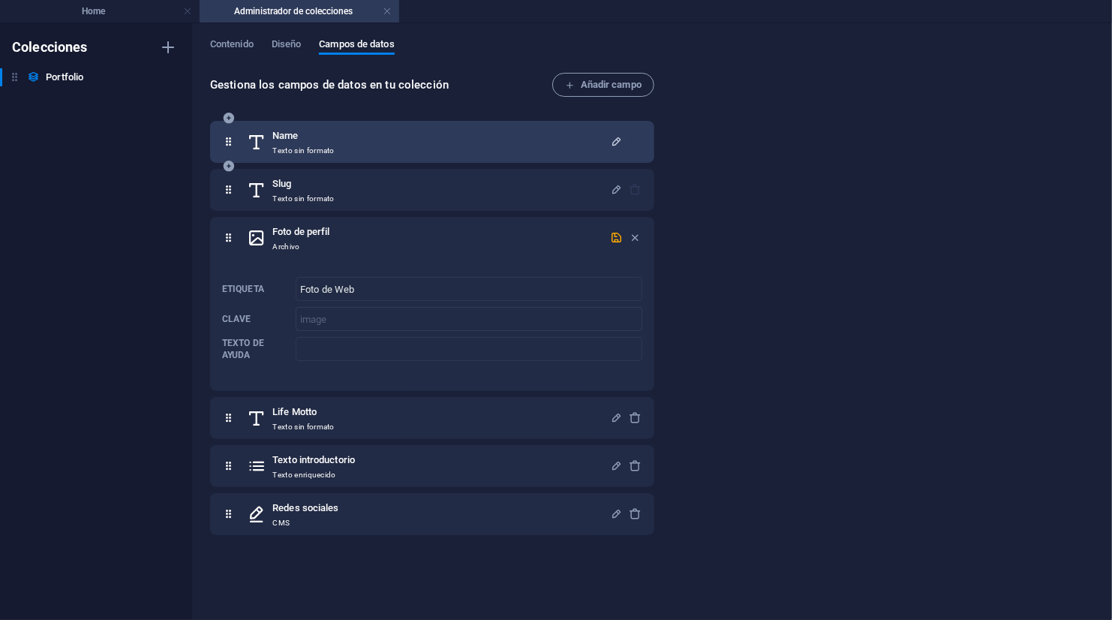
scroll to position [0, 0]
click at [290, 43] on span "Diseño" at bounding box center [287, 45] width 30 height 21
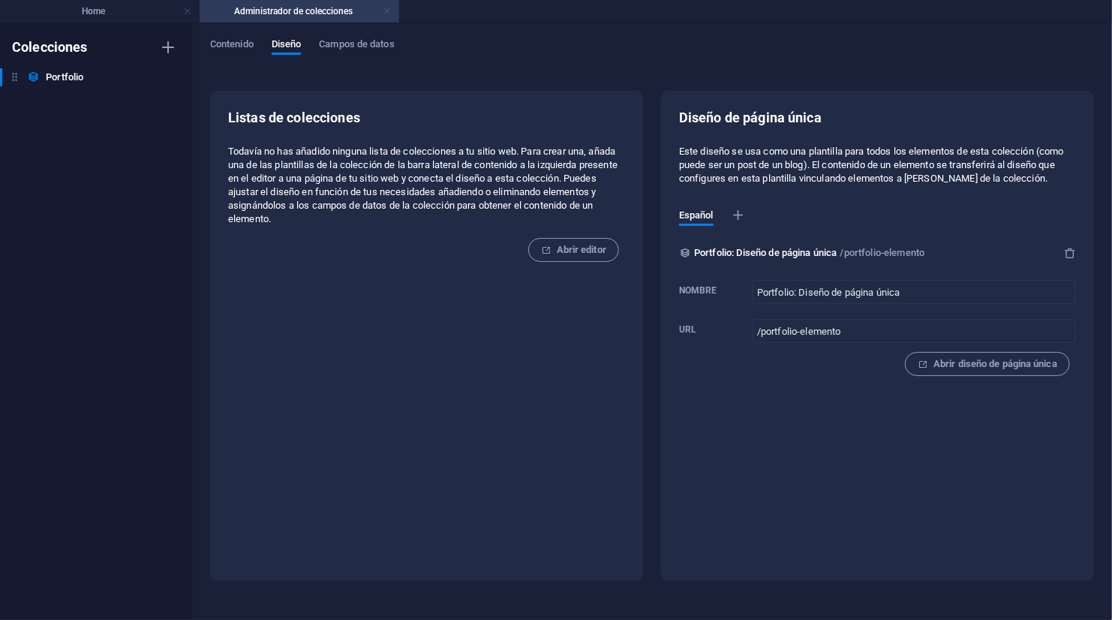
click at [384, 13] on link at bounding box center [387, 12] width 9 height 14
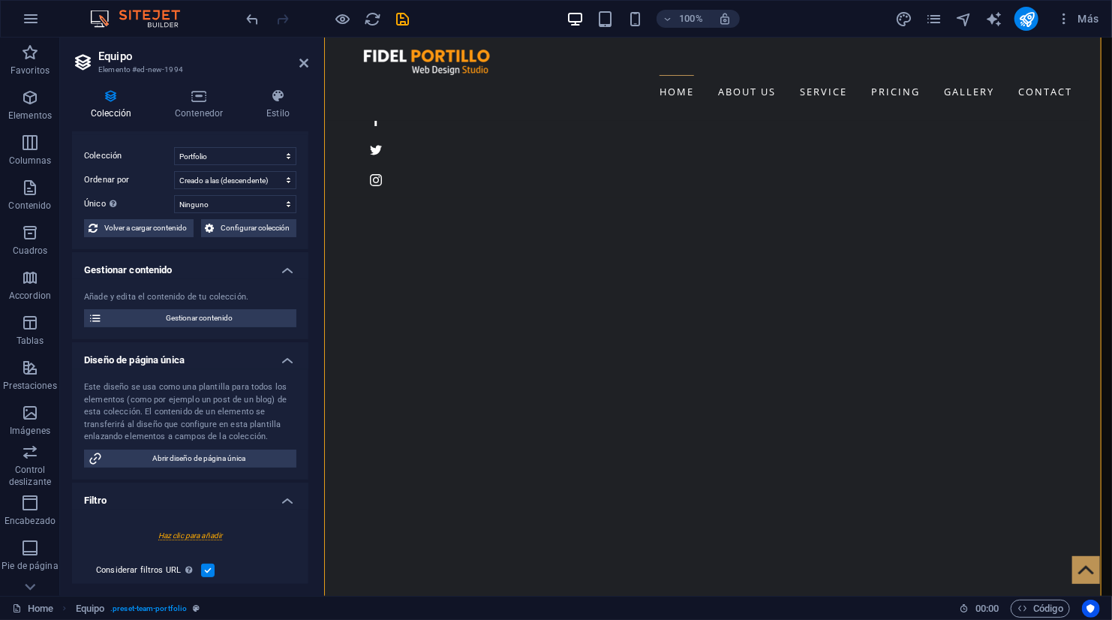
scroll to position [2080, 0]
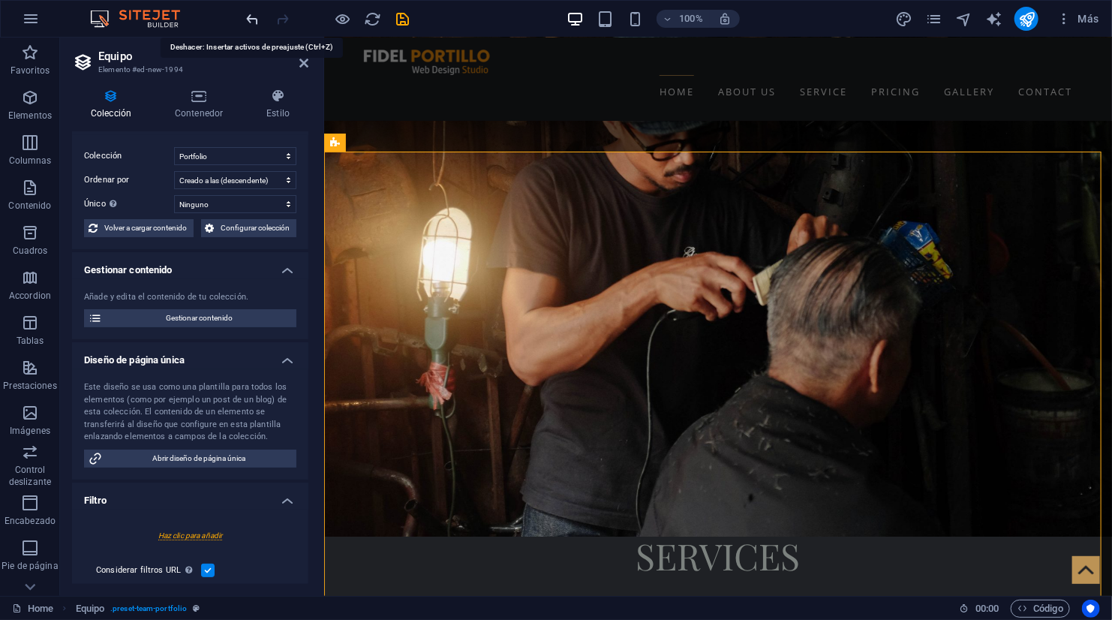
click at [252, 13] on icon "undo" at bounding box center [253, 19] width 17 height 17
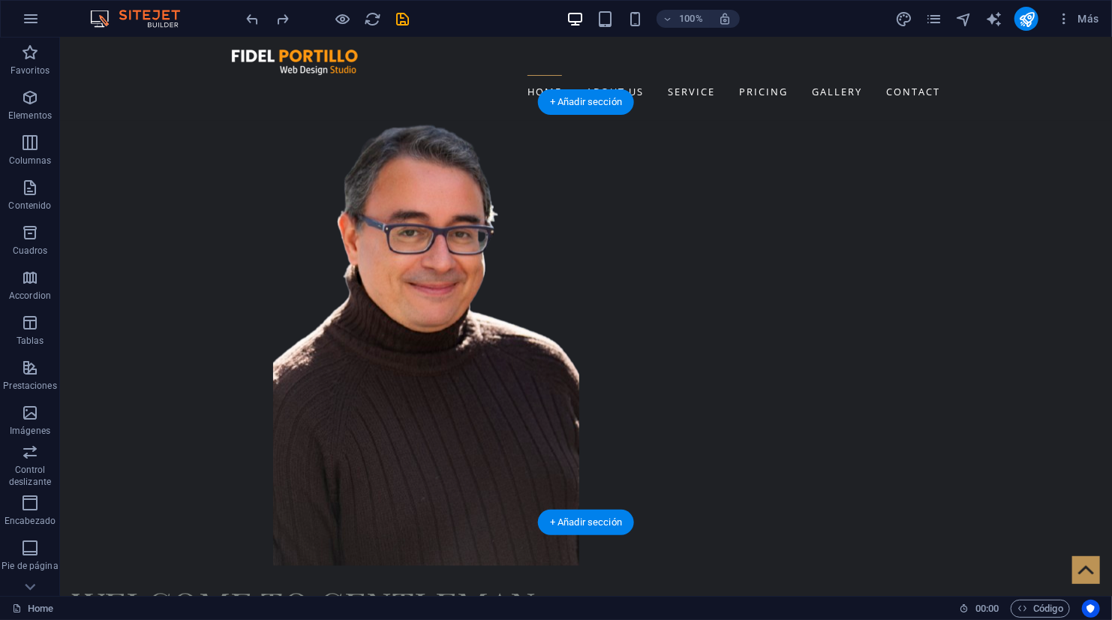
scroll to position [1055, 0]
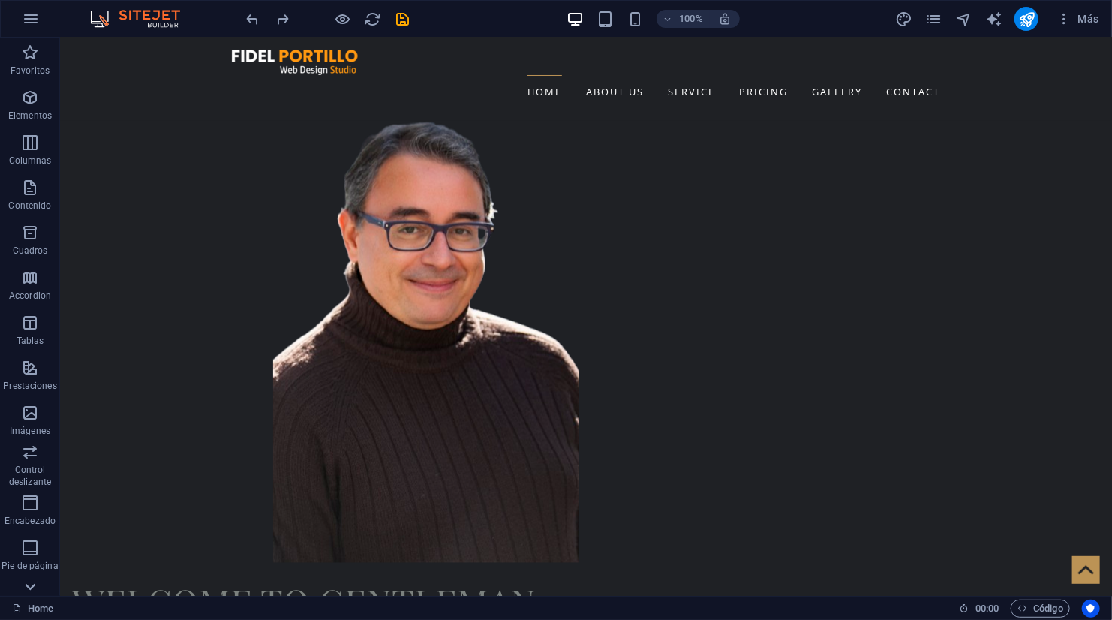
click at [23, 57] on icon at bounding box center [30, 46] width 21 height 21
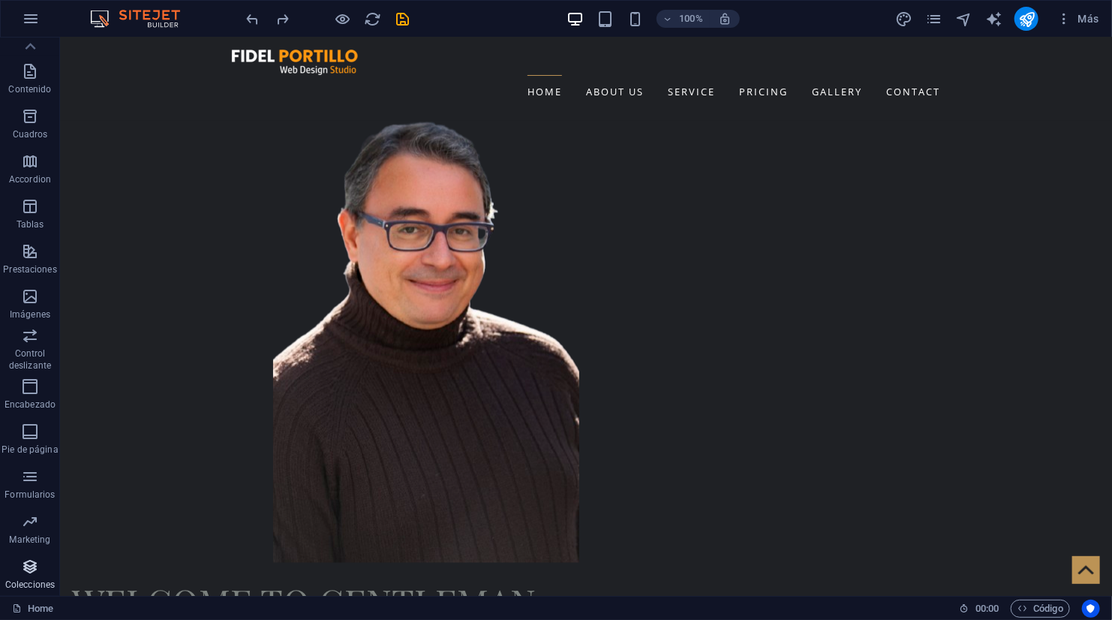
click at [27, 572] on icon "button" at bounding box center [30, 566] width 18 height 18
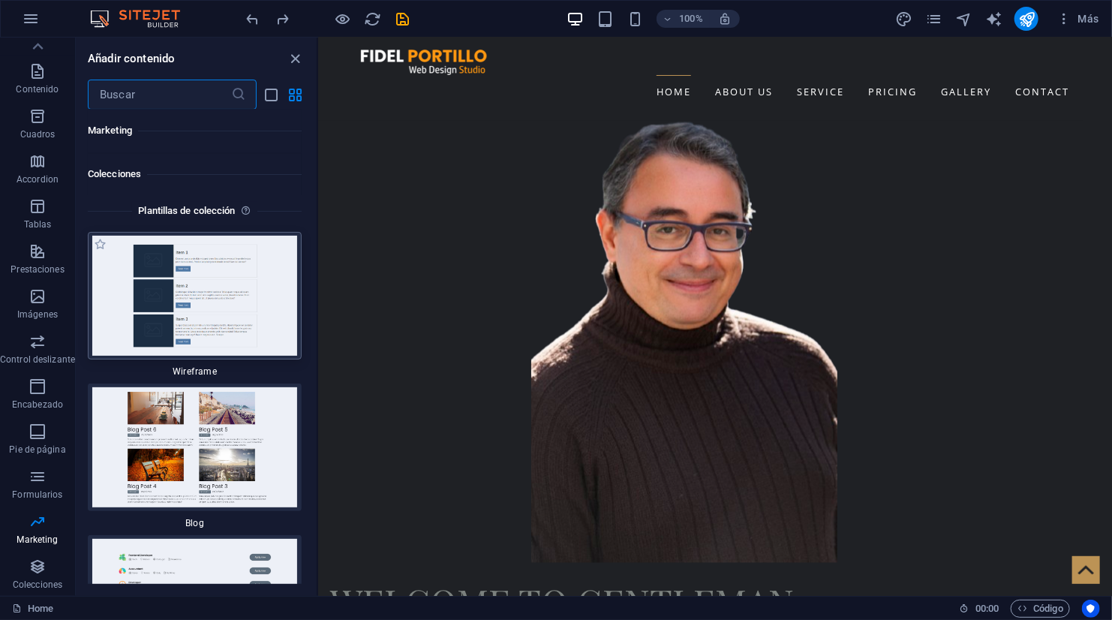
scroll to position [27710, 0]
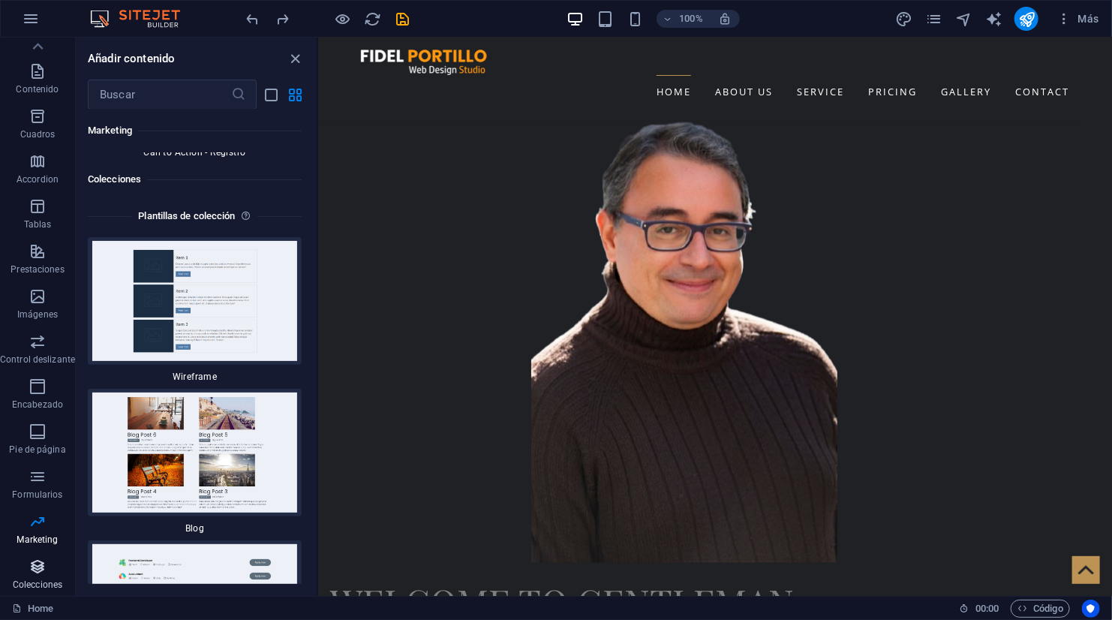
click at [35, 566] on icon "button" at bounding box center [38, 566] width 18 height 18
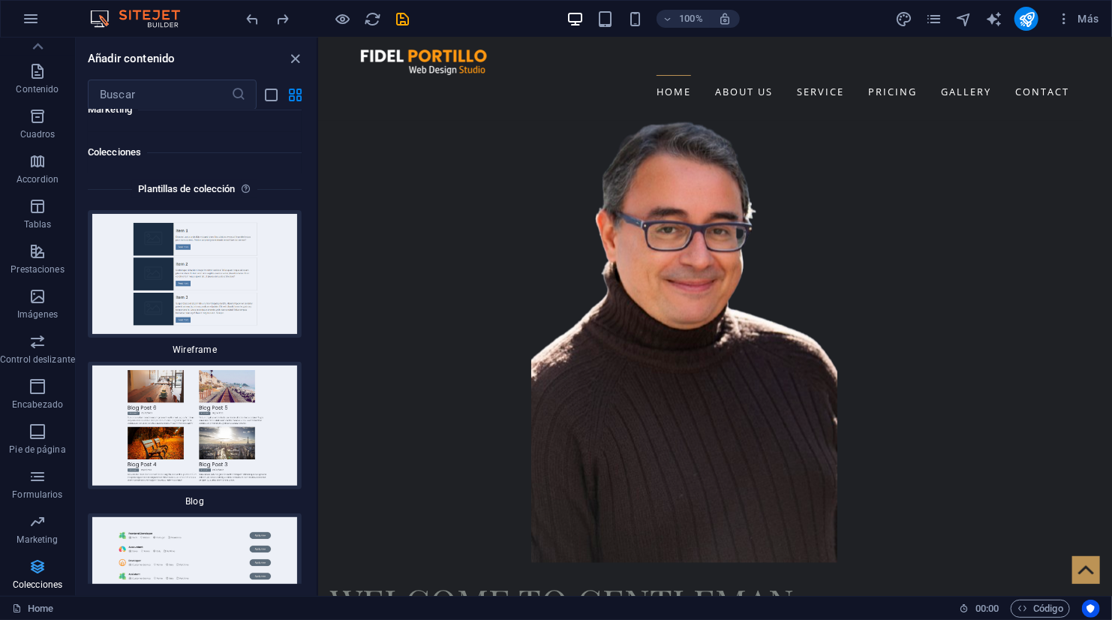
scroll to position [27780, 0]
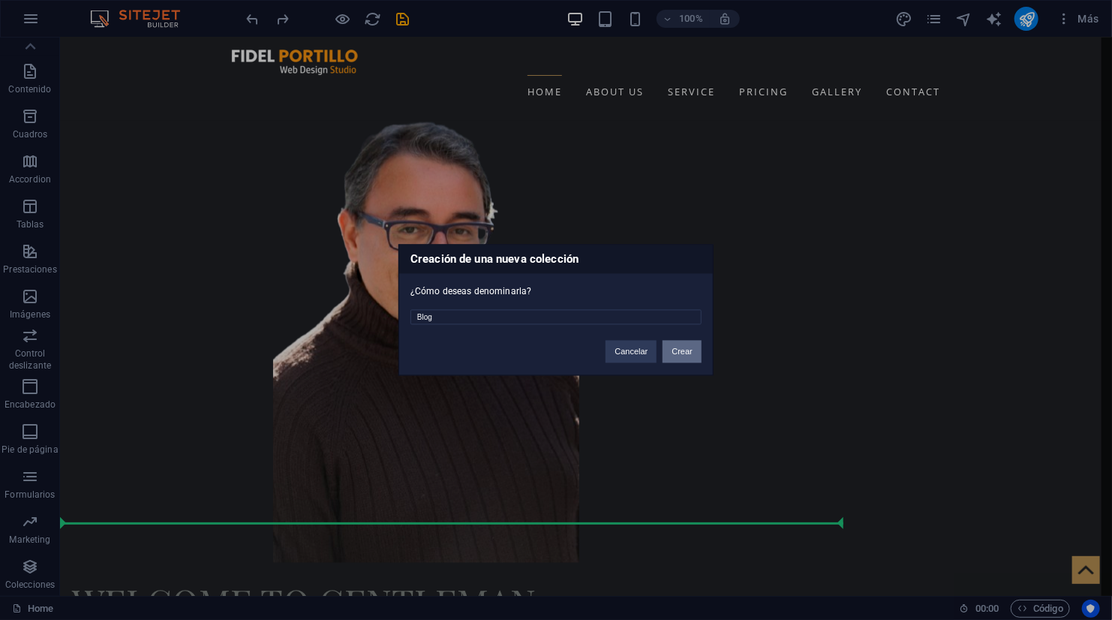
click at [690, 344] on button "Crear" at bounding box center [681, 352] width 39 height 23
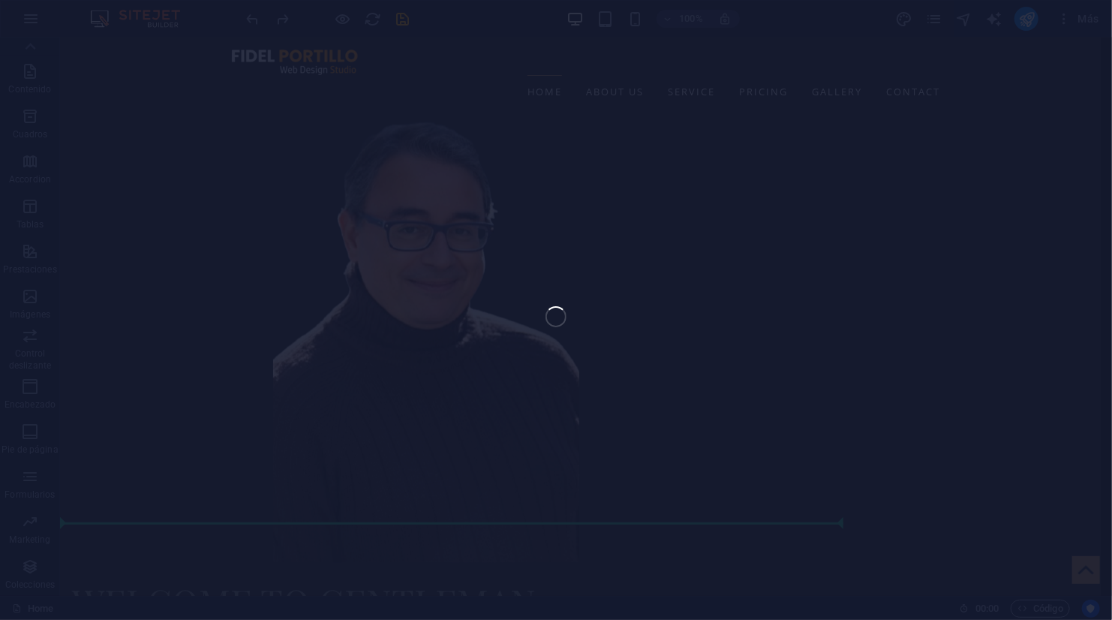
scroll to position [1093, 0]
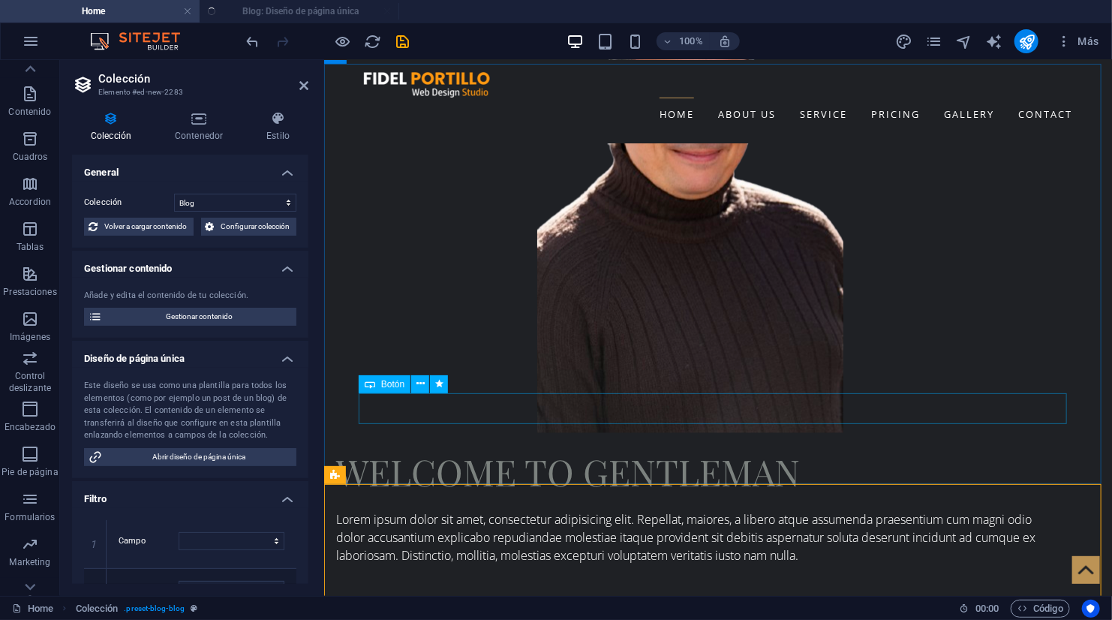
select select "columns.publishing_date_DESC"
select select "columns.status"
select select "columns.publishing_date"
select select "past"
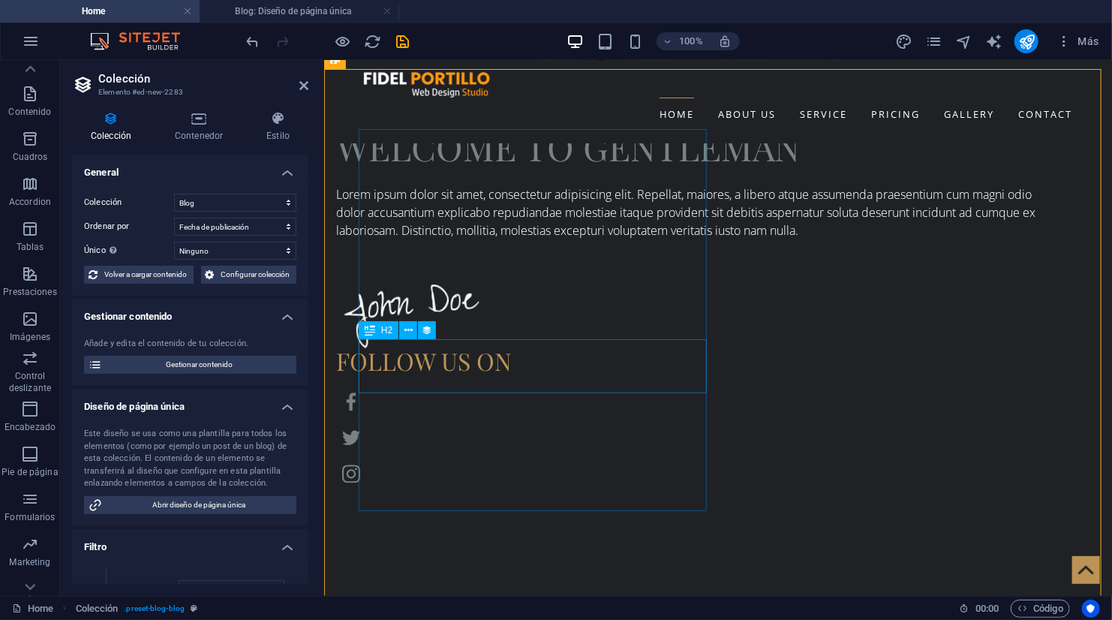
scroll to position [1516, 0]
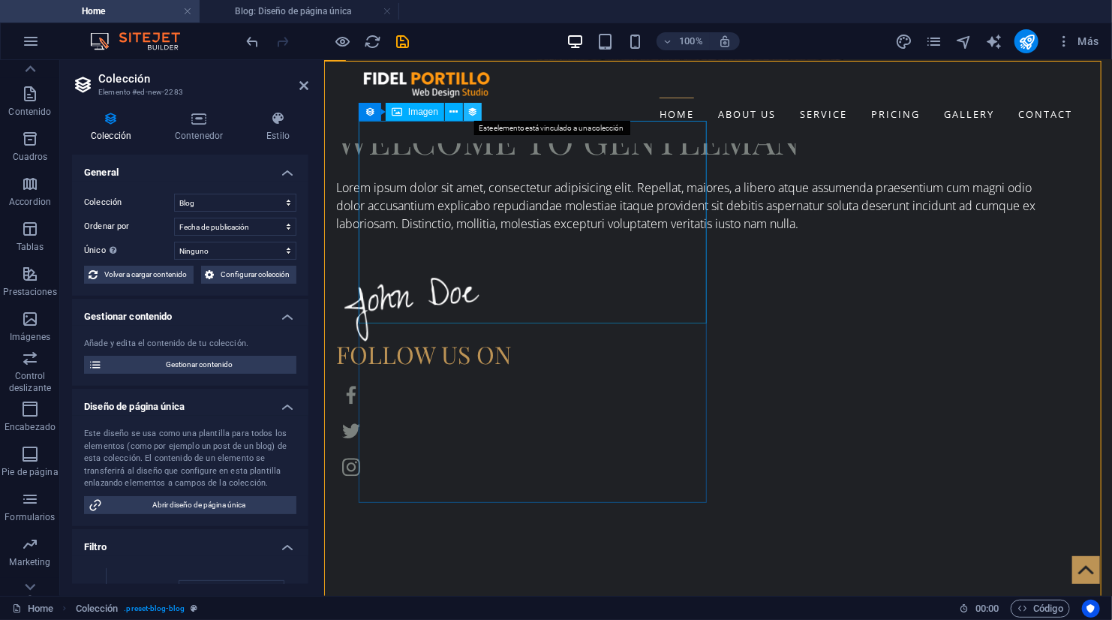
click at [471, 114] on icon at bounding box center [472, 112] width 11 height 16
select select "px"
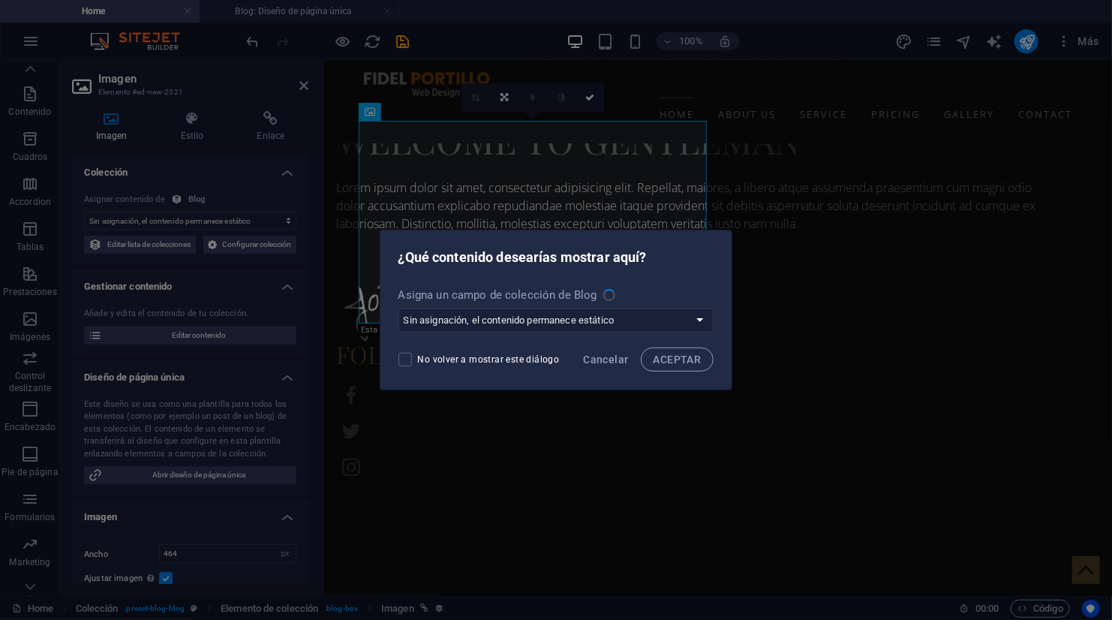
select select "image"
click at [559, 315] on select "Sin asignación, el contenido permanece estático Crear un campo nuevo Creado a l…" at bounding box center [556, 320] width 316 height 24
click at [617, 359] on span "Cancelar" at bounding box center [605, 359] width 45 height 12
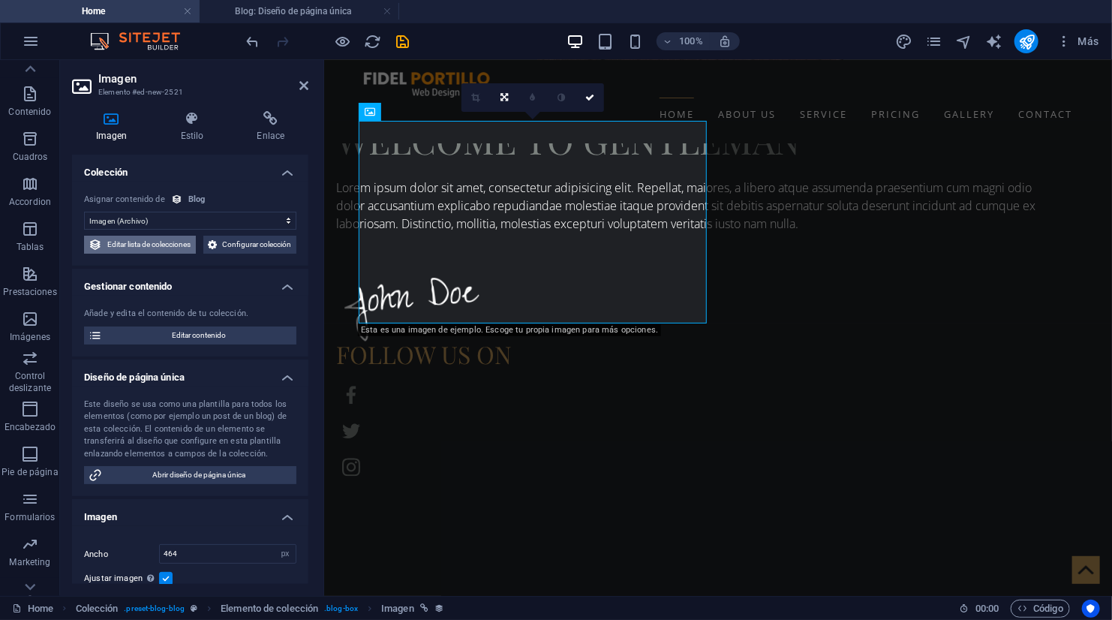
click at [191, 246] on span "Editar lista de colecciones" at bounding box center [149, 245] width 85 height 18
select select "columns.publishing_date_DESC"
select select "columns.status"
select select "columns.publishing_date"
select select "past"
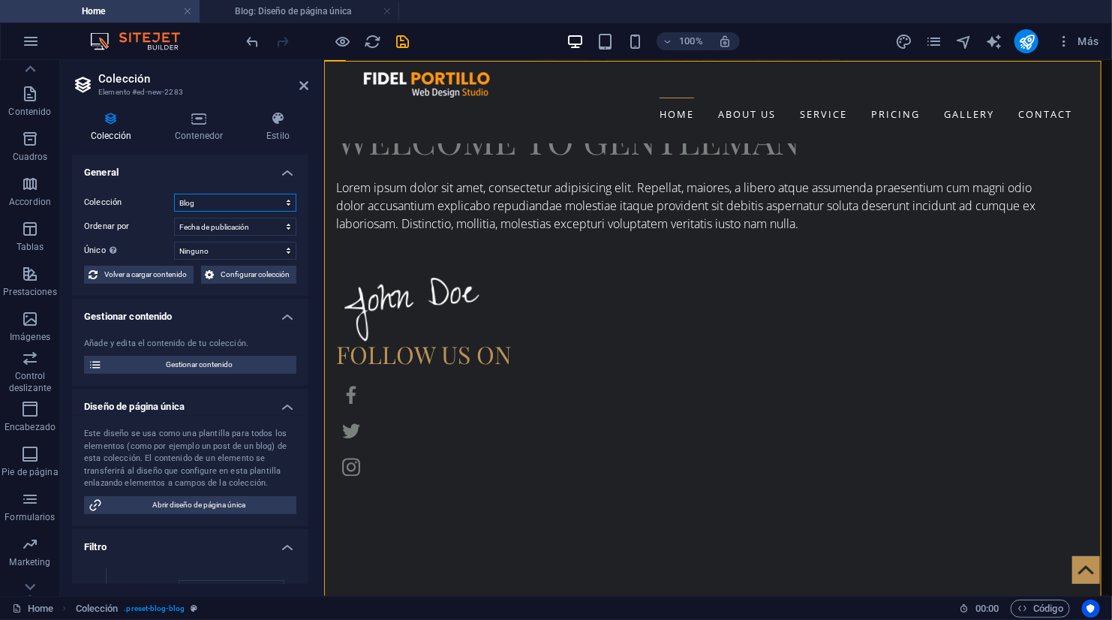
click at [232, 206] on select "Blog Portfolio" at bounding box center [235, 203] width 122 height 18
click at [218, 201] on select "Blog Portfolio" at bounding box center [235, 203] width 122 height 18
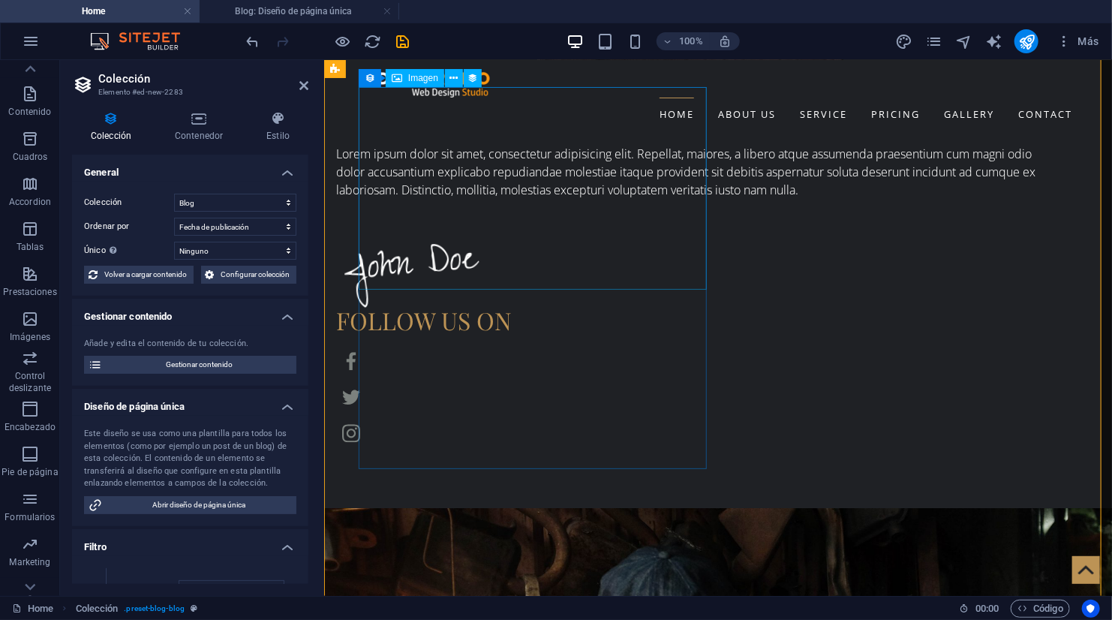
scroll to position [1549, 0]
click at [405, 41] on icon "save" at bounding box center [403, 41] width 17 height 17
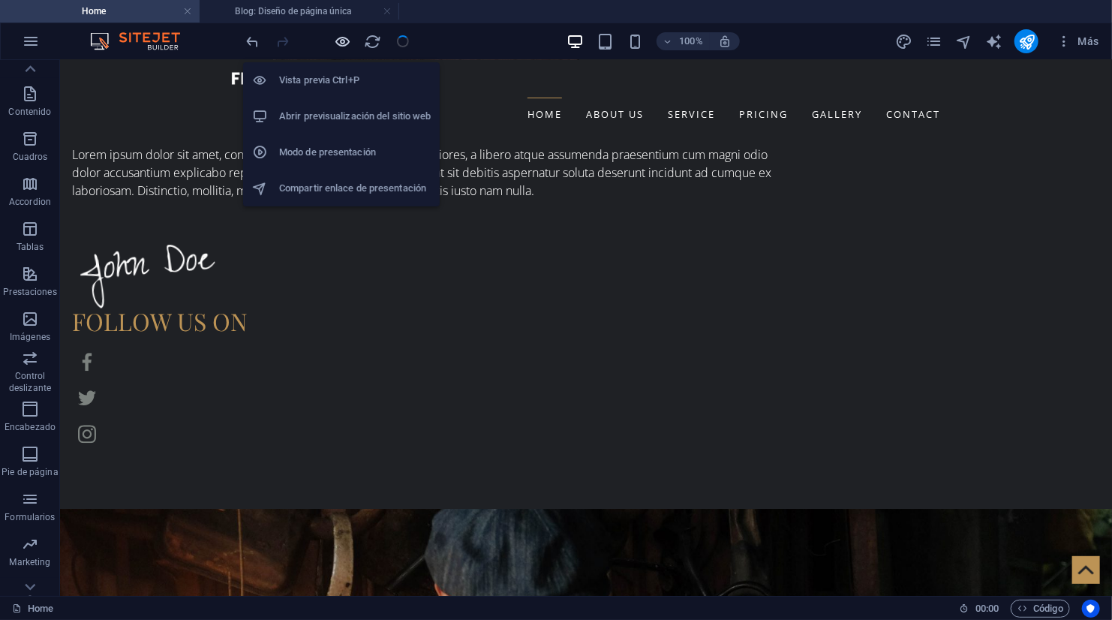
click at [344, 38] on icon "button" at bounding box center [343, 41] width 17 height 17
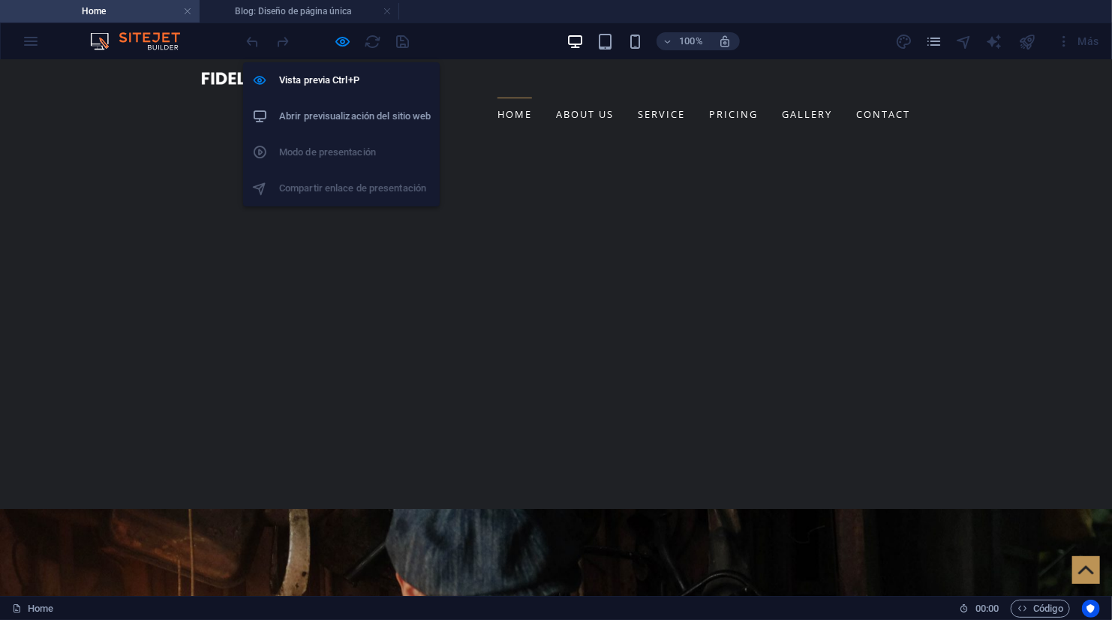
click at [359, 104] on li "Abrir previsualización del sitio web" at bounding box center [341, 116] width 197 height 36
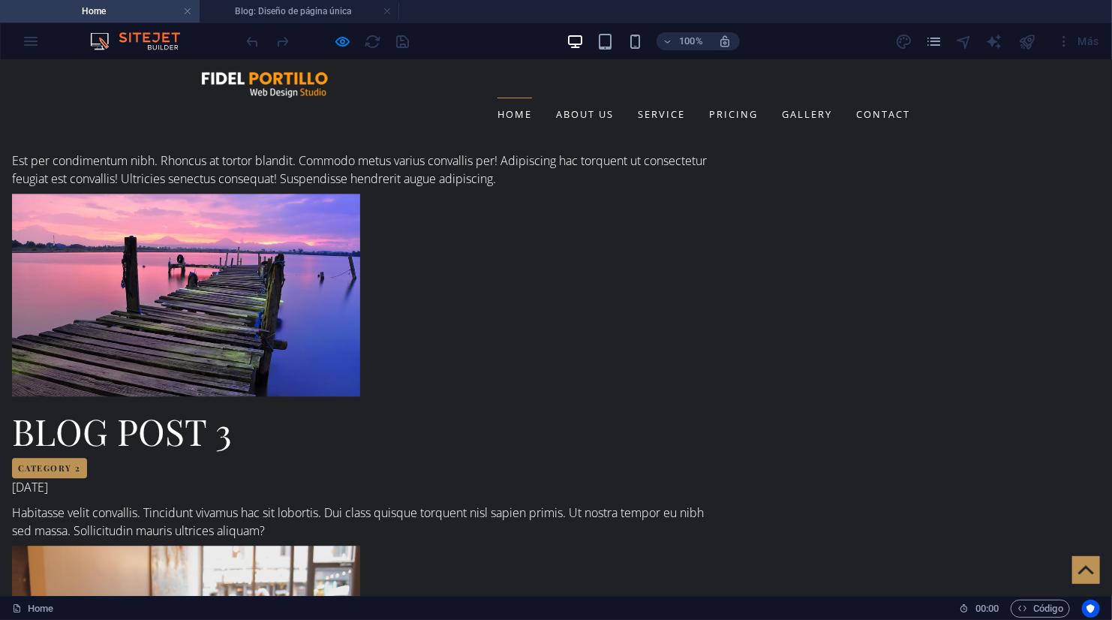
scroll to position [4432, 0]
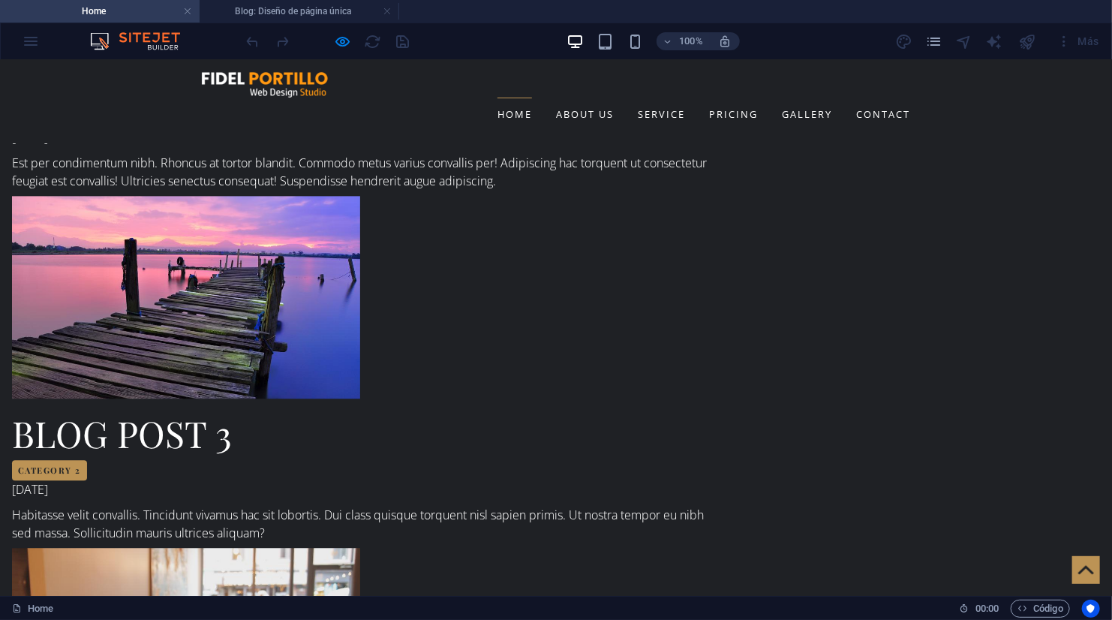
click at [403, 40] on div at bounding box center [328, 41] width 168 height 24
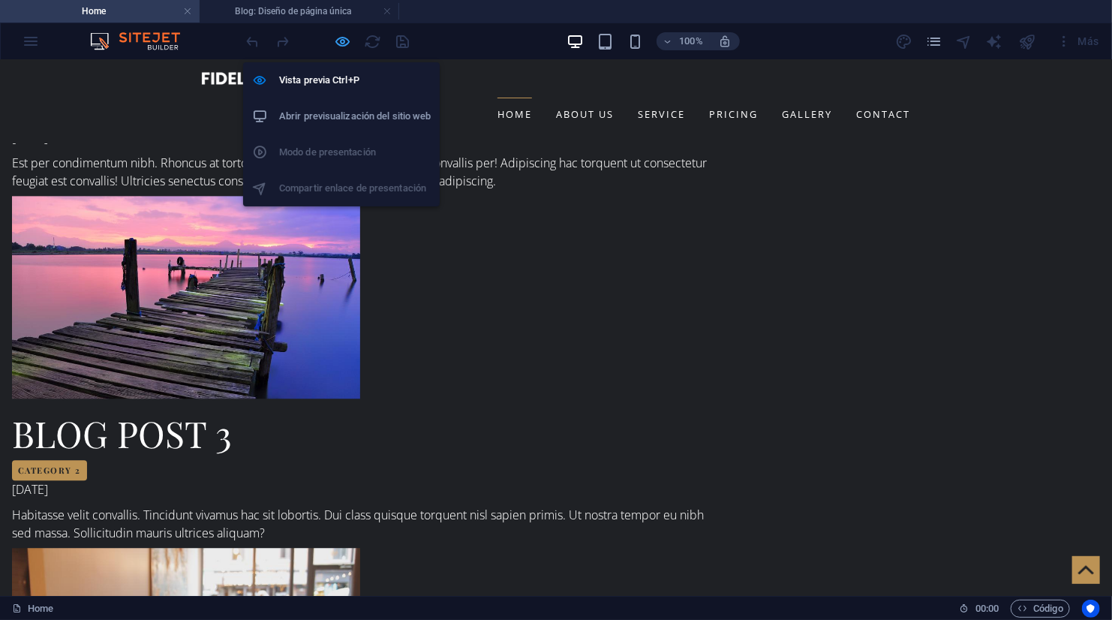
click at [350, 35] on icon "button" at bounding box center [343, 41] width 17 height 17
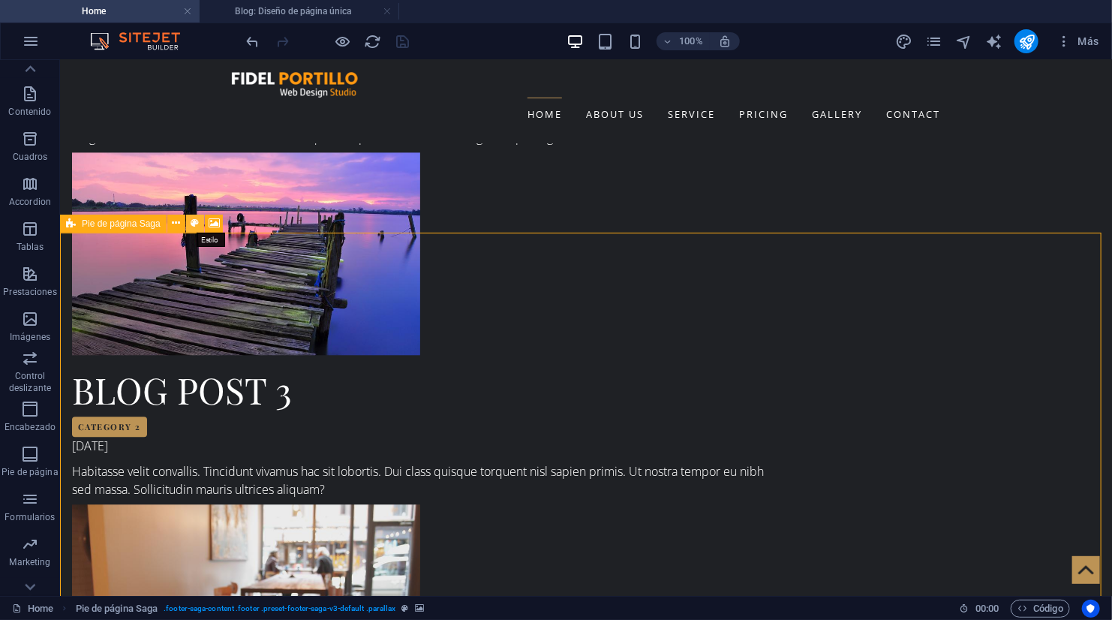
click at [200, 227] on button at bounding box center [195, 224] width 18 height 18
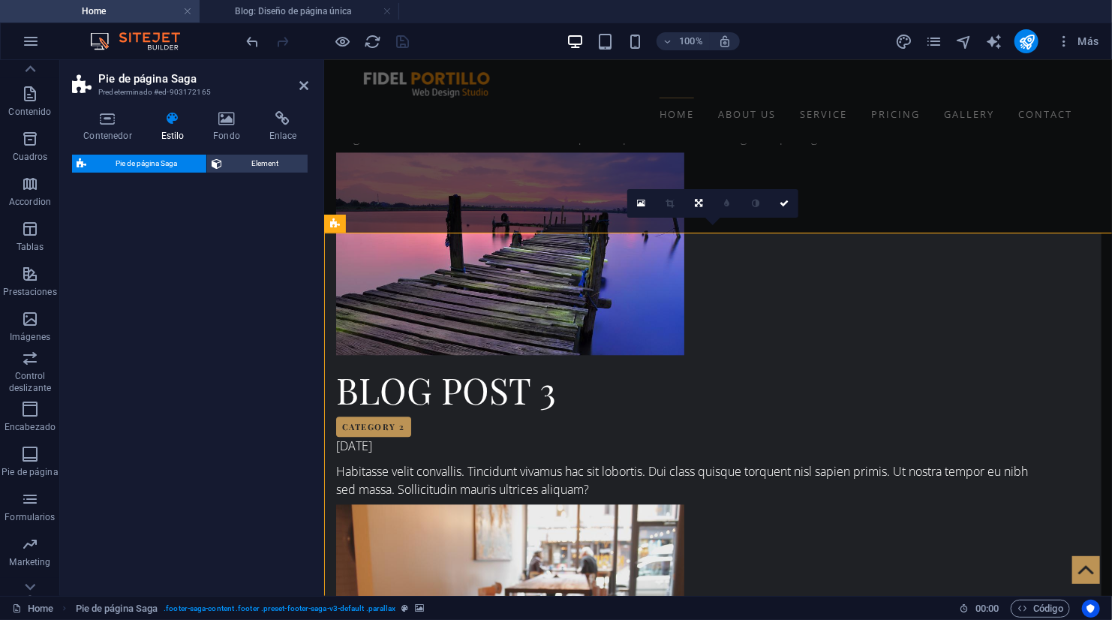
select select "rem"
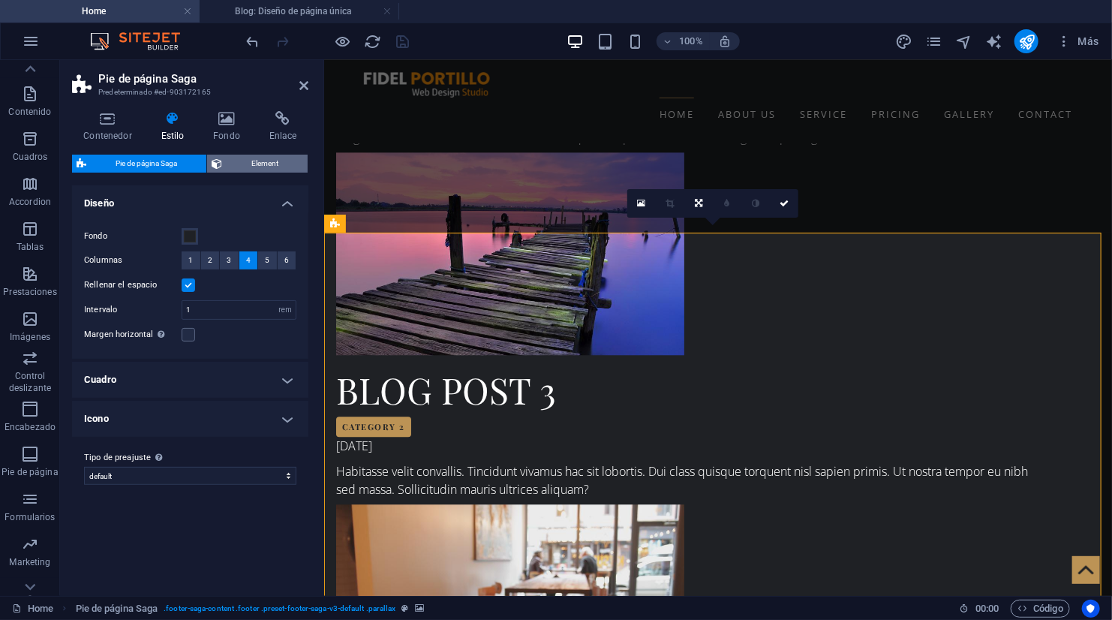
click at [257, 164] on span "Element" at bounding box center [265, 164] width 77 height 18
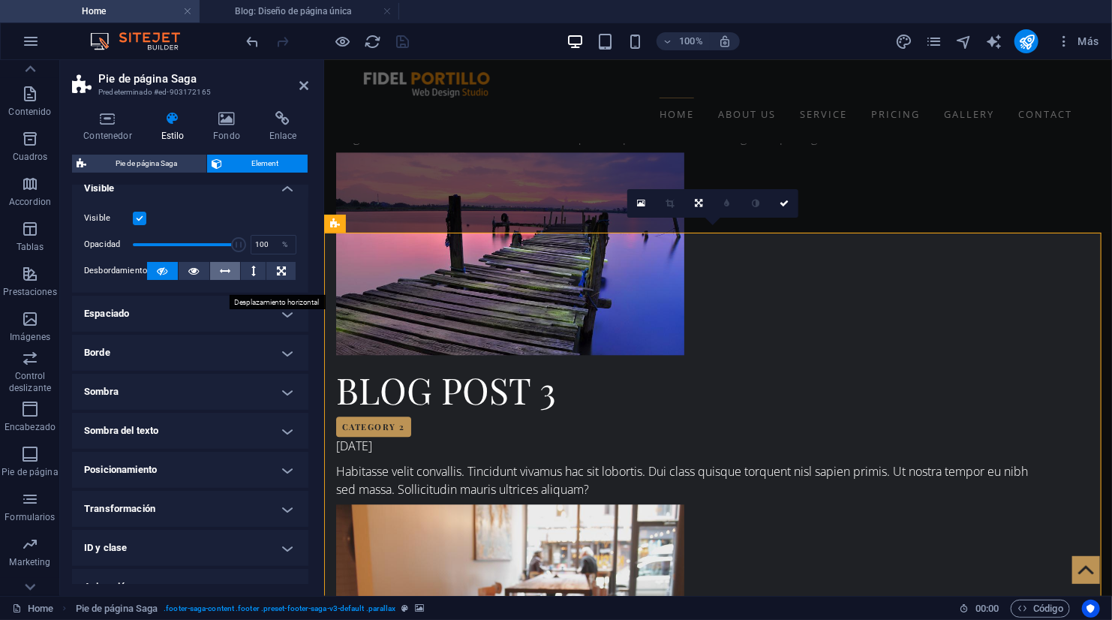
scroll to position [18, 0]
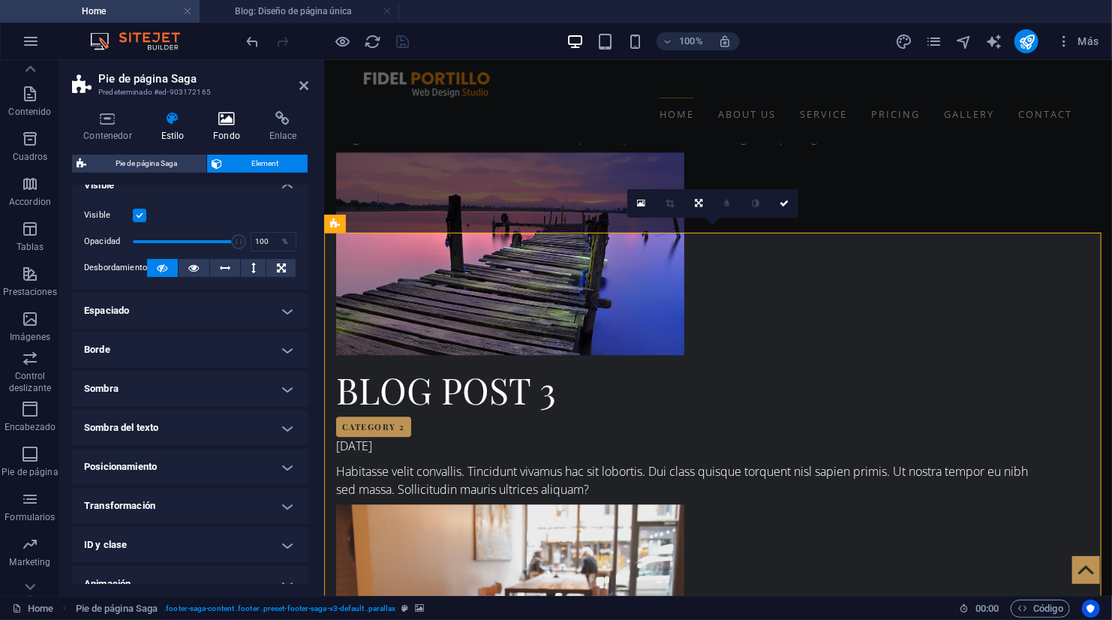
click at [240, 124] on icon at bounding box center [227, 118] width 50 height 15
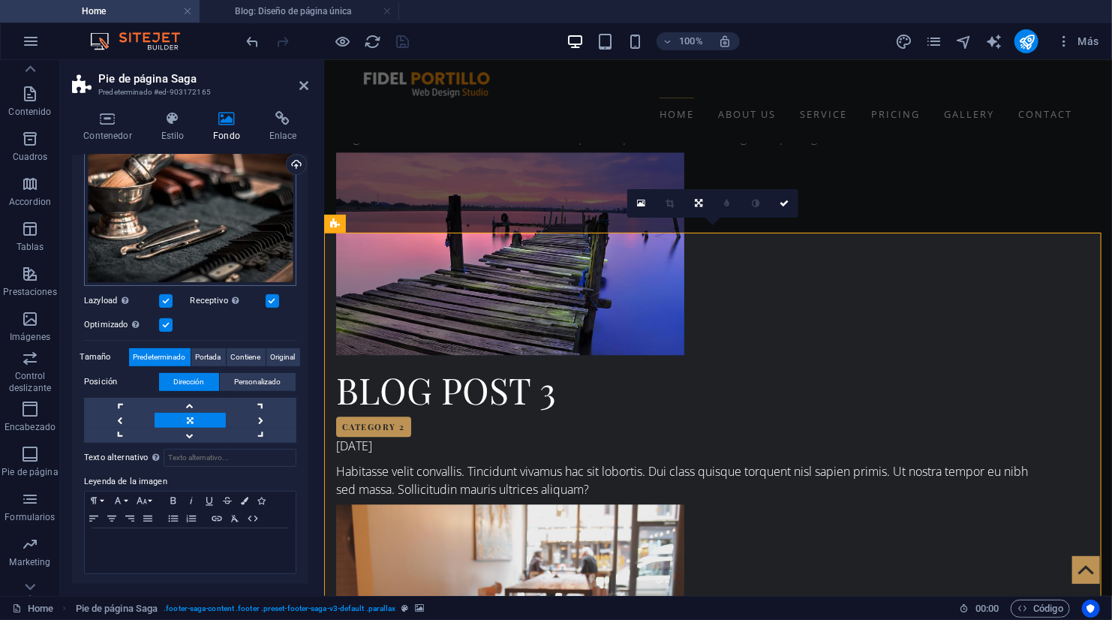
scroll to position [0, 0]
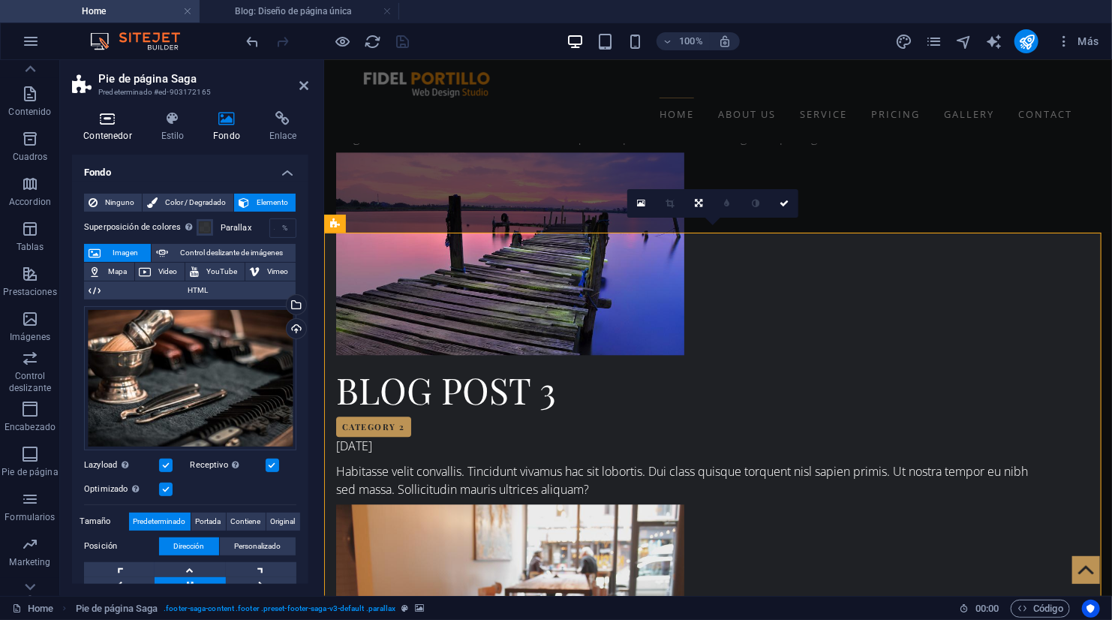
click at [123, 114] on icon at bounding box center [107, 118] width 71 height 15
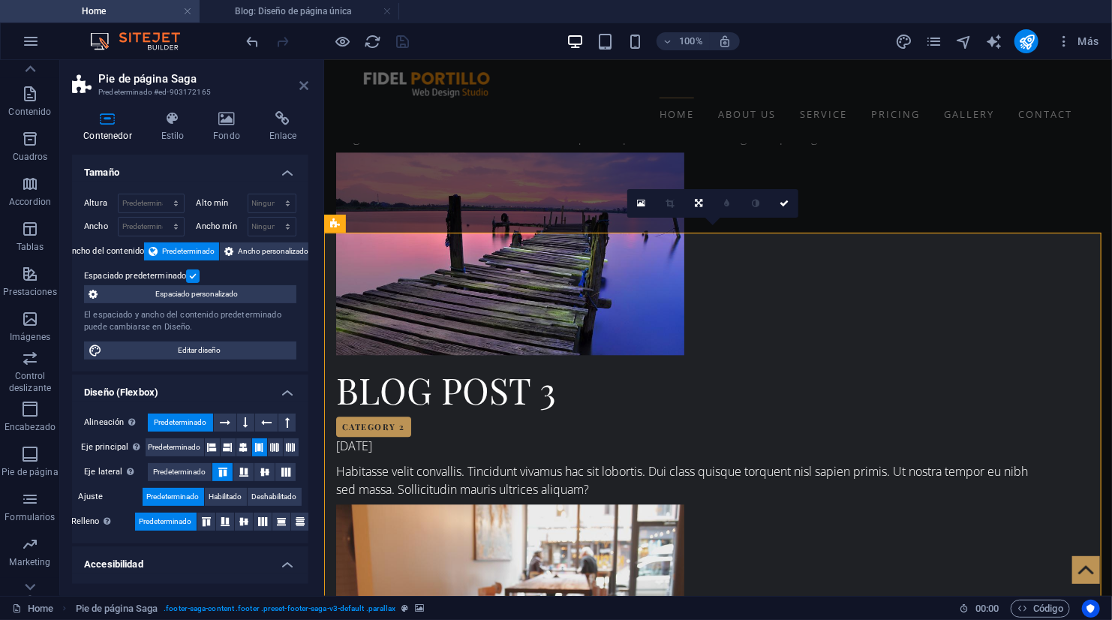
click at [306, 90] on icon at bounding box center [303, 86] width 9 height 12
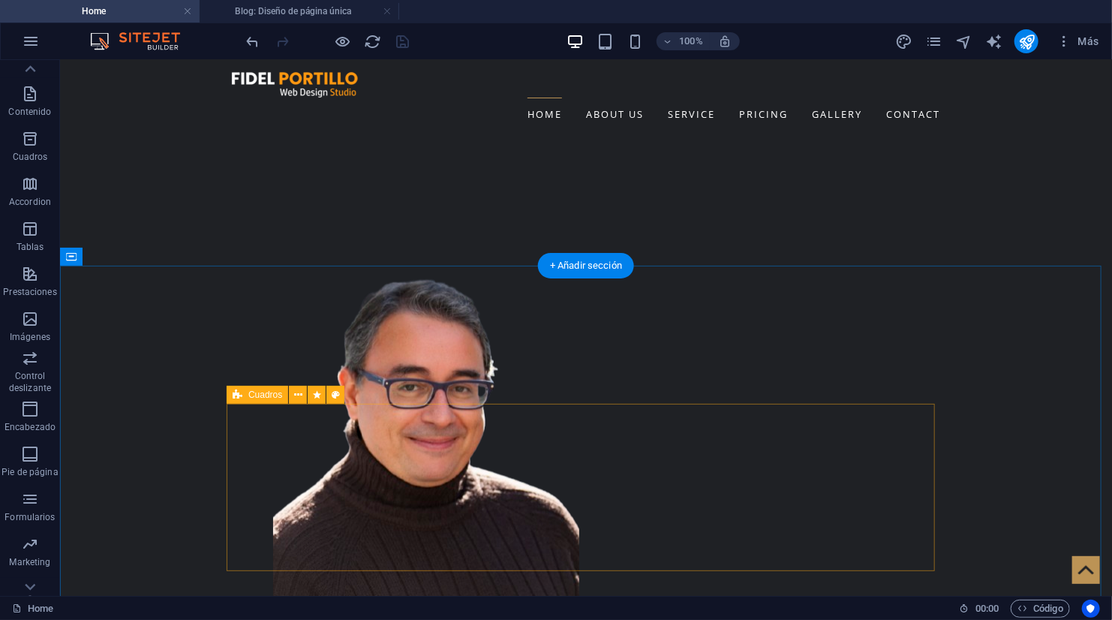
scroll to position [903, 0]
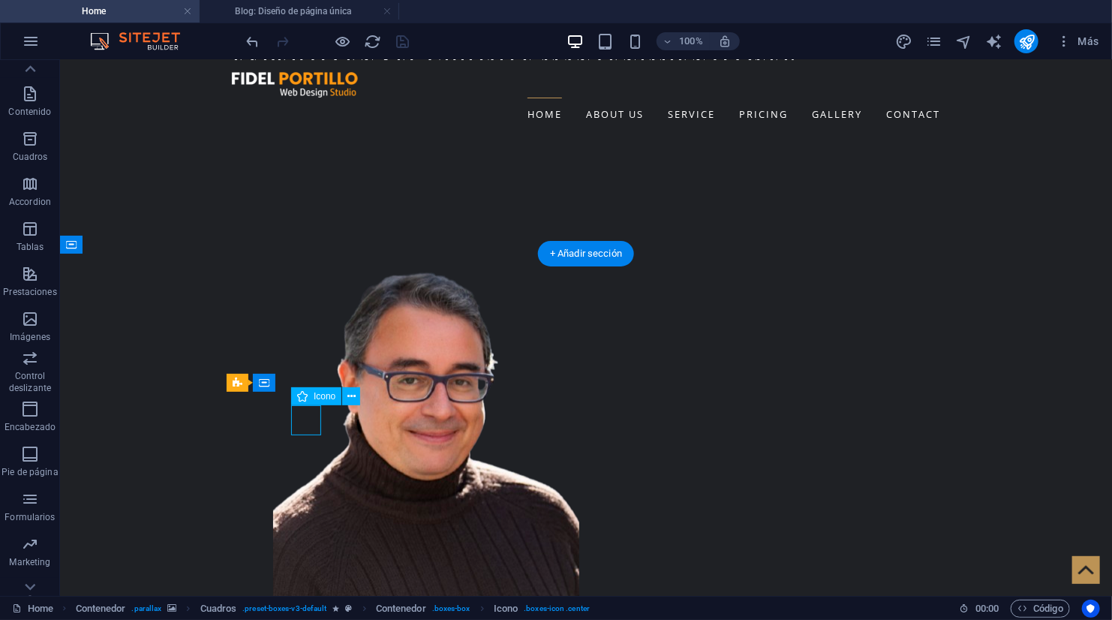
select select "xMidYMid"
select select "px"
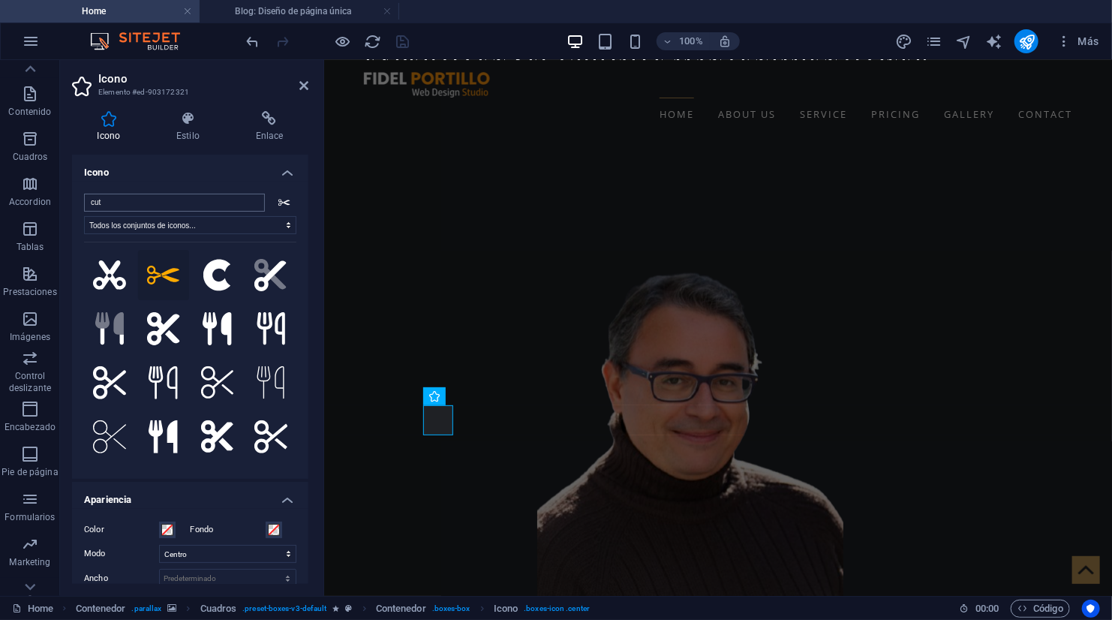
click at [185, 203] on input "cut" at bounding box center [174, 203] width 181 height 18
type input "c"
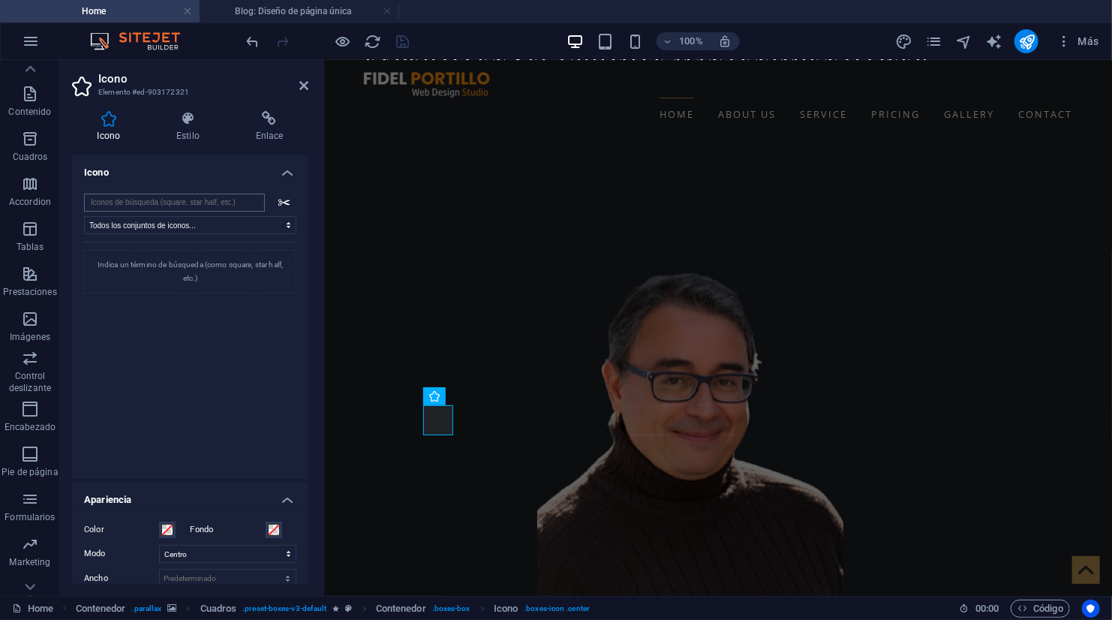
type input "d"
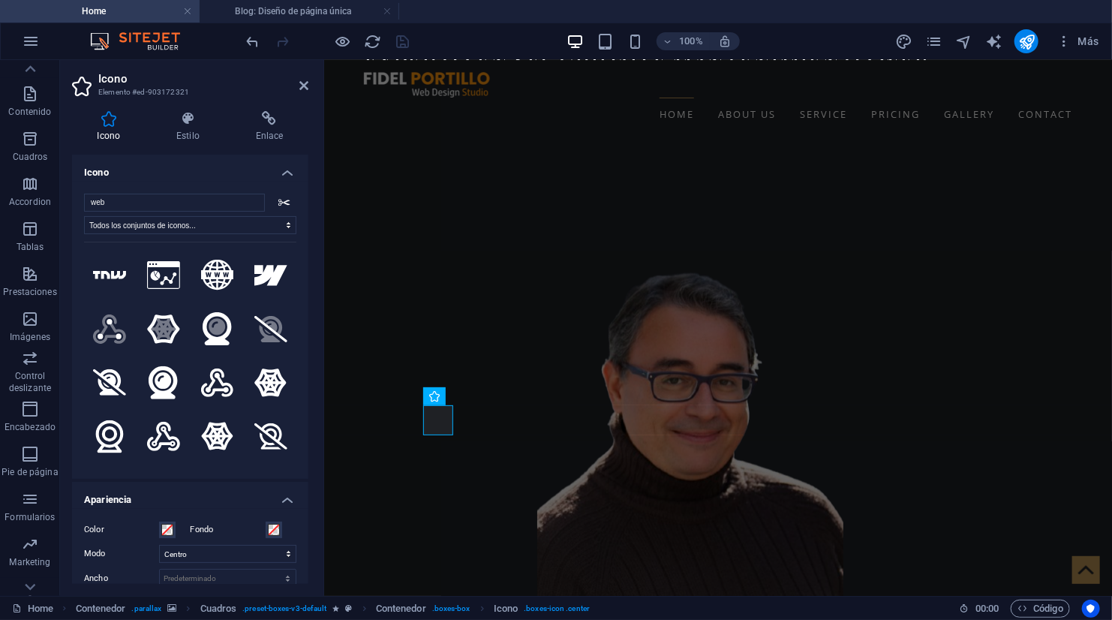
drag, startPoint x: 303, startPoint y: 365, endPoint x: 303, endPoint y: 431, distance: 66.0
click at [303, 431] on div "web Todos los conjuntos de iconos... IcoFont Ionicons FontAwesome Brands FontAw…" at bounding box center [190, 330] width 236 height 297
drag, startPoint x: 293, startPoint y: 311, endPoint x: 297, endPoint y: 352, distance: 41.4
click at [297, 354] on div "web Todos los conjuntos de iconos... IcoFont Ionicons FontAwesome Brands FontAw…" at bounding box center [190, 330] width 236 height 297
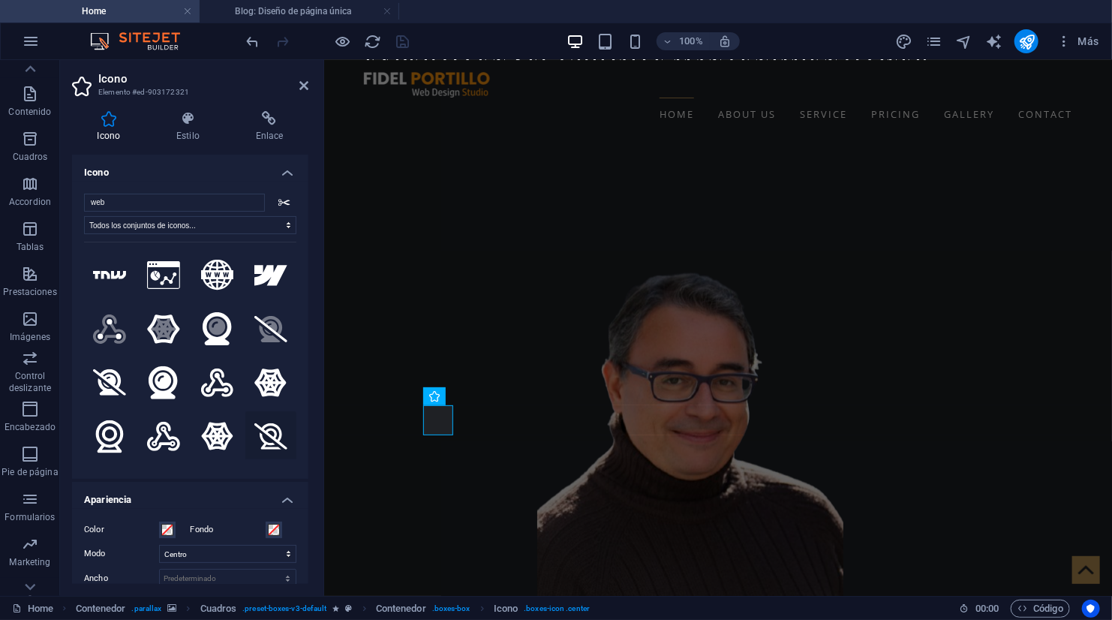
drag, startPoint x: 287, startPoint y: 313, endPoint x: 288, endPoint y: 407, distance: 94.5
click at [288, 407] on div ".fa-secondary{opacity:.4} .fa-secondary{opacity:.4} .fa-secondary{opacity:.4} .…" at bounding box center [190, 351] width 212 height 218
click at [188, 197] on input "web" at bounding box center [174, 203] width 181 height 18
type input "w"
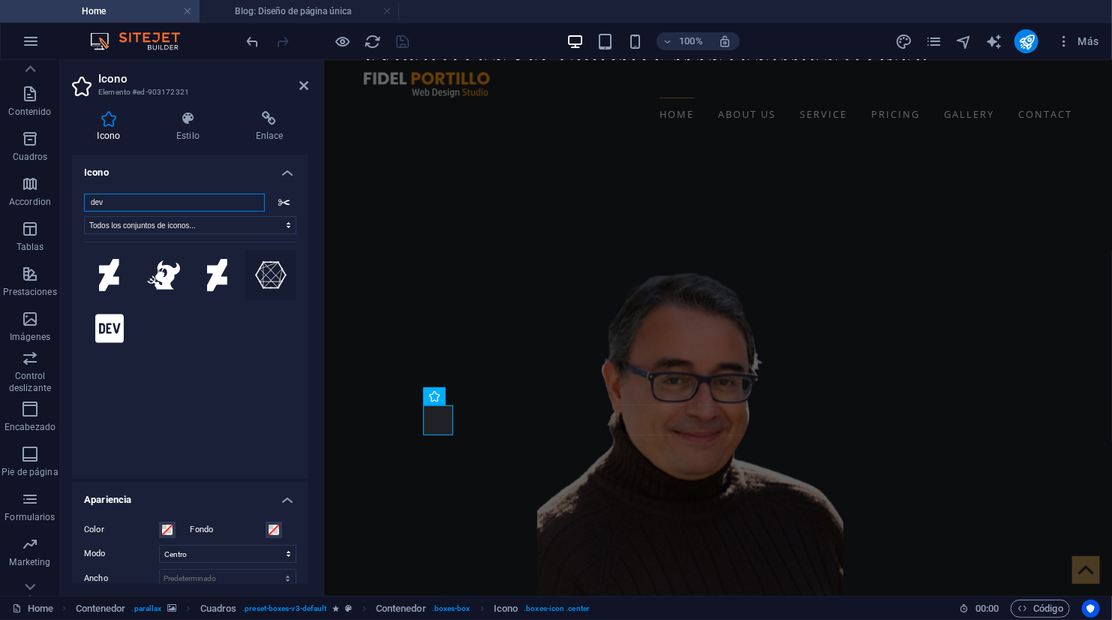
type input "dev"
click at [279, 274] on icon at bounding box center [270, 274] width 33 height 29
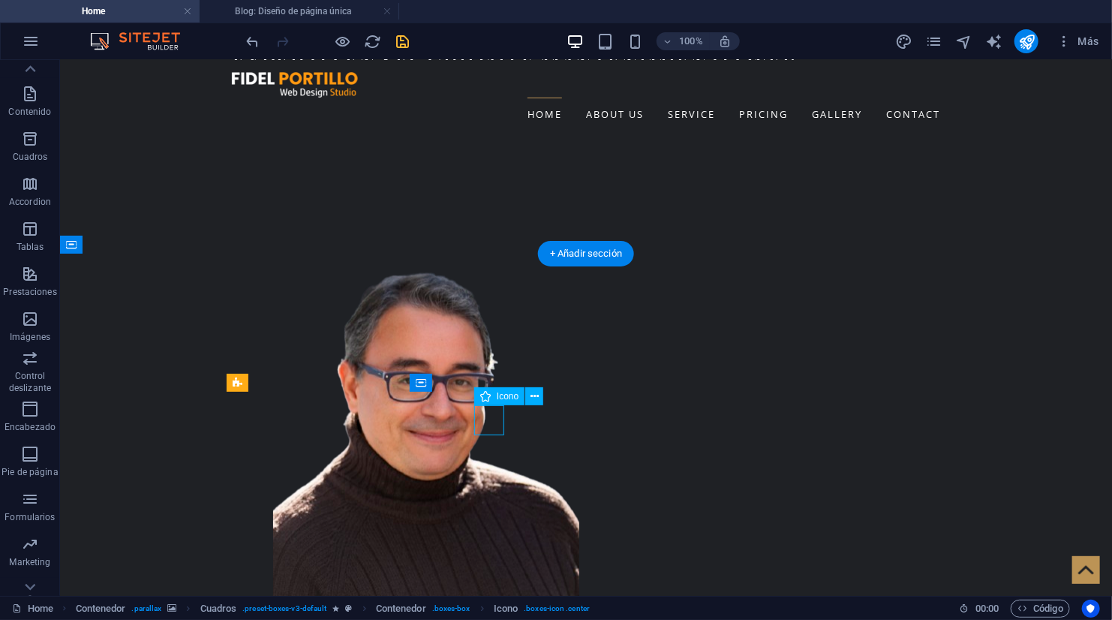
select select "xMidYMid"
select select "px"
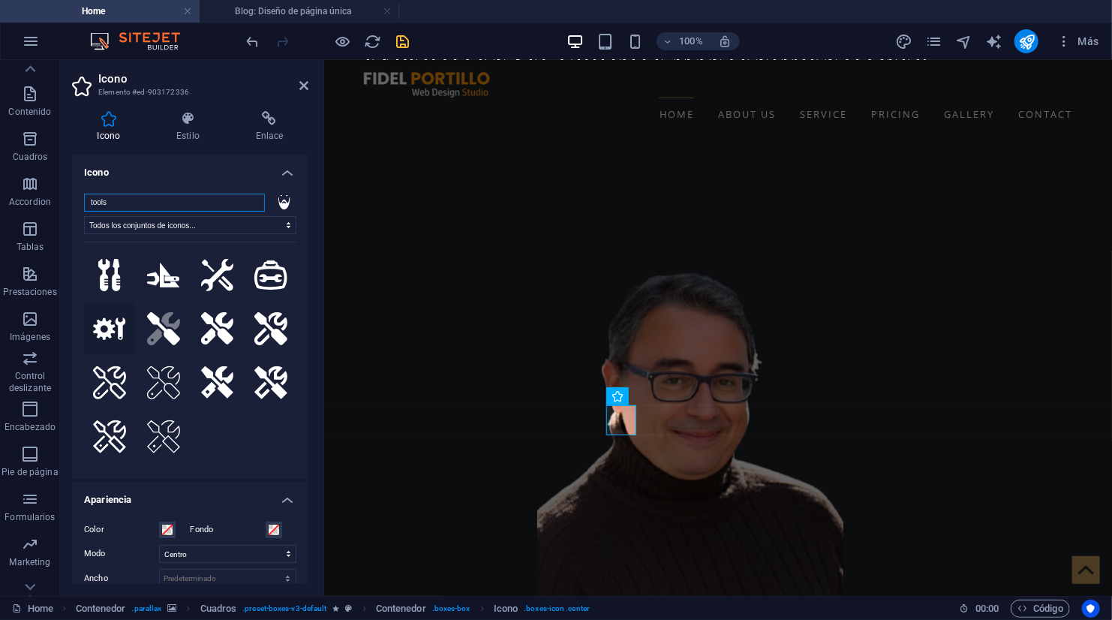
type input "tools"
click at [110, 328] on icon at bounding box center [109, 328] width 33 height 23
drag, startPoint x: 110, startPoint y: 328, endPoint x: 230, endPoint y: 175, distance: 194.5
click at [230, 175] on li "Icono tools Todos los conjuntos de iconos... IcoFont Ionicons FontAwesome Brand…" at bounding box center [190, 317] width 236 height 324
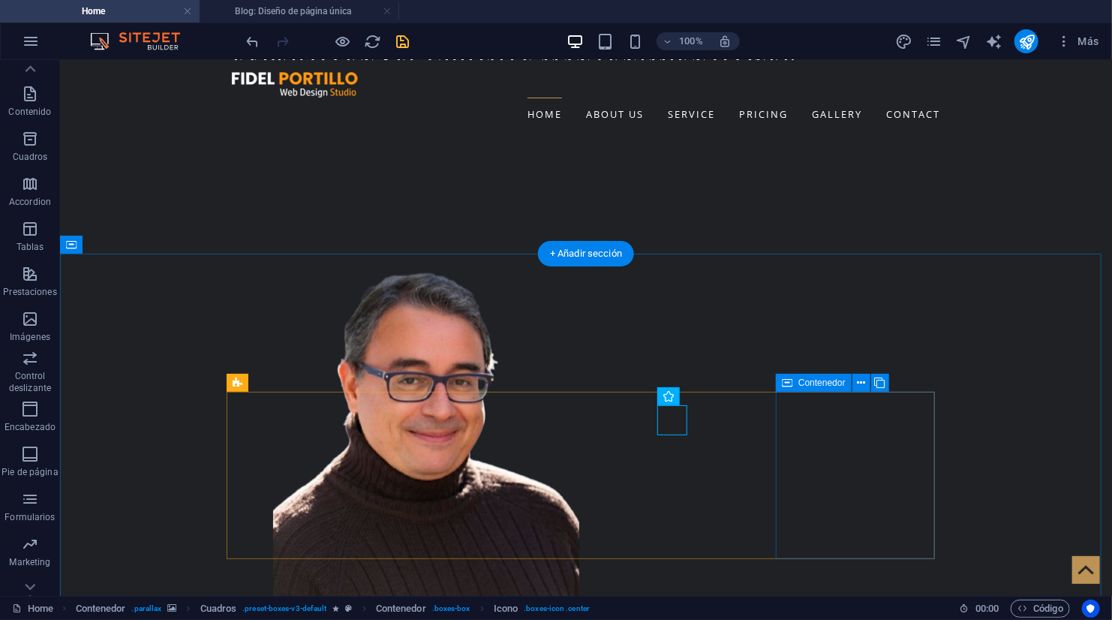
select select "xMidYMid"
select select "px"
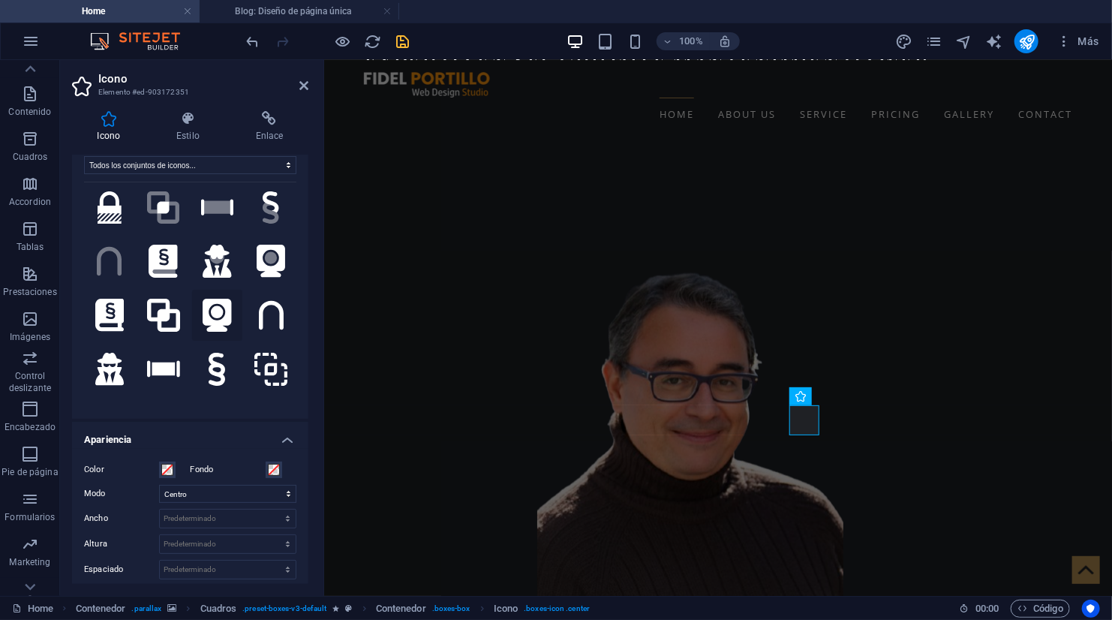
scroll to position [0, 0]
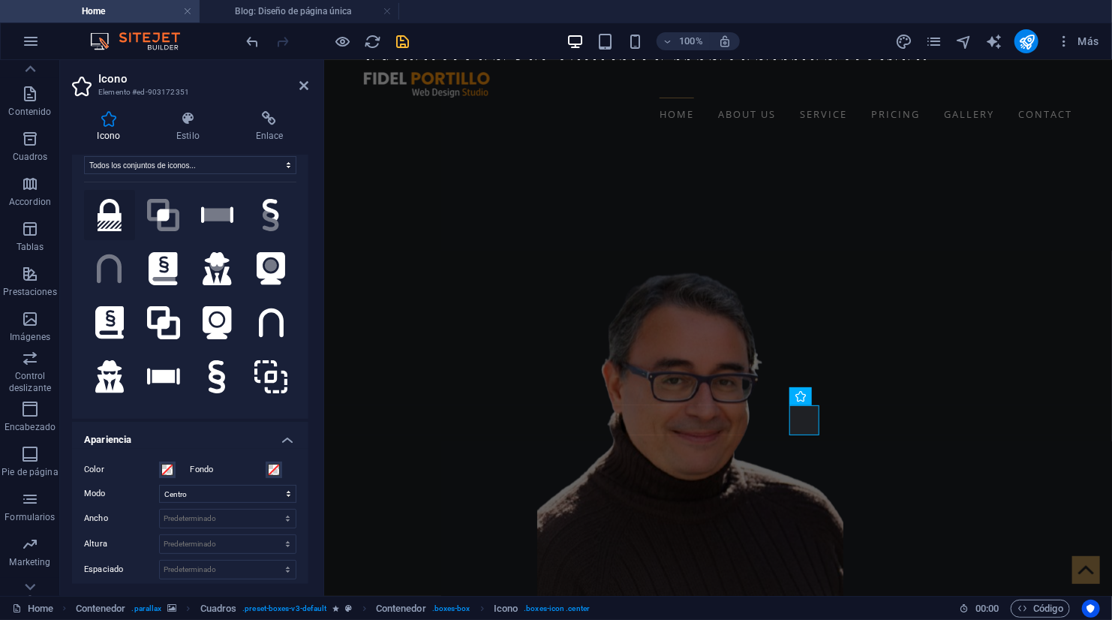
type input "sec"
click at [105, 210] on icon at bounding box center [110, 215] width 24 height 33
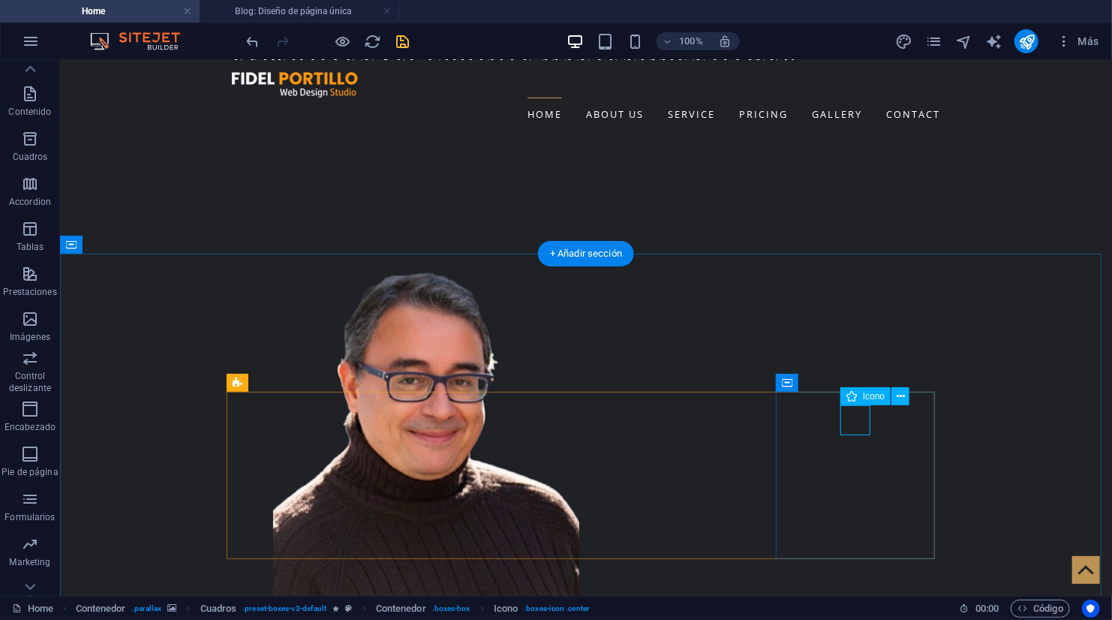
select select "xMidYMid"
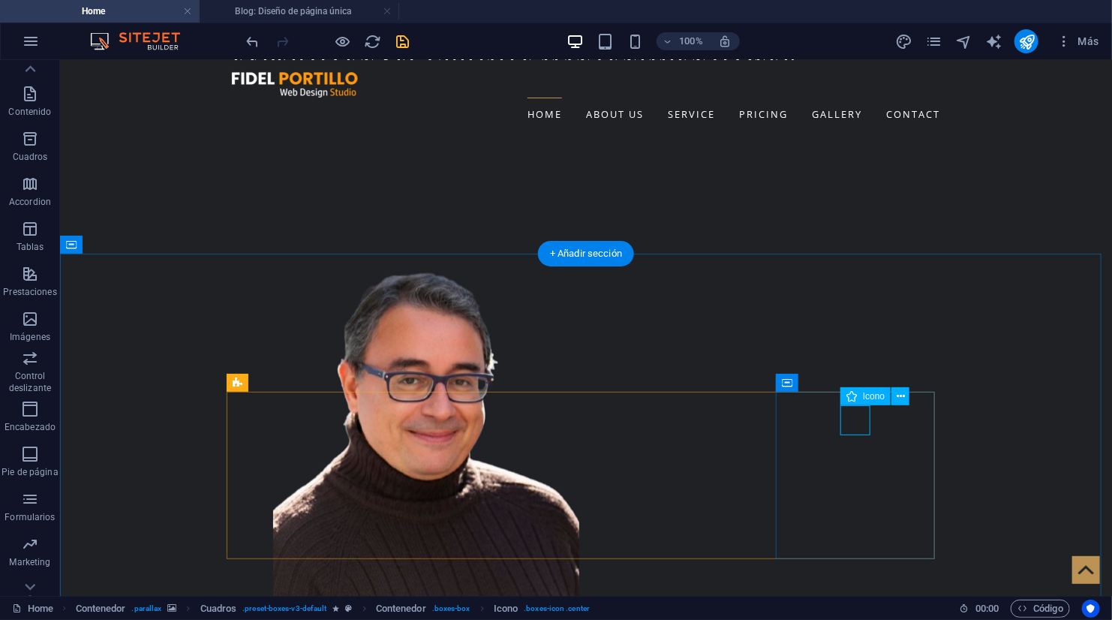
select select "px"
select select "xMidYMid"
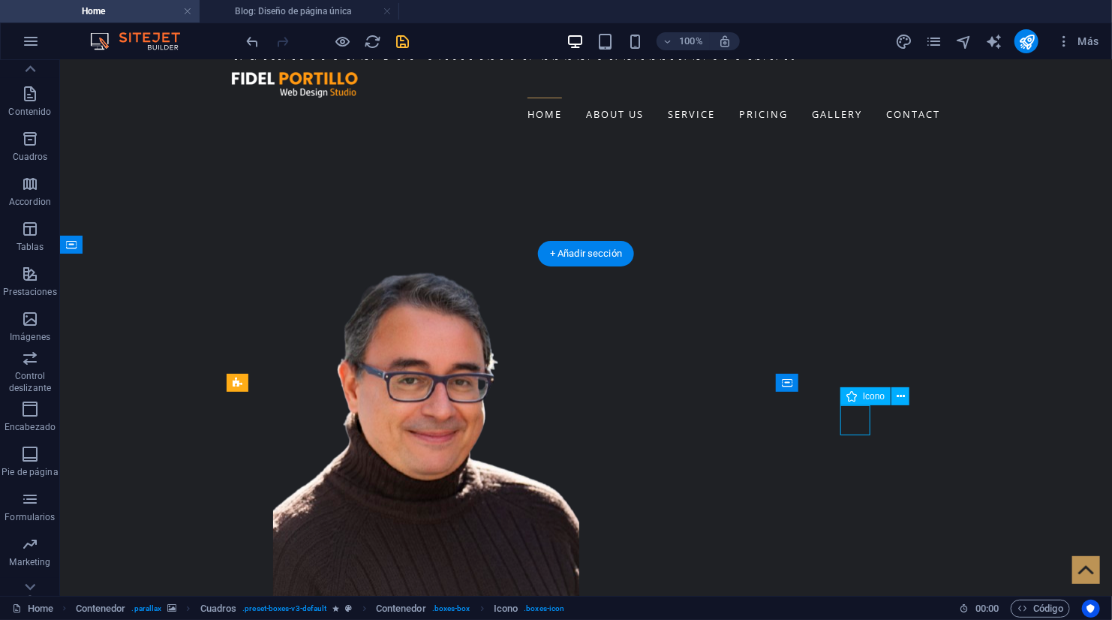
select select "px"
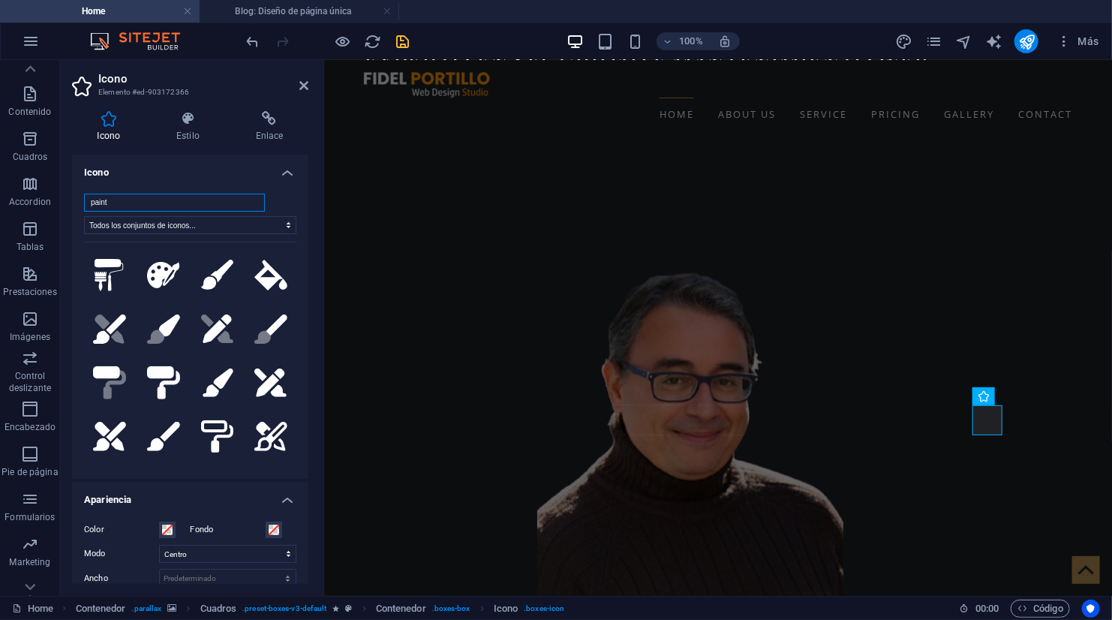
click at [143, 203] on input "paint" at bounding box center [174, 203] width 181 height 18
type input "p"
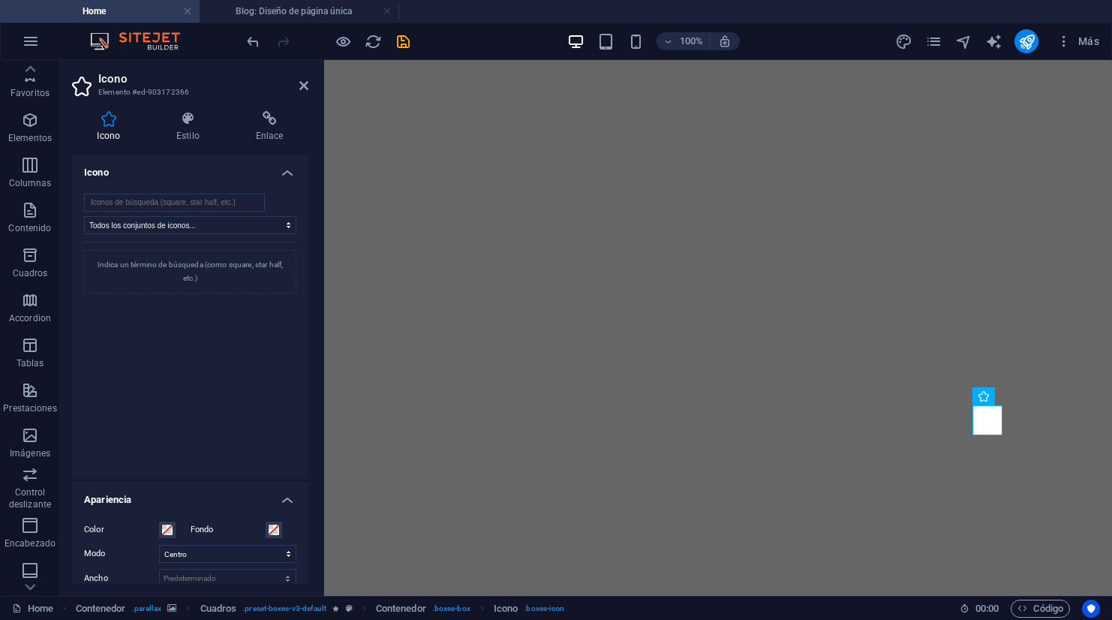
select select "xMidYMid"
select select "px"
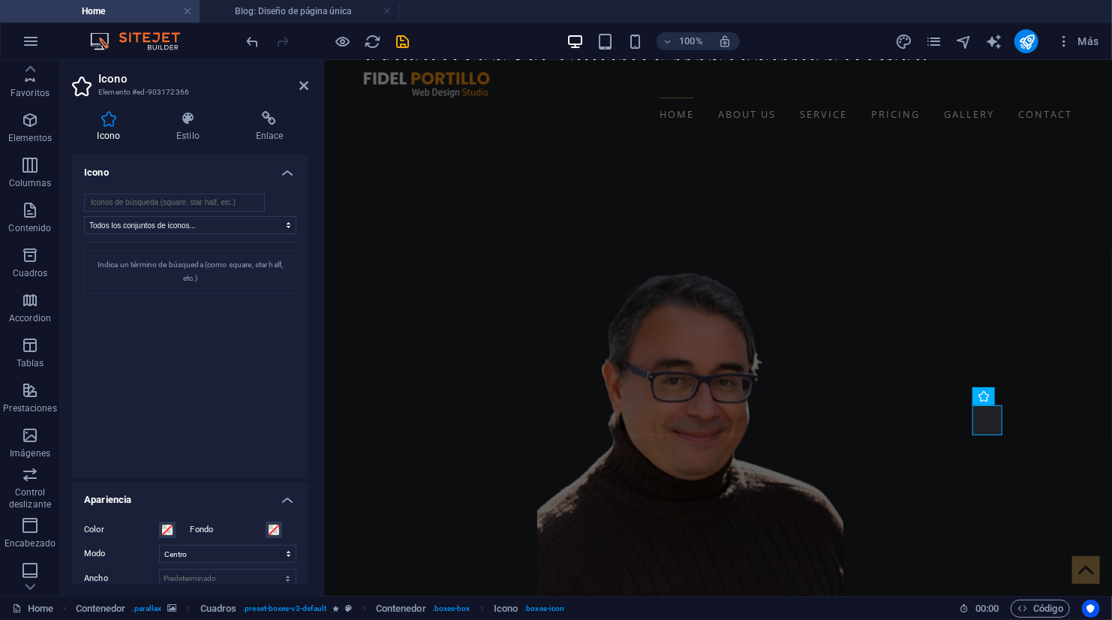
scroll to position [78, 0]
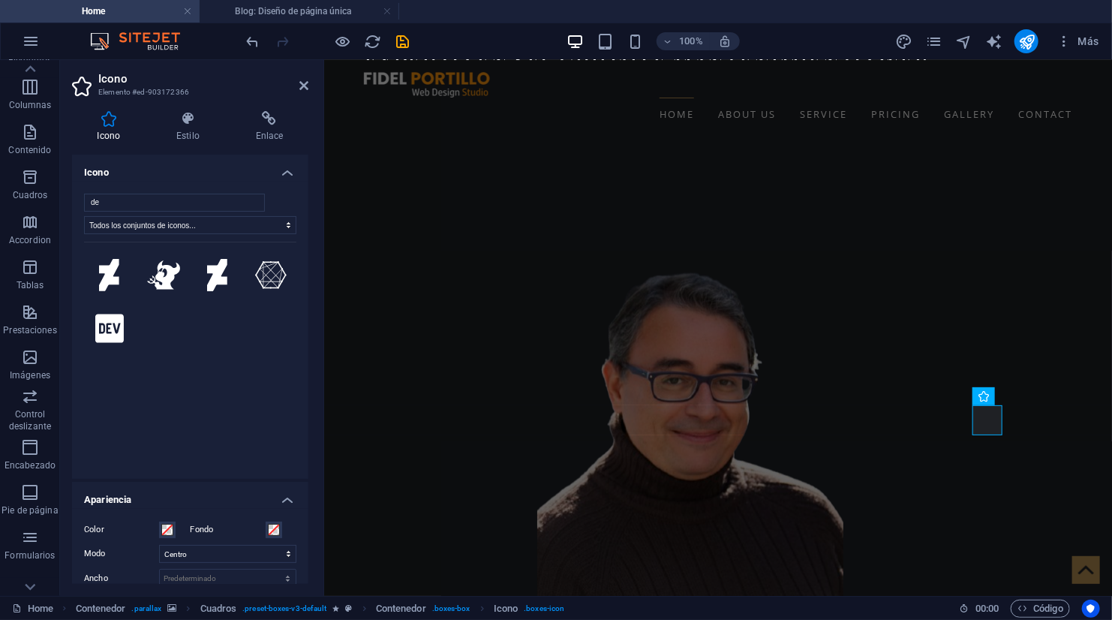
type input "d"
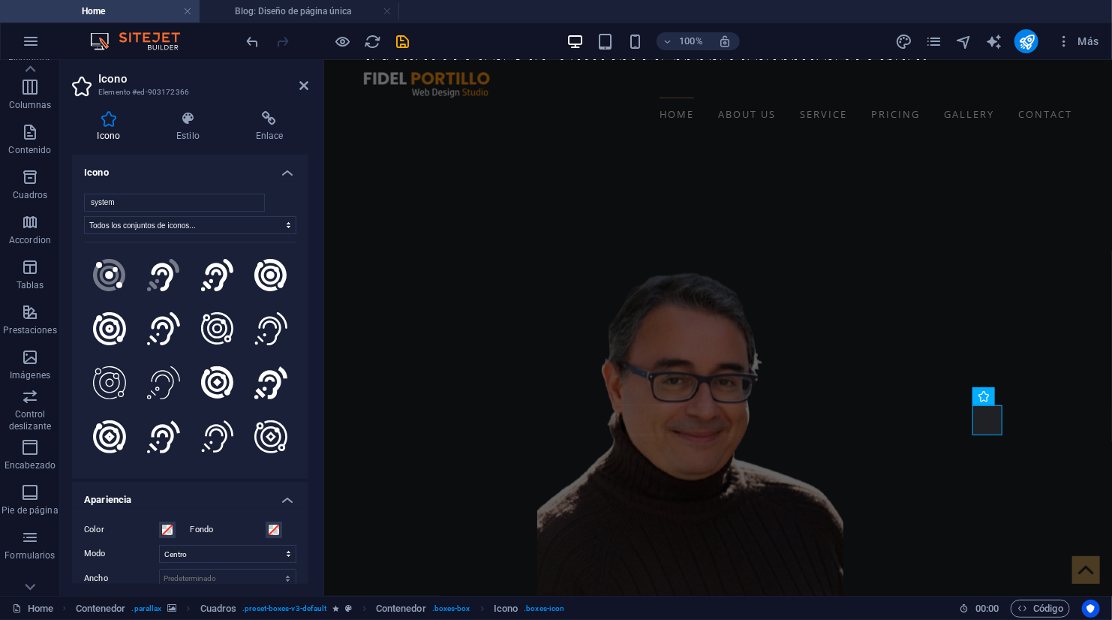
drag, startPoint x: 289, startPoint y: 386, endPoint x: 292, endPoint y: 445, distance: 58.6
click at [292, 445] on div ".fa-secondary{opacity:.4} .fa-secondary{opacity:.4} Tu búsqueda devolvió más ic…" at bounding box center [190, 351] width 212 height 218
drag, startPoint x: 290, startPoint y: 429, endPoint x: 291, endPoint y: 389, distance: 39.8
click at [291, 389] on div ".fa-secondary{opacity:.4} .fa-secondary{opacity:.4} Tu búsqueda devolvió más ic…" at bounding box center [190, 351] width 212 height 218
click at [173, 200] on input "system" at bounding box center [174, 203] width 181 height 18
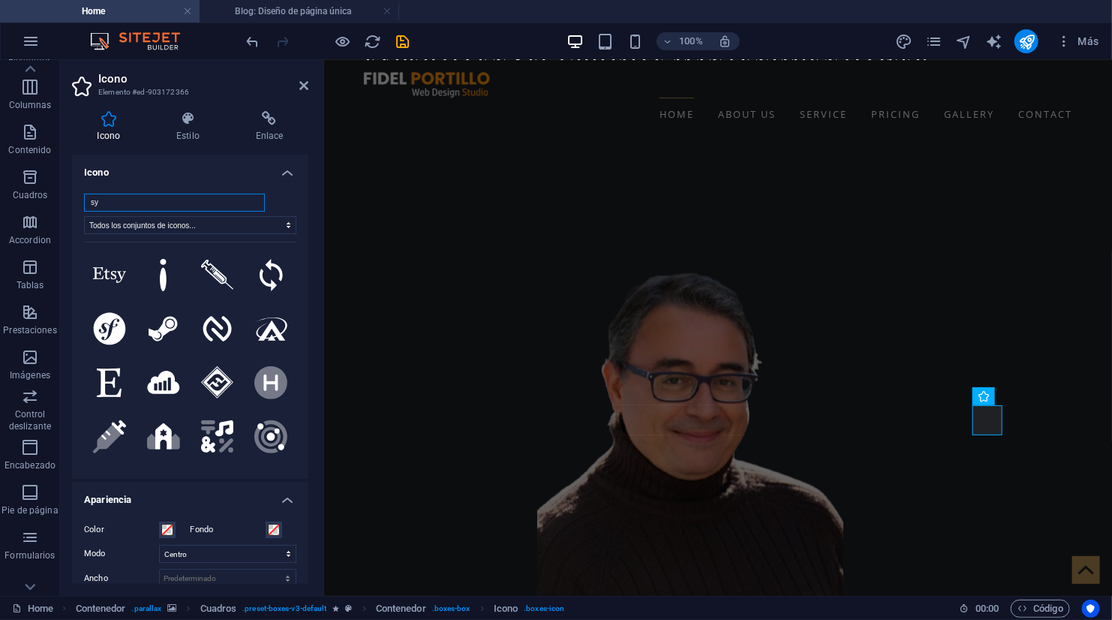
type input "s"
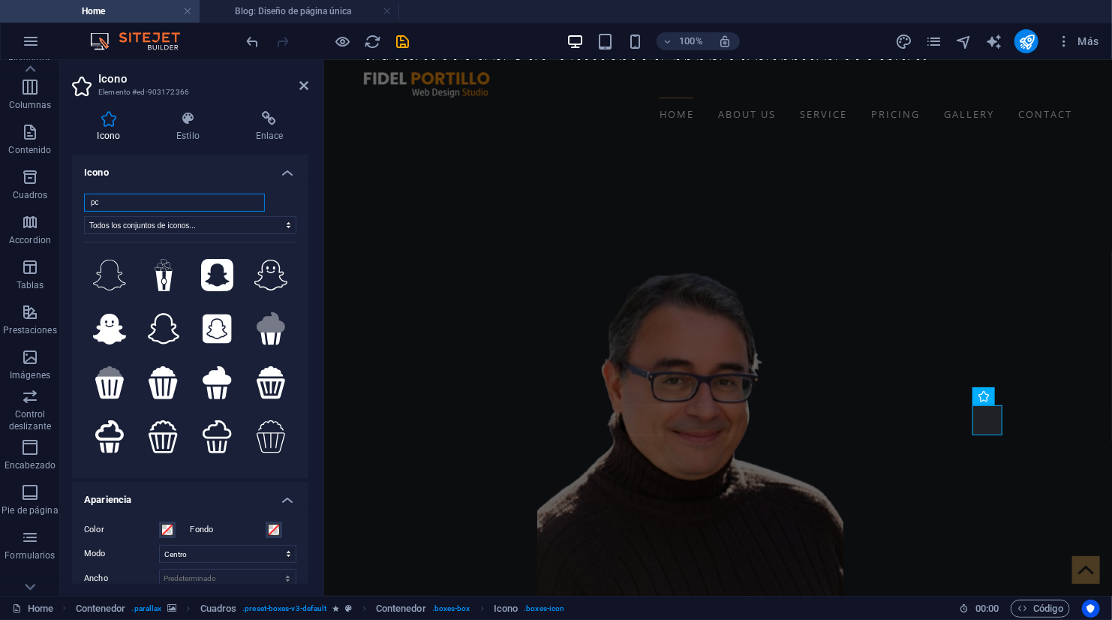
type input "p"
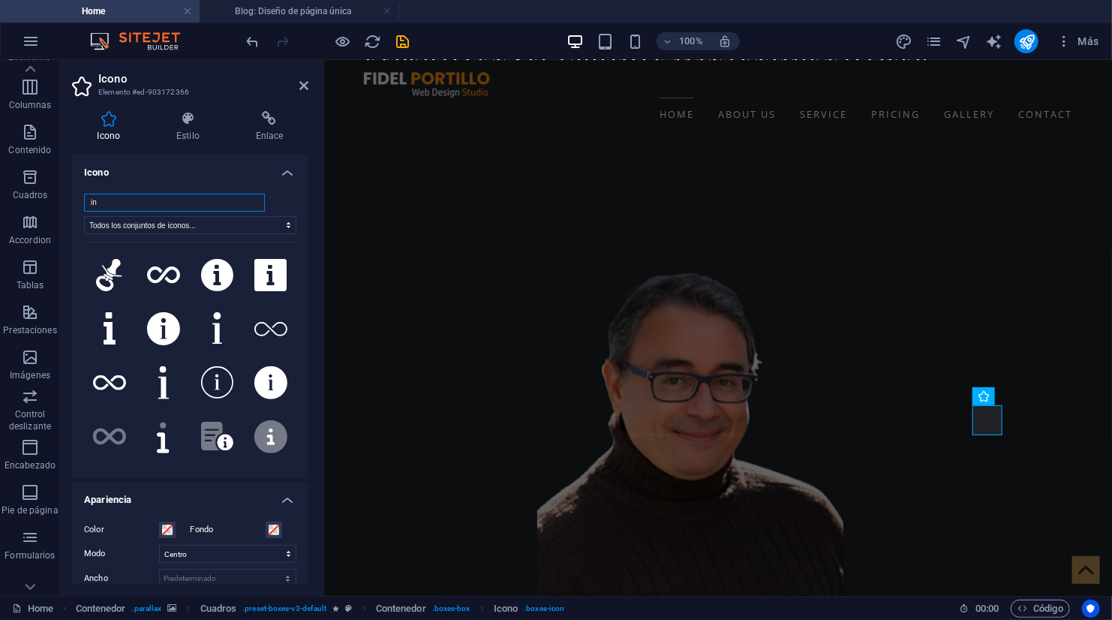
type input "i"
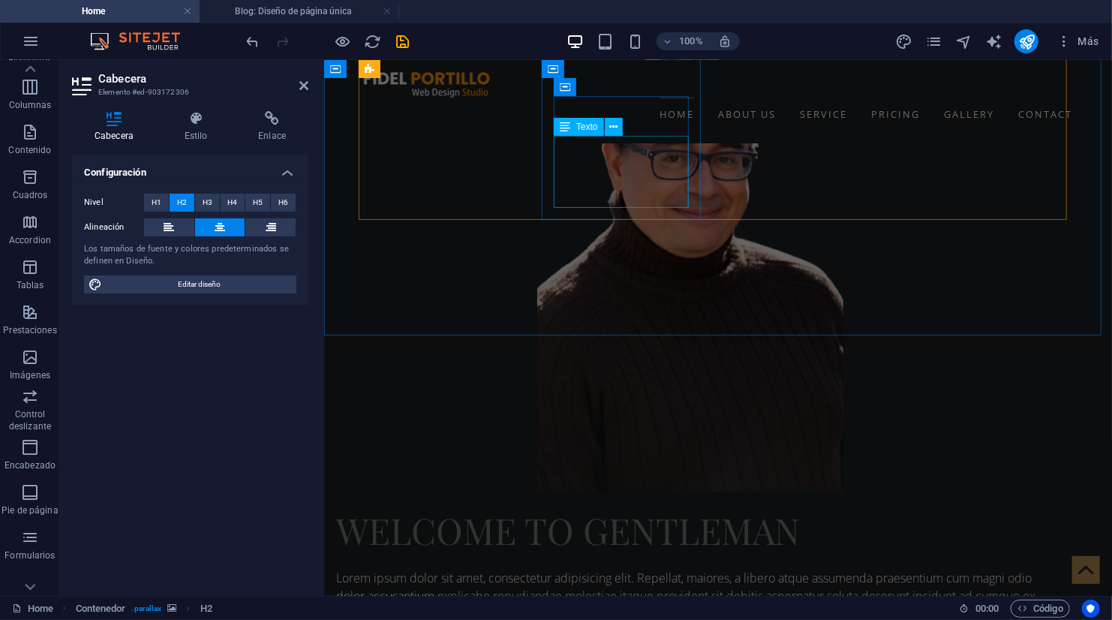
scroll to position [1242, 0]
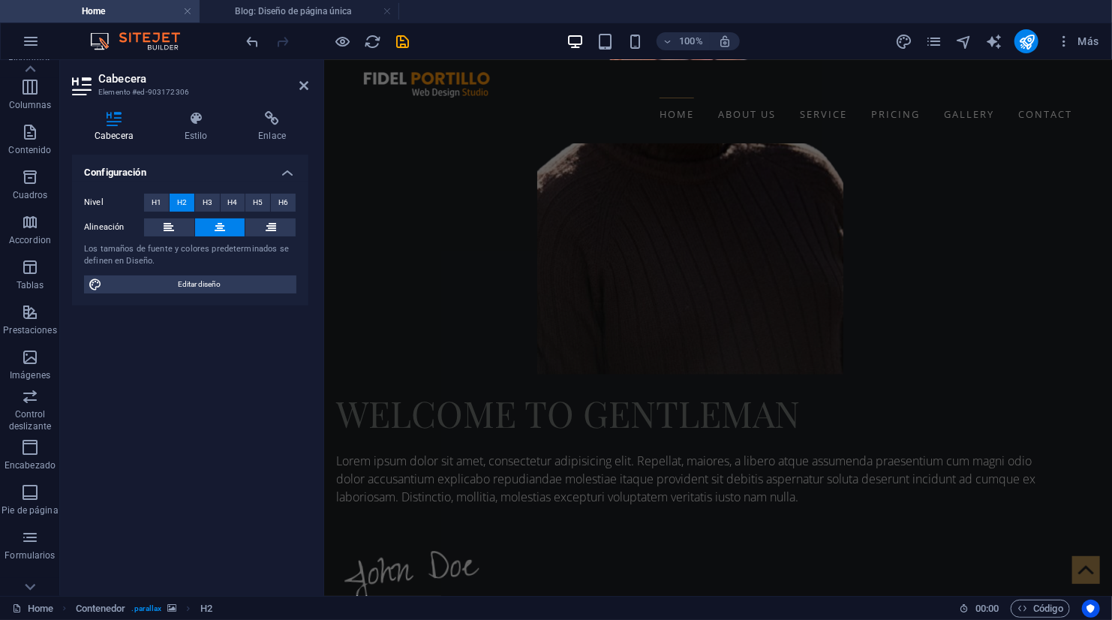
click at [310, 86] on aside "Cabecera Elemento #ed-903172306 Cabecera Estilo Enlace Configuración Nivel H1 H…" at bounding box center [192, 328] width 264 height 536
click at [300, 80] on icon at bounding box center [303, 86] width 9 height 12
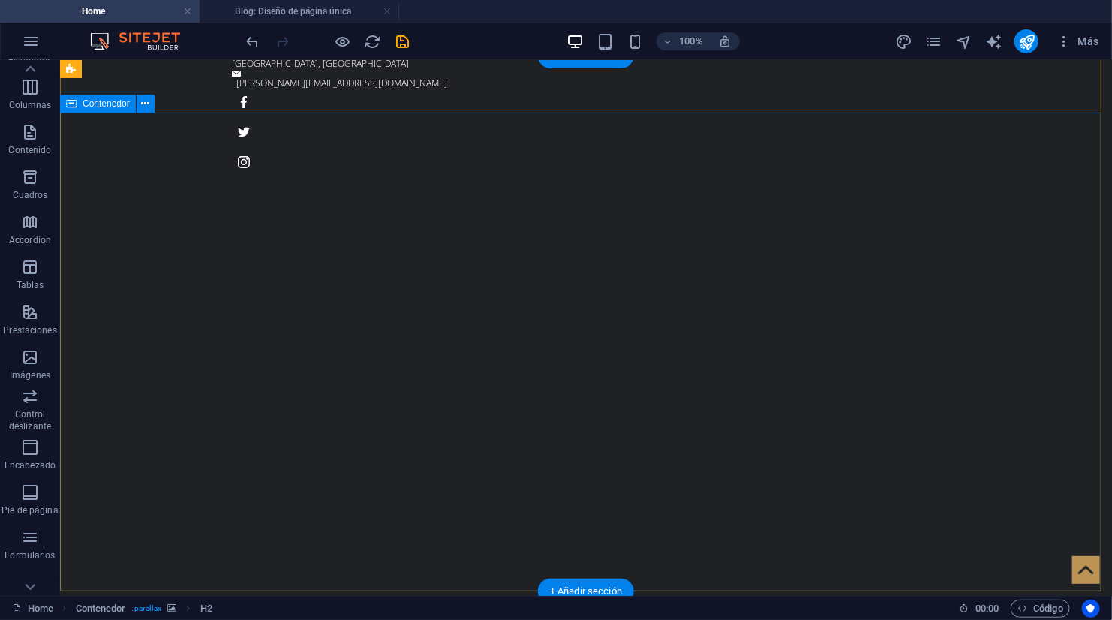
scroll to position [0, 0]
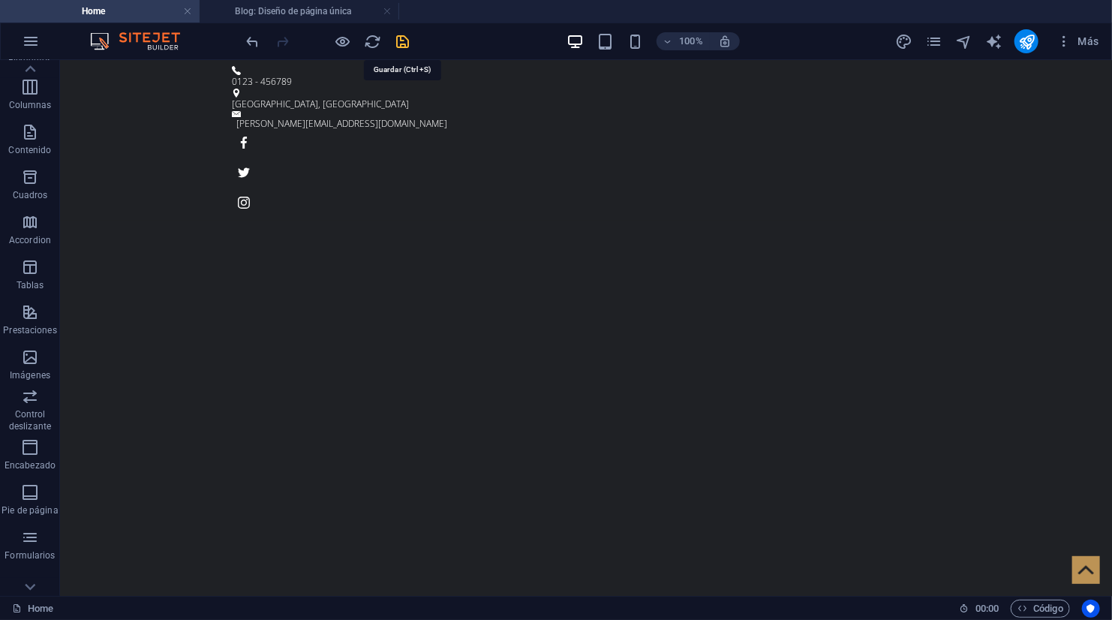
click at [400, 35] on icon "save" at bounding box center [403, 41] width 17 height 17
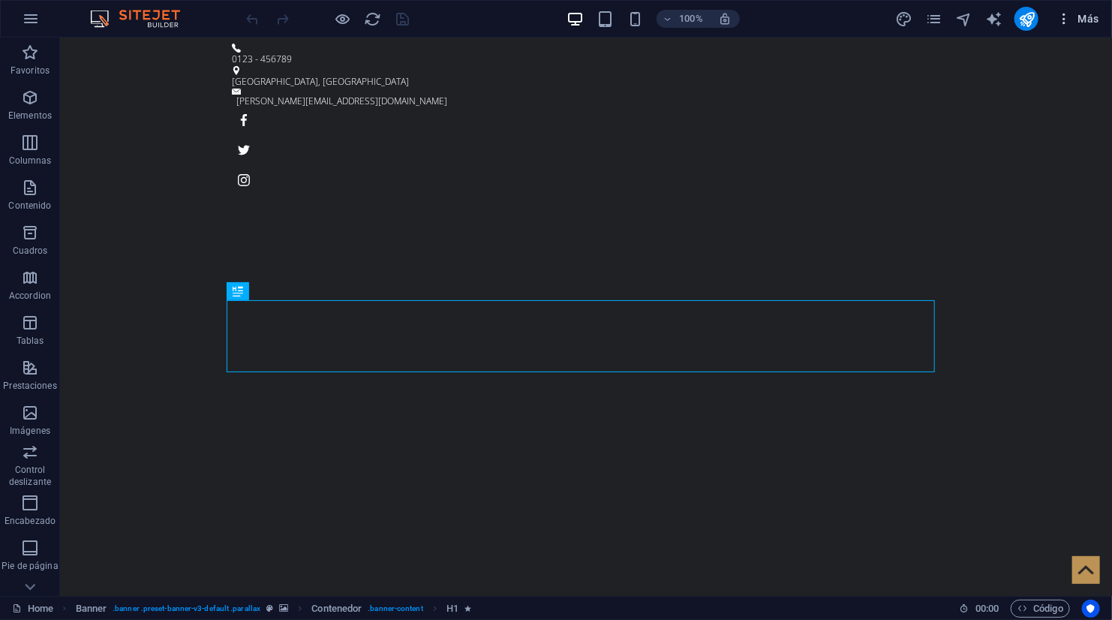
click at [1087, 14] on span "Más" at bounding box center [1077, 18] width 43 height 15
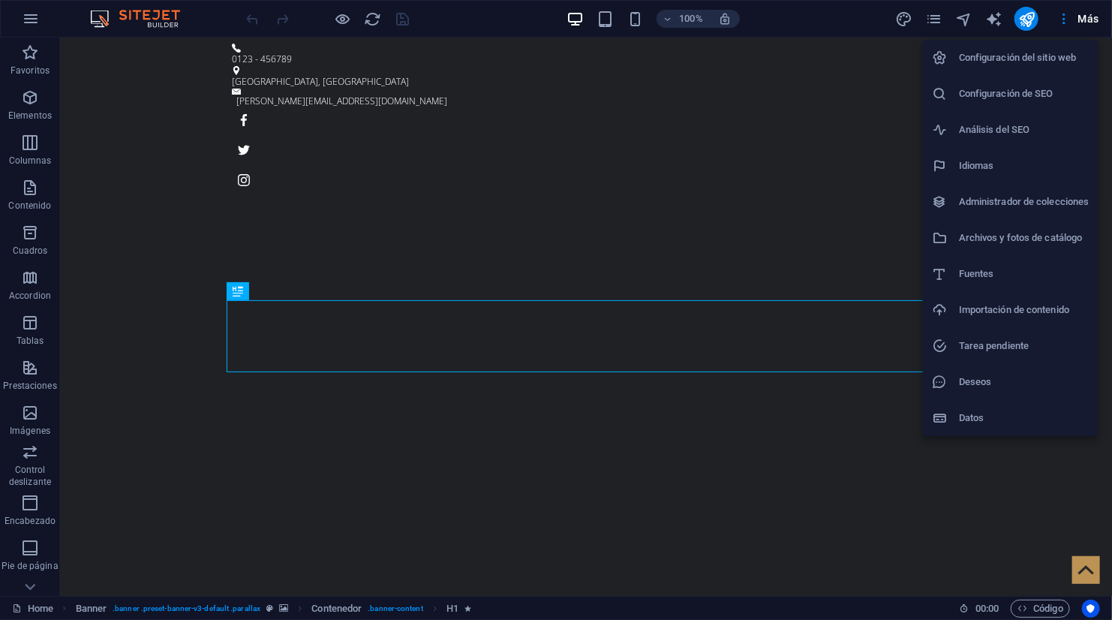
click at [1006, 311] on h6 "Importación de contenido" at bounding box center [1024, 310] width 131 height 18
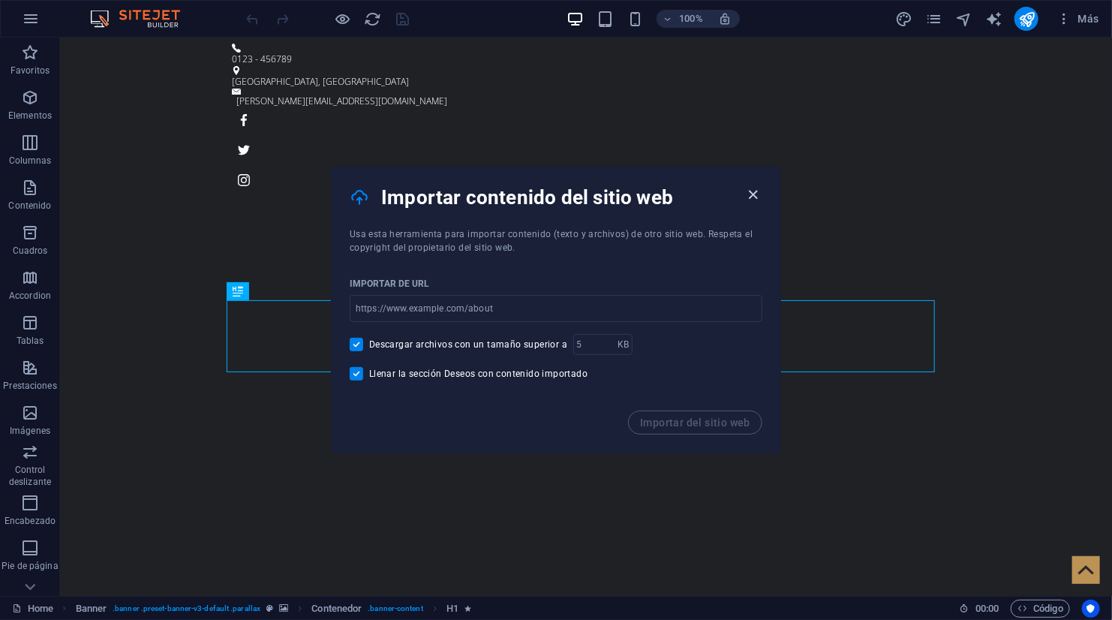
click at [755, 193] on icon "button" at bounding box center [753, 194] width 17 height 17
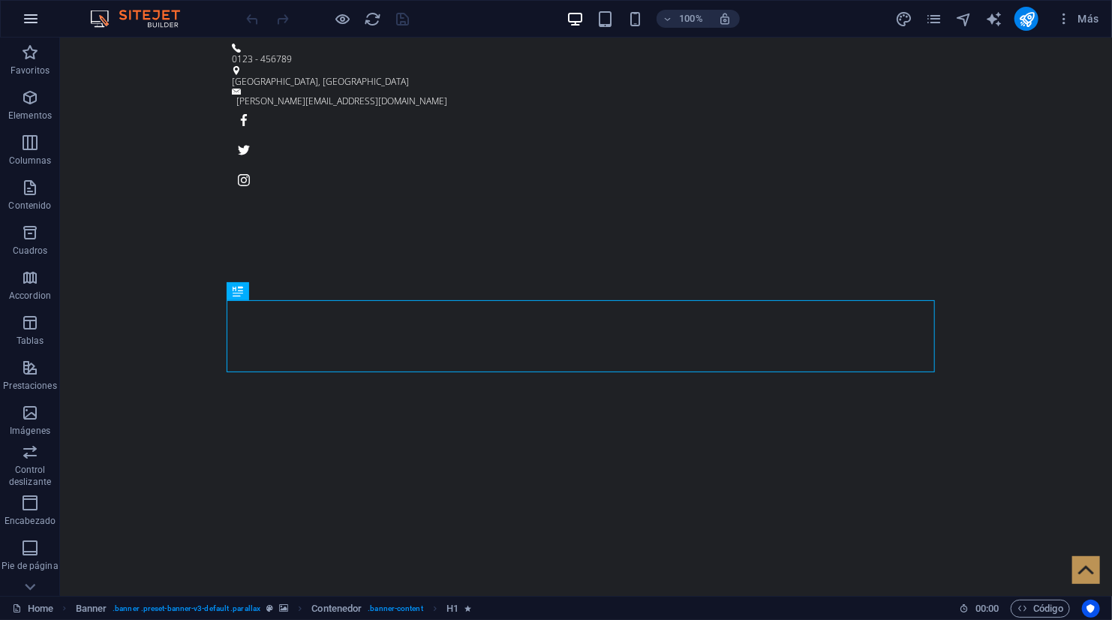
click at [19, 20] on button "button" at bounding box center [31, 19] width 36 height 36
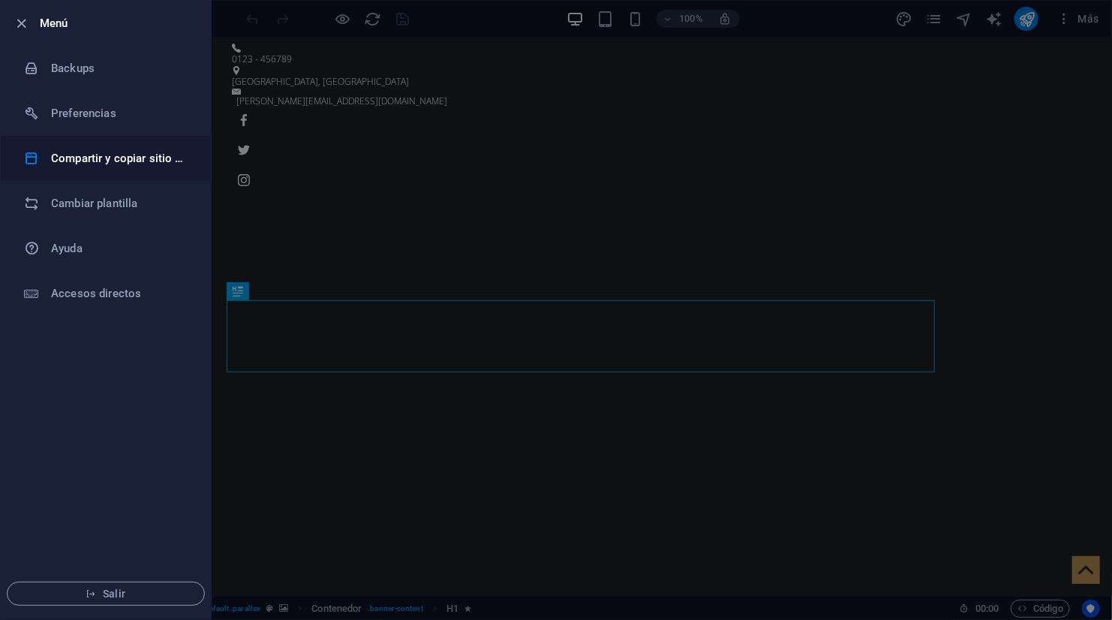
click at [154, 155] on h6 "Compartir y copiar sitio web" at bounding box center [120, 158] width 139 height 18
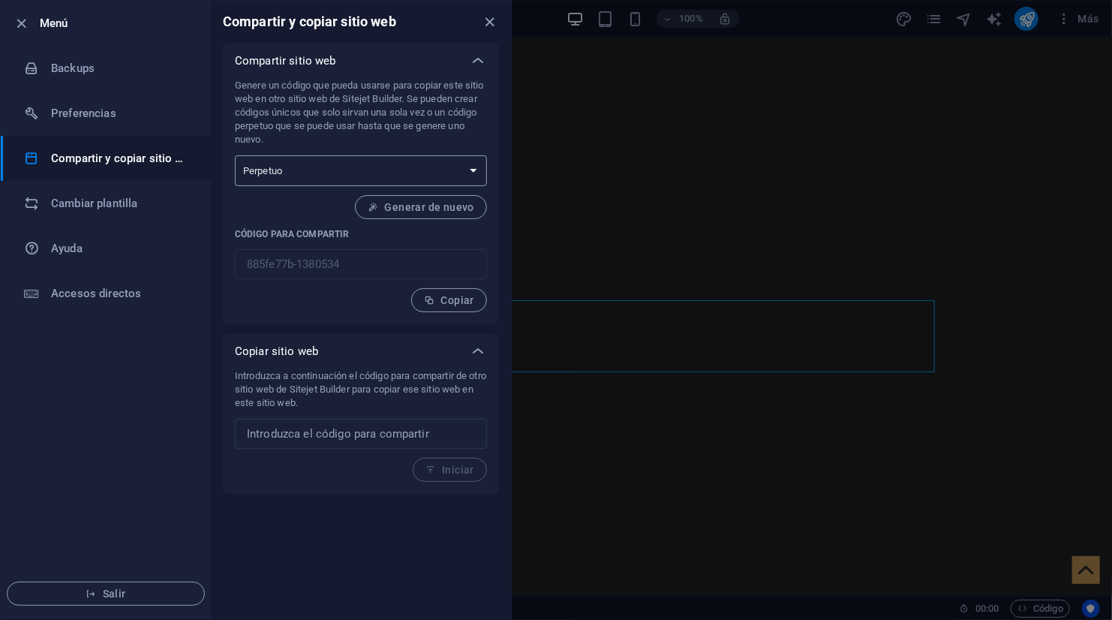
click at [344, 177] on select "Único Perpetuo" at bounding box center [361, 170] width 252 height 31
click at [344, 180] on select "Único Perpetuo" at bounding box center [361, 170] width 252 height 31
click at [155, 80] on li "Backups" at bounding box center [106, 68] width 210 height 45
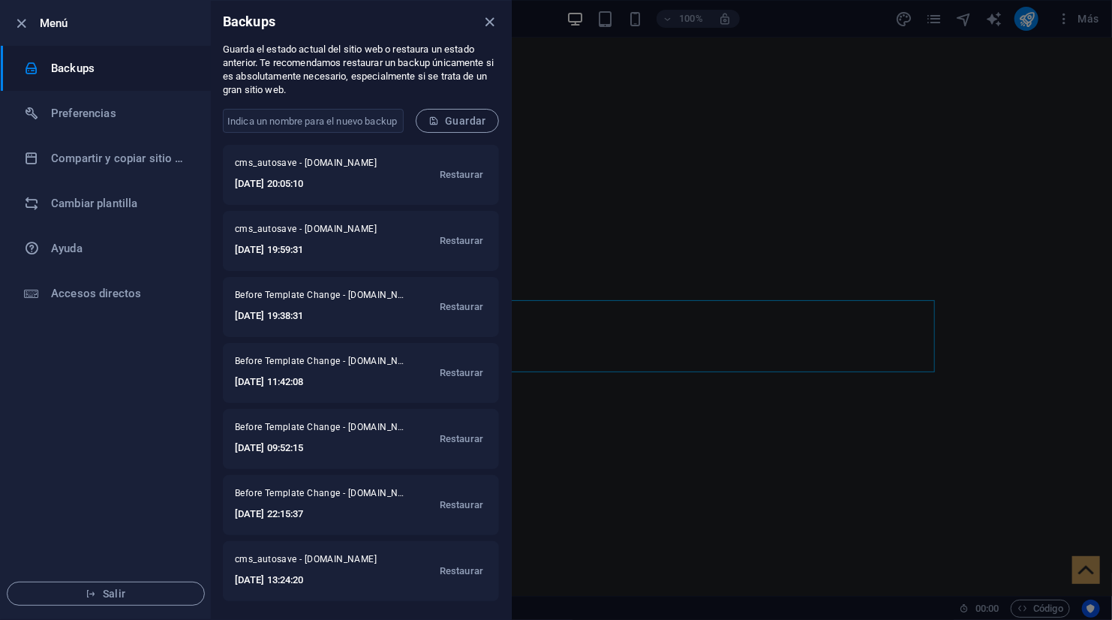
click at [978, 107] on div at bounding box center [556, 310] width 1112 height 620
